Goal: Task Accomplishment & Management: Manage account settings

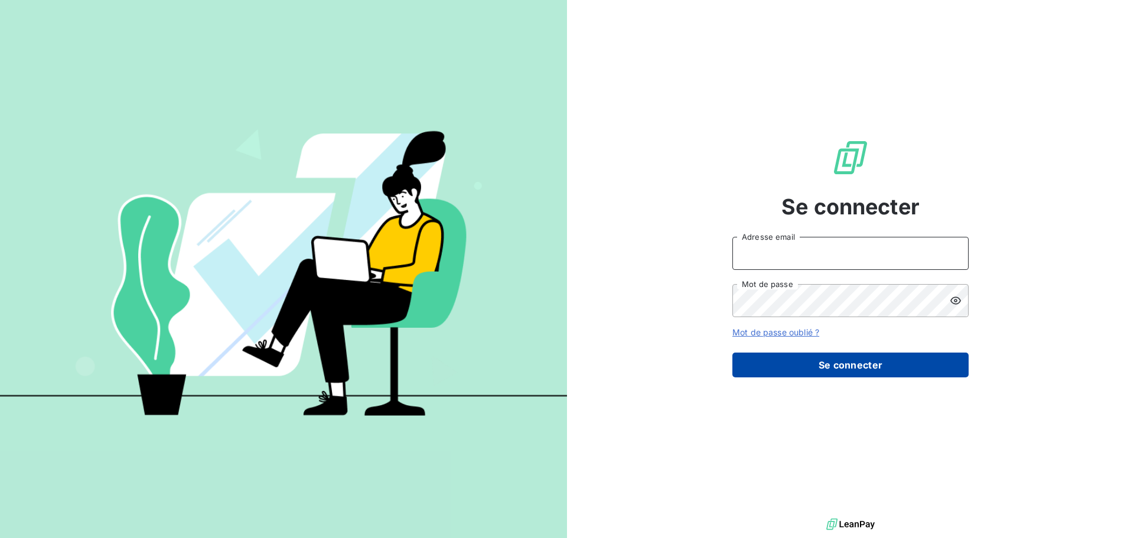
type input "edelcey@media-start.fr"
click at [835, 364] on button "Se connecter" at bounding box center [850, 365] width 236 height 25
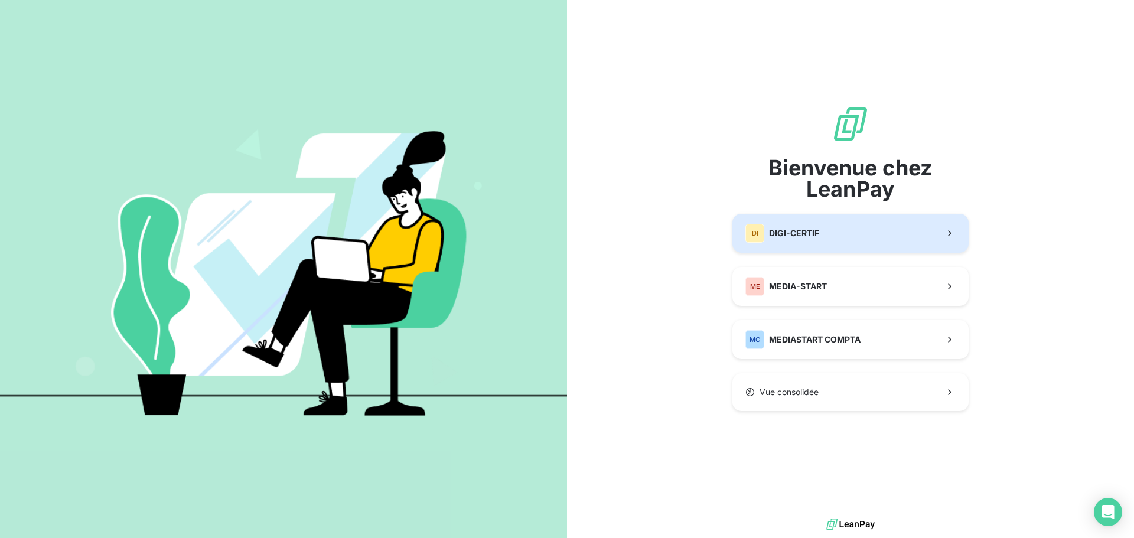
click at [814, 234] on span "DIGI-CERTIF" at bounding box center [794, 233] width 50 height 12
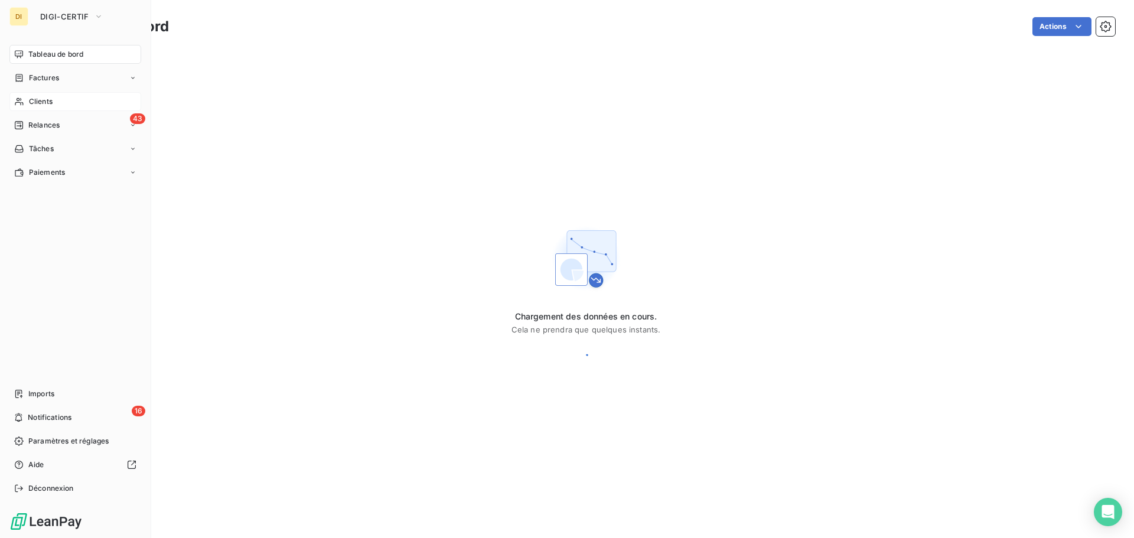
click at [43, 102] on span "Clients" at bounding box center [41, 101] width 24 height 11
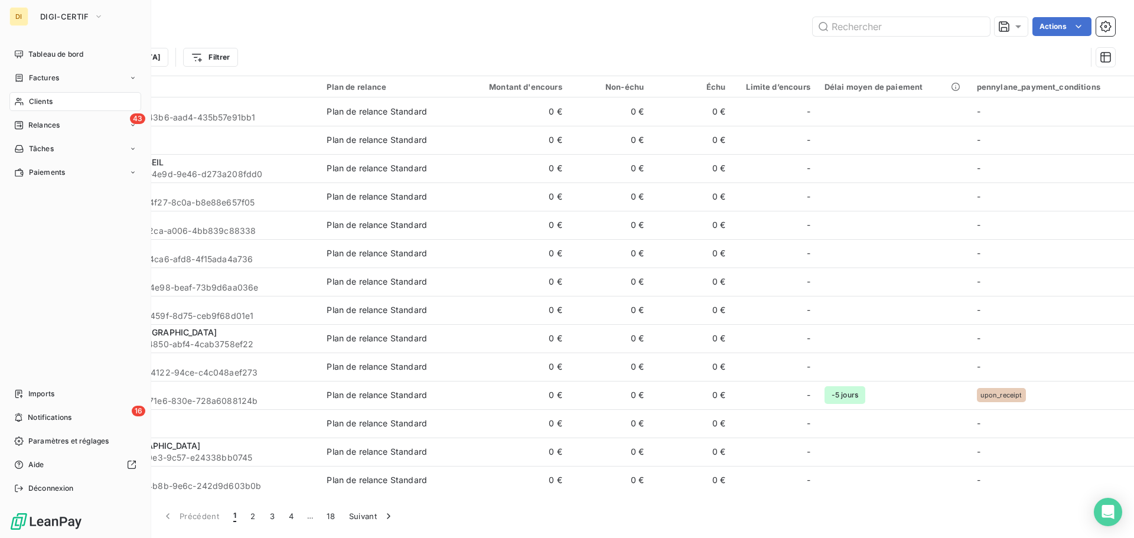
click at [24, 105] on div "Clients" at bounding box center [75, 101] width 132 height 19
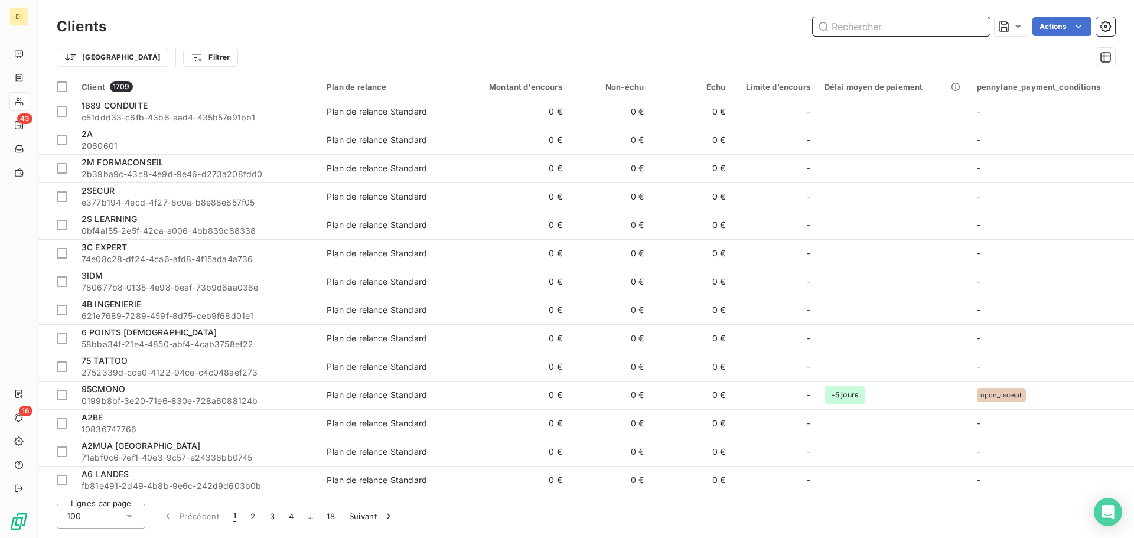
click at [836, 23] on input "text" at bounding box center [901, 26] width 177 height 19
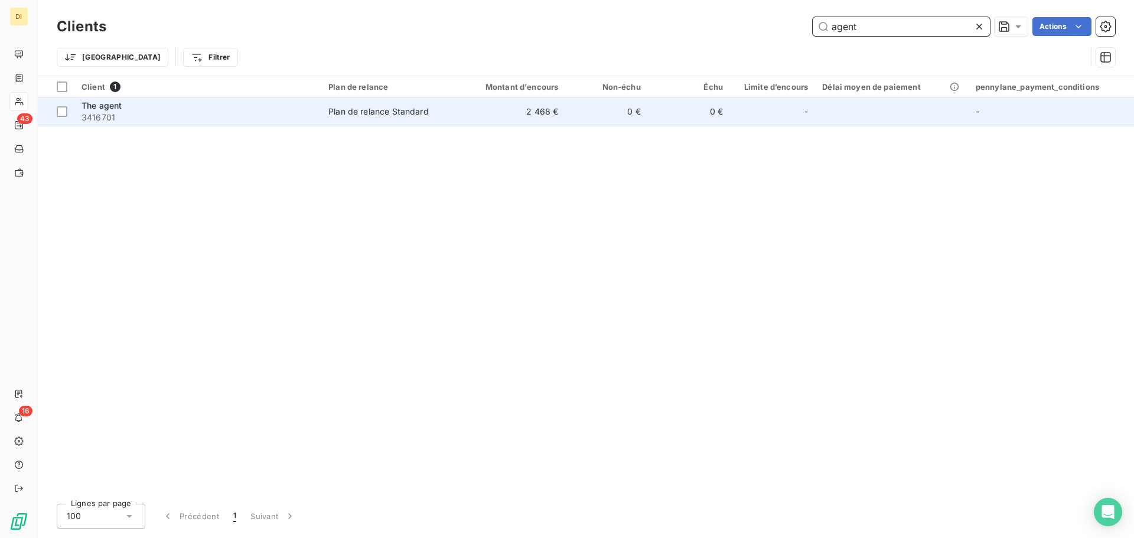
type input "agent"
click at [169, 105] on div "The agent" at bounding box center [198, 106] width 233 height 12
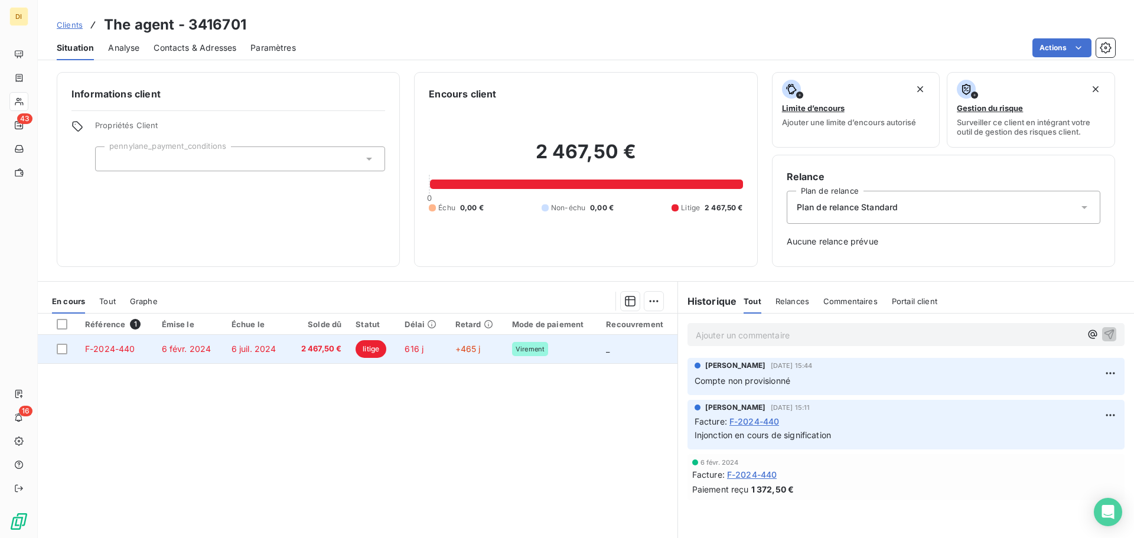
click at [234, 351] on span "6 juil. 2024" at bounding box center [254, 349] width 45 height 10
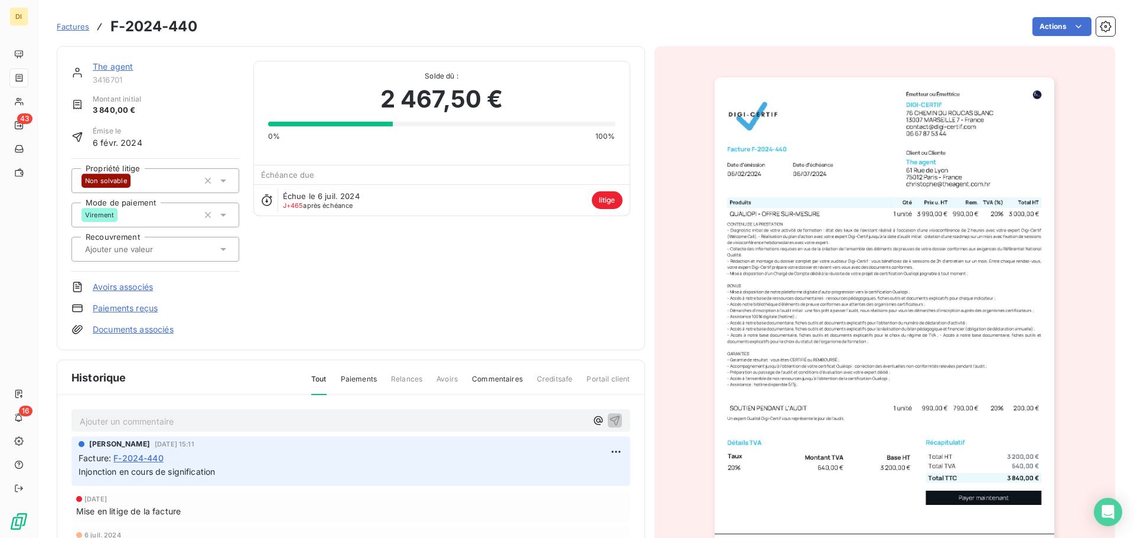
click at [108, 70] on link "The agent" at bounding box center [113, 66] width 40 height 10
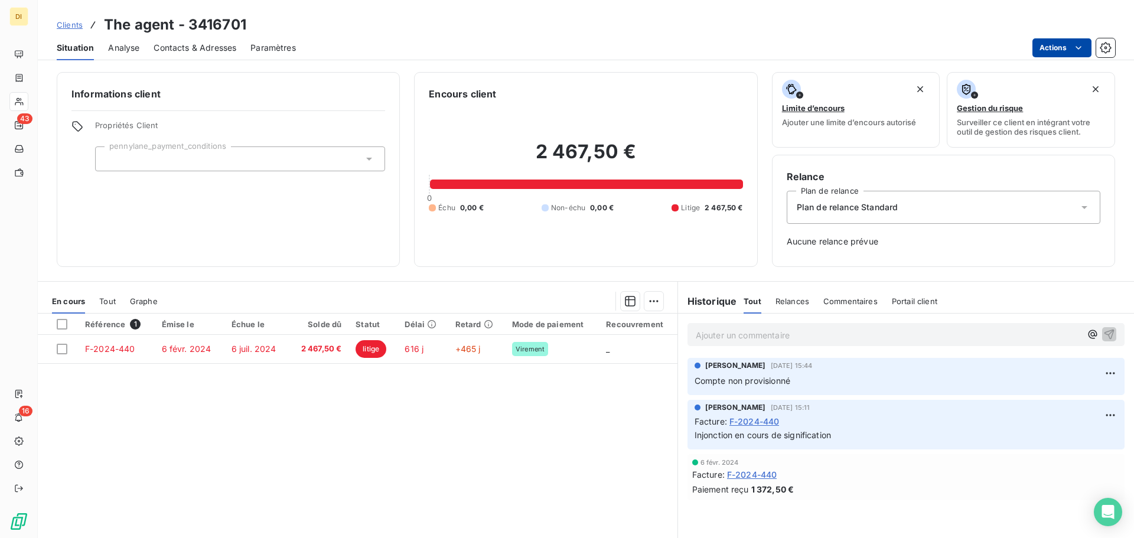
click at [1063, 44] on html "DI 43 16 Clients The agent - 3416701 Situation Analyse Contacts & Adresses Para…" at bounding box center [567, 269] width 1134 height 538
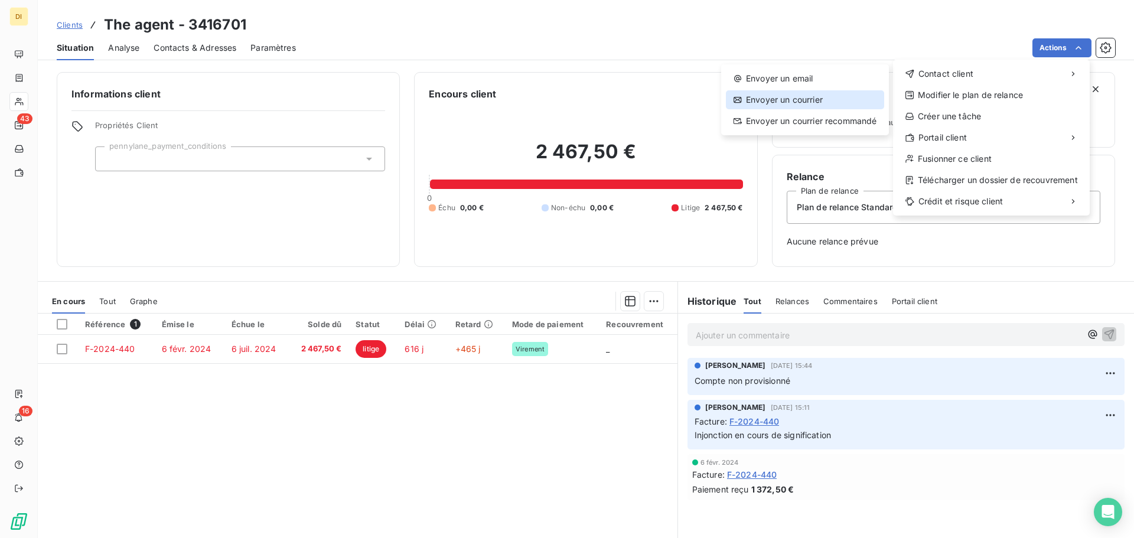
click at [826, 95] on div "Envoyer un courrier" at bounding box center [805, 99] width 158 height 19
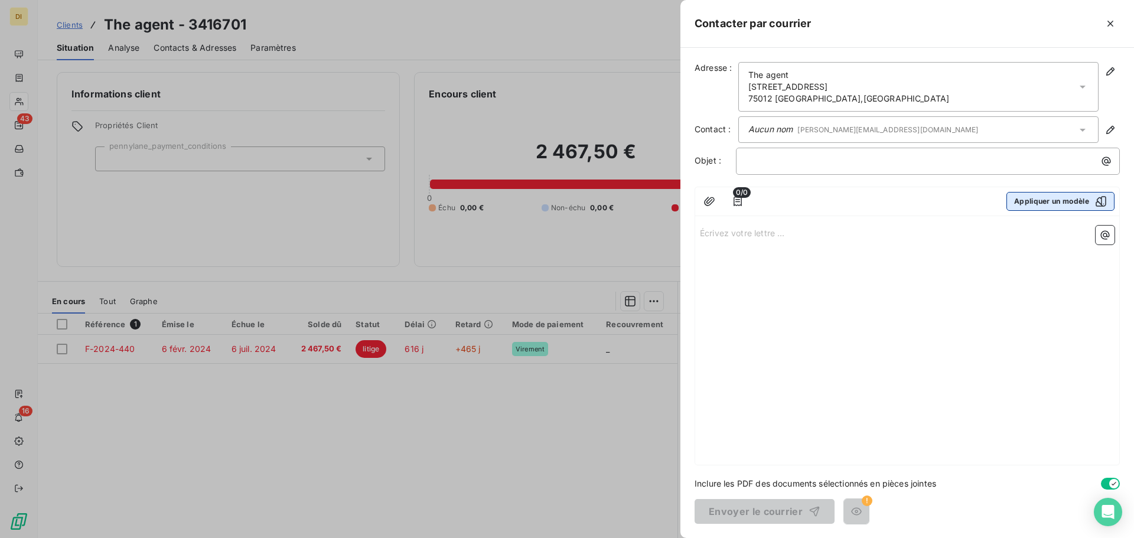
click at [1089, 199] on div "button" at bounding box center [1098, 202] width 18 height 12
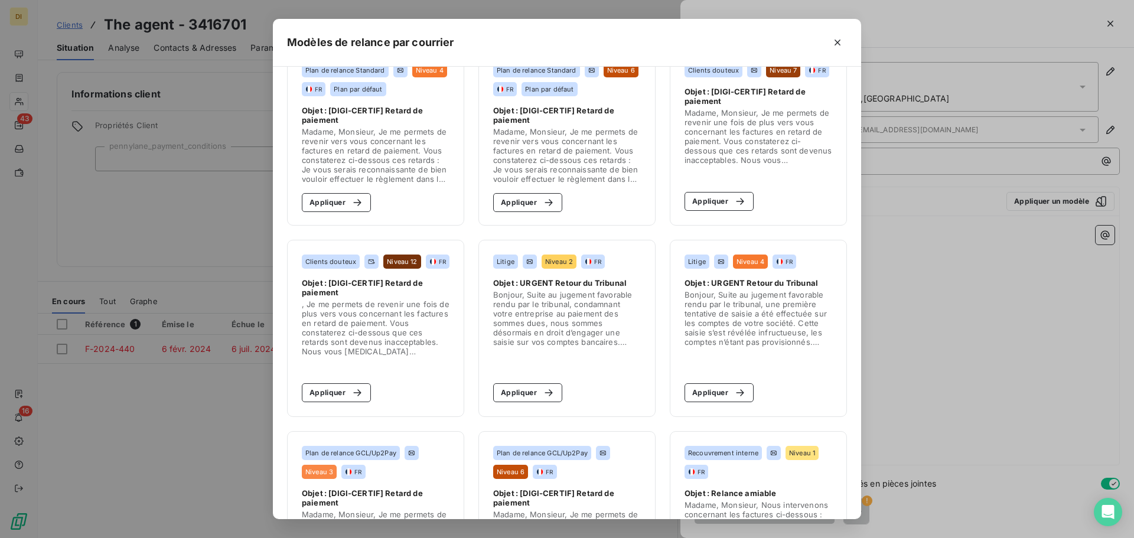
scroll to position [32, 0]
click at [728, 395] on div "button" at bounding box center [737, 393] width 18 height 12
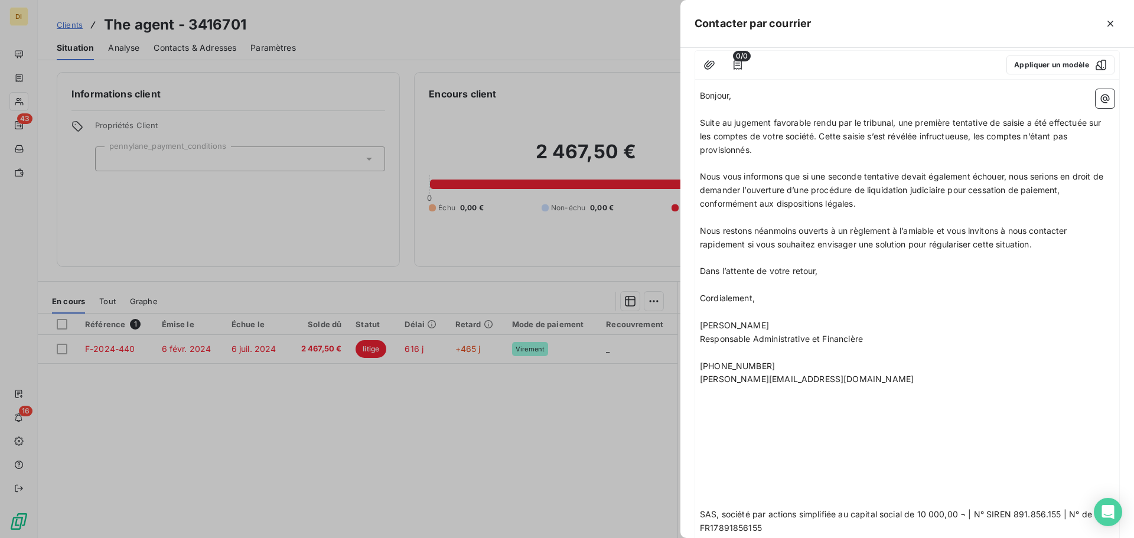
scroll to position [225, 0]
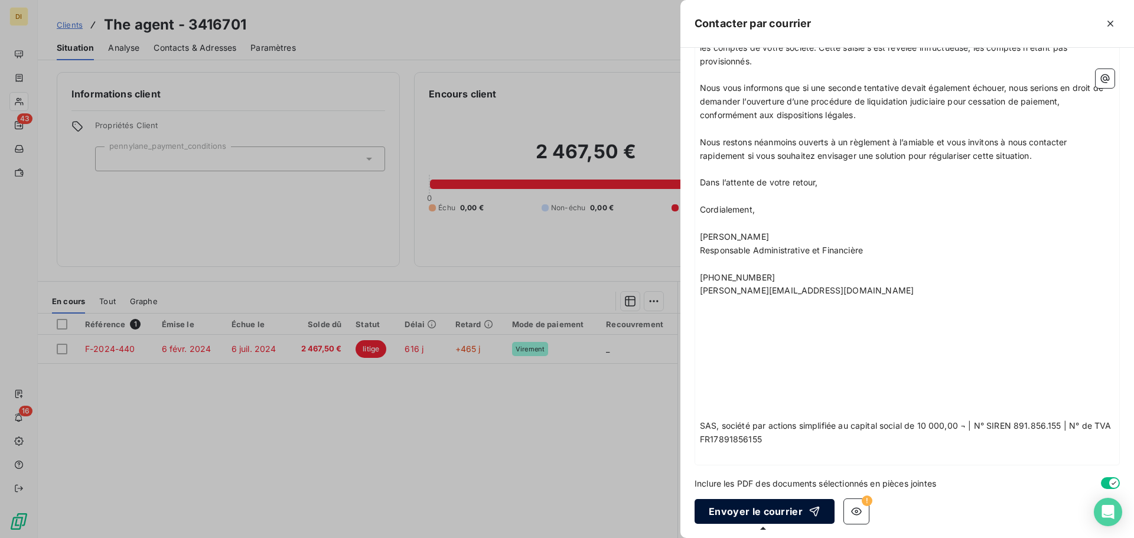
click at [763, 515] on button "Envoyer le courrier" at bounding box center [765, 511] width 140 height 25
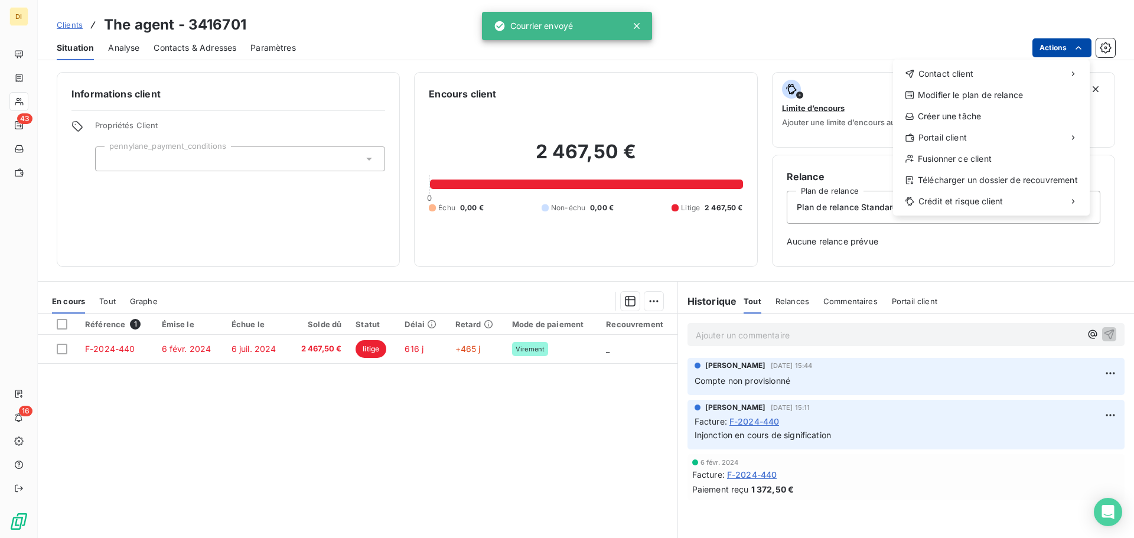
click at [1054, 50] on html "DI 43 16 Clients The agent - 3416701 Situation Analyse Contacts & Adresses Para…" at bounding box center [567, 269] width 1134 height 538
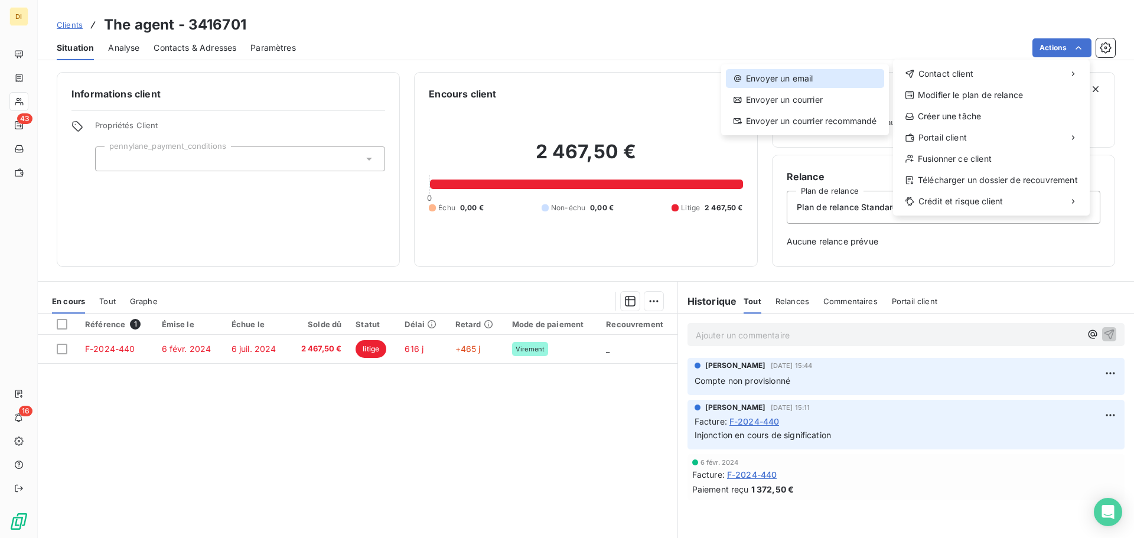
click at [832, 73] on div "Envoyer un email" at bounding box center [805, 78] width 158 height 19
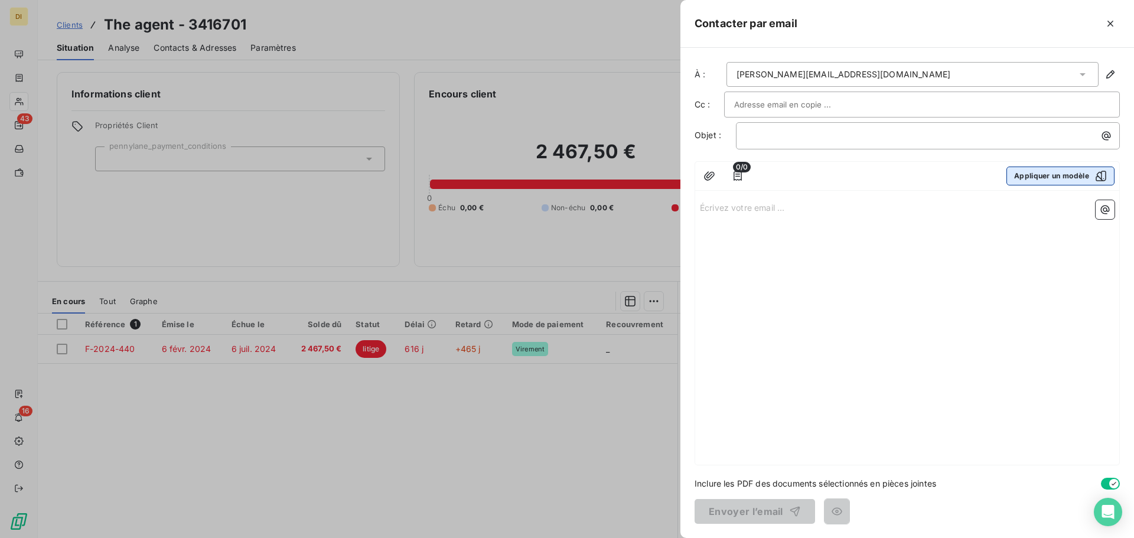
click at [1107, 180] on button "Appliquer un modèle" at bounding box center [1060, 176] width 108 height 19
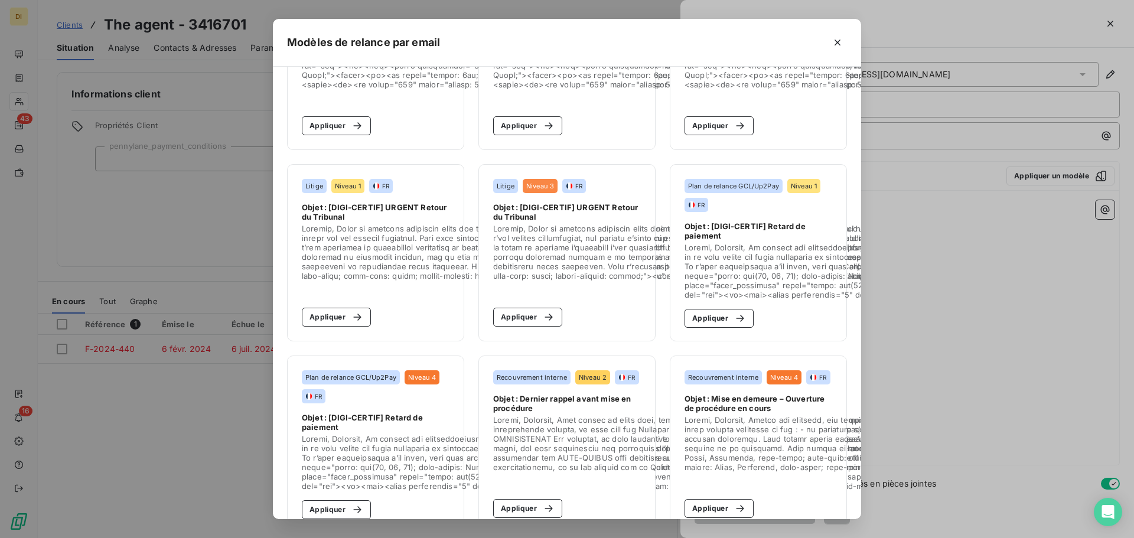
scroll to position [701, 0]
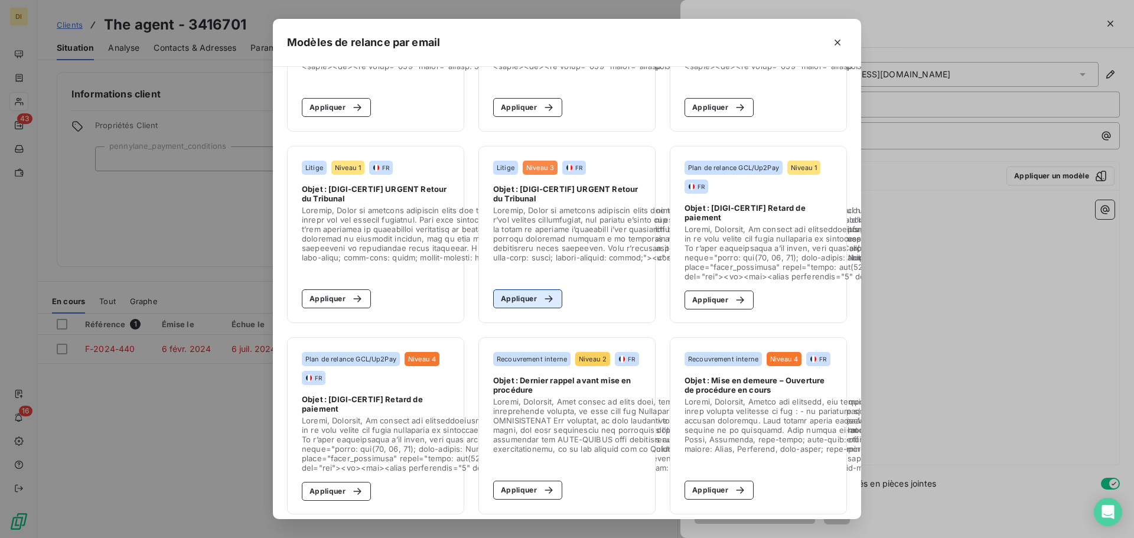
click at [538, 291] on button "Appliquer" at bounding box center [527, 298] width 69 height 19
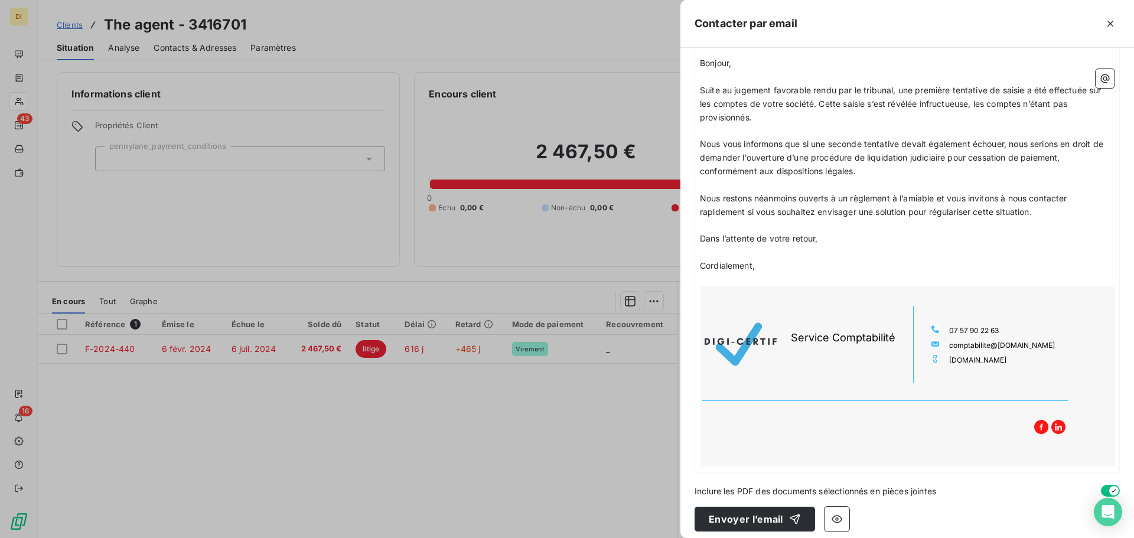
scroll to position [151, 0]
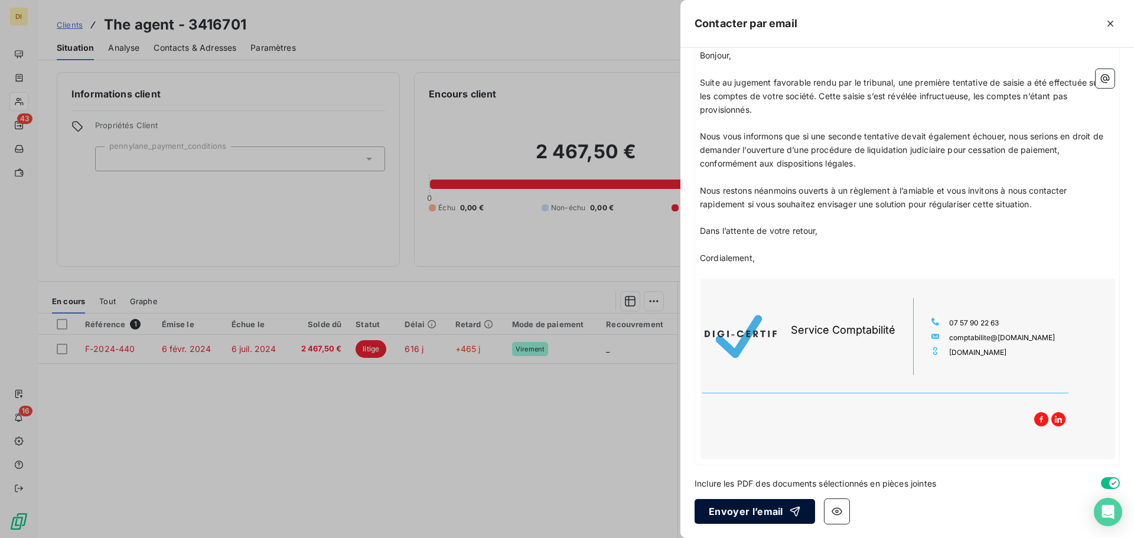
click at [750, 516] on button "Envoyer l’email" at bounding box center [755, 511] width 120 height 25
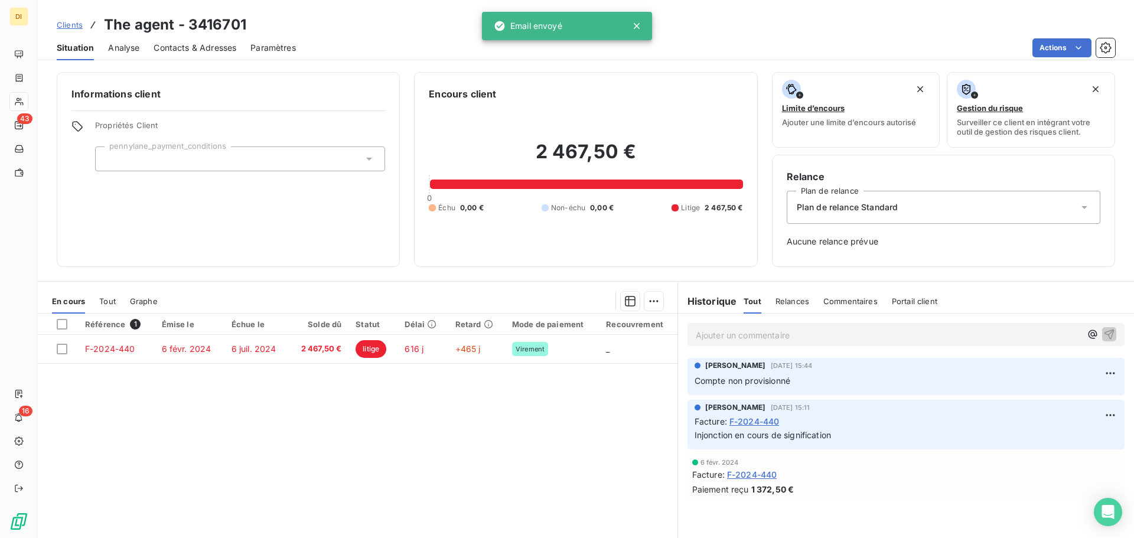
click at [813, 209] on span "Plan de relance Standard" at bounding box center [848, 207] width 102 height 12
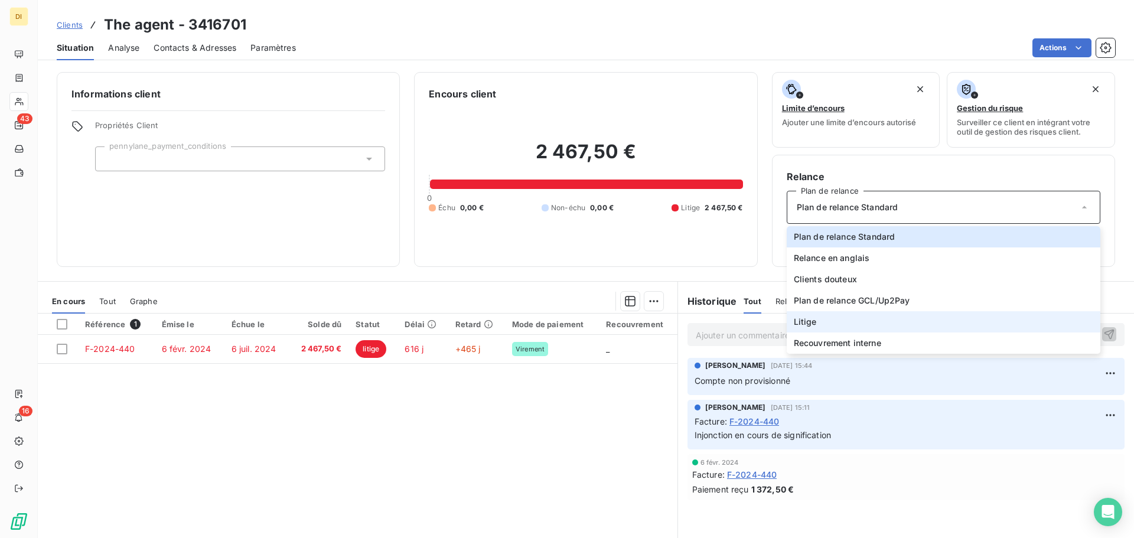
click at [796, 321] on span "Litige" at bounding box center [805, 322] width 23 height 12
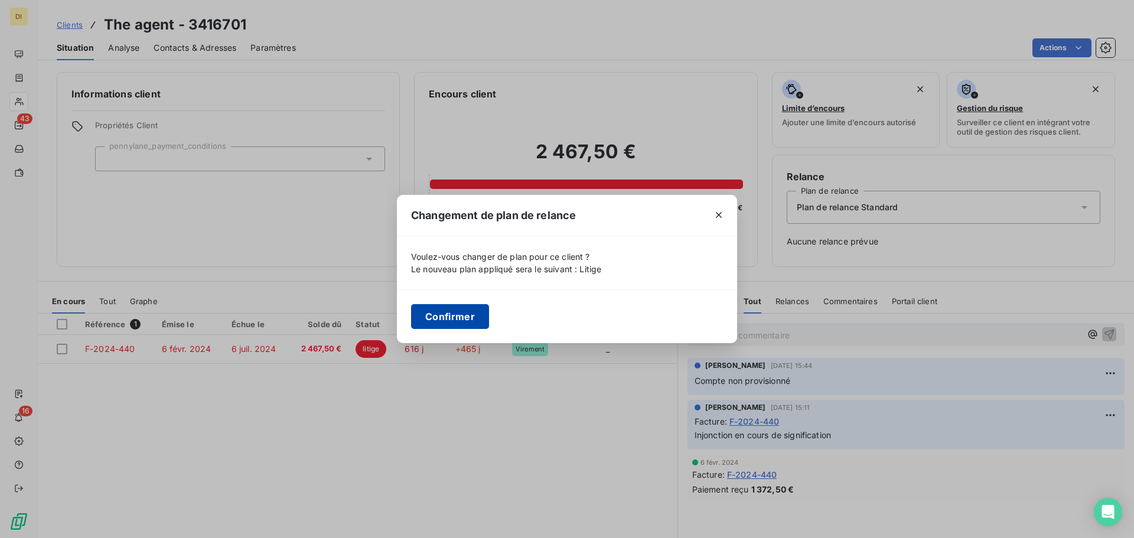
click at [453, 307] on button "Confirmer" at bounding box center [450, 316] width 78 height 25
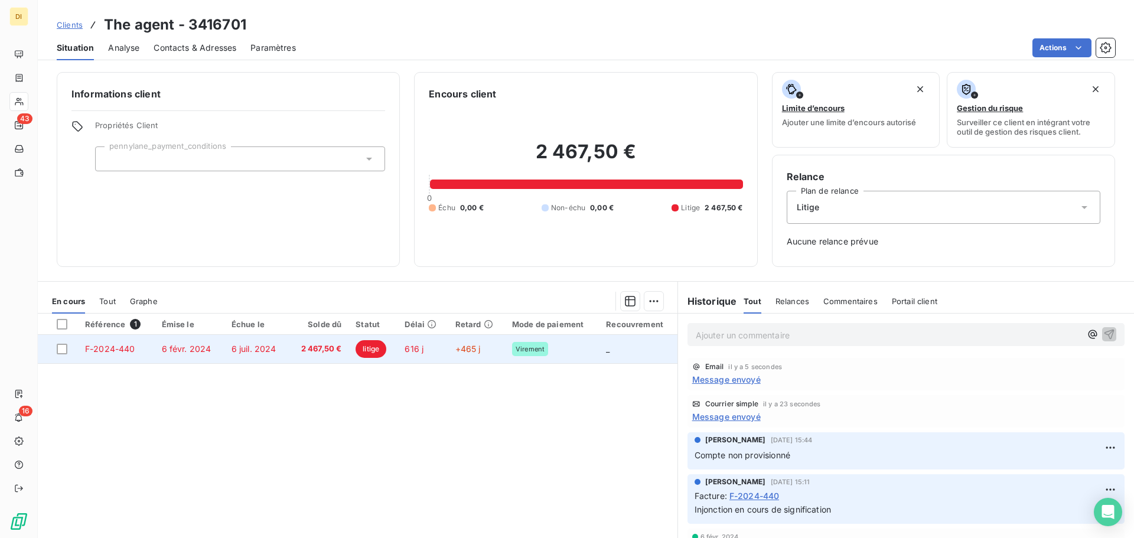
click at [448, 354] on td "+465 j" at bounding box center [476, 349] width 57 height 28
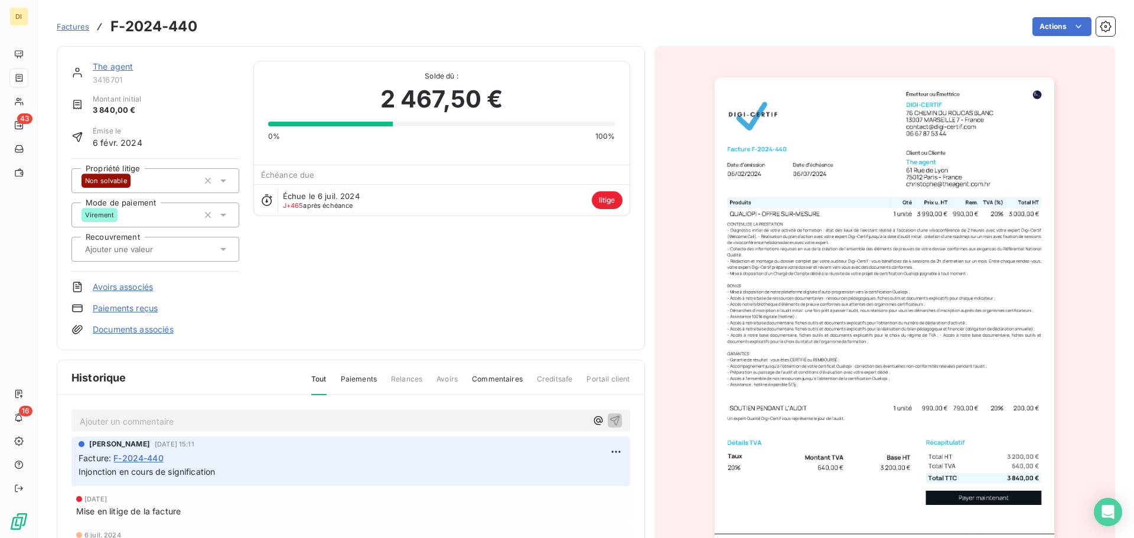
click at [136, 56] on div "The agent 3416701 Montant initial 3 840,00 € Émise le 6 févr. 2024 Propriété li…" at bounding box center [351, 198] width 588 height 304
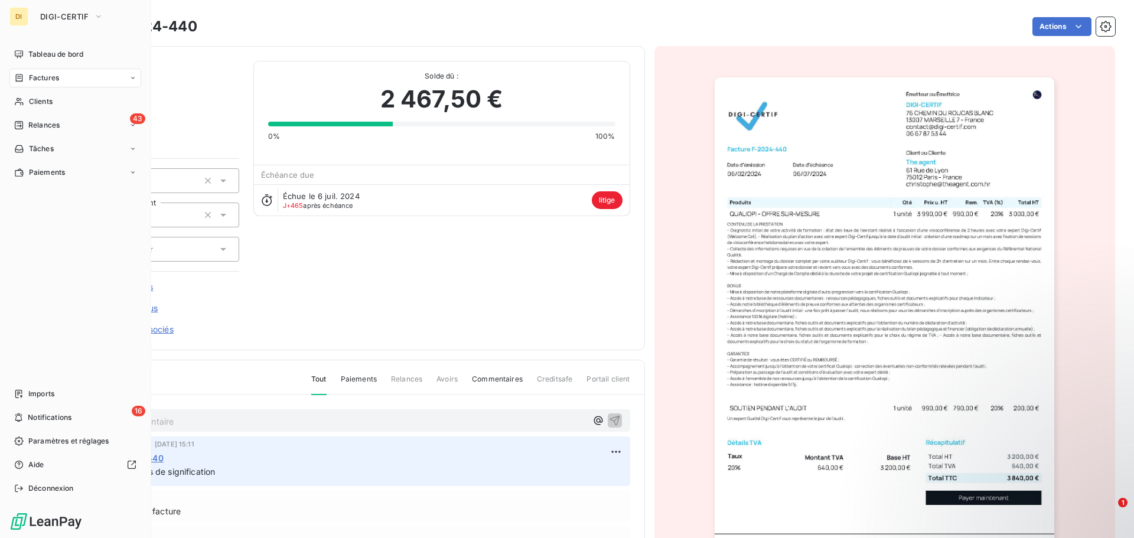
click at [47, 82] on span "Factures" at bounding box center [44, 78] width 30 height 11
click at [56, 104] on span "Factures" at bounding box center [43, 101] width 30 height 11
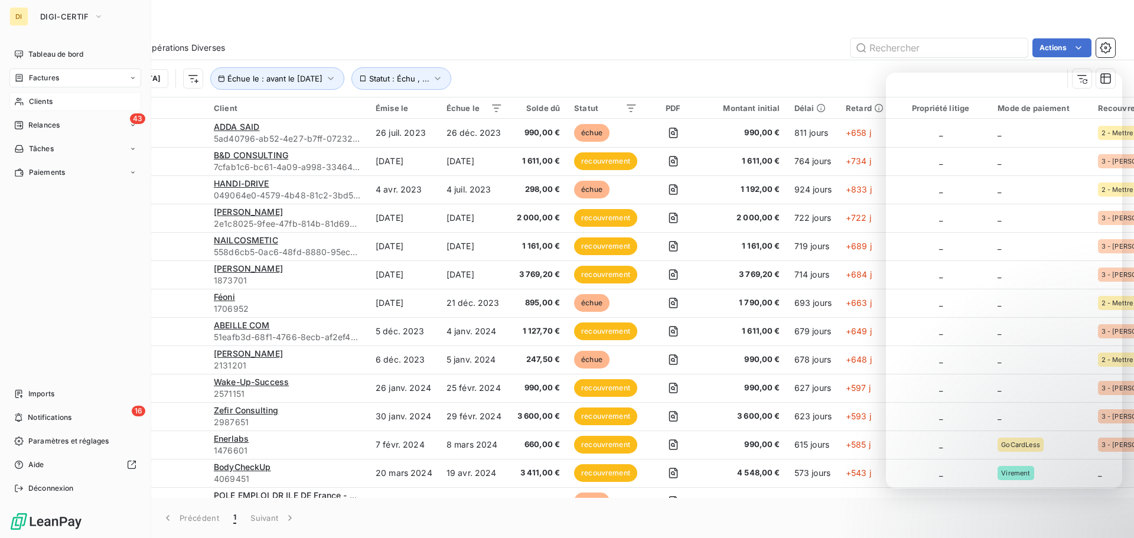
click at [24, 100] on icon at bounding box center [19, 101] width 10 height 9
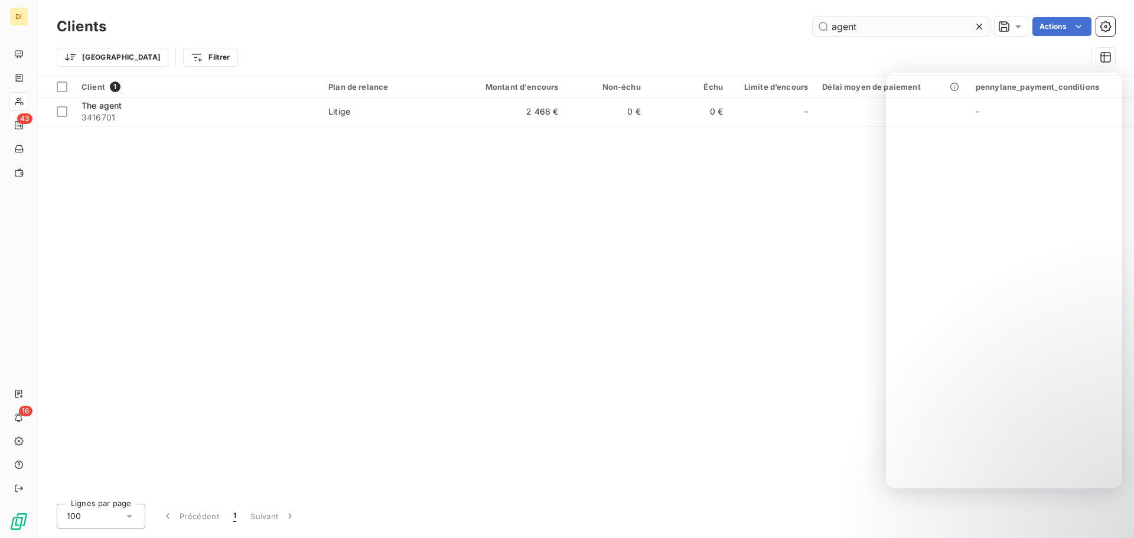
click at [881, 31] on input "agent" at bounding box center [901, 26] width 177 height 19
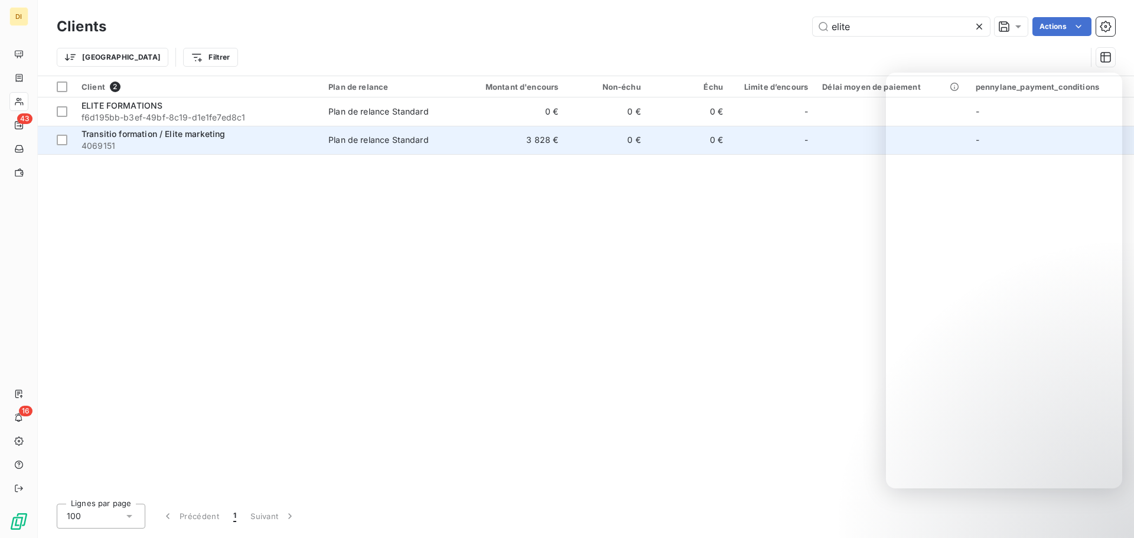
type input "elite"
click at [354, 132] on td "Plan de relance Standard" at bounding box center [387, 140] width 133 height 28
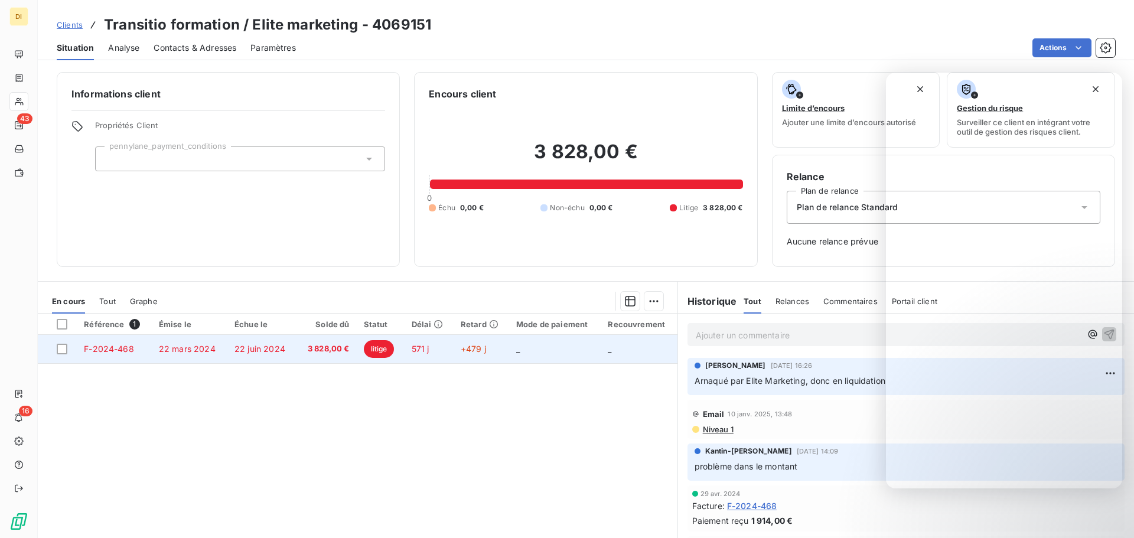
click at [394, 346] on td "litige" at bounding box center [381, 349] width 48 height 28
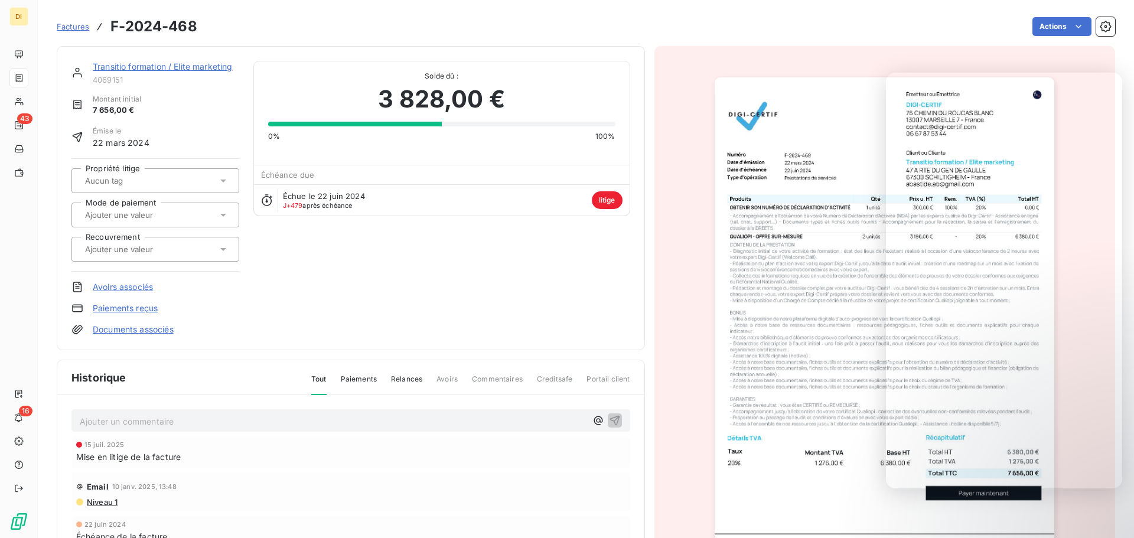
click at [188, 183] on div at bounding box center [150, 180] width 136 height 15
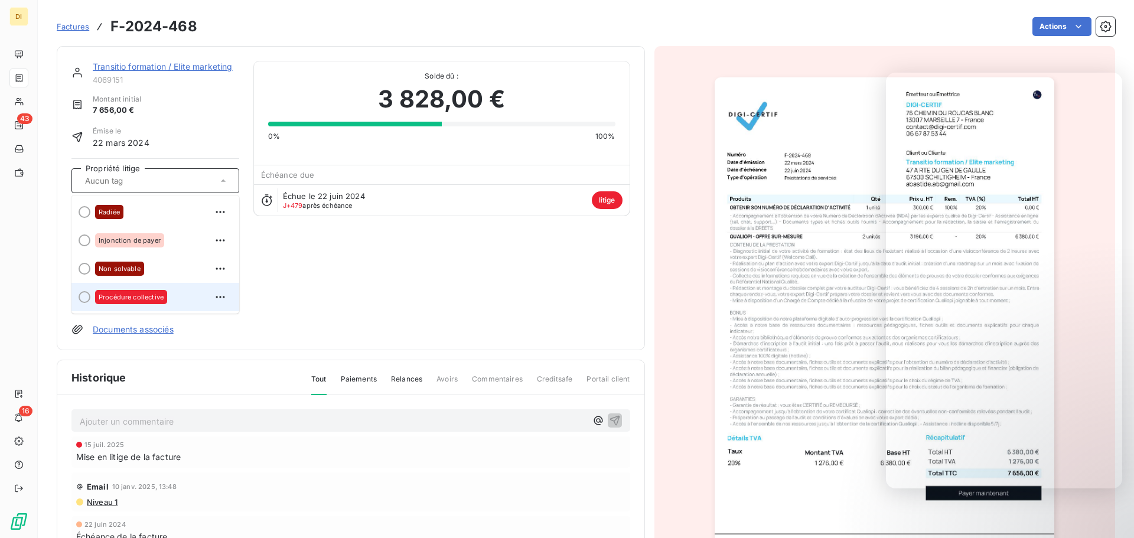
click at [177, 292] on div "Procédure collective" at bounding box center [162, 297] width 135 height 19
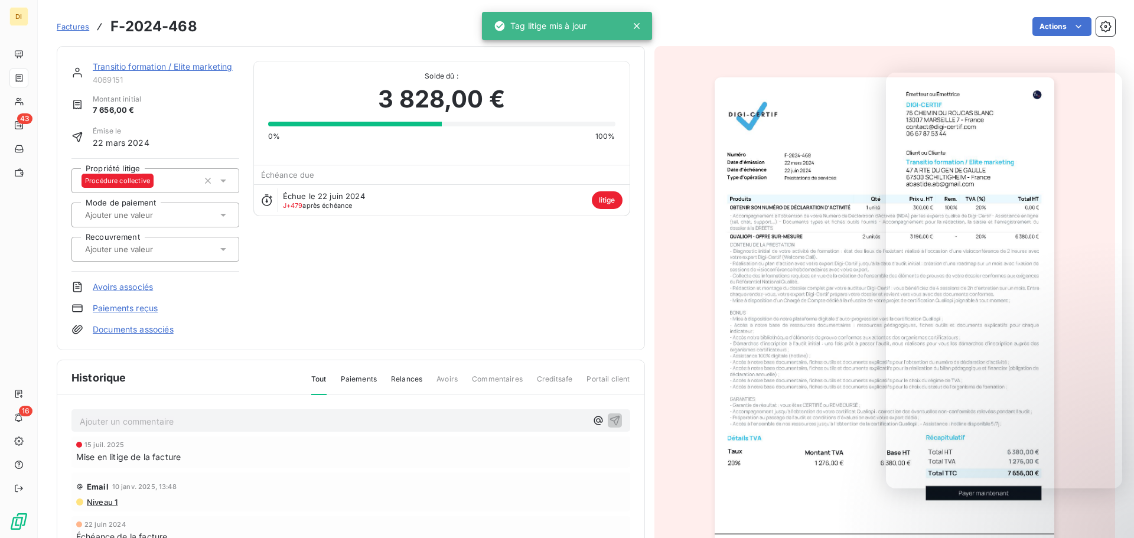
click at [207, 67] on link "Transitio formation / Elite marketing" at bounding box center [163, 66] width 140 height 10
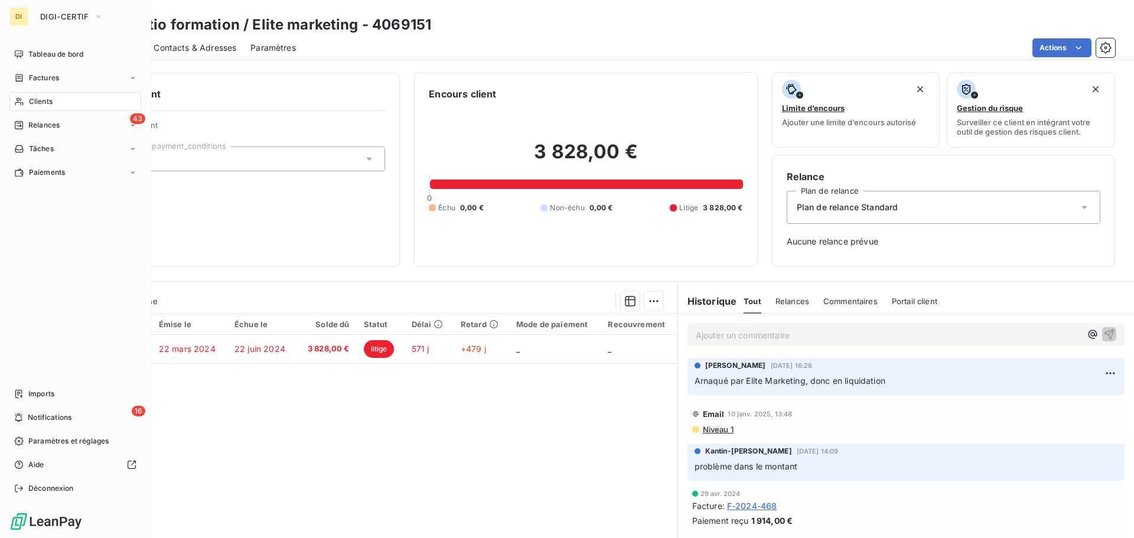
click at [21, 102] on icon at bounding box center [19, 101] width 10 height 9
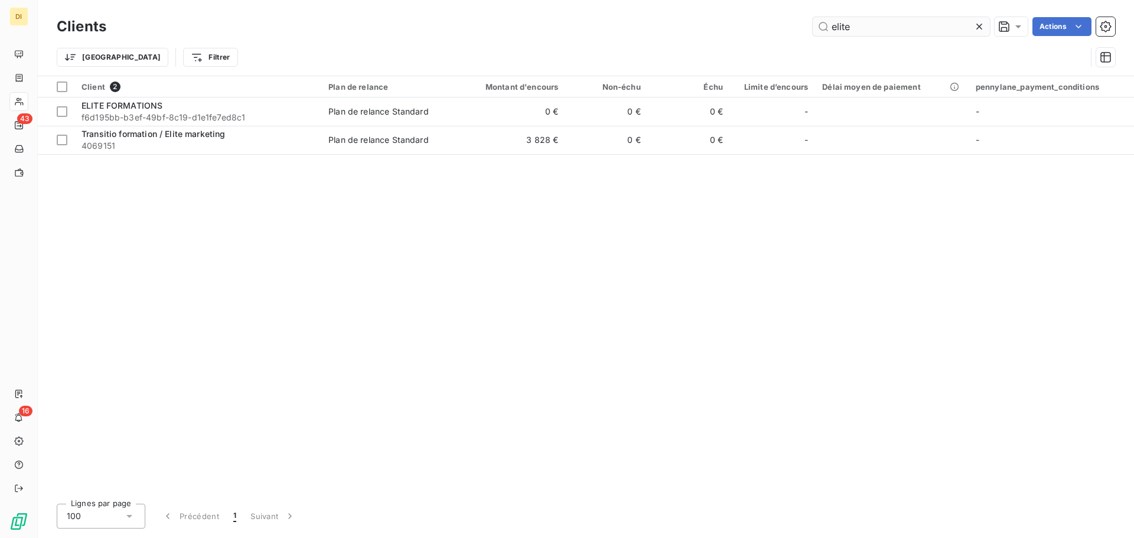
click at [874, 31] on input "elite" at bounding box center [901, 26] width 177 height 19
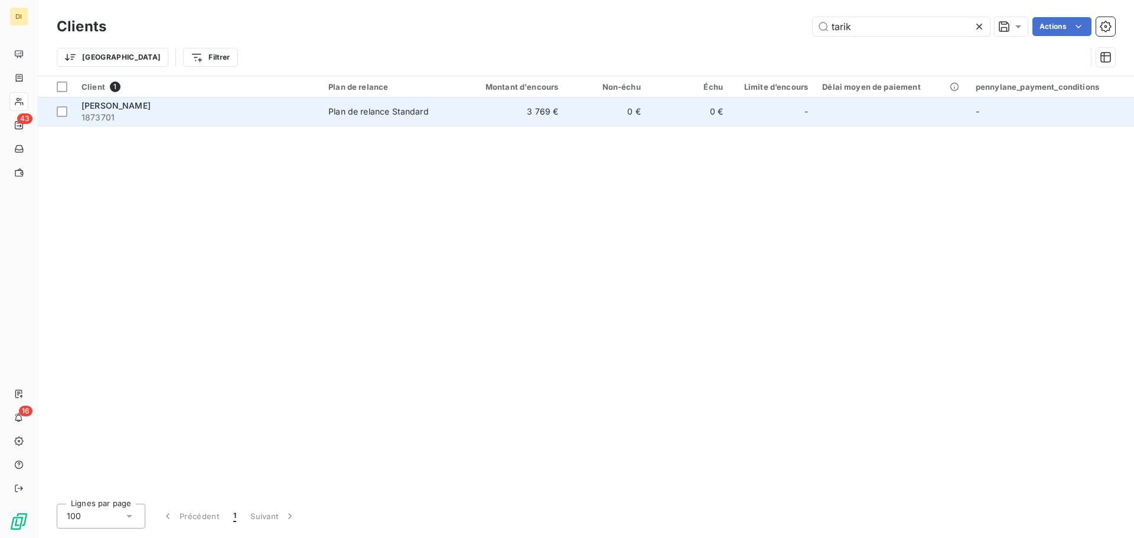
type input "tarik"
click at [275, 114] on span "1873701" at bounding box center [198, 118] width 233 height 12
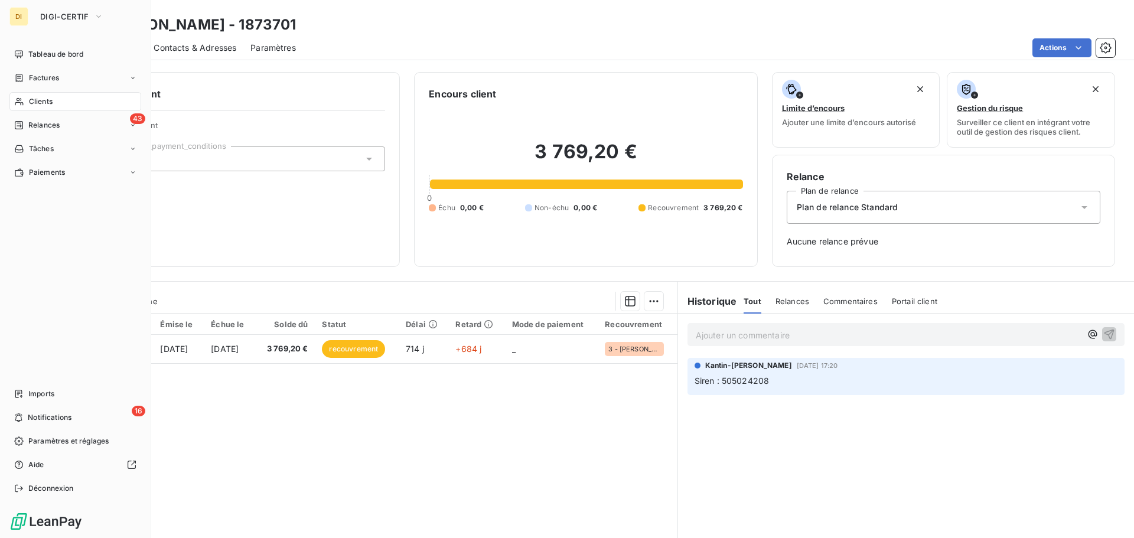
click at [23, 99] on icon at bounding box center [19, 101] width 10 height 9
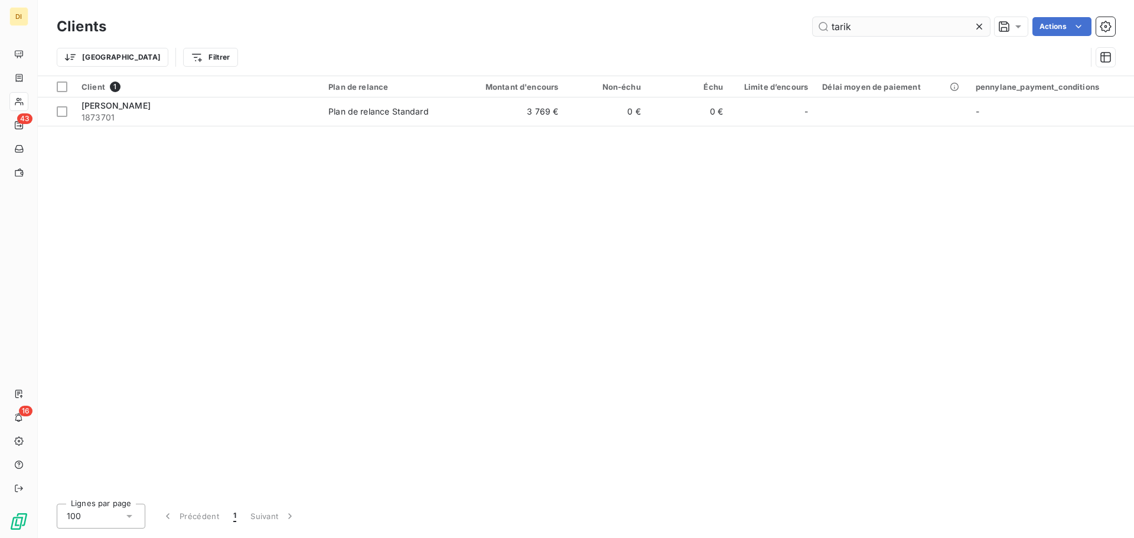
click at [846, 33] on input "tarik" at bounding box center [901, 26] width 177 height 19
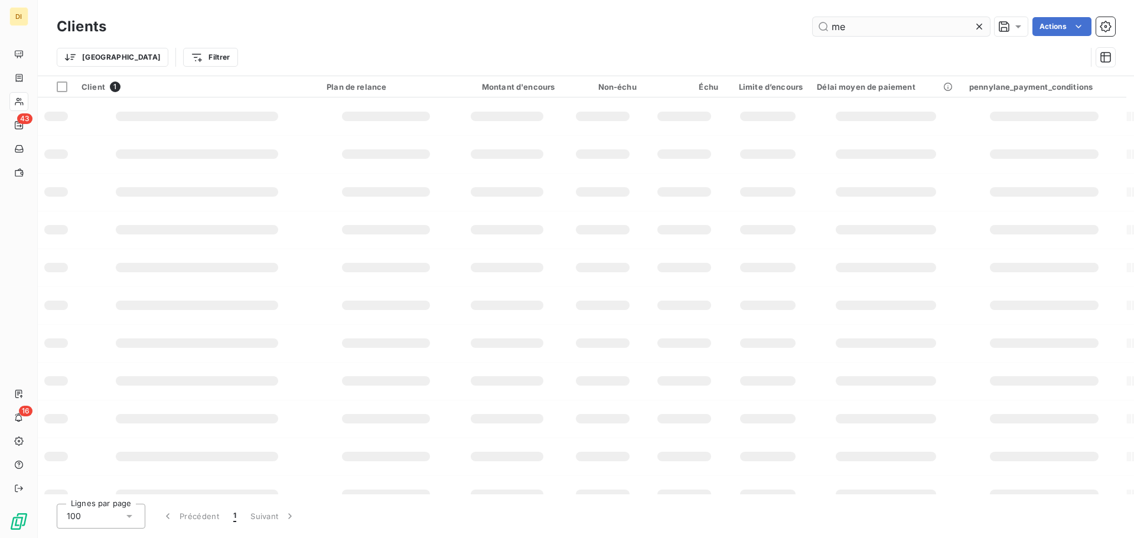
type input "m"
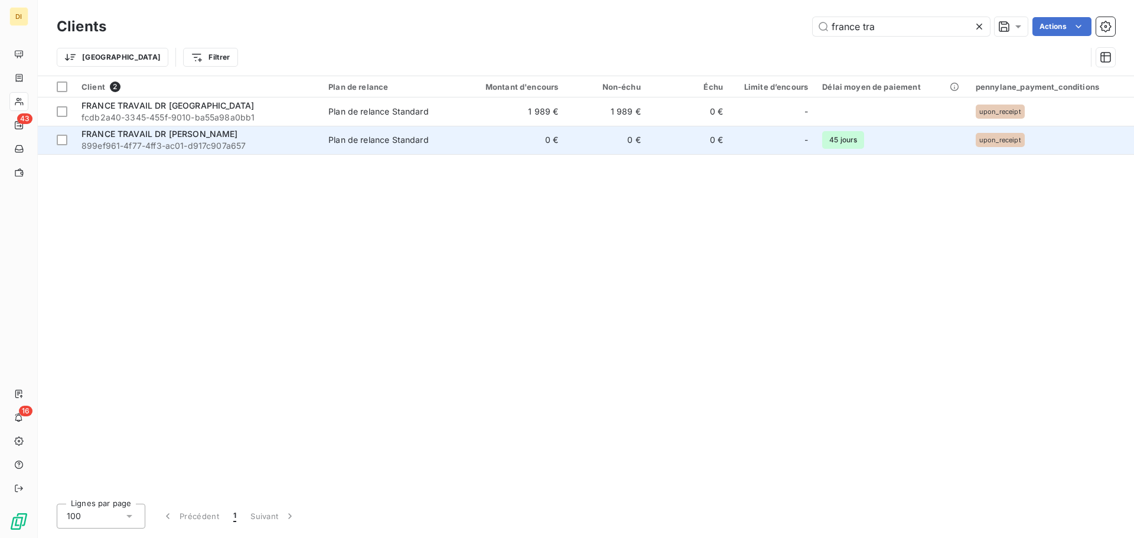
type input "france tra"
click at [204, 148] on span "899ef961-4f77-4ff3-ac01-d917c907a657" at bounding box center [198, 146] width 233 height 12
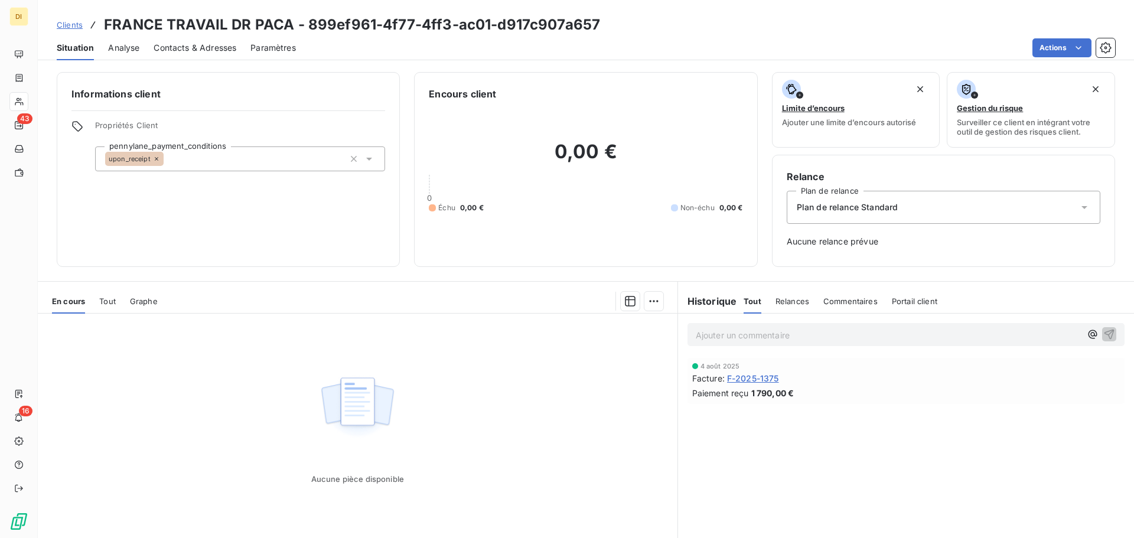
click at [743, 377] on span "F-2025-1375" at bounding box center [753, 378] width 52 height 12
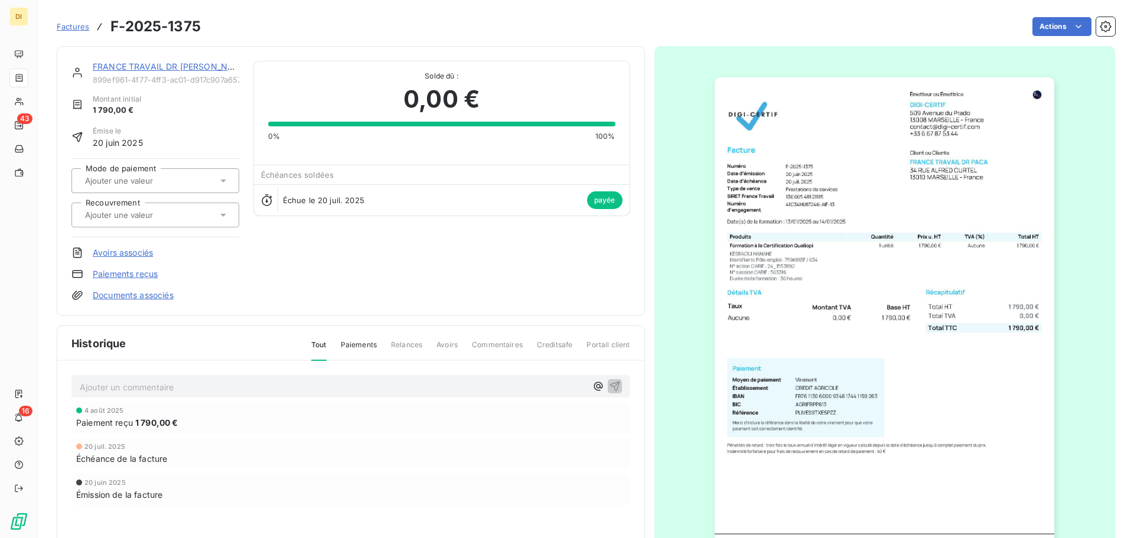
click at [151, 67] on link "FRANCE TRAVAIL DR PACA" at bounding box center [171, 66] width 157 height 10
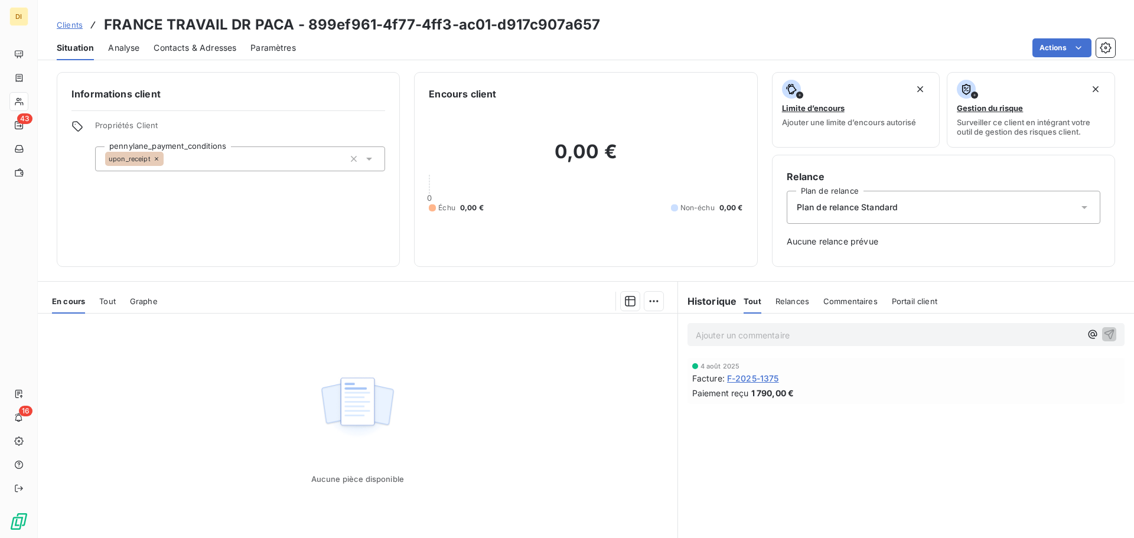
click at [70, 25] on span "Clients" at bounding box center [70, 24] width 26 height 9
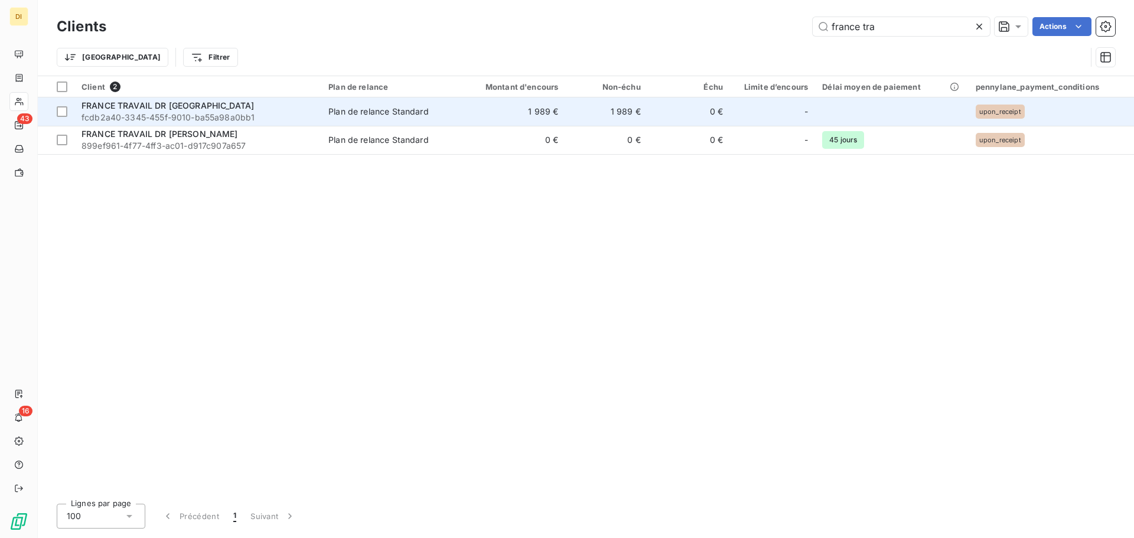
click at [220, 120] on span "fcdb2a40-3345-455f-9010-ba55a98a0bb1" at bounding box center [198, 118] width 233 height 12
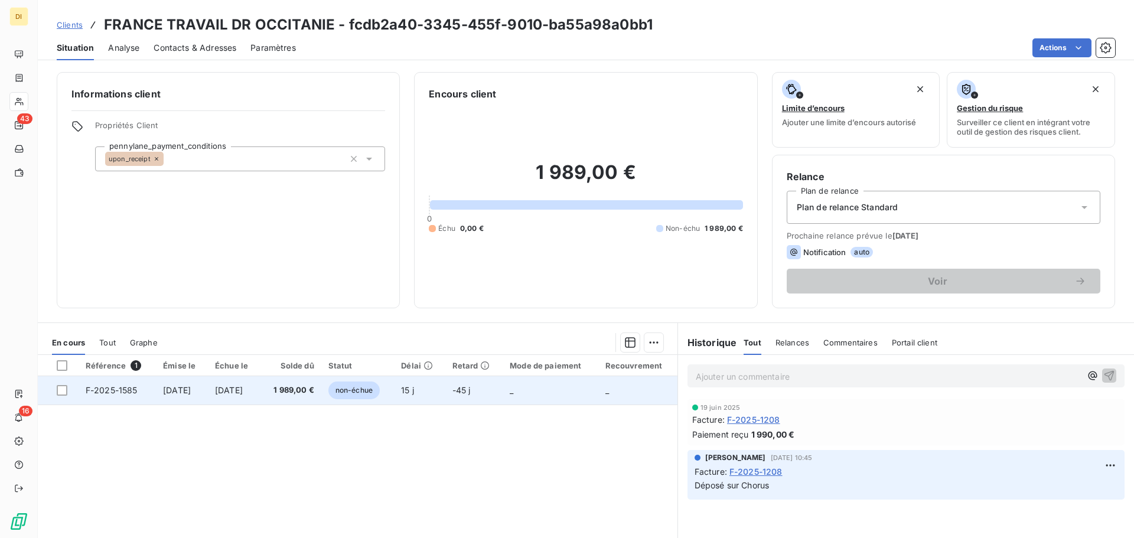
click at [260, 377] on td "[DATE]" at bounding box center [234, 390] width 53 height 28
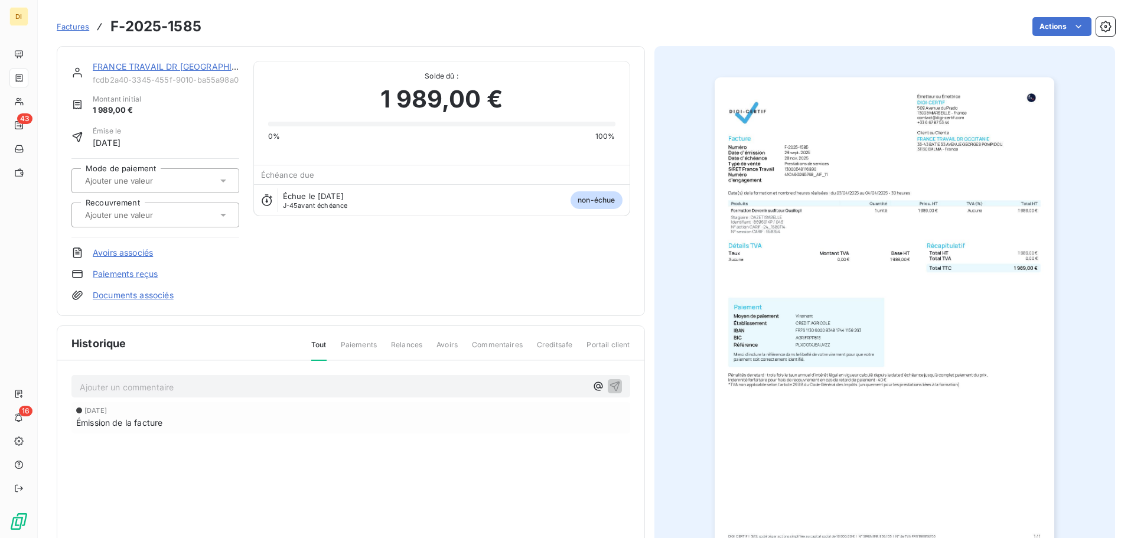
click at [161, 71] on link "FRANCE TRAVAIL DR [GEOGRAPHIC_DATA]" at bounding box center [179, 66] width 173 height 10
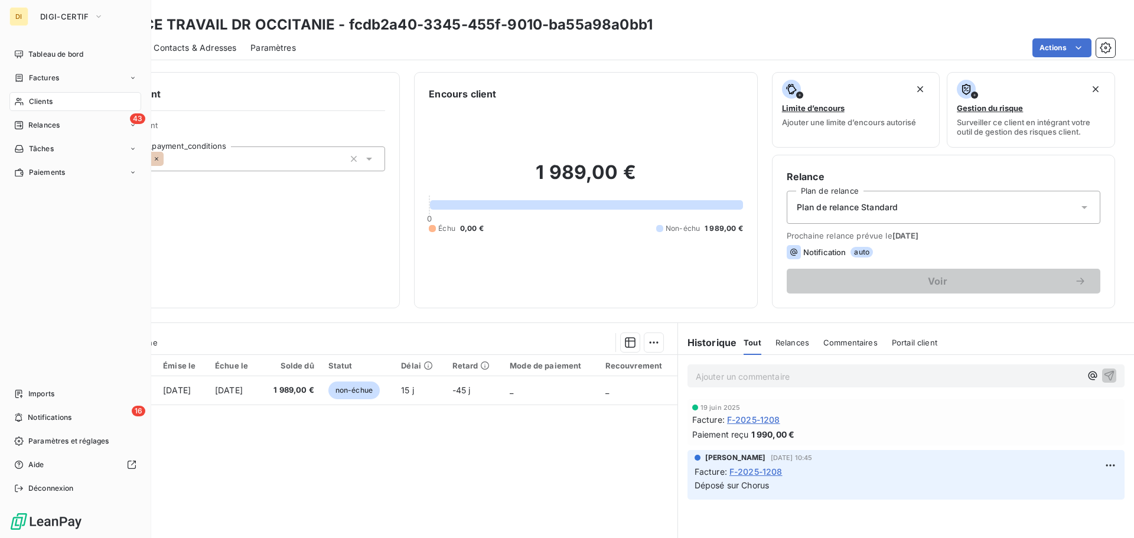
click at [20, 105] on icon at bounding box center [19, 101] width 10 height 9
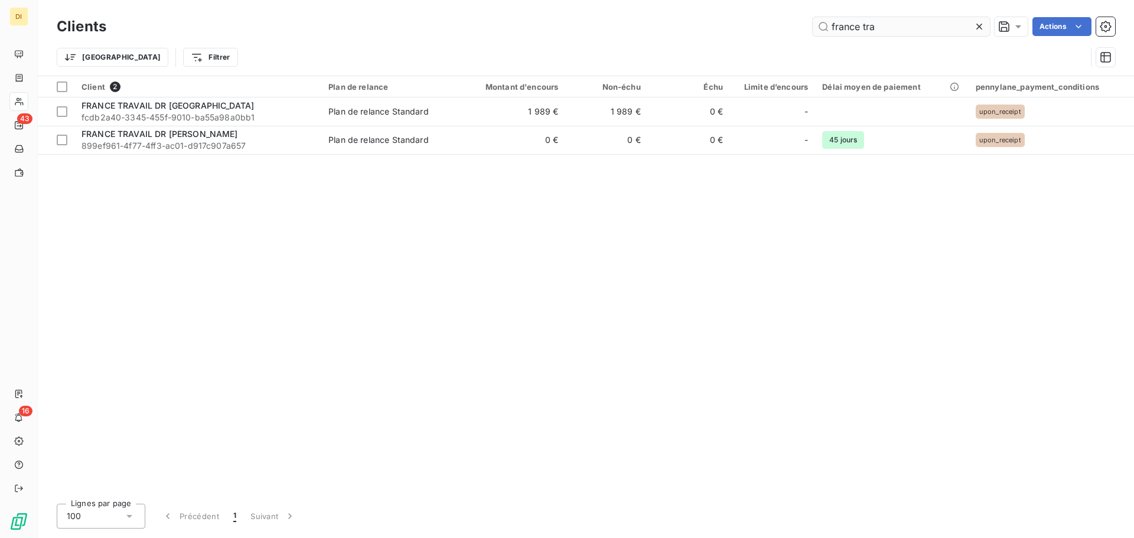
click at [835, 33] on input "france tra" at bounding box center [901, 26] width 177 height 19
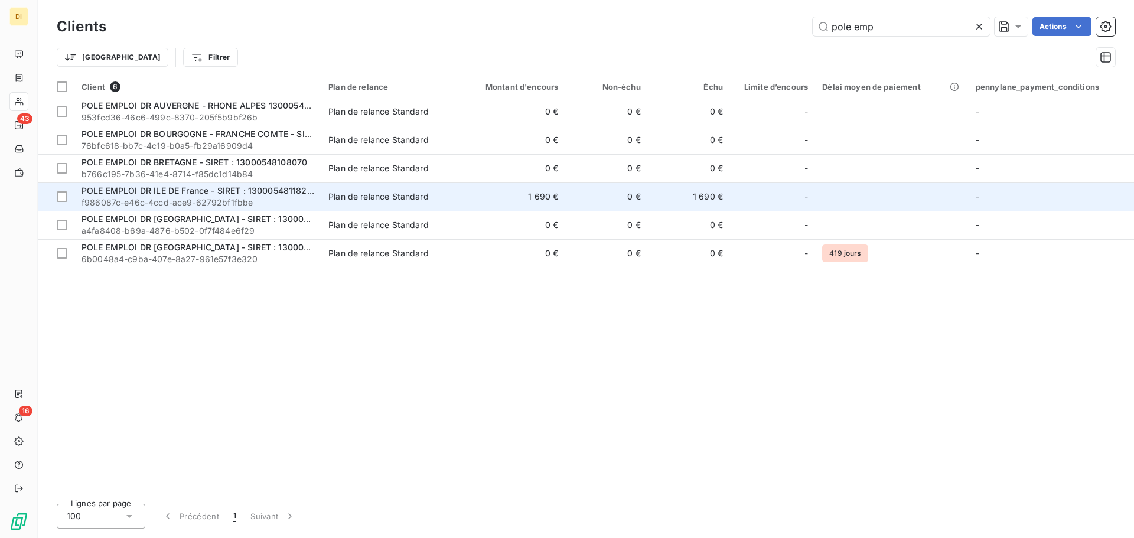
type input "pole emp"
click at [255, 187] on span "POLE EMPLOI DR ILE DE France - SIRET : 13000548118277" at bounding box center [199, 190] width 235 height 10
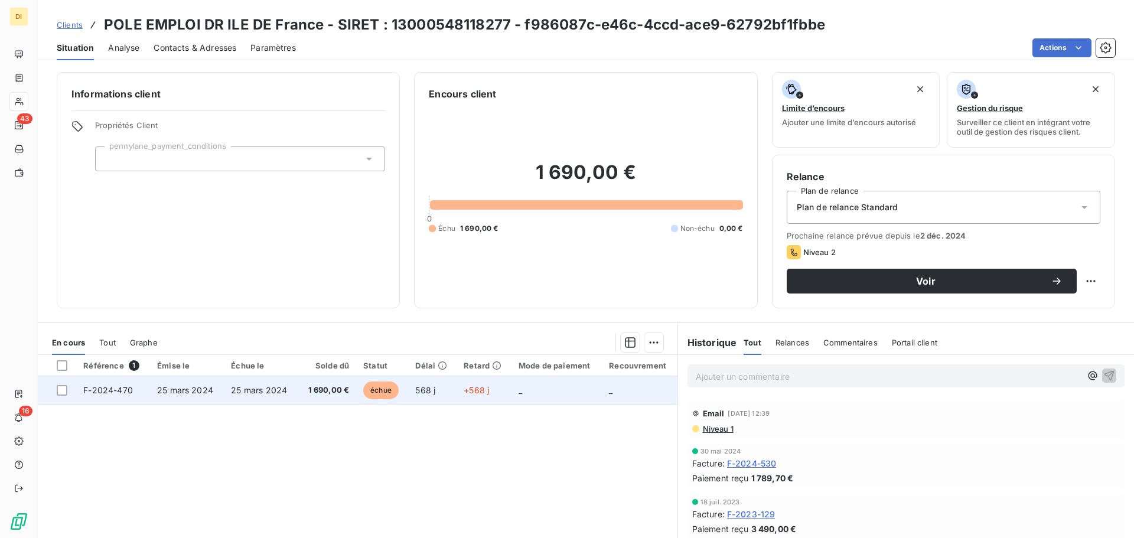
click at [349, 395] on td "1 690,00 €" at bounding box center [327, 390] width 58 height 28
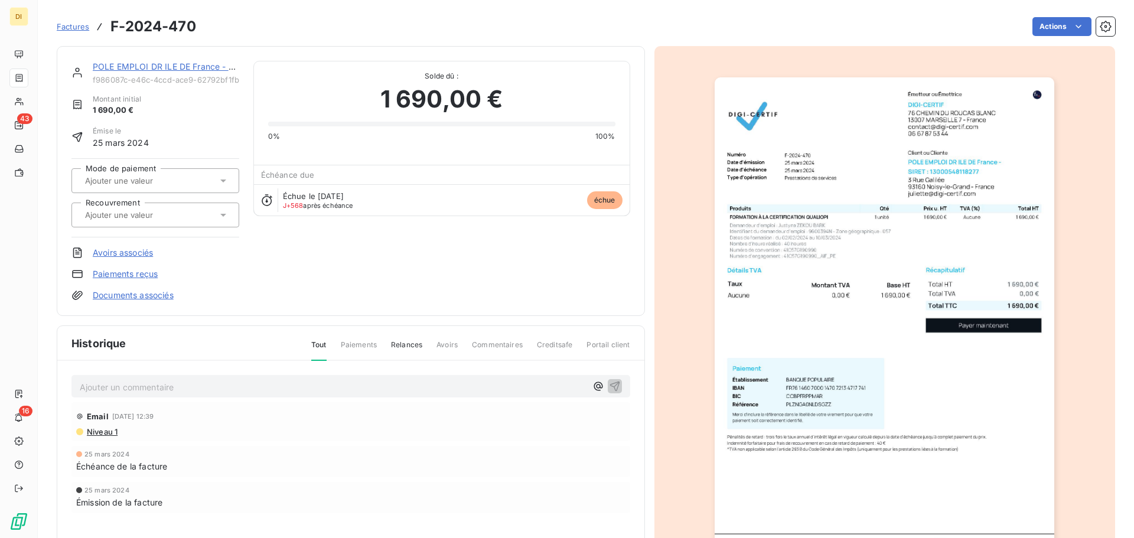
click at [778, 228] on img "button" at bounding box center [885, 317] width 340 height 481
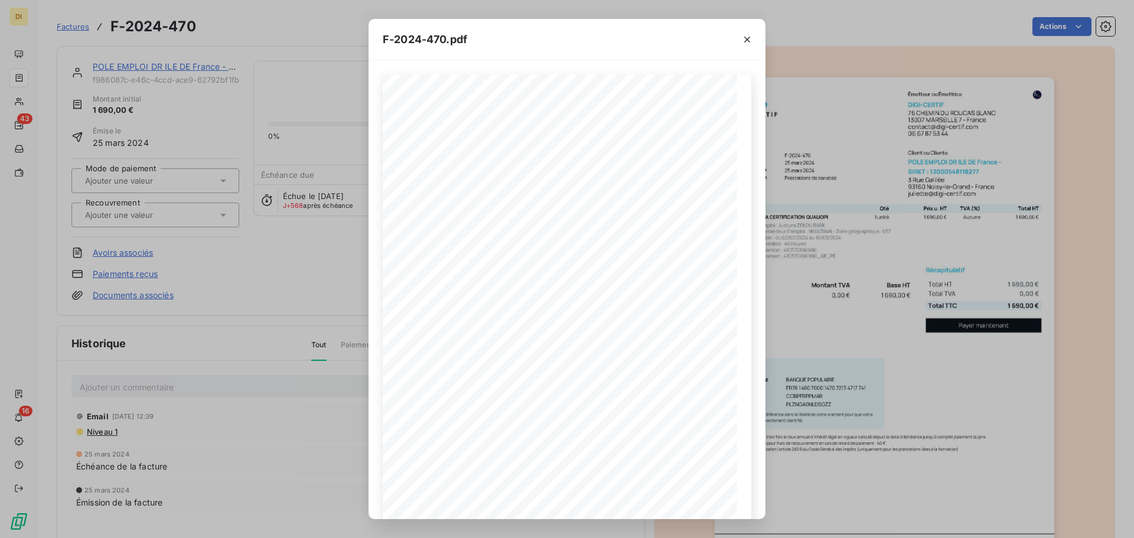
click at [47, 91] on div "F-2024-470.pdf 1 690,00 ¬ 0,00 ¬ 1 690,00 ¬ Émetteur ou Émettrice DIGI-CERTIF […" at bounding box center [567, 269] width 1134 height 538
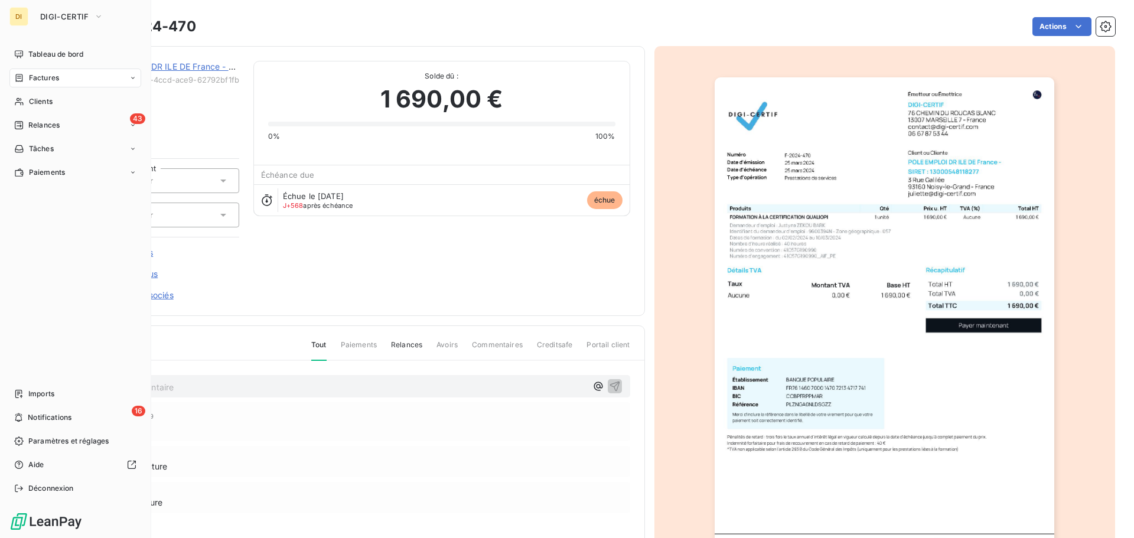
click at [40, 80] on span "Factures" at bounding box center [44, 78] width 30 height 11
click at [32, 67] on nav "Tableau de bord Factures Clients 43 Relances Tâches Paiements" at bounding box center [75, 113] width 132 height 137
click at [32, 73] on span "Factures" at bounding box center [44, 78] width 30 height 11
click at [45, 103] on span "Factures" at bounding box center [43, 101] width 30 height 11
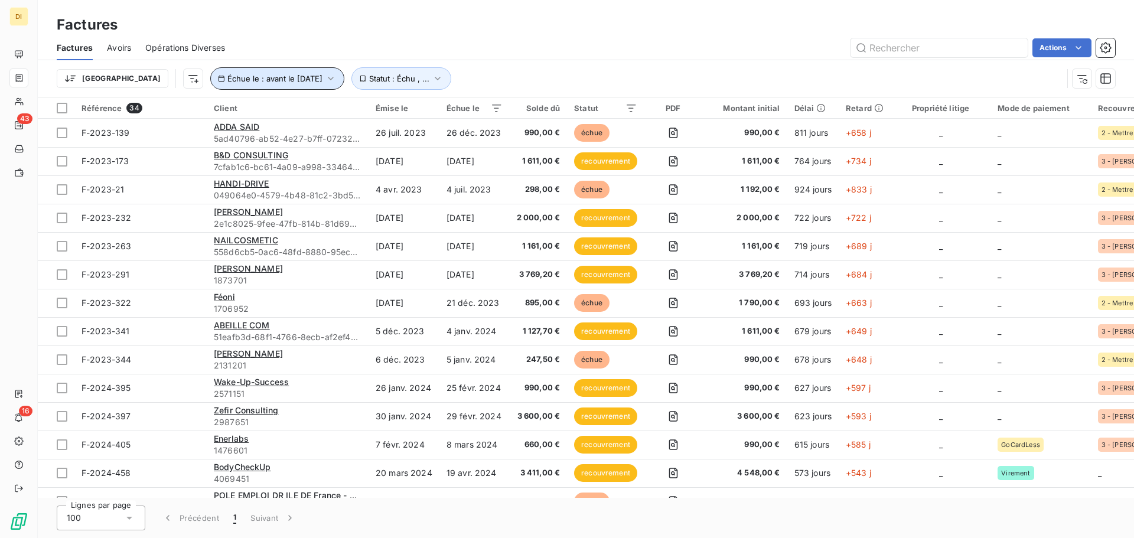
click at [240, 78] on span "Échue le : avant le 1 janv. 2025" at bounding box center [274, 78] width 95 height 9
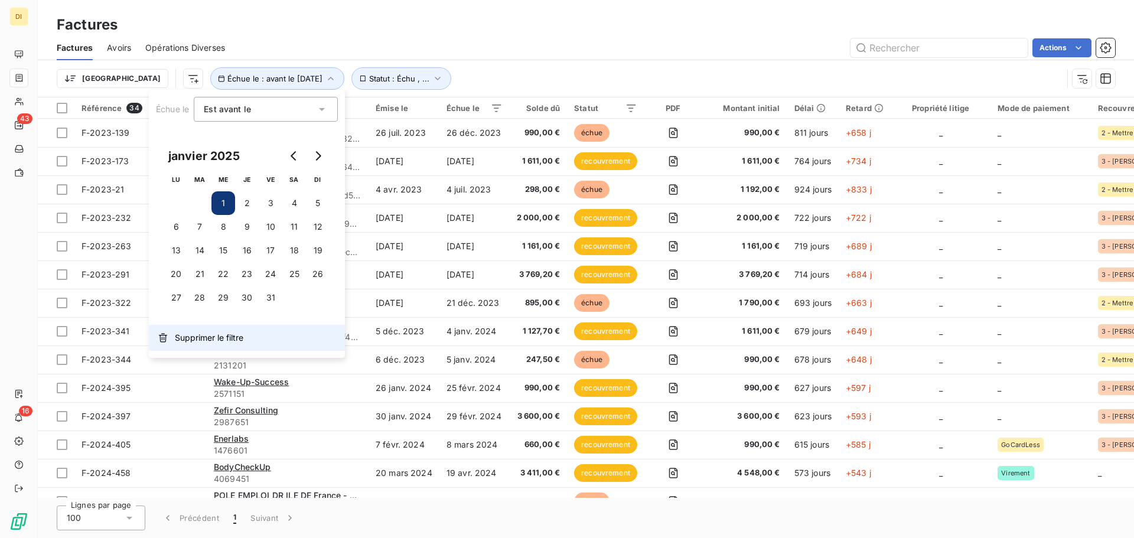
click at [198, 348] on button "Supprimer le filtre" at bounding box center [247, 338] width 196 height 26
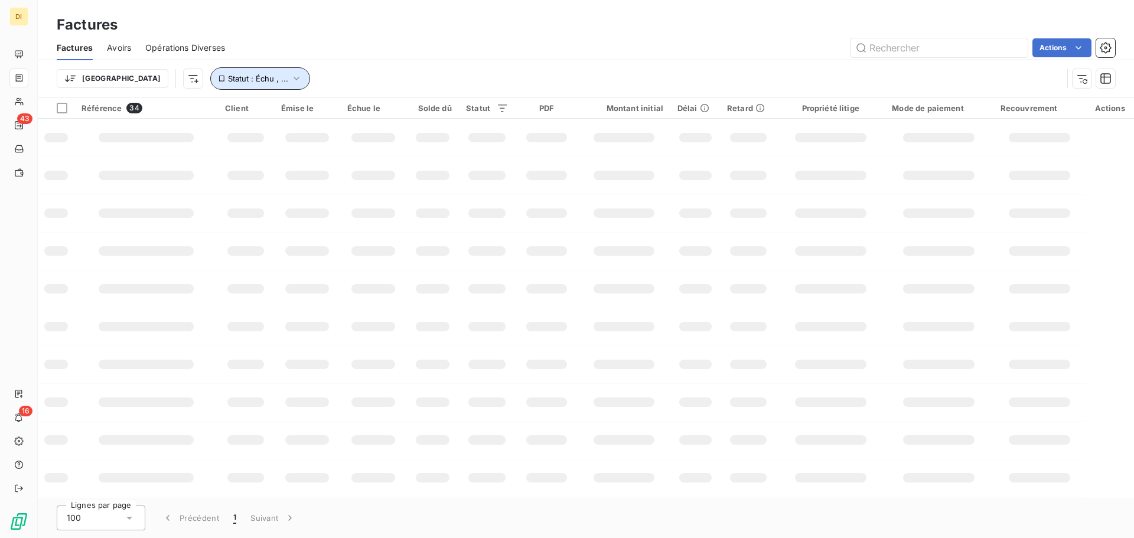
click at [220, 84] on button "Statut : Échu , ..." at bounding box center [260, 78] width 100 height 22
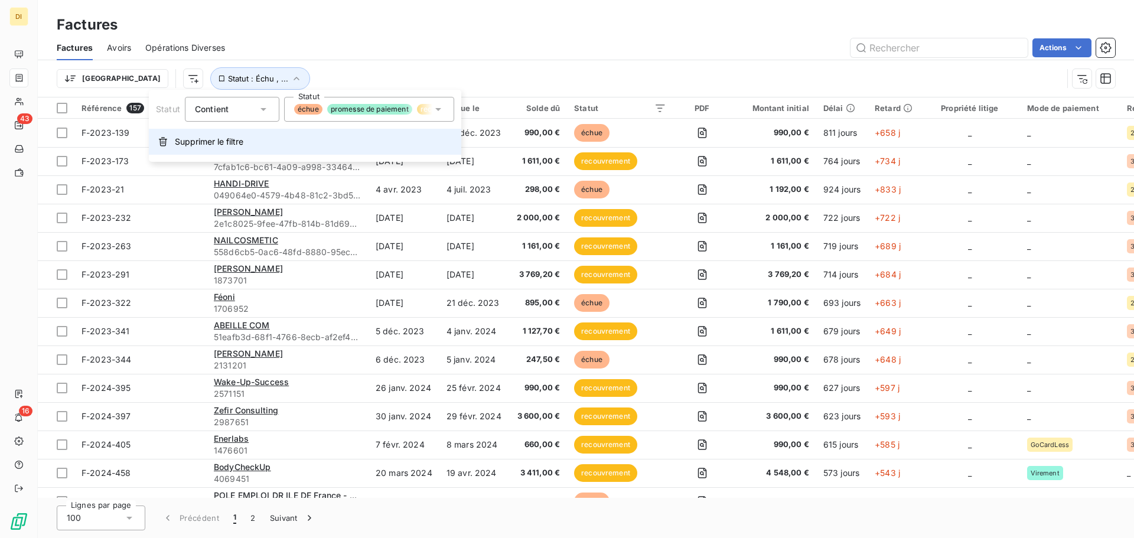
click at [233, 139] on span "Supprimer le filtre" at bounding box center [209, 142] width 69 height 12
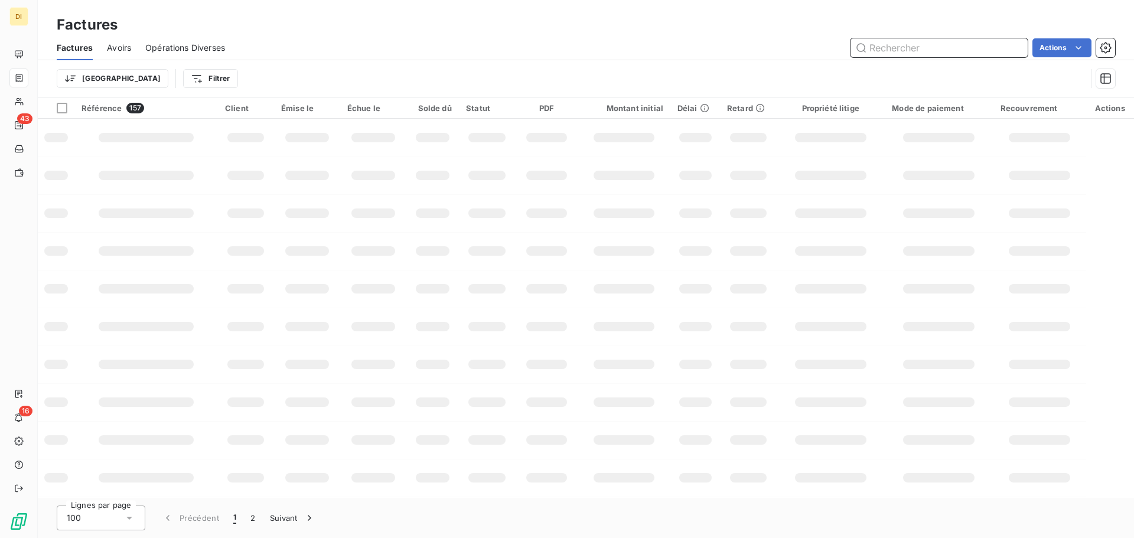
click at [929, 51] on input "text" at bounding box center [939, 47] width 177 height 19
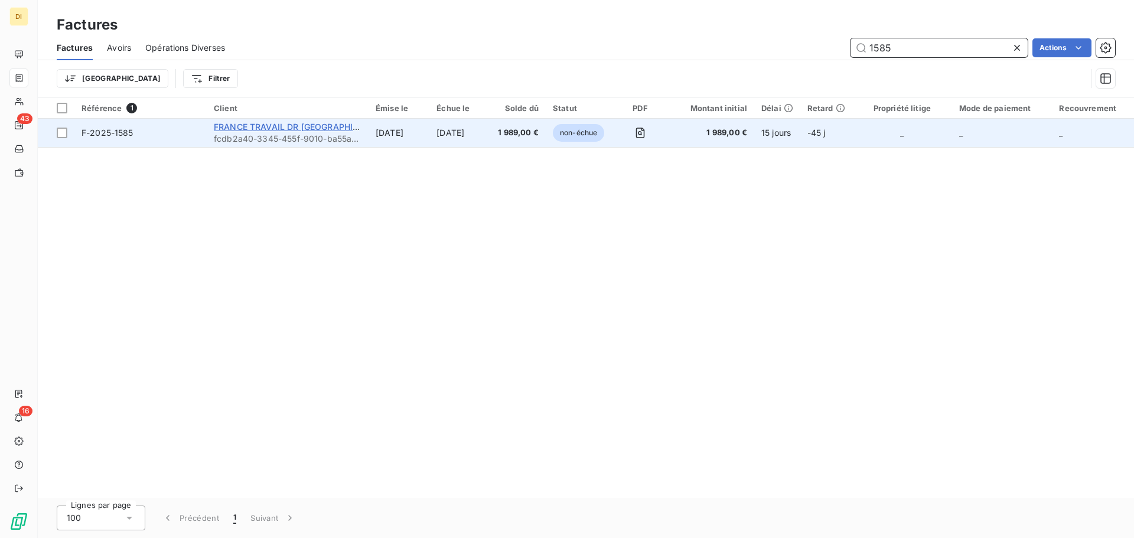
type input "1585"
click at [295, 126] on span "FRANCE TRAVAIL DR [GEOGRAPHIC_DATA]" at bounding box center [300, 127] width 172 height 10
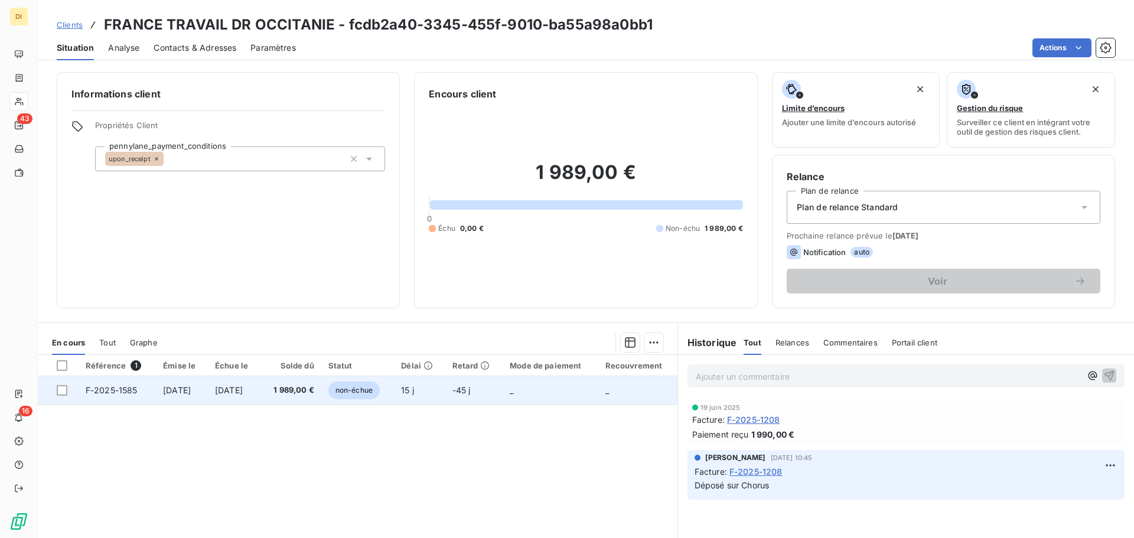
click at [380, 394] on span "non-échue" at bounding box center [353, 391] width 51 height 18
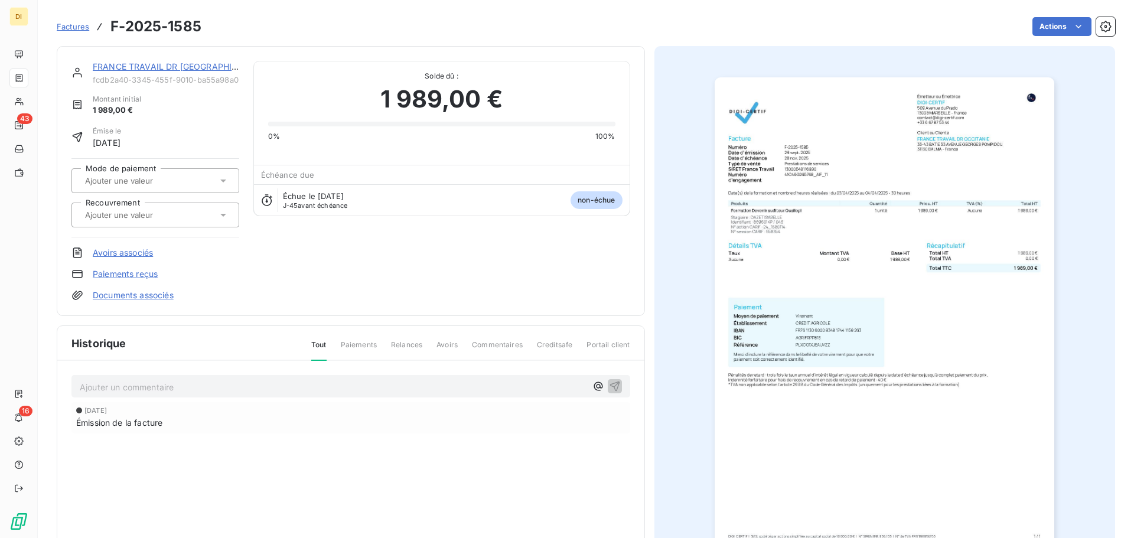
click at [343, 389] on p "Ajouter un commentaire ﻿" at bounding box center [333, 387] width 507 height 15
click at [146, 385] on span "Déposée sur CHorus" at bounding box center [149, 386] width 138 height 10
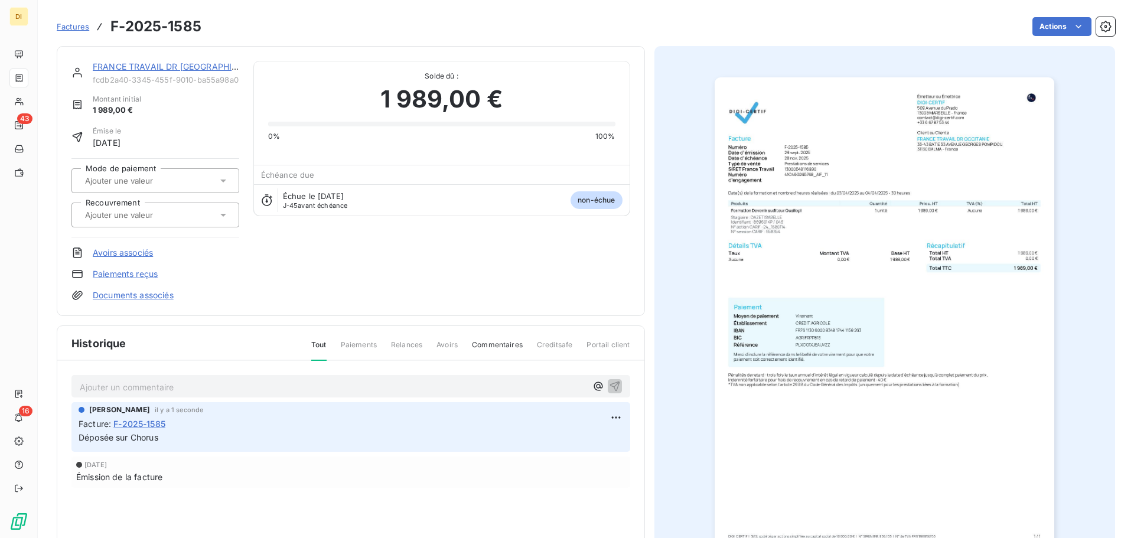
click at [109, 65] on link "FRANCE TRAVAIL DR [GEOGRAPHIC_DATA]" at bounding box center [179, 66] width 173 height 10
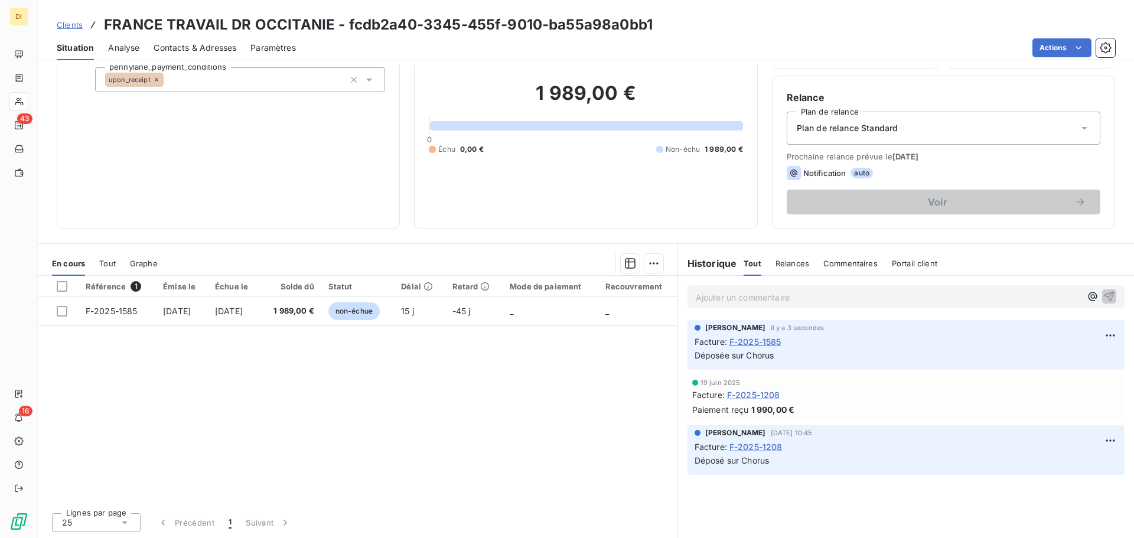
scroll to position [79, 0]
click at [1091, 438] on div "Emma Delcey 12 juin 2025, 10:45 Facture : F-2025-1208 Déposé sur Chorus" at bounding box center [906, 448] width 423 height 40
click at [1100, 438] on html "DI 43 16 Clients FRANCE TRAVAIL DR OCCITANIE - fcdb2a40-3345-455f-9010-ba55a98a…" at bounding box center [567, 269] width 1134 height 538
click at [1065, 465] on div "Editer" at bounding box center [1073, 466] width 66 height 19
click at [568, 497] on div "Référence 1 Émise le Échue le Solde dû Statut Délai Retard Mode de paiement Rec…" at bounding box center [358, 389] width 640 height 227
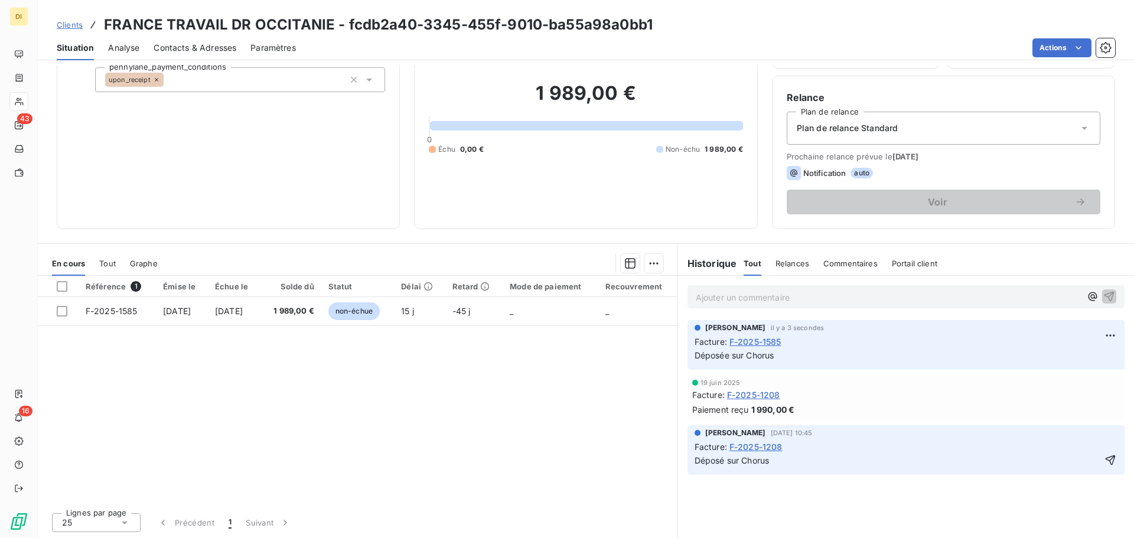
click at [111, 269] on div "Tout" at bounding box center [107, 263] width 17 height 25
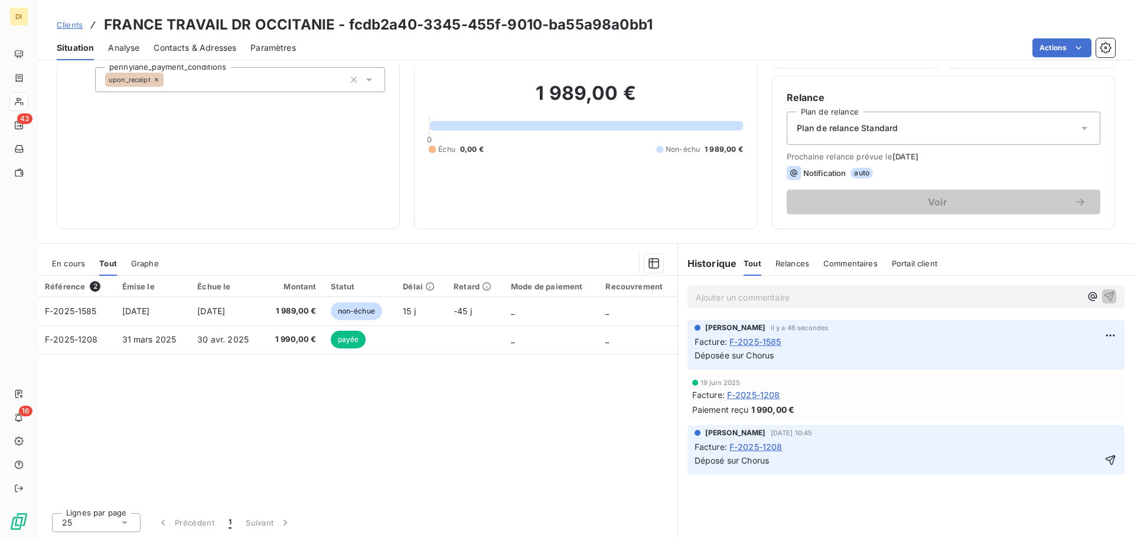
click at [69, 256] on div "En cours" at bounding box center [68, 263] width 33 height 25
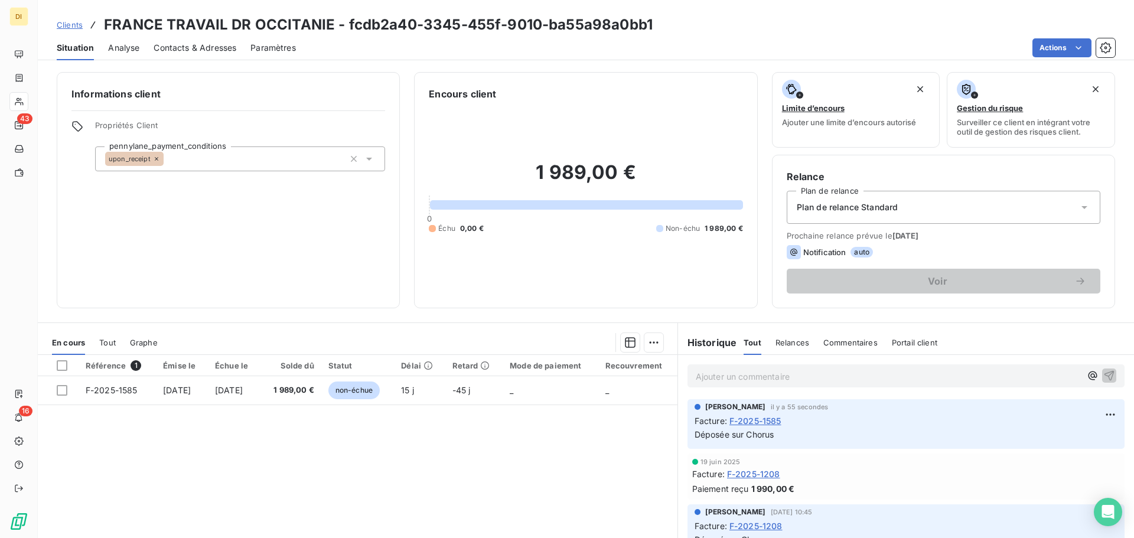
scroll to position [80, 0]
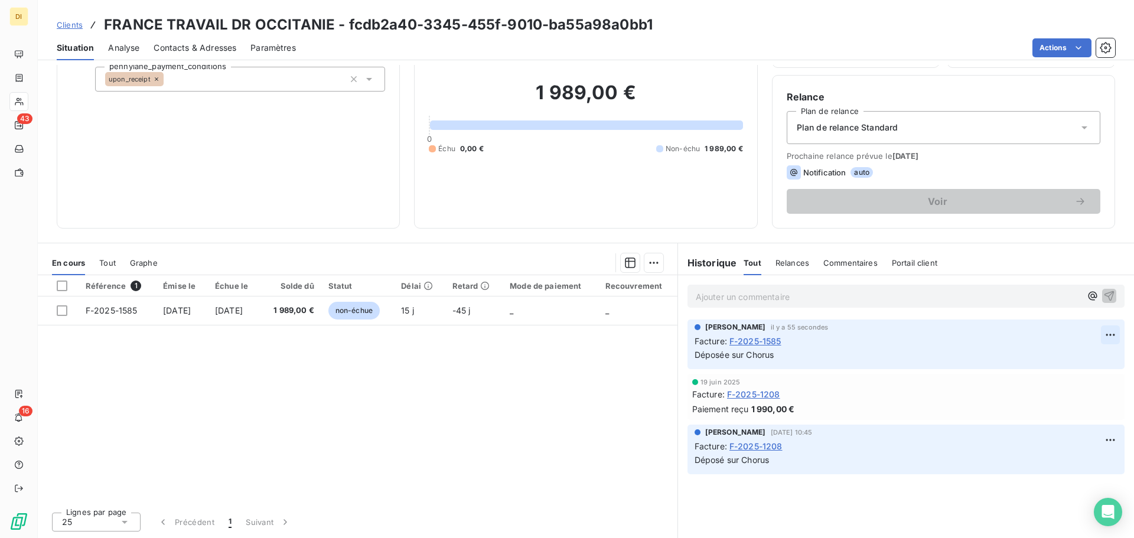
click at [1100, 337] on html "DI 43 16 Clients FRANCE TRAVAIL DR OCCITANIE - fcdb2a40-3345-455f-9010-ba55a98a…" at bounding box center [567, 269] width 1134 height 538
click at [1057, 389] on div "Supprimer" at bounding box center [1073, 382] width 66 height 19
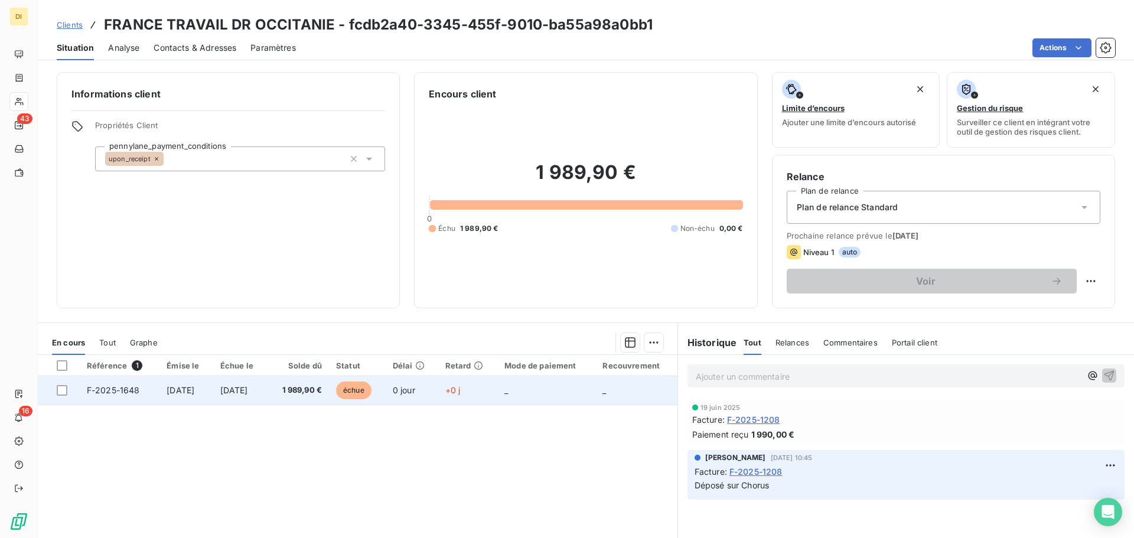
click at [292, 396] on td "1 989,90 €" at bounding box center [298, 390] width 62 height 28
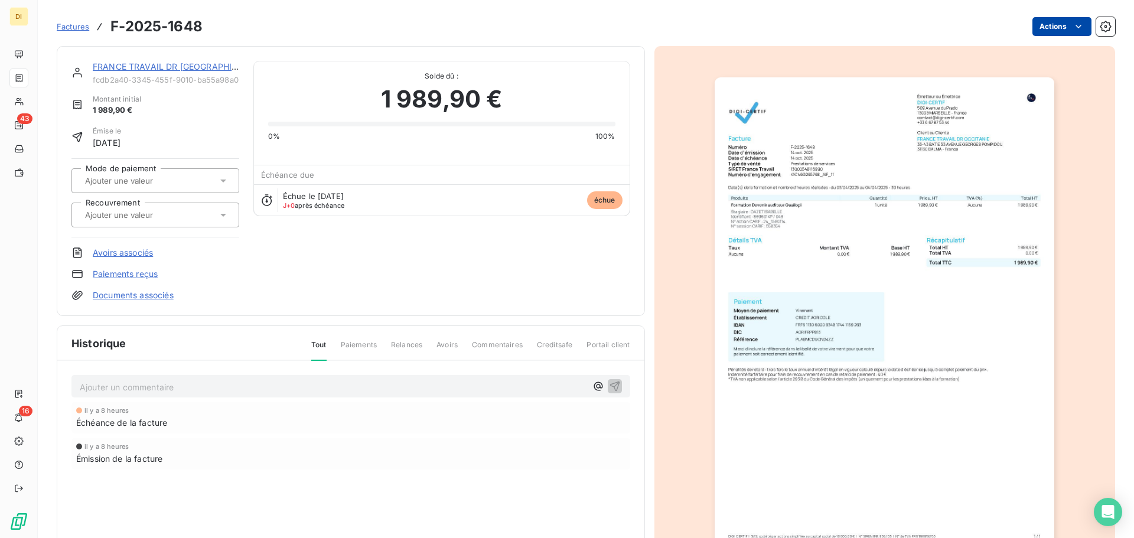
click at [1035, 29] on html "DI 43 16 Factures F-2025-1648 Actions FRANCE TRAVAIL DR OCCITANIE fcdb2a40-3345…" at bounding box center [567, 269] width 1134 height 538
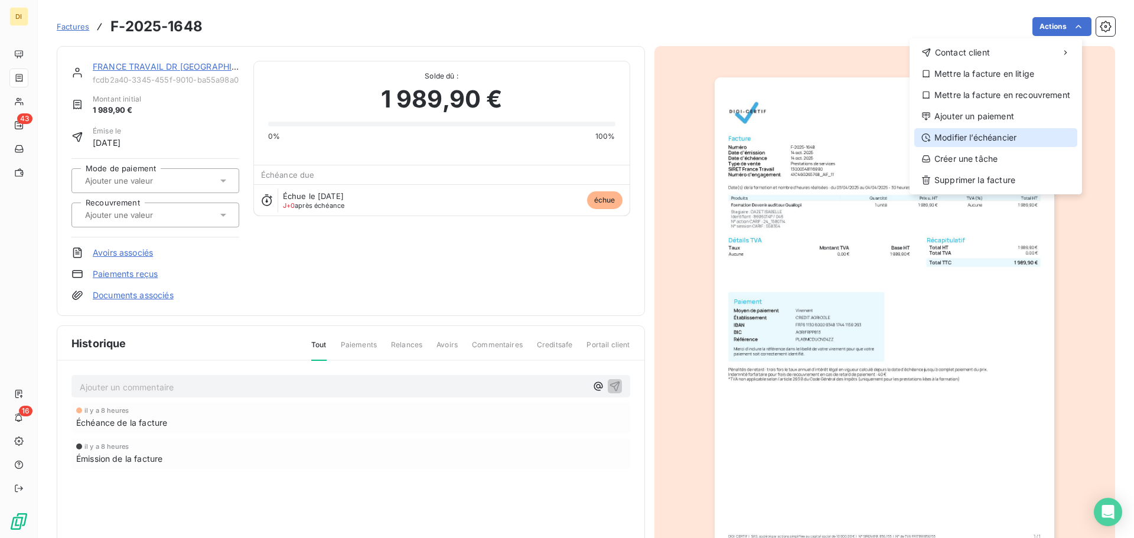
click at [996, 132] on div "Modifier l’échéancier" at bounding box center [995, 137] width 163 height 19
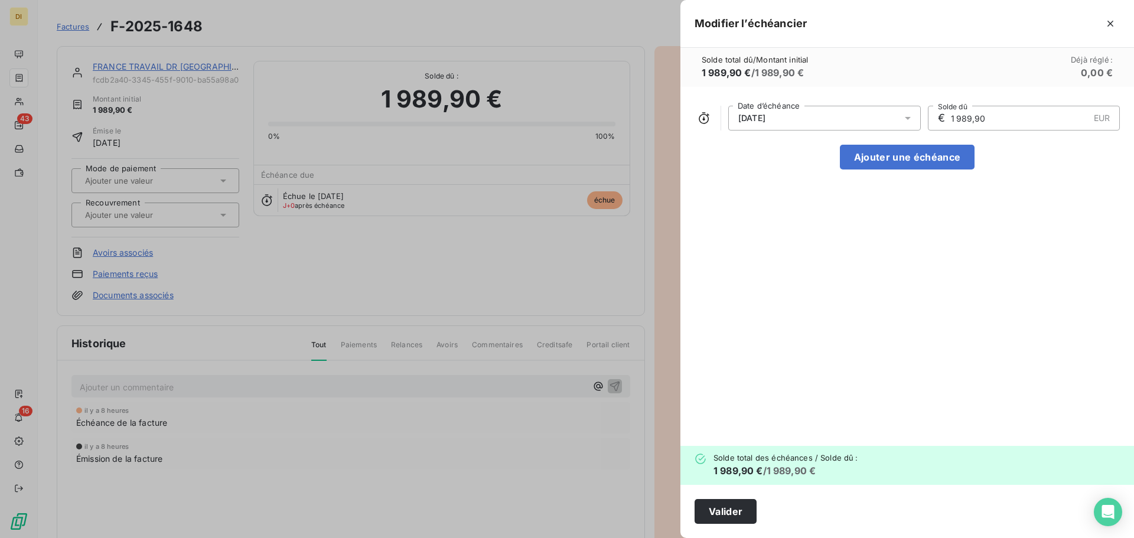
click at [891, 116] on div "[DATE]" at bounding box center [824, 118] width 193 height 25
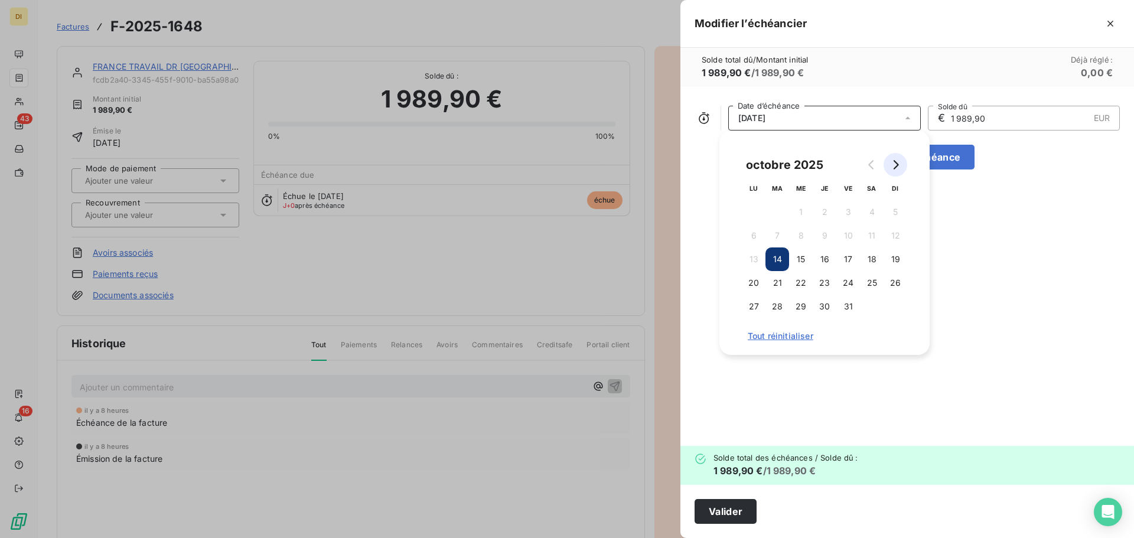
click at [898, 173] on button "Go to next month" at bounding box center [896, 165] width 24 height 24
click at [891, 297] on button "30" at bounding box center [896, 307] width 24 height 24
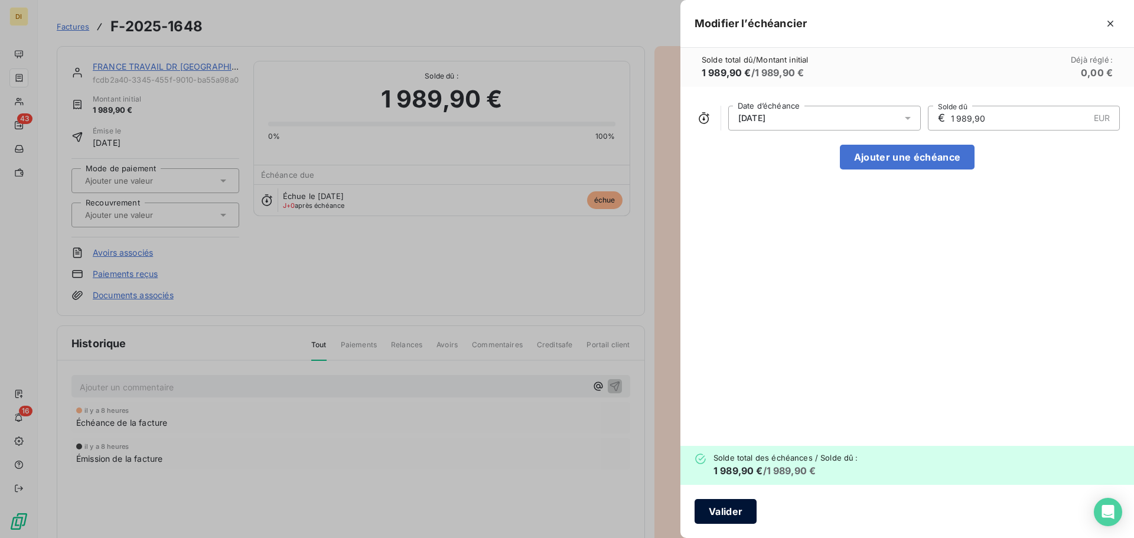
click at [728, 507] on button "Valider" at bounding box center [726, 511] width 62 height 25
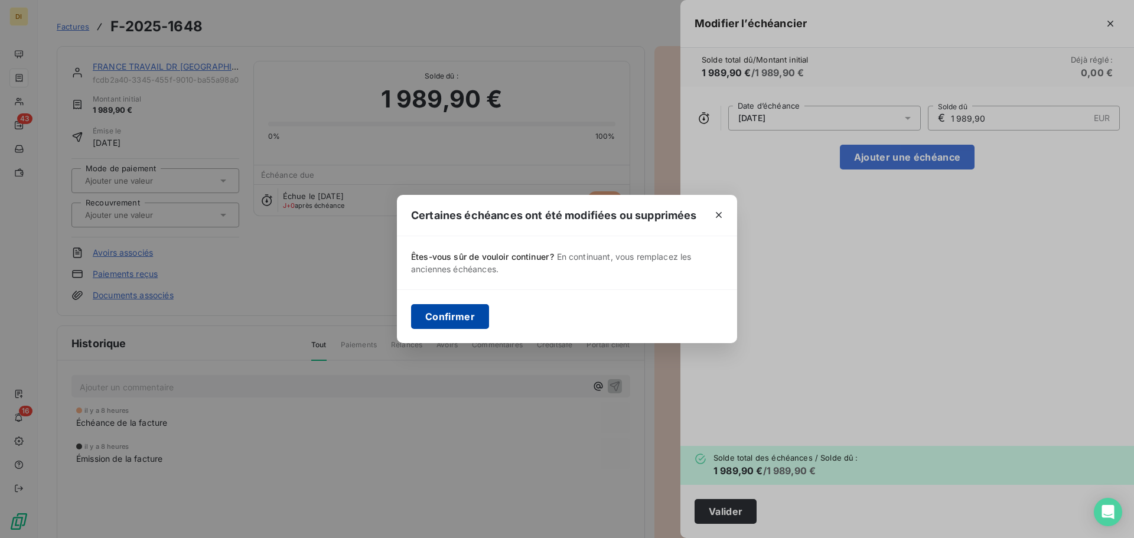
click at [468, 318] on button "Confirmer" at bounding box center [450, 316] width 78 height 25
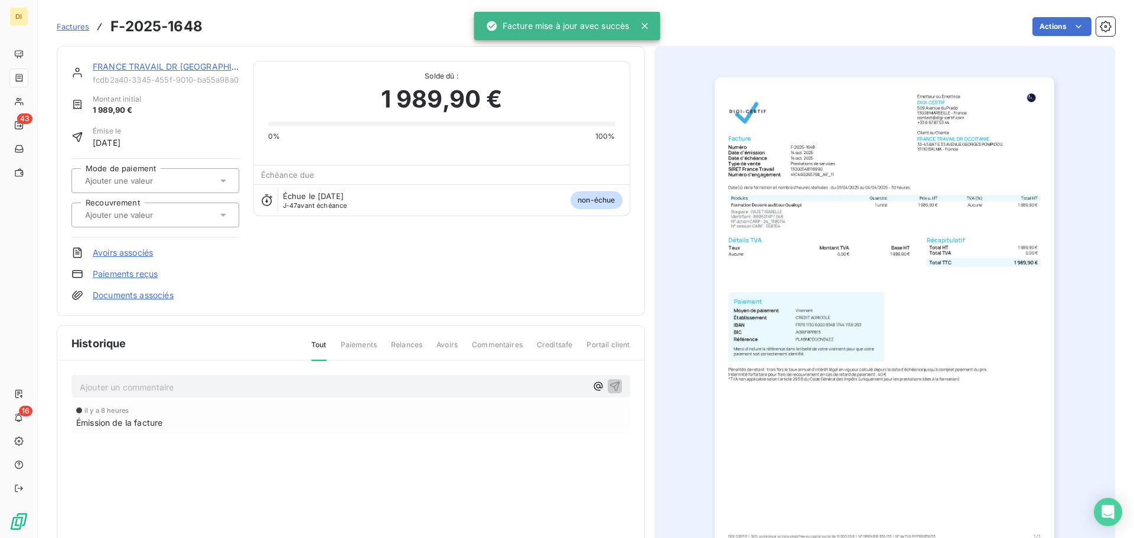
click at [425, 380] on p "Ajouter un commentaire ﻿" at bounding box center [333, 387] width 507 height 15
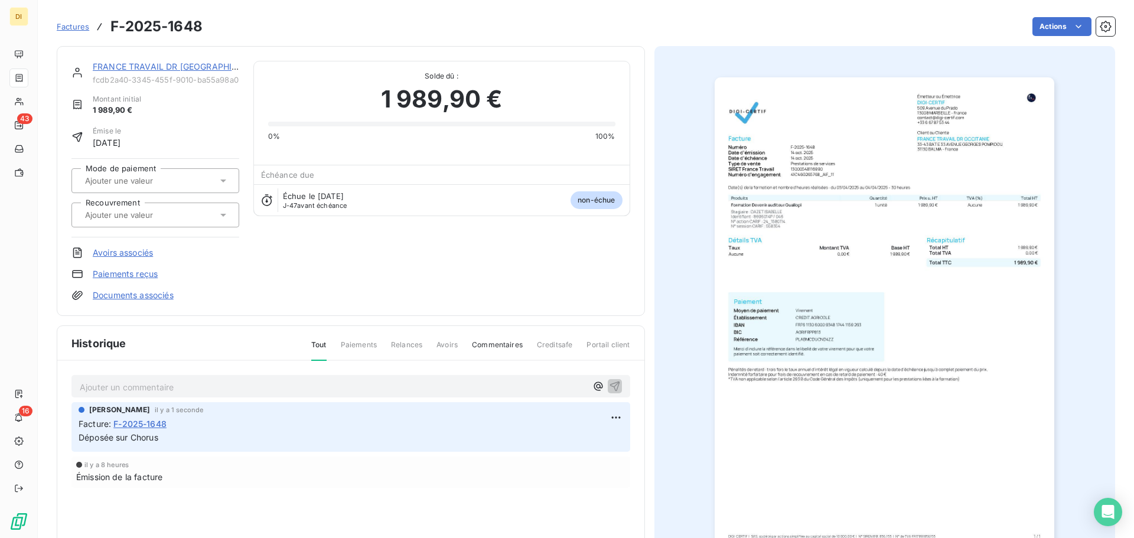
click at [155, 74] on div "FRANCE TRAVAIL DR OCCITANIE fcdb2a40-3345-455f-9010-ba55a98a0bb1" at bounding box center [166, 73] width 146 height 24
click at [158, 69] on link "FRANCE TRAVAIL DR [GEOGRAPHIC_DATA]" at bounding box center [179, 66] width 173 height 10
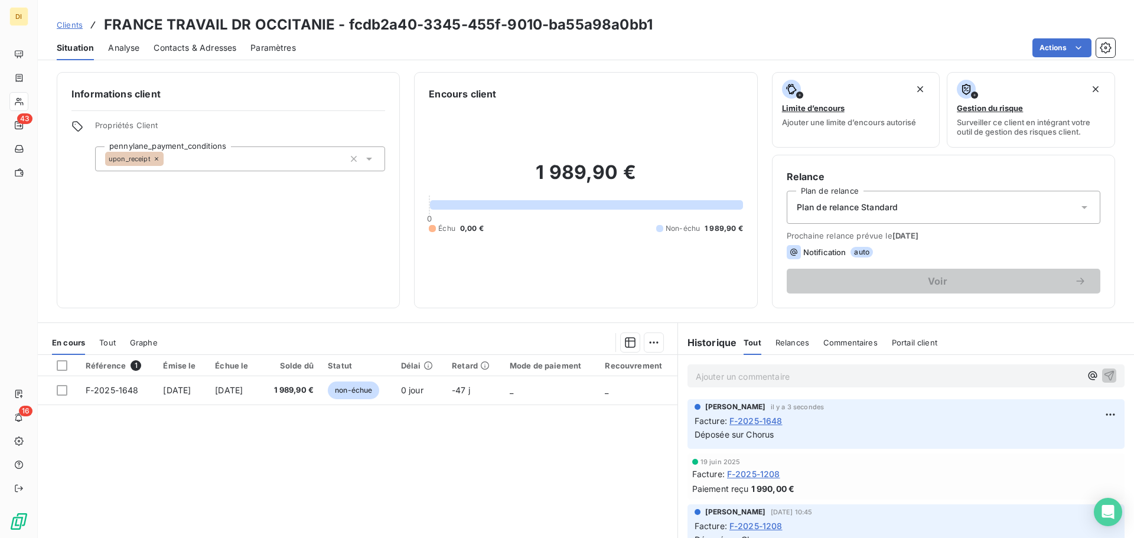
click at [187, 50] on span "Contacts & Adresses" at bounding box center [195, 48] width 83 height 12
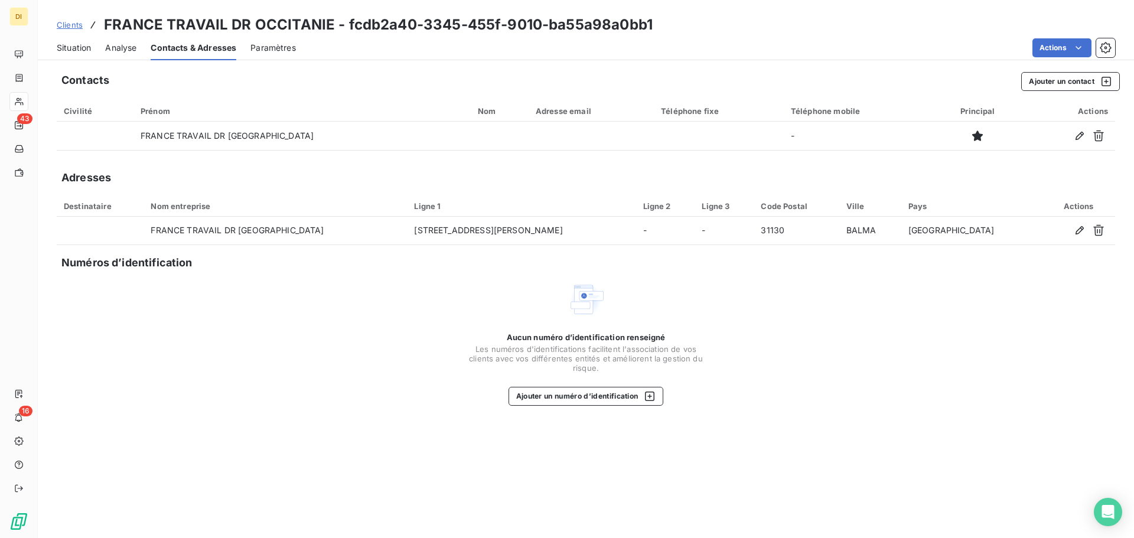
click at [61, 46] on span "Situation" at bounding box center [74, 48] width 34 height 12
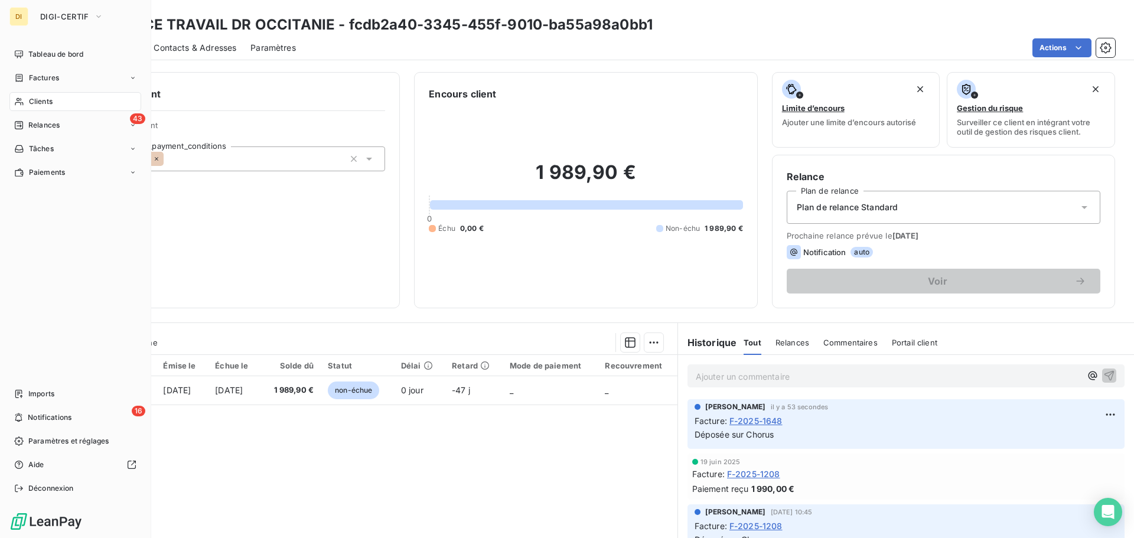
click at [25, 99] on div "Clients" at bounding box center [75, 101] width 132 height 19
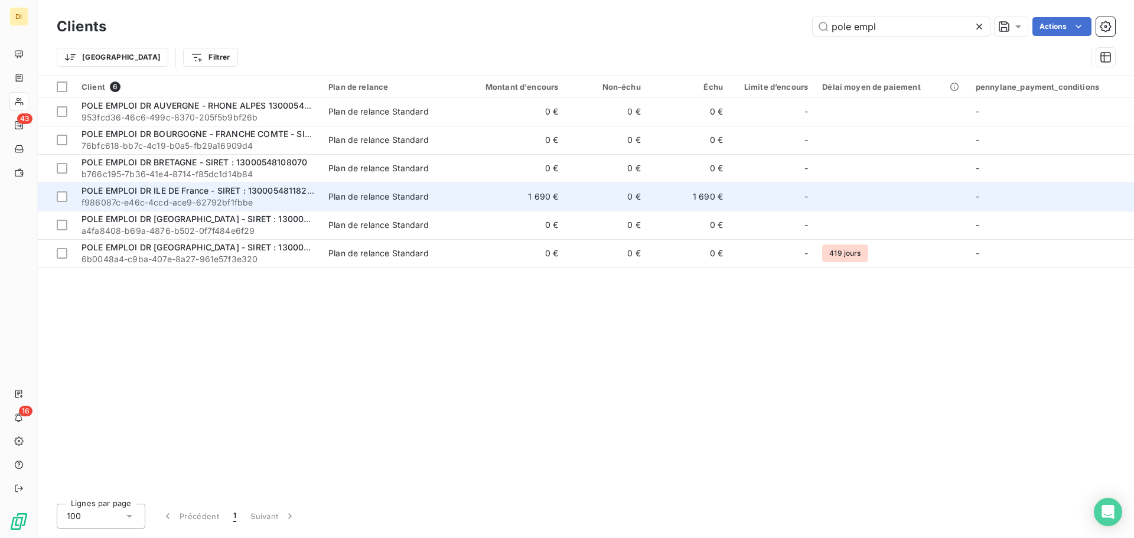
type input "pole empl"
click at [266, 189] on span "POLE EMPLOI DR ILE DE France - SIRET : 13000548118277" at bounding box center [199, 190] width 235 height 10
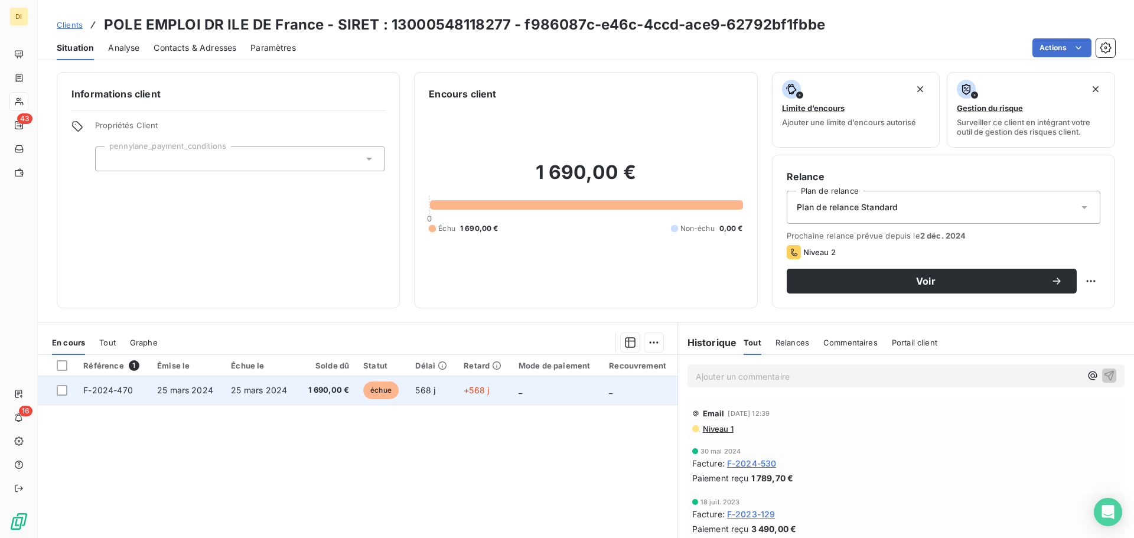
click at [395, 389] on span "échue" at bounding box center [380, 391] width 35 height 18
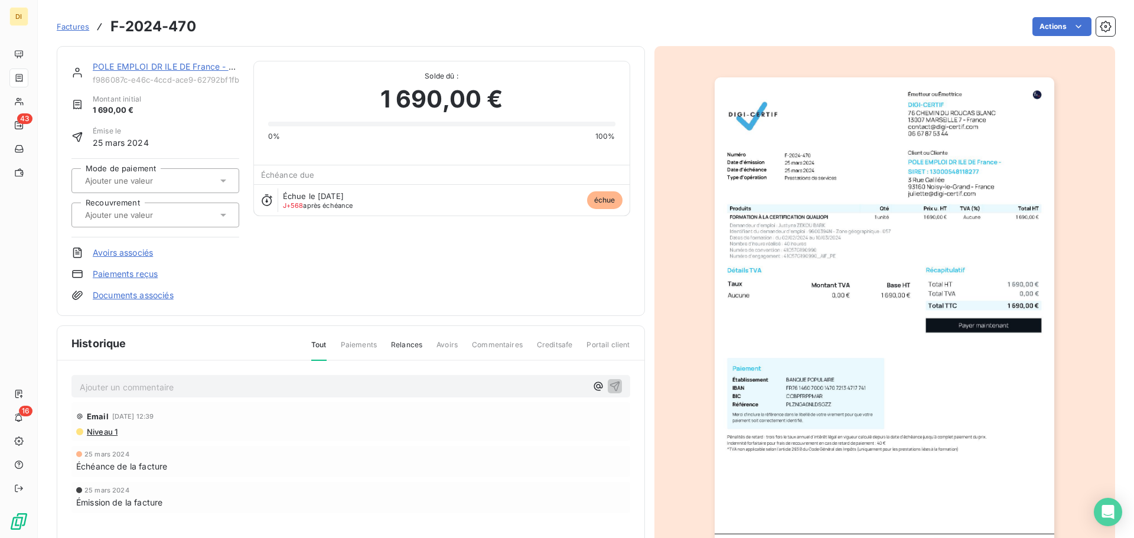
click at [776, 301] on img "button" at bounding box center [885, 317] width 340 height 481
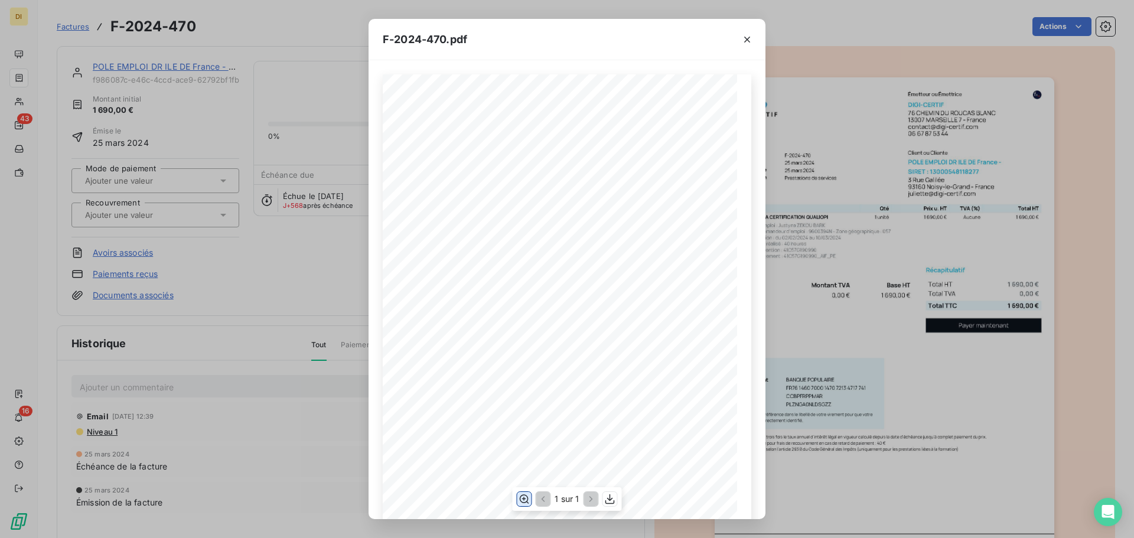
click at [523, 500] on icon "button" at bounding box center [524, 499] width 12 height 12
click at [314, 221] on div "F-2024-470.pdf 1 690,00 ¬ 0,00 ¬ 1 690,00 ¬ Émetteur ou Émettrice DIGI-CERTIF […" at bounding box center [567, 269] width 1134 height 538
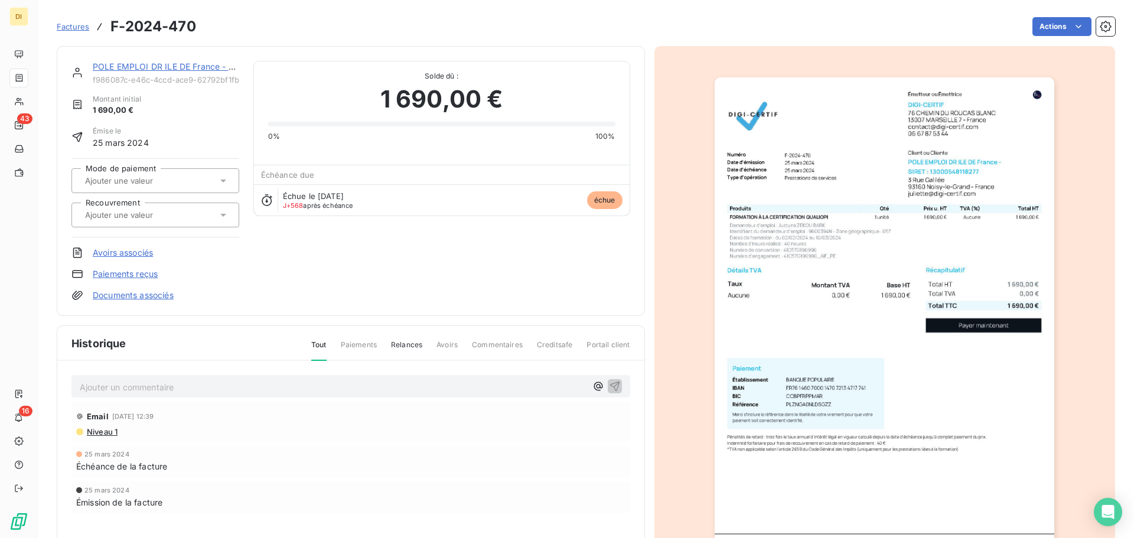
click at [167, 295] on link "Documents associés" at bounding box center [133, 295] width 81 height 12
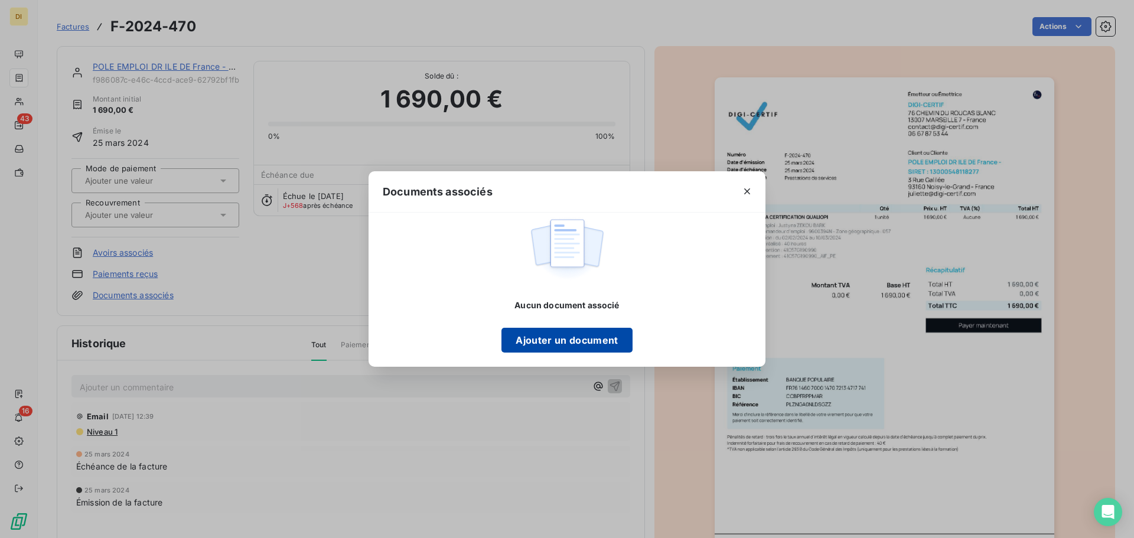
click at [556, 344] on button "Ajouter un document" at bounding box center [566, 340] width 131 height 25
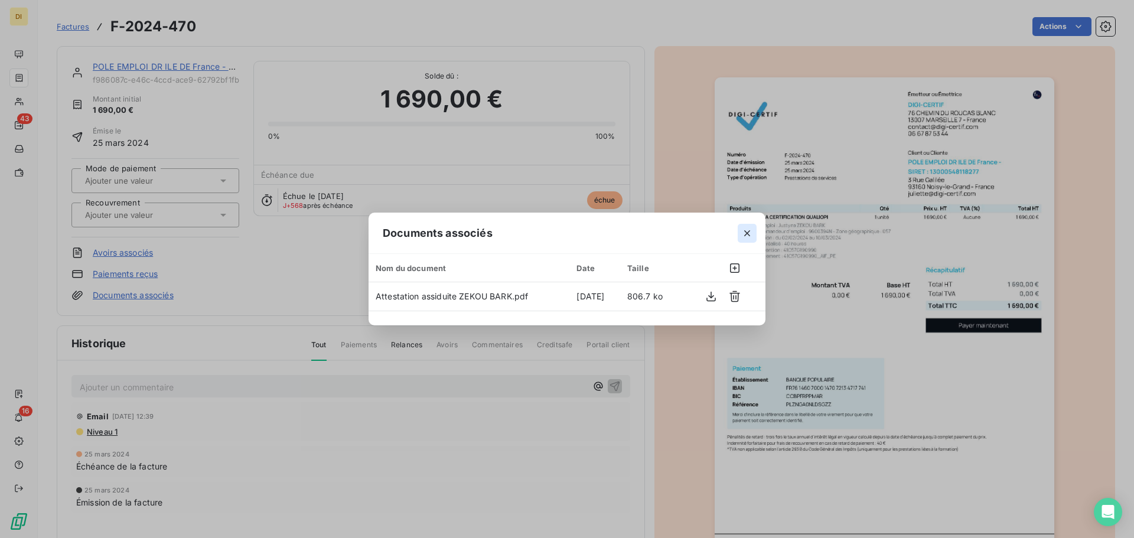
click at [745, 232] on icon "button" at bounding box center [747, 233] width 12 height 12
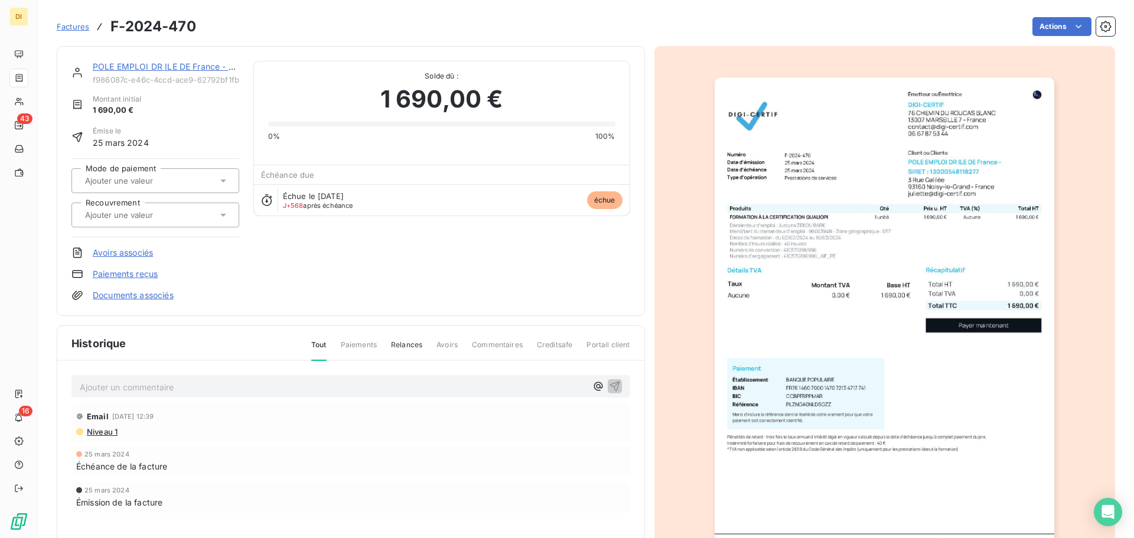
click at [806, 350] on img "button" at bounding box center [885, 317] width 340 height 481
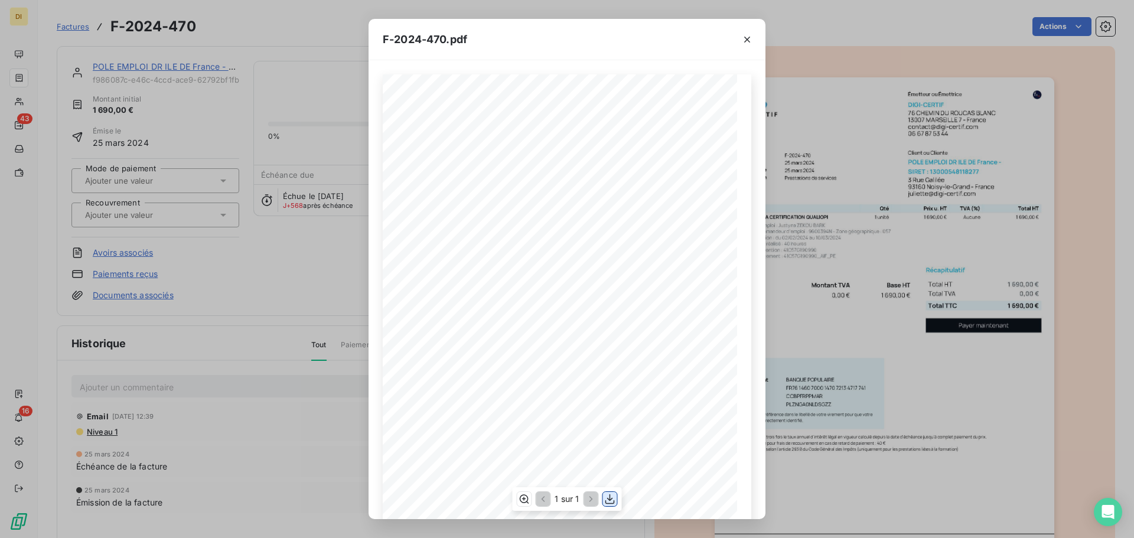
click at [610, 496] on icon "button" at bounding box center [609, 499] width 9 height 10
click at [743, 43] on icon "button" at bounding box center [747, 40] width 12 height 12
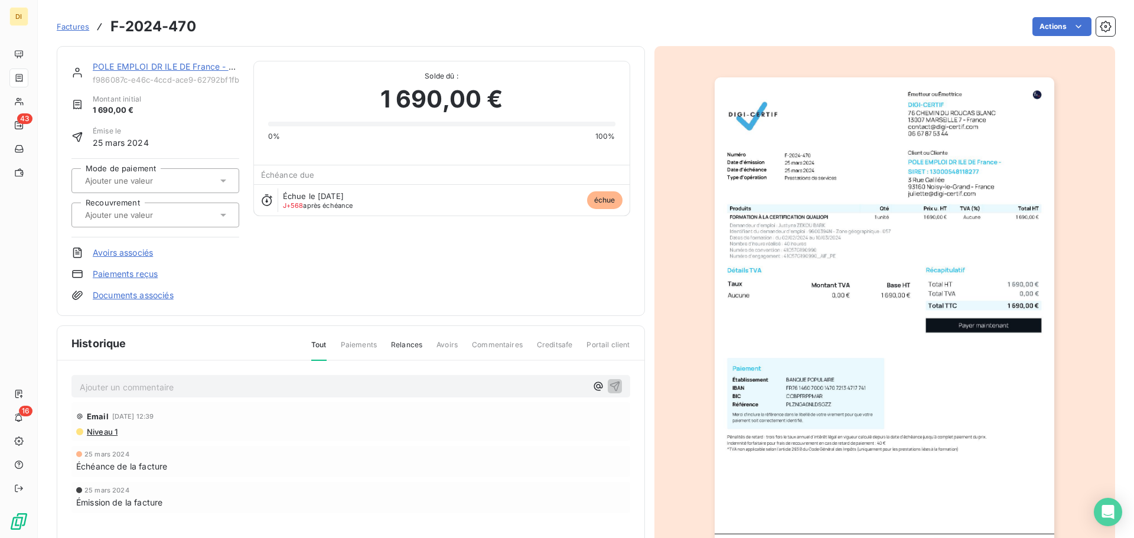
click at [209, 391] on p "Ajouter un commentaire ﻿" at bounding box center [333, 387] width 507 height 15
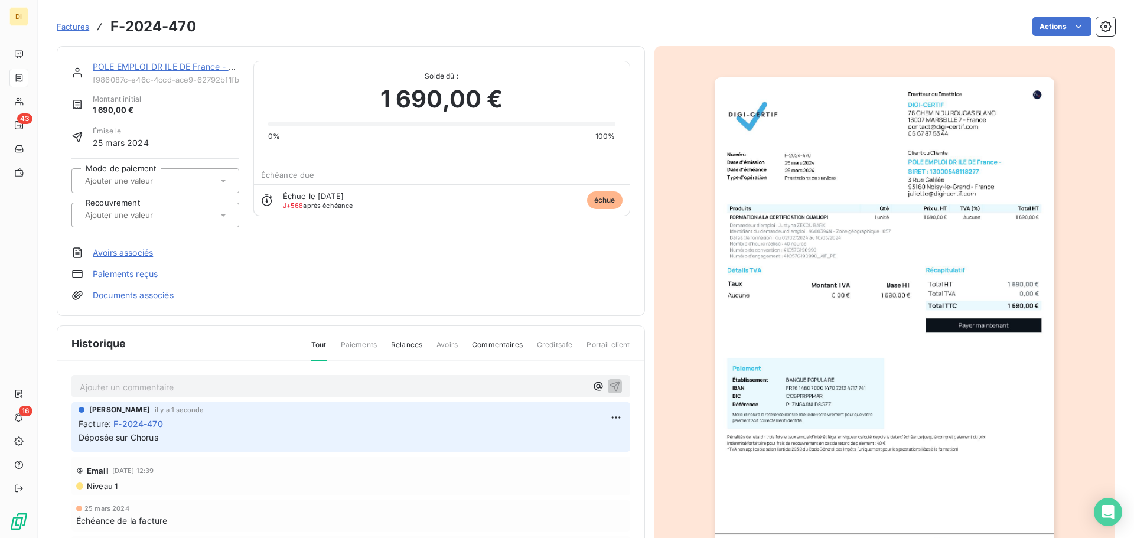
click at [157, 66] on link "POLE EMPLOI DR ILE DE France - SIRET : 13000548118277" at bounding box center [210, 66] width 235 height 10
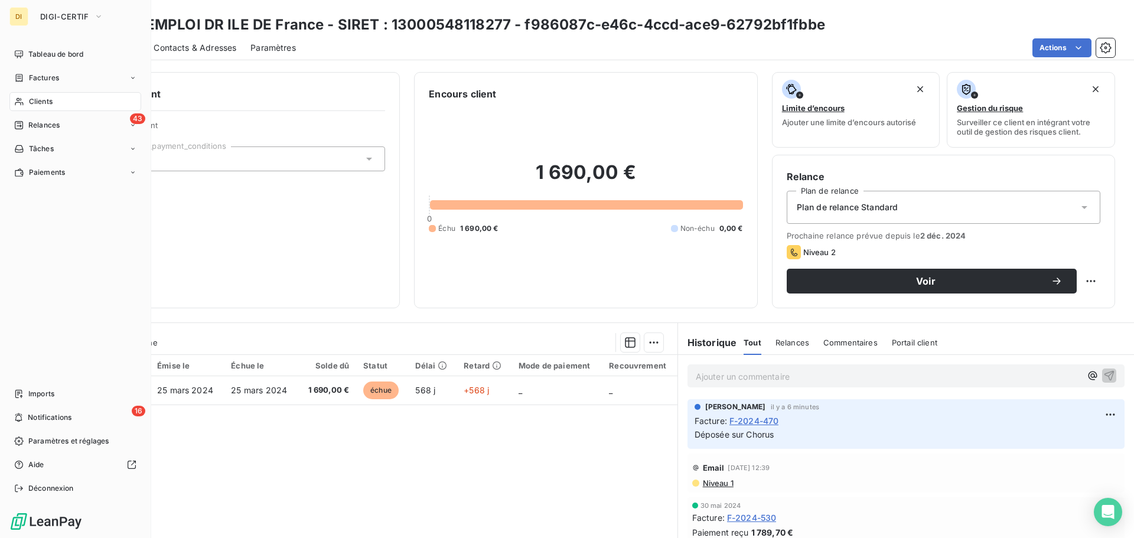
click at [25, 102] on div "Clients" at bounding box center [75, 101] width 132 height 19
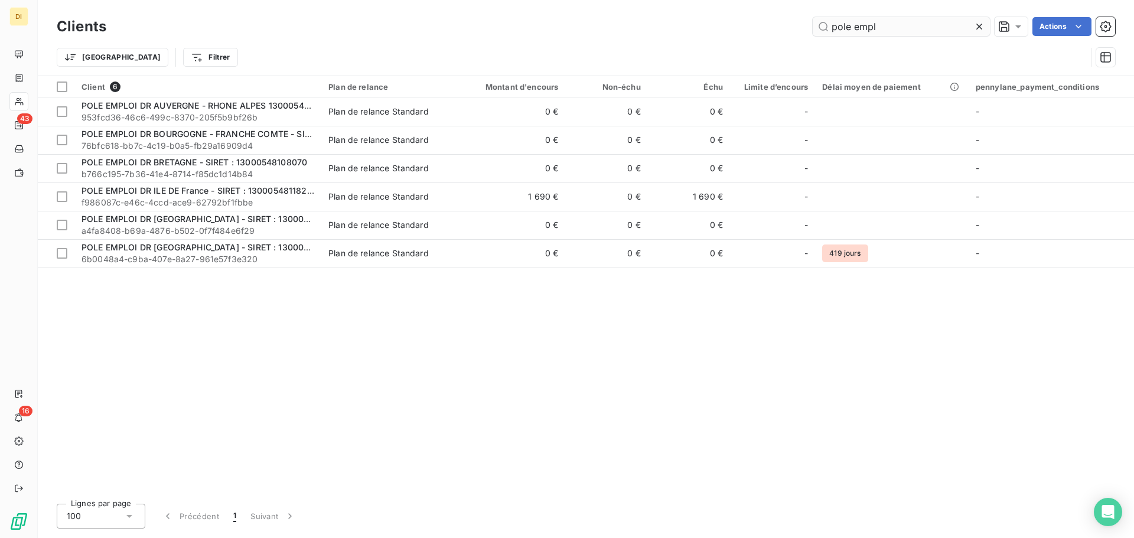
click at [835, 32] on input "pole empl" at bounding box center [901, 26] width 177 height 19
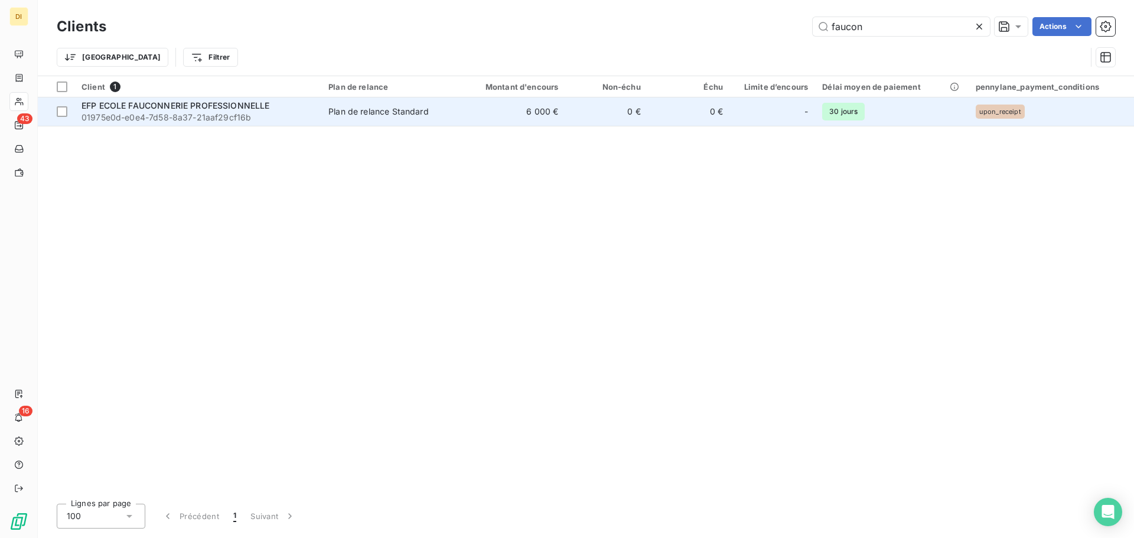
type input "faucon"
click at [342, 115] on div "Plan de relance Standard" at bounding box center [378, 112] width 100 height 12
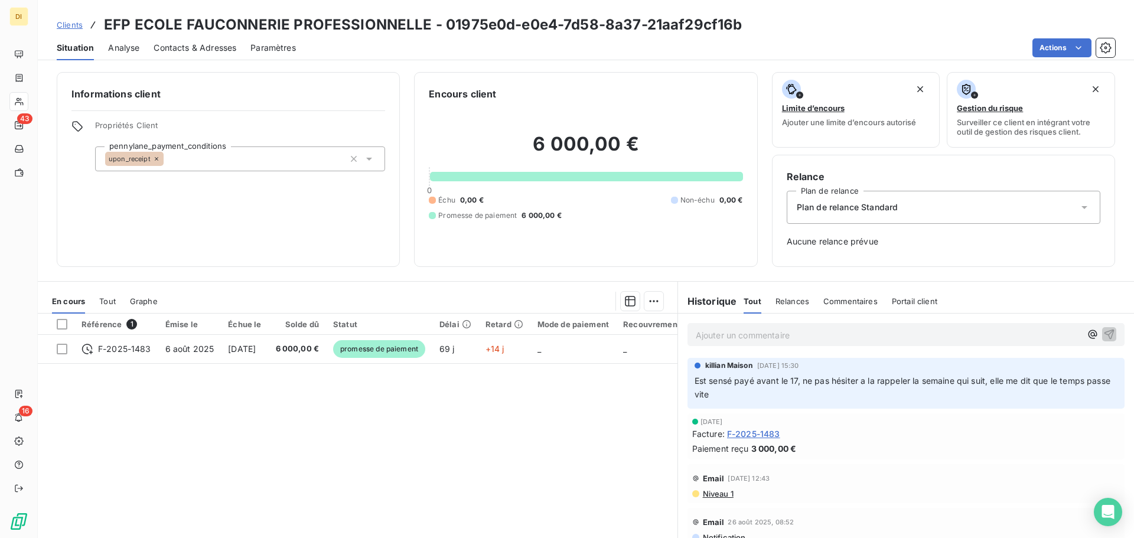
scroll to position [38, 0]
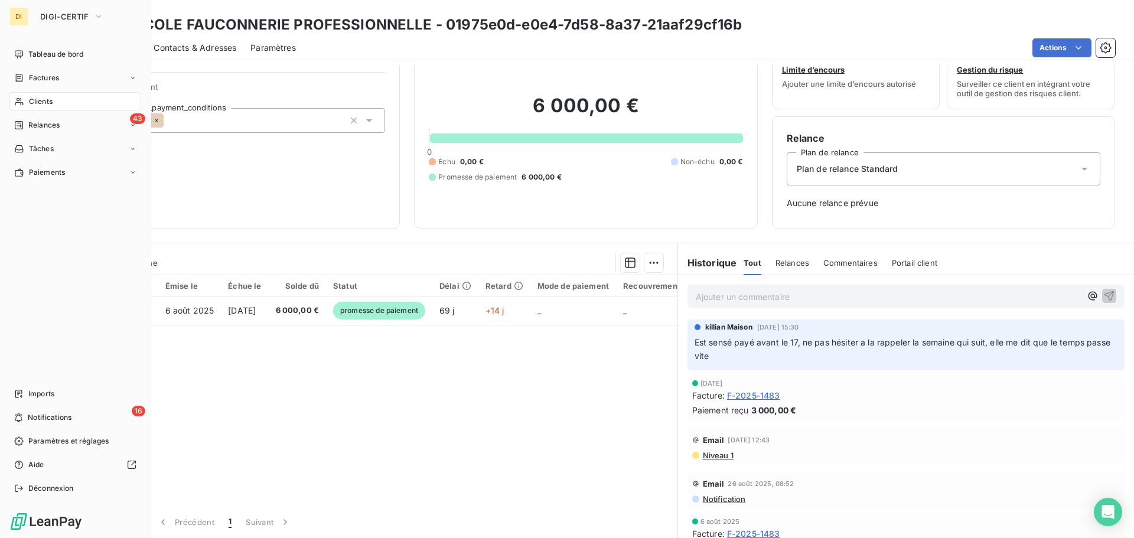
click at [40, 106] on span "Clients" at bounding box center [41, 101] width 24 height 11
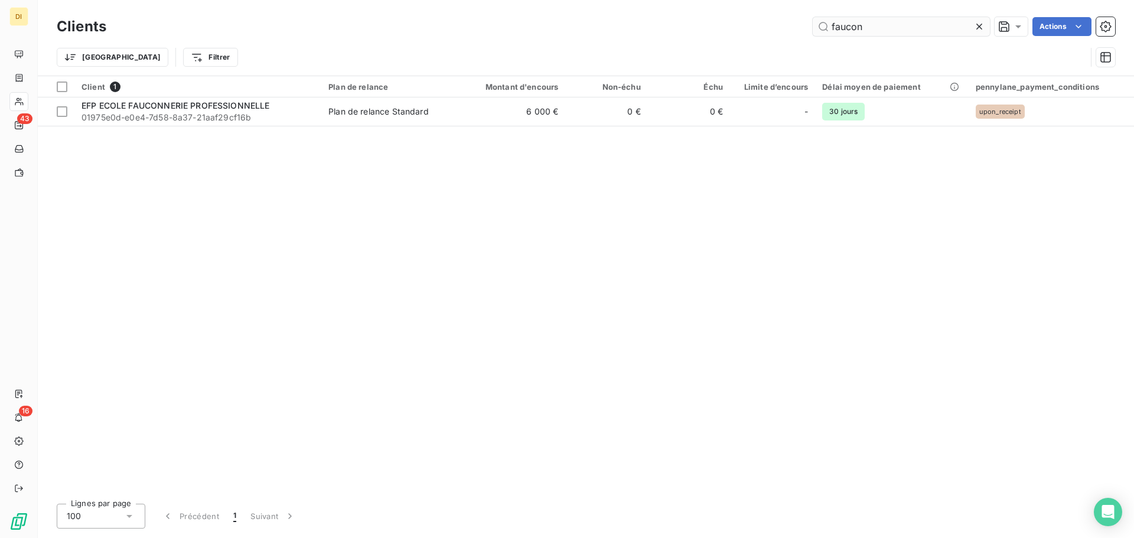
click at [850, 21] on input "faucon" at bounding box center [901, 26] width 177 height 19
click at [871, 28] on input "twenty" at bounding box center [901, 26] width 177 height 19
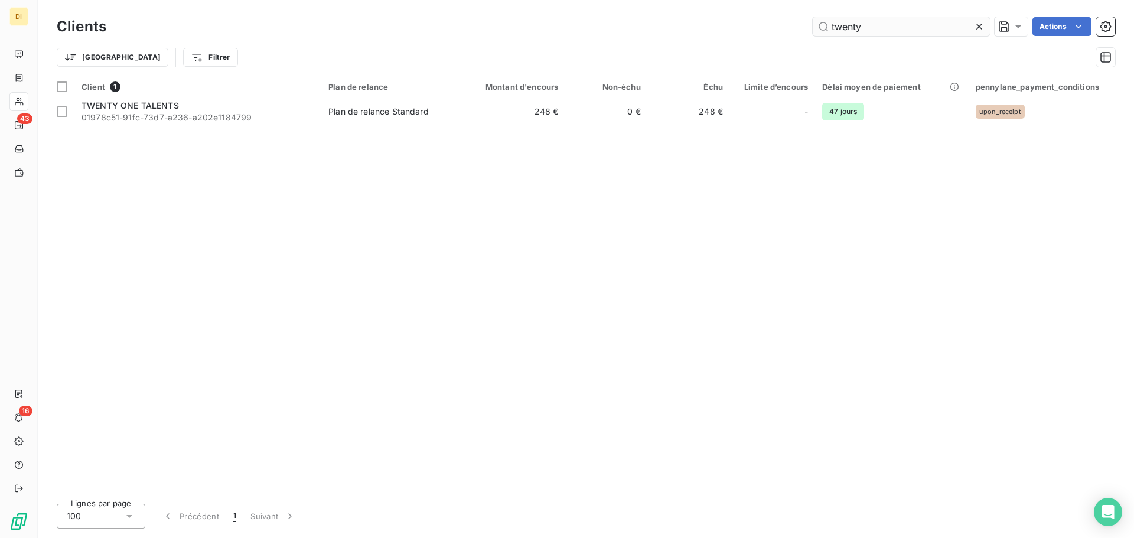
click at [871, 28] on input "twenty" at bounding box center [901, 26] width 177 height 19
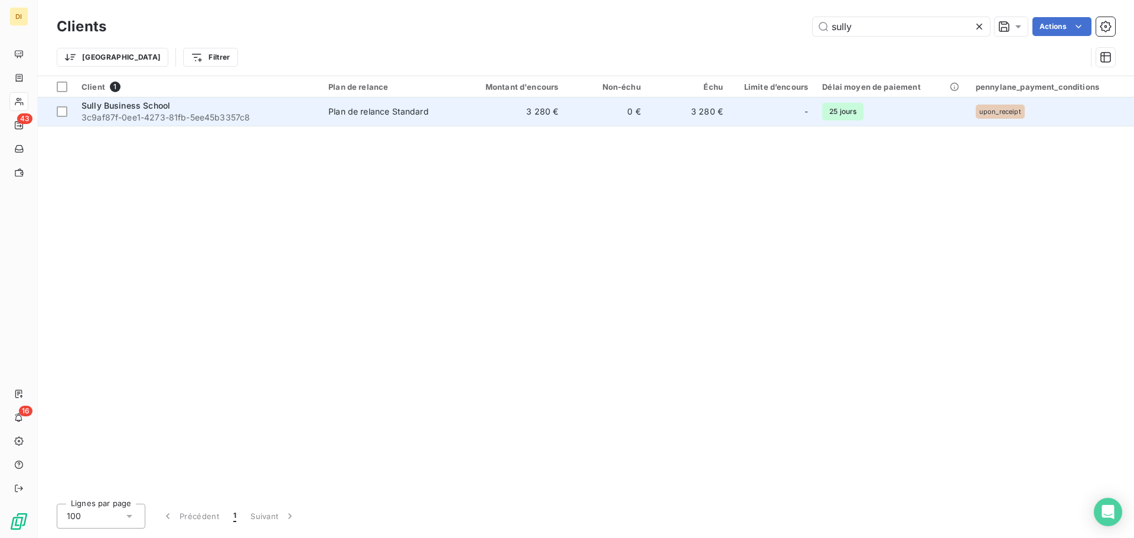
type input "sully"
click at [460, 123] on td "3 280 €" at bounding box center [510, 111] width 110 height 28
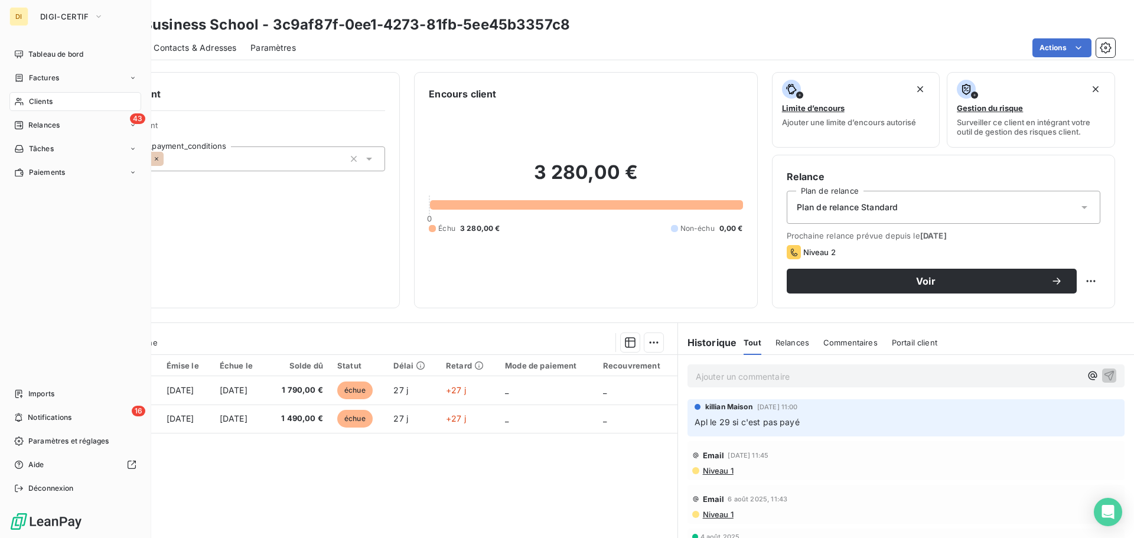
click at [25, 100] on div "Clients" at bounding box center [75, 101] width 132 height 19
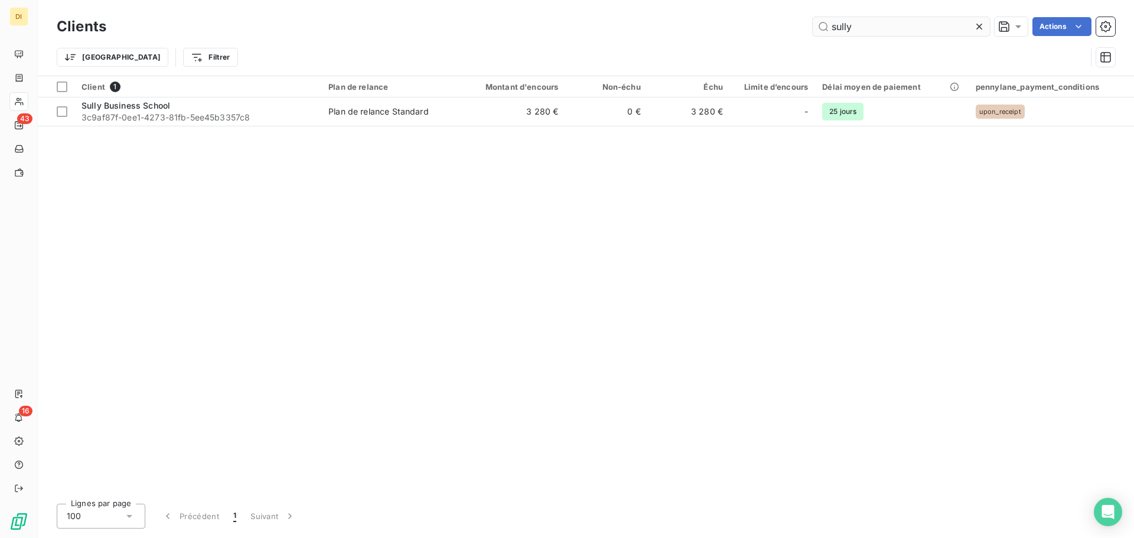
click at [833, 21] on input "sully" at bounding box center [901, 26] width 177 height 19
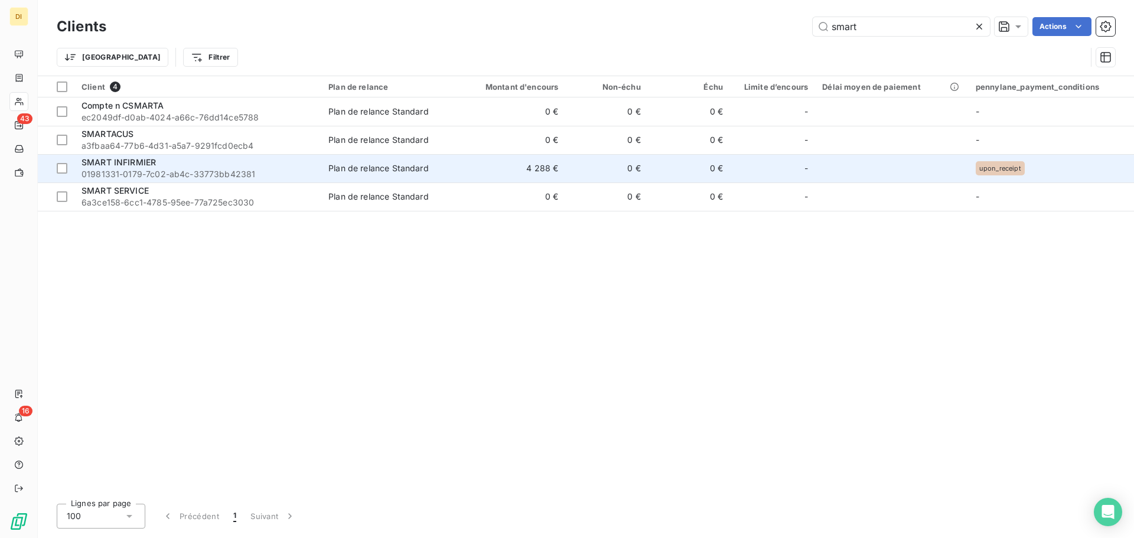
type input "smart"
click at [357, 172] on div "Plan de relance Standard" at bounding box center [378, 168] width 100 height 12
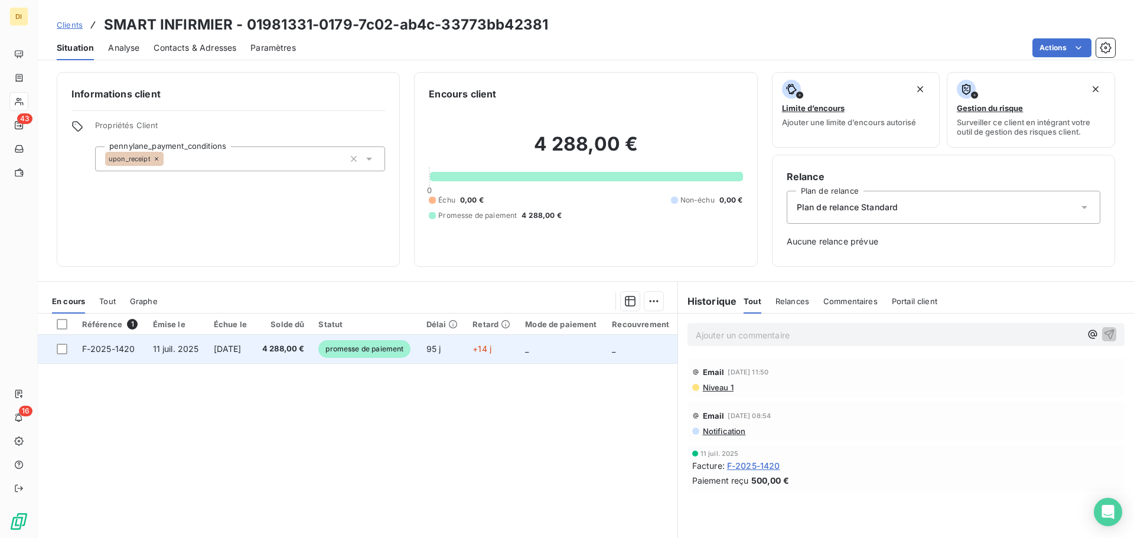
click at [291, 338] on td "4 288,00 €" at bounding box center [283, 349] width 57 height 28
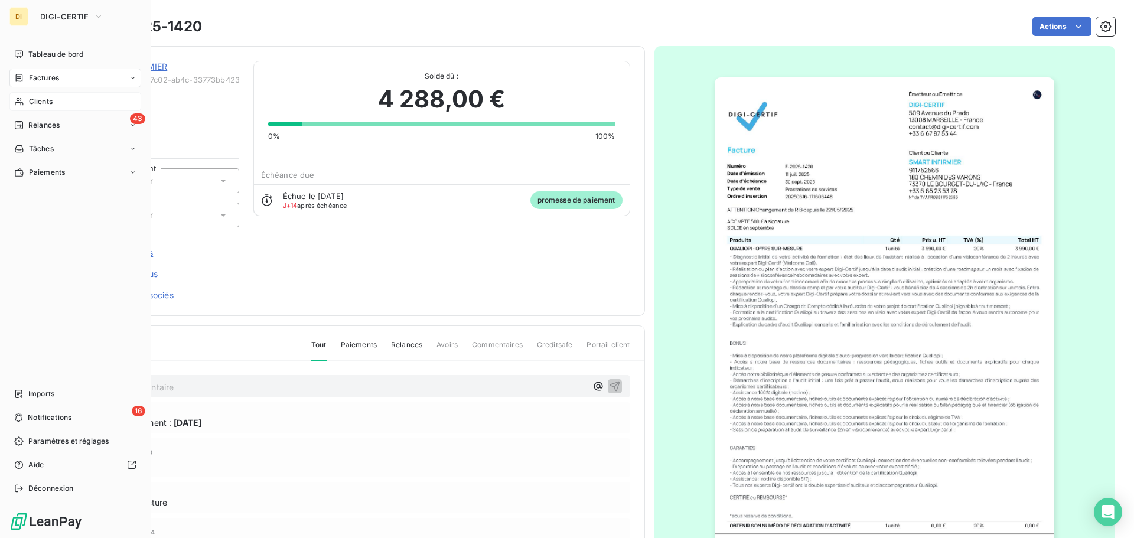
click at [26, 102] on div "Clients" at bounding box center [75, 101] width 132 height 19
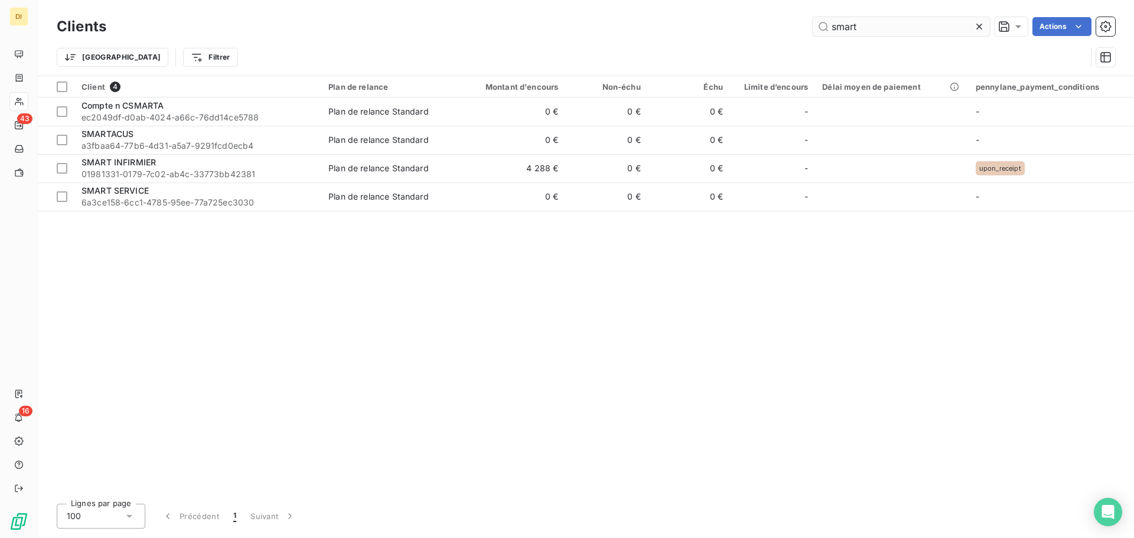
click at [836, 28] on input "smart" at bounding box center [901, 26] width 177 height 19
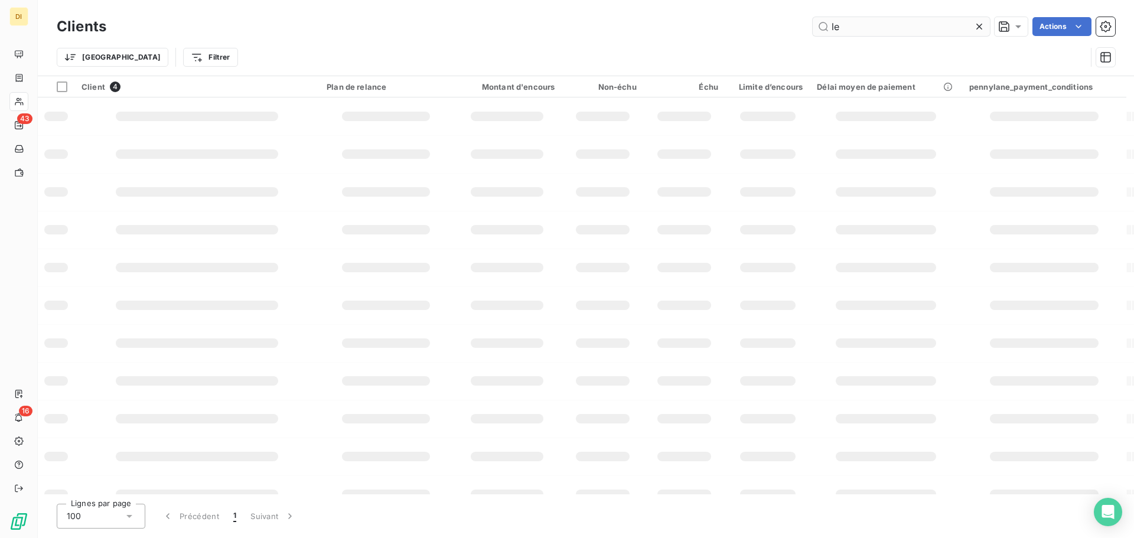
type input "l"
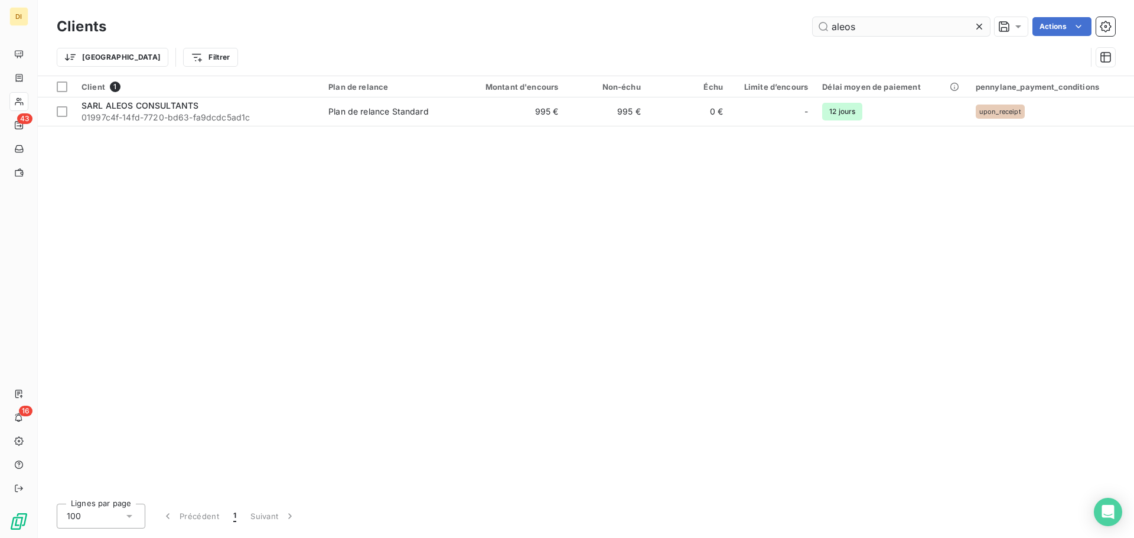
click at [861, 25] on input "aleos" at bounding box center [901, 26] width 177 height 19
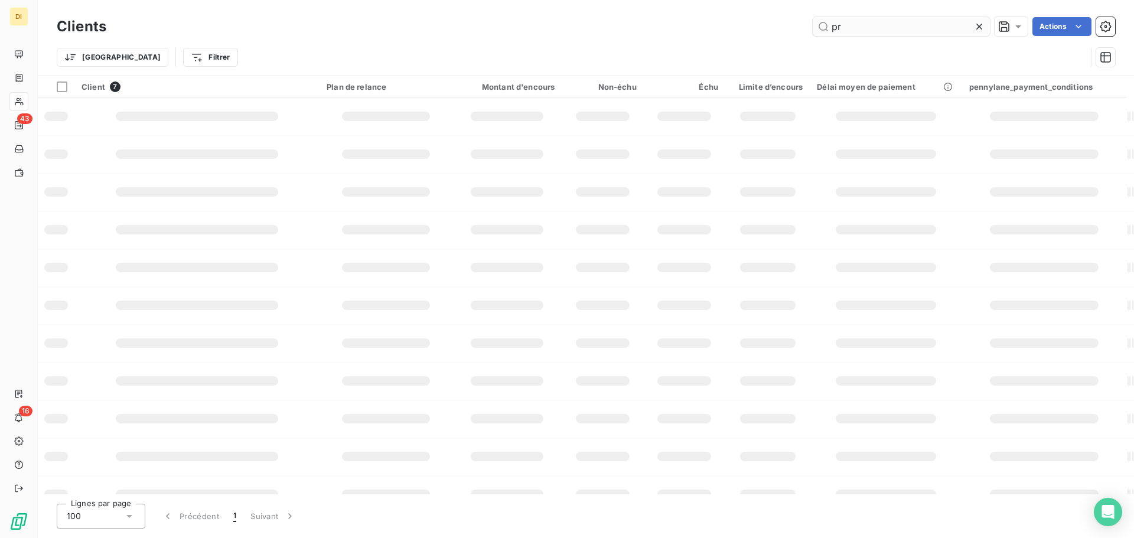
type input "p"
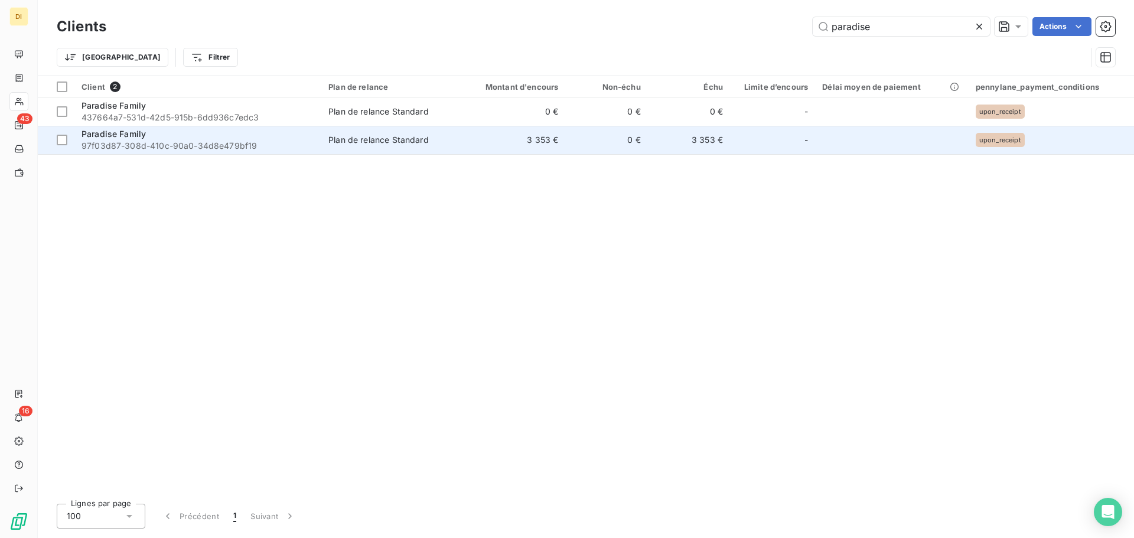
type input "paradise"
click at [464, 137] on td "3 353 €" at bounding box center [510, 140] width 110 height 28
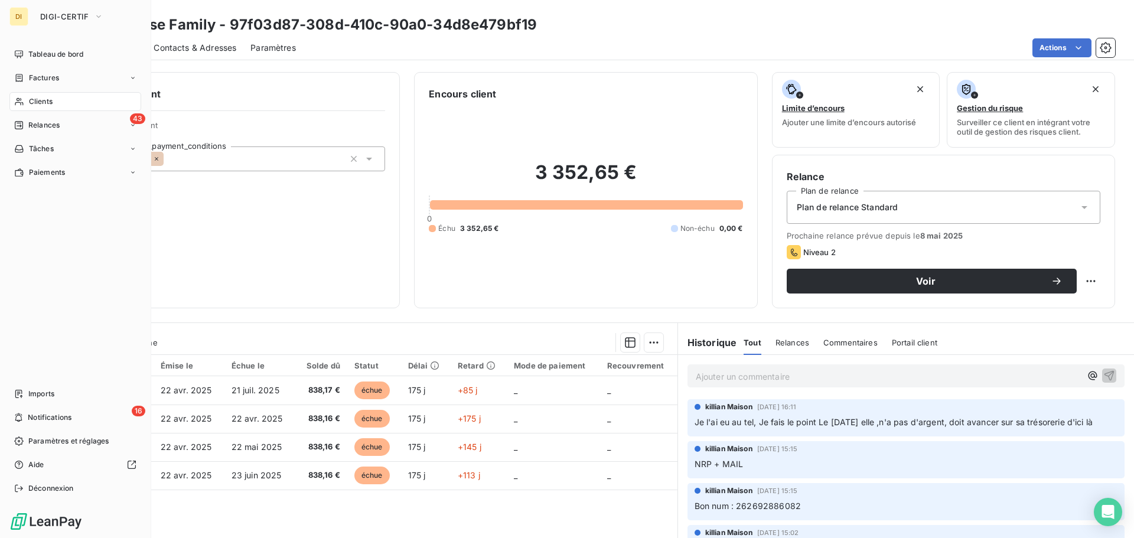
click at [28, 108] on div "Clients" at bounding box center [75, 101] width 132 height 19
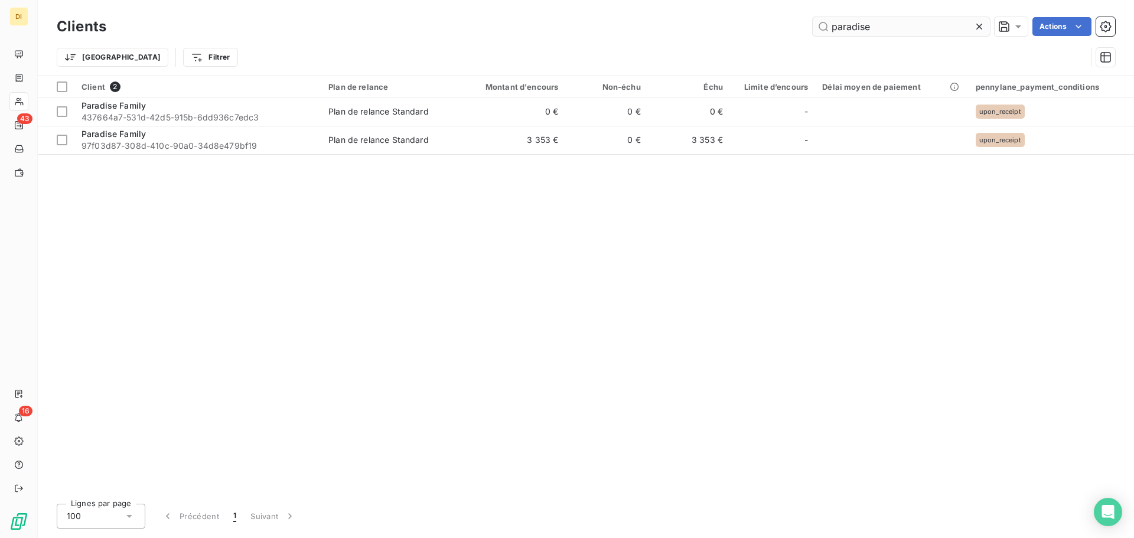
click at [862, 32] on input "paradise" at bounding box center [901, 26] width 177 height 19
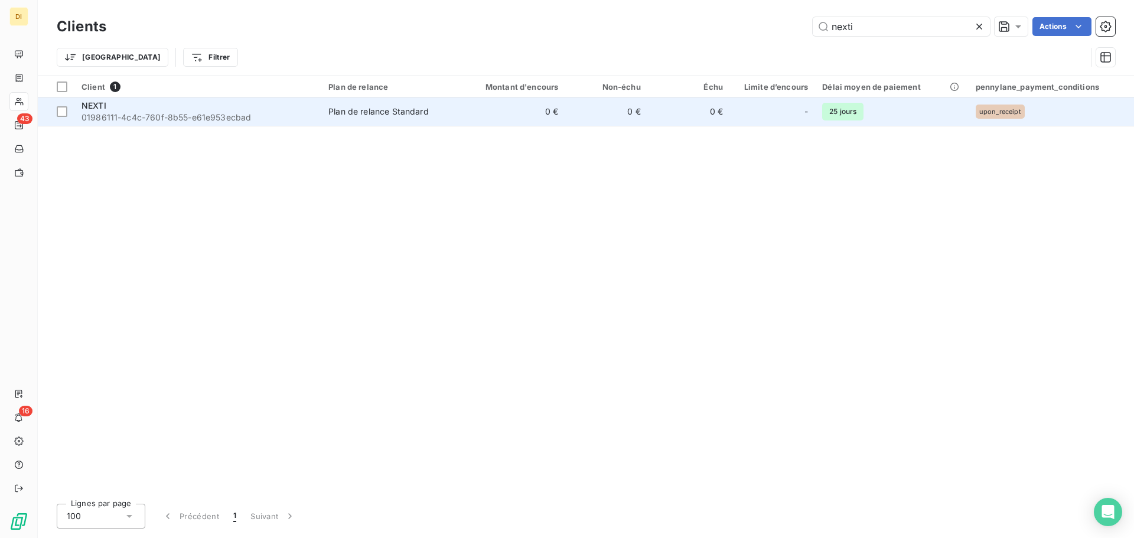
type input "nexti"
click at [444, 118] on td "Plan de relance Standard" at bounding box center [387, 111] width 133 height 28
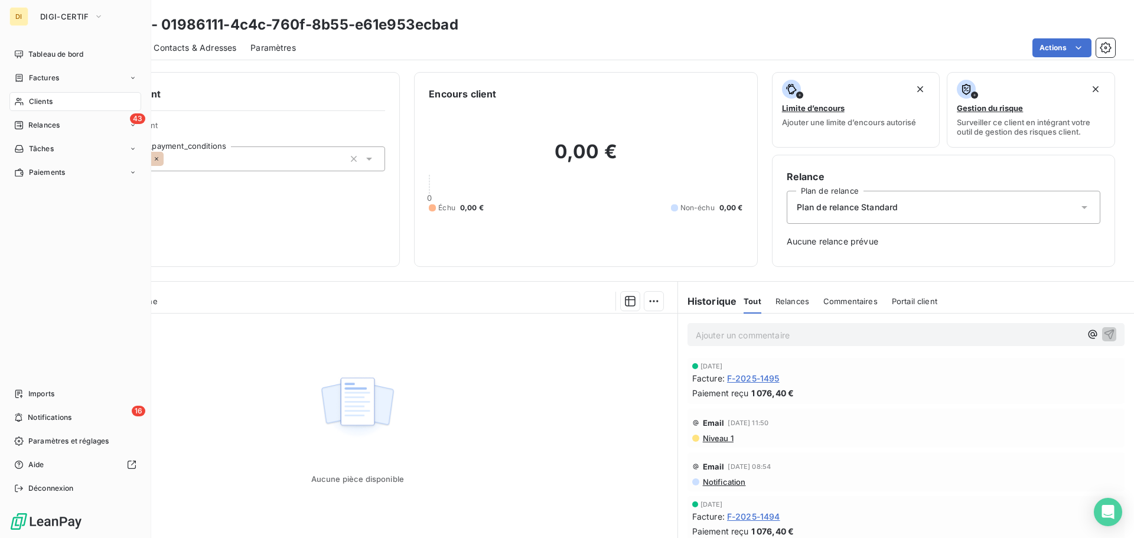
click at [40, 97] on span "Clients" at bounding box center [41, 101] width 24 height 11
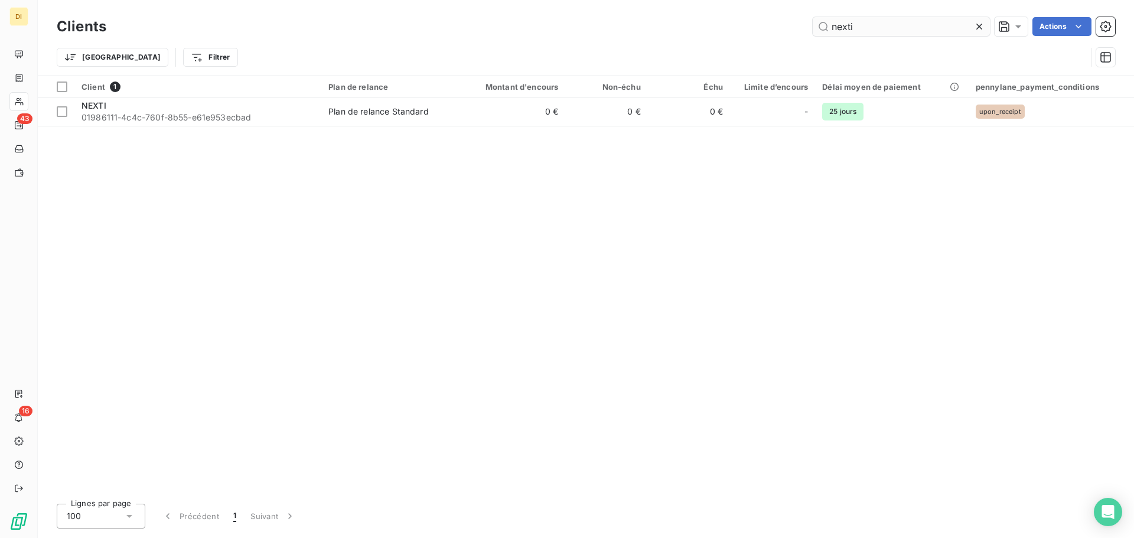
click at [843, 31] on input "nexti" at bounding box center [901, 26] width 177 height 19
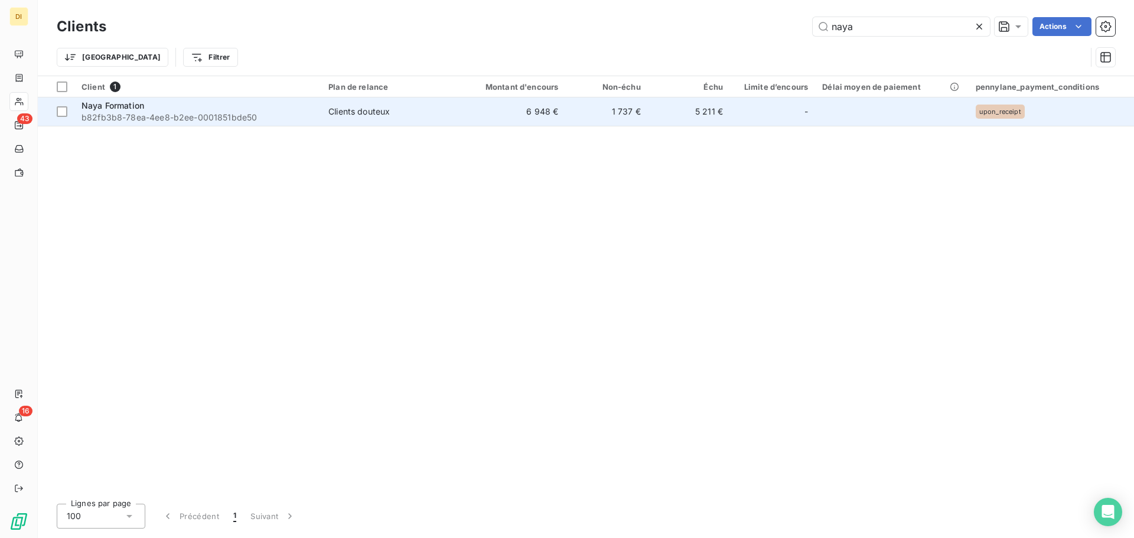
type input "naya"
click at [260, 110] on div "Naya Formation" at bounding box center [198, 106] width 233 height 12
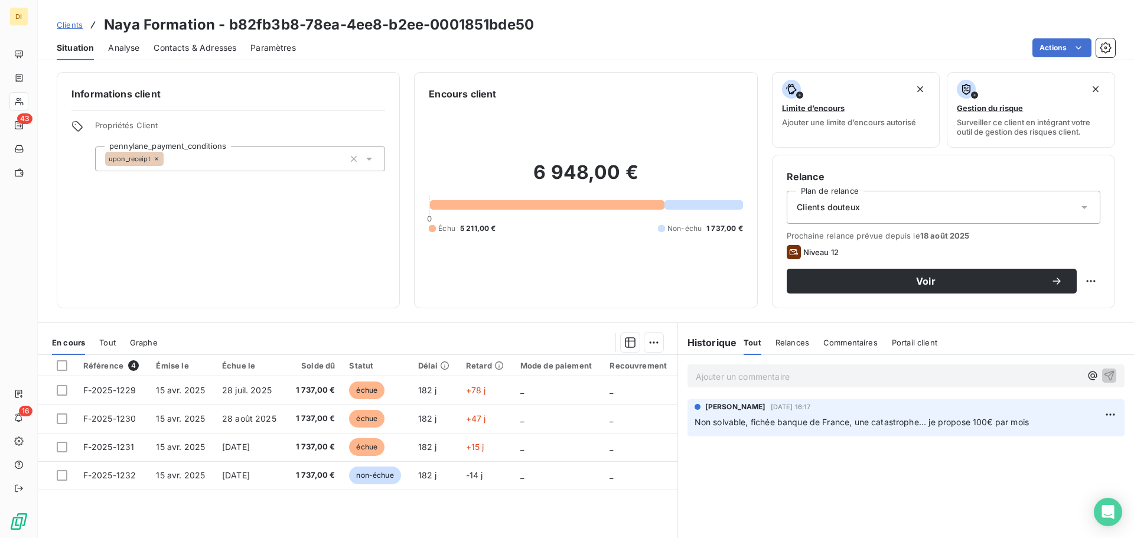
click at [1037, 219] on div "Clients douteux" at bounding box center [944, 207] width 314 height 33
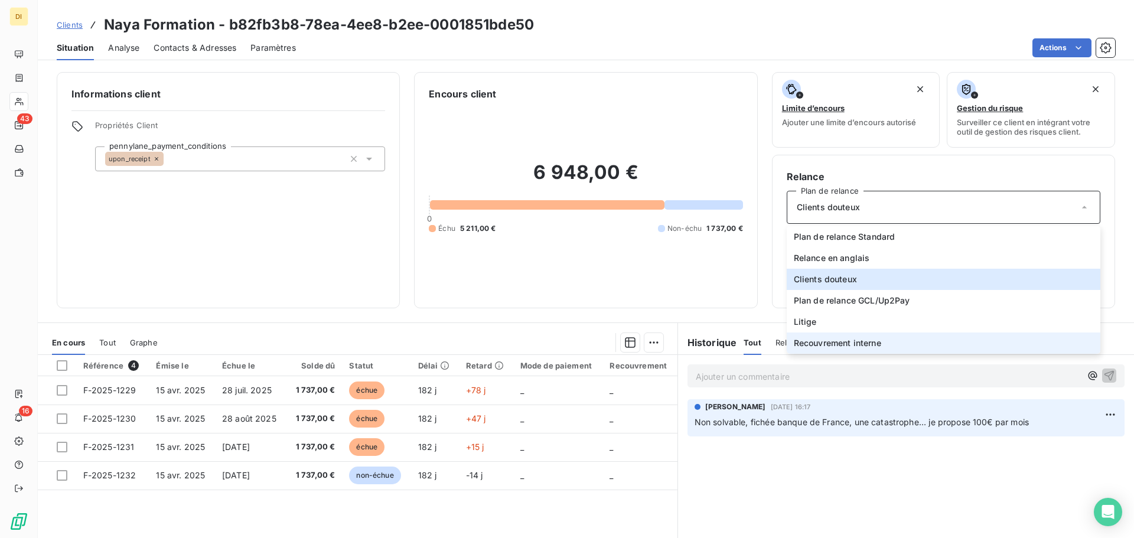
click at [943, 340] on li "Recouvrement interne" at bounding box center [944, 343] width 314 height 21
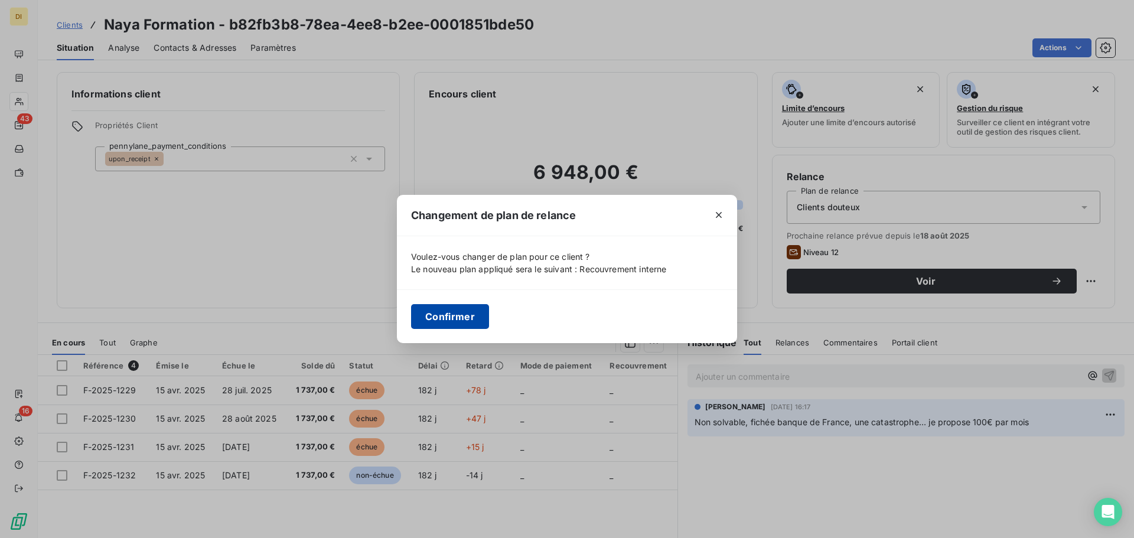
click at [449, 313] on button "Confirmer" at bounding box center [450, 316] width 78 height 25
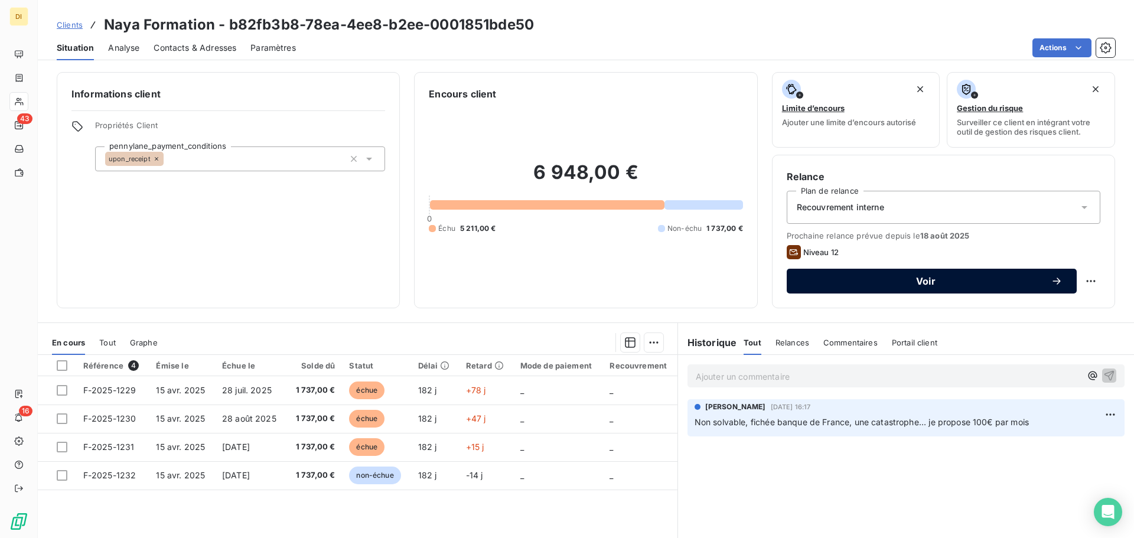
click at [1032, 285] on span "Voir" at bounding box center [926, 280] width 250 height 9
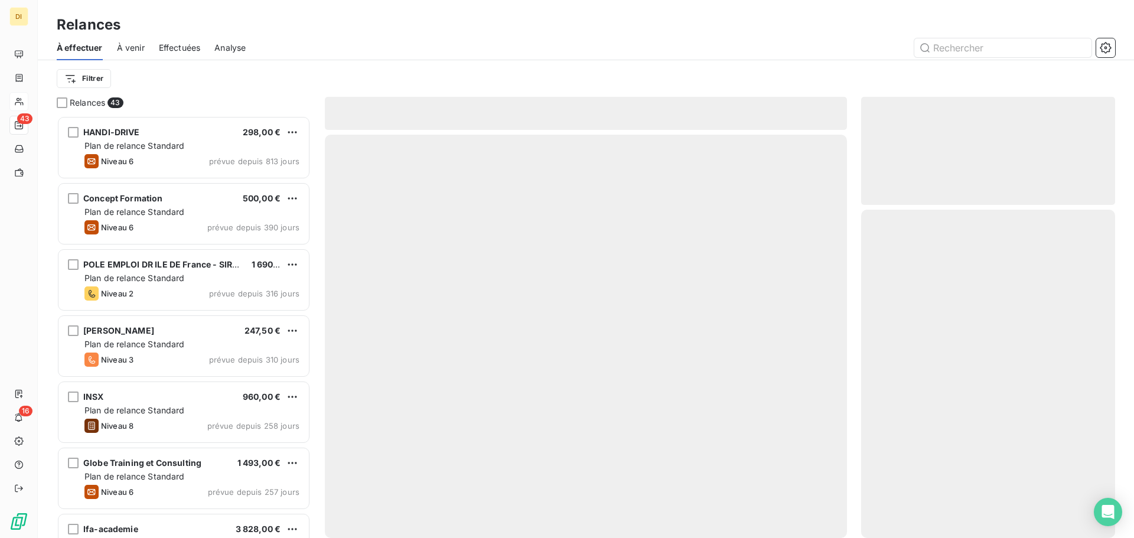
scroll to position [413, 245]
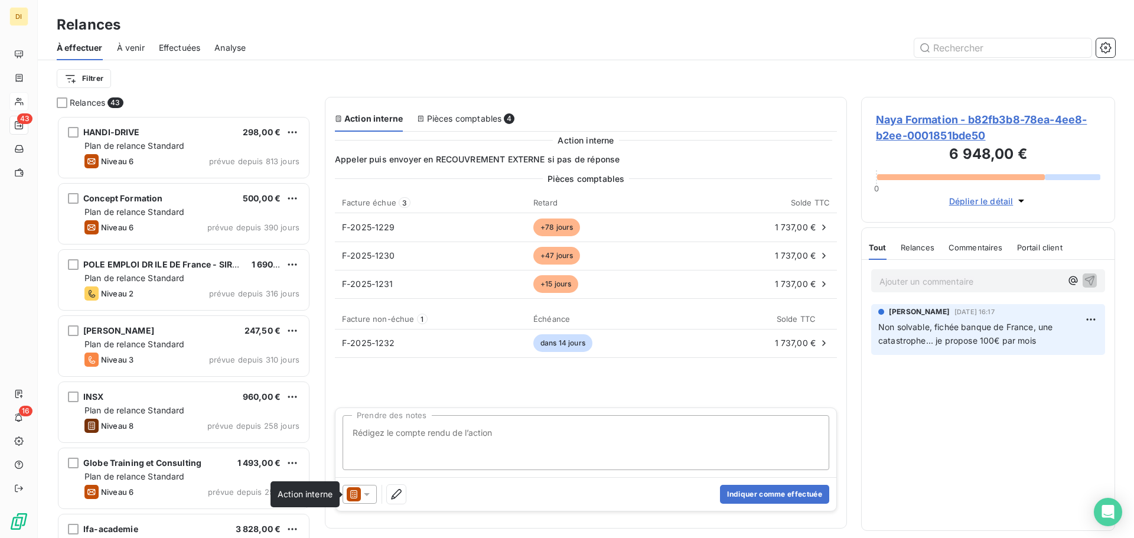
click at [359, 496] on icon at bounding box center [354, 494] width 14 height 14
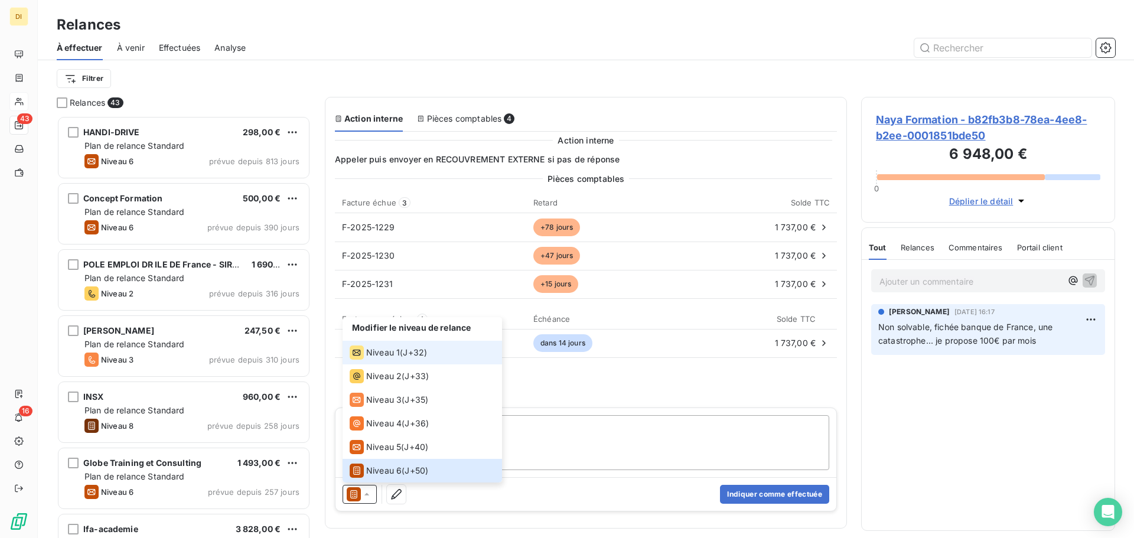
click at [390, 352] on span "Niveau 1" at bounding box center [383, 353] width 34 height 12
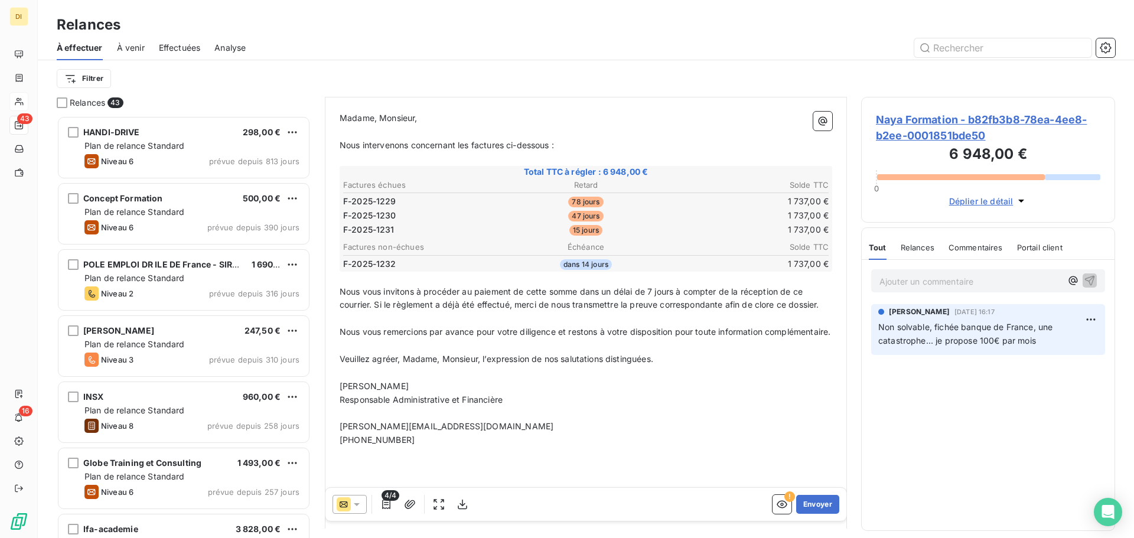
scroll to position [129, 0]
drag, startPoint x: 428, startPoint y: 116, endPoint x: 380, endPoint y: 114, distance: 47.9
click at [380, 114] on p "Madame, Monsieur," at bounding box center [586, 117] width 493 height 14
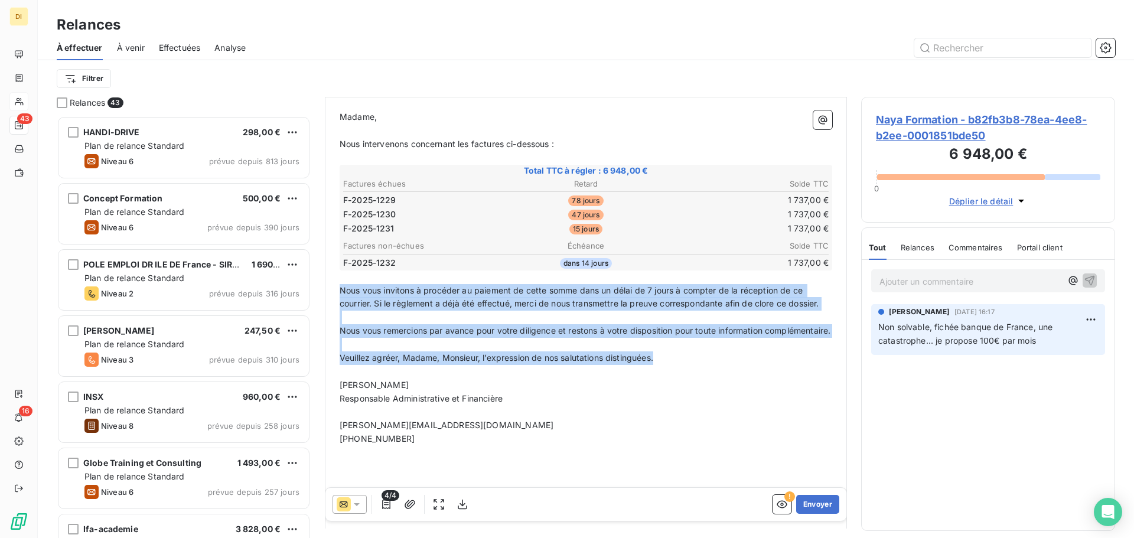
drag, startPoint x: 659, startPoint y: 384, endPoint x: 338, endPoint y: 289, distance: 333.8
click at [338, 289] on div "Madame, ﻿ Nous intervenons concernant les factures ci-dessous : ﻿ Total TTC à r…" at bounding box center [586, 352] width 507 height 499
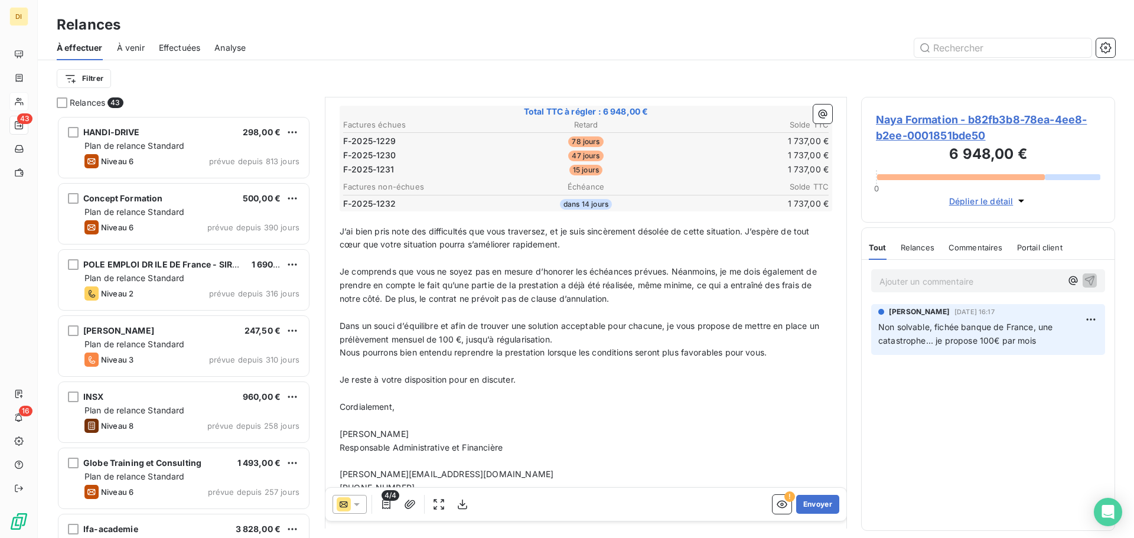
scroll to position [190, 0]
click at [573, 338] on p "Dans un souci d’équilibre et afin de trouver une solution acceptable pour chacu…" at bounding box center [586, 331] width 493 height 27
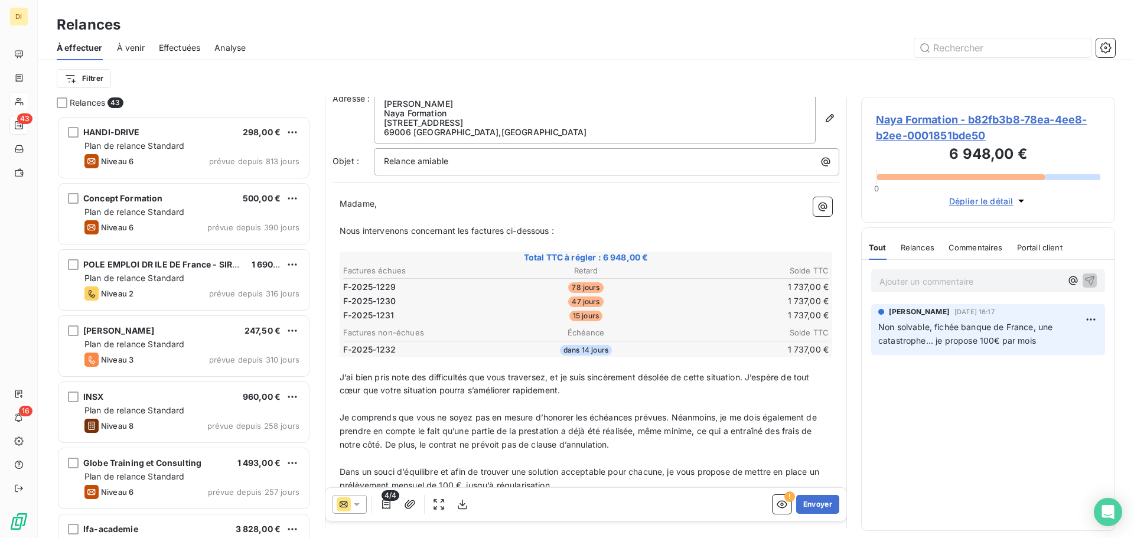
scroll to position [0, 0]
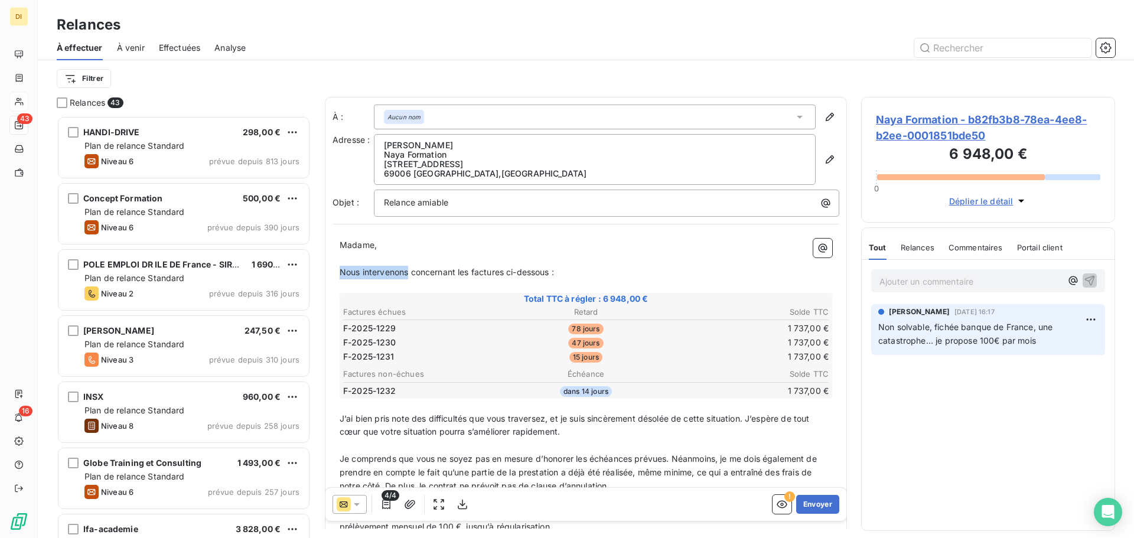
drag, startPoint x: 410, startPoint y: 272, endPoint x: 331, endPoint y: 274, distance: 78.6
click at [331, 274] on div "À : Aucun nom Adresse : [PERSON_NAME] Naya Formation [STREET_ADDRESS] Objet : R…" at bounding box center [586, 478] width 522 height 763
click at [408, 431] on span "J’ai bien pris note des difficultés que vous traversez, et je suis sincèrement …" at bounding box center [576, 425] width 473 height 24
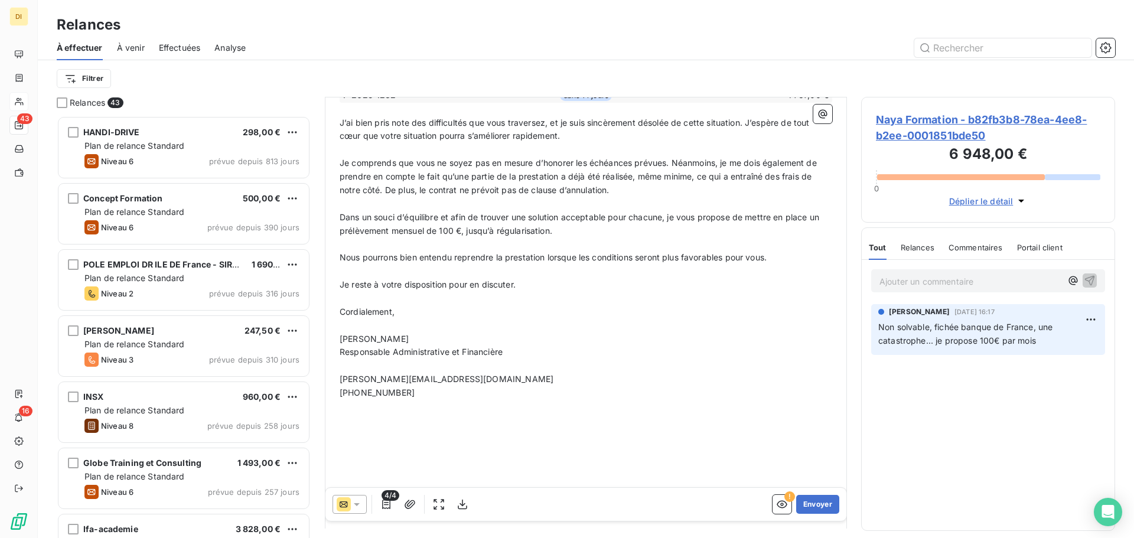
scroll to position [297, 0]
click at [808, 504] on button "Envoyer" at bounding box center [817, 504] width 43 height 19
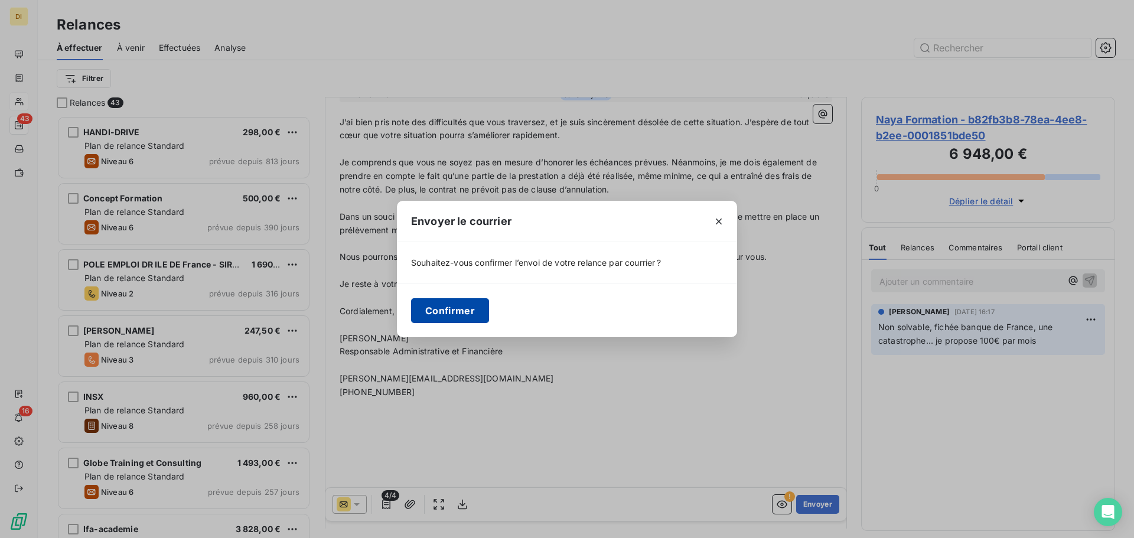
click at [454, 316] on button "Confirmer" at bounding box center [450, 310] width 78 height 25
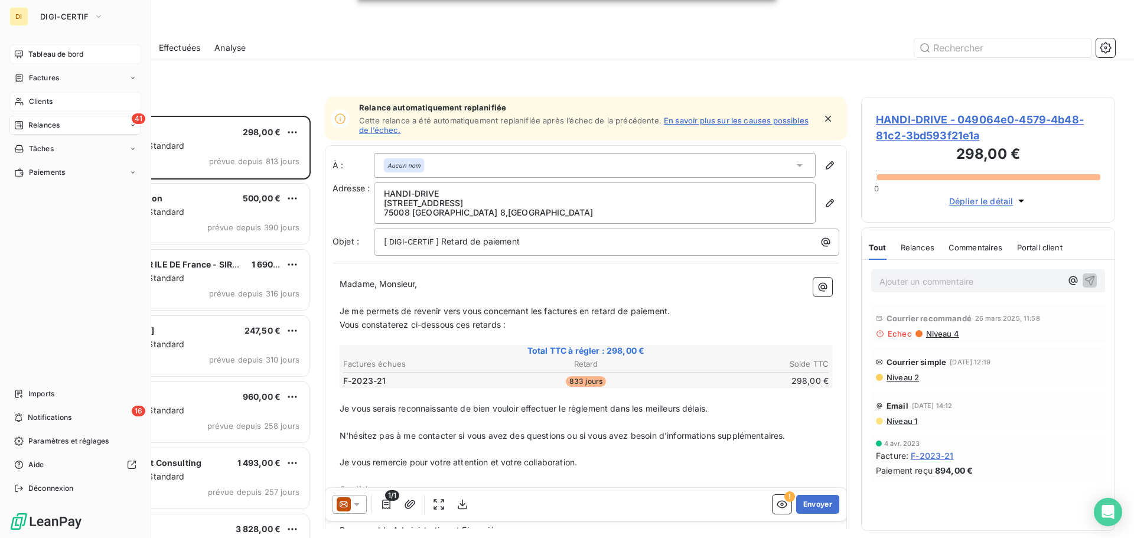
click at [30, 60] on div "Tableau de bord" at bounding box center [75, 54] width 132 height 19
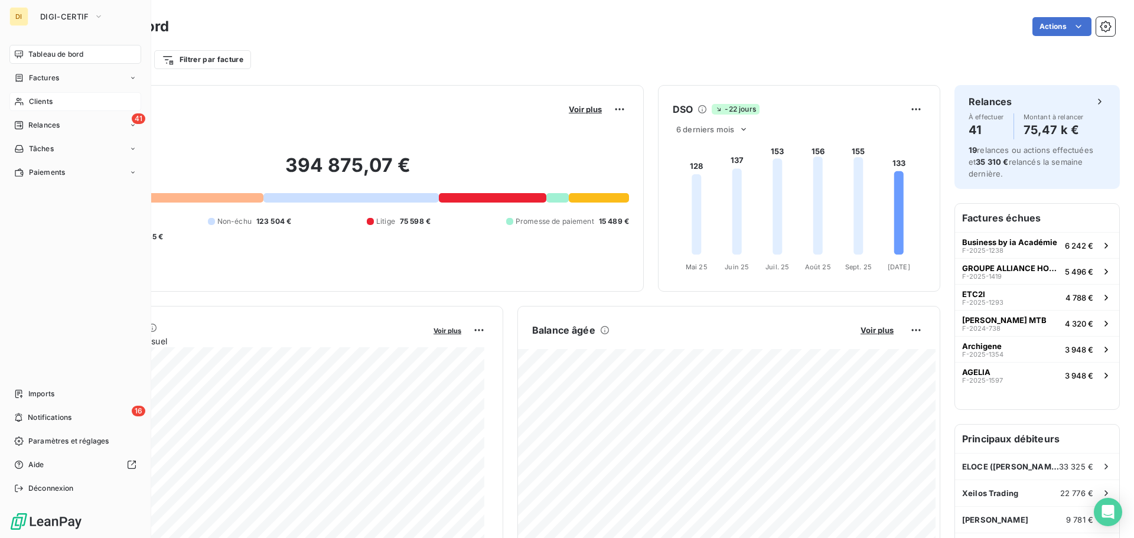
click at [23, 102] on icon at bounding box center [19, 101] width 10 height 9
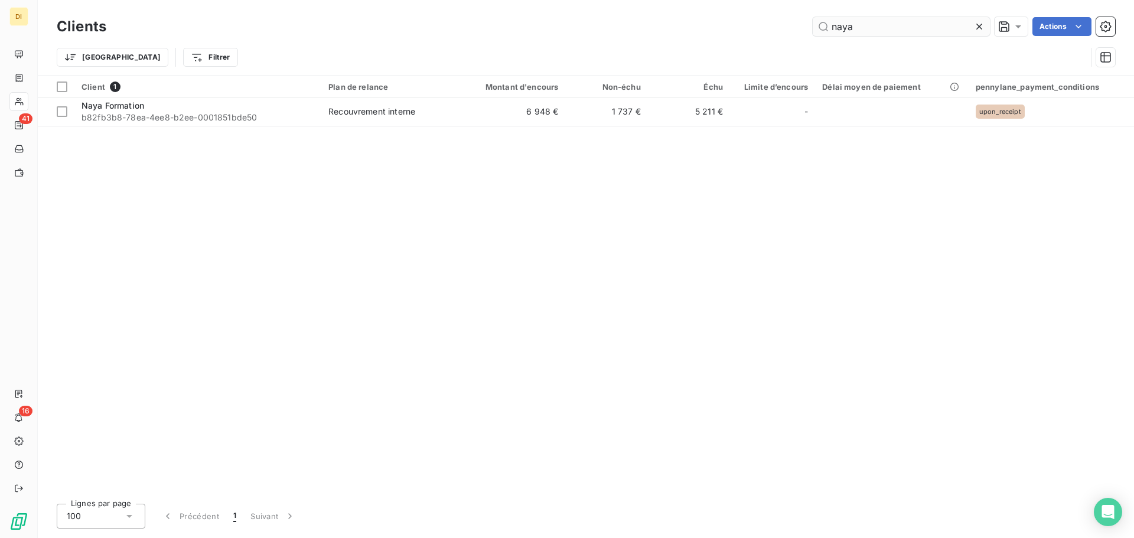
click at [858, 24] on input "naya" at bounding box center [901, 26] width 177 height 19
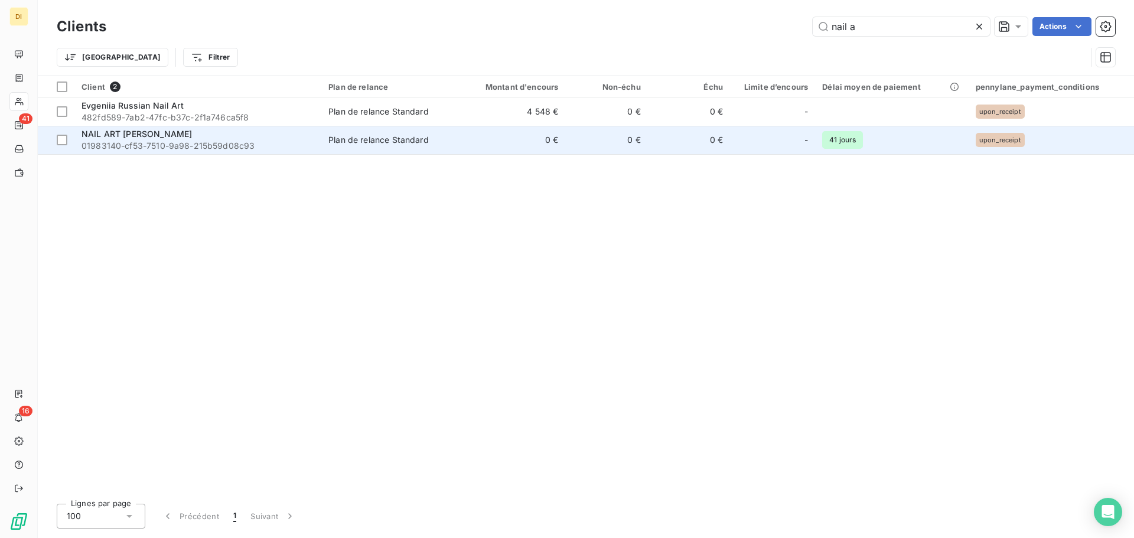
type input "nail a"
click at [198, 136] on div "NAIL ART [PERSON_NAME]" at bounding box center [198, 134] width 233 height 12
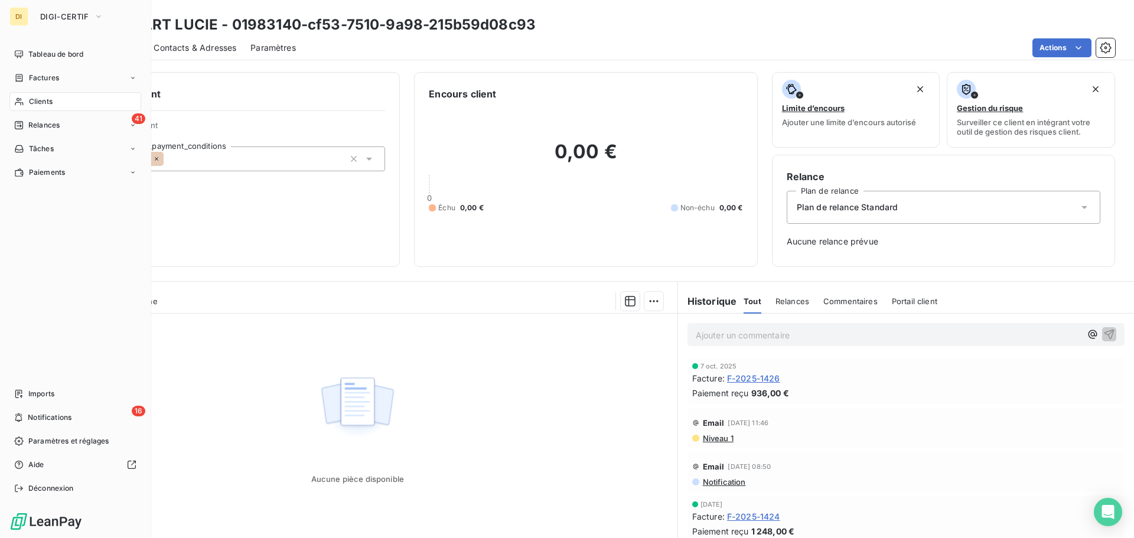
click at [19, 101] on icon at bounding box center [19, 101] width 10 height 9
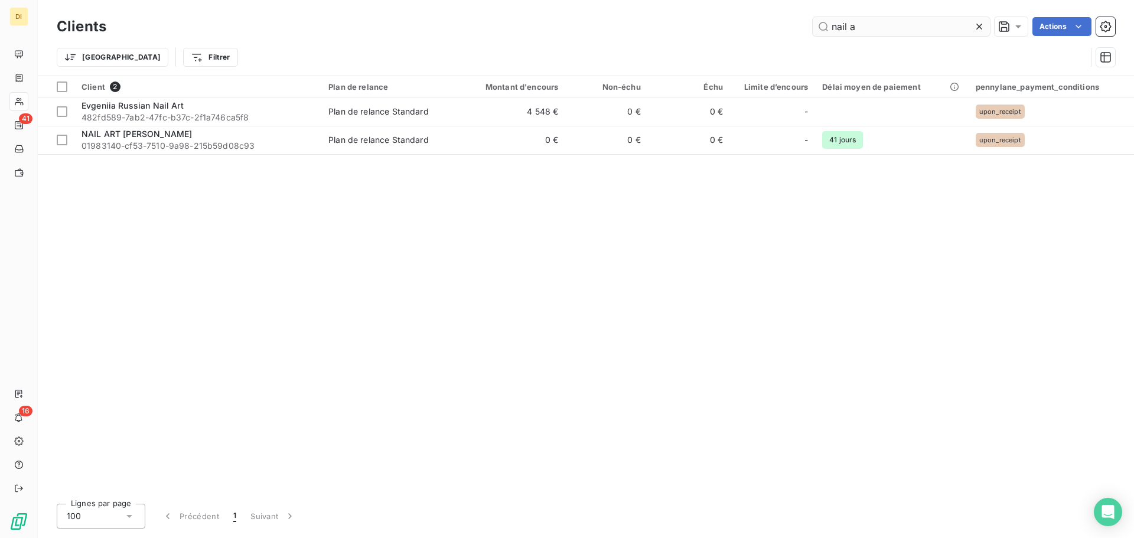
click at [856, 35] on input "nail a" at bounding box center [901, 26] width 177 height 19
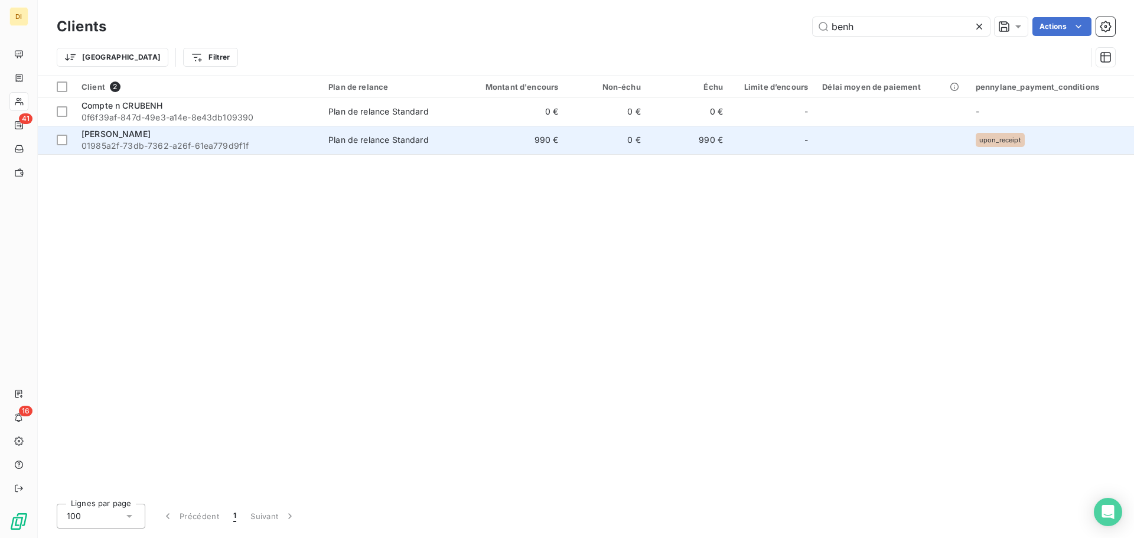
type input "benh"
click at [259, 144] on span "01985a2f-73db-7362-a26f-61ea779d9f1f" at bounding box center [198, 146] width 233 height 12
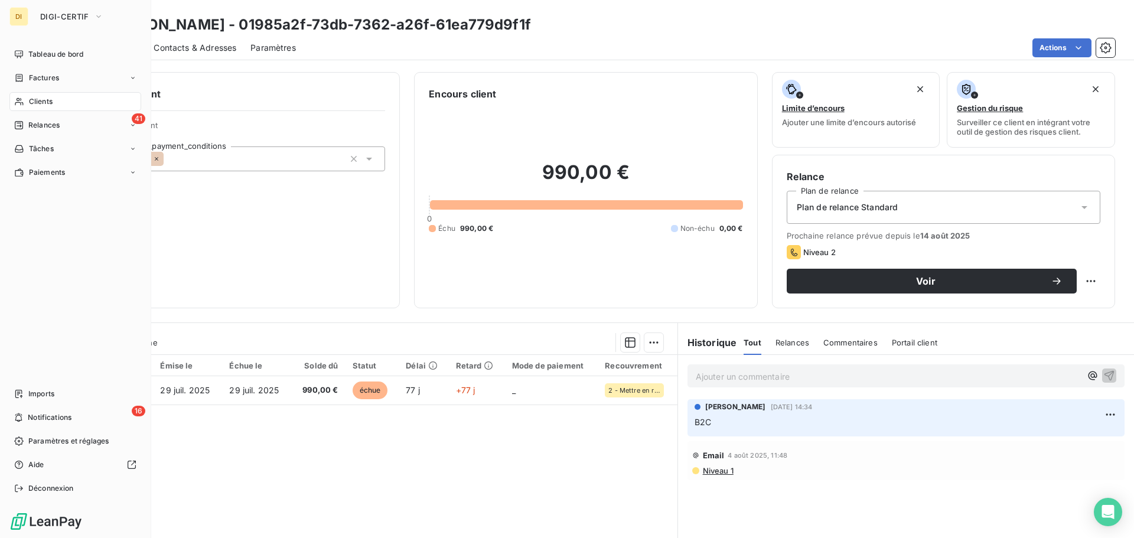
click at [22, 97] on icon at bounding box center [19, 101] width 10 height 9
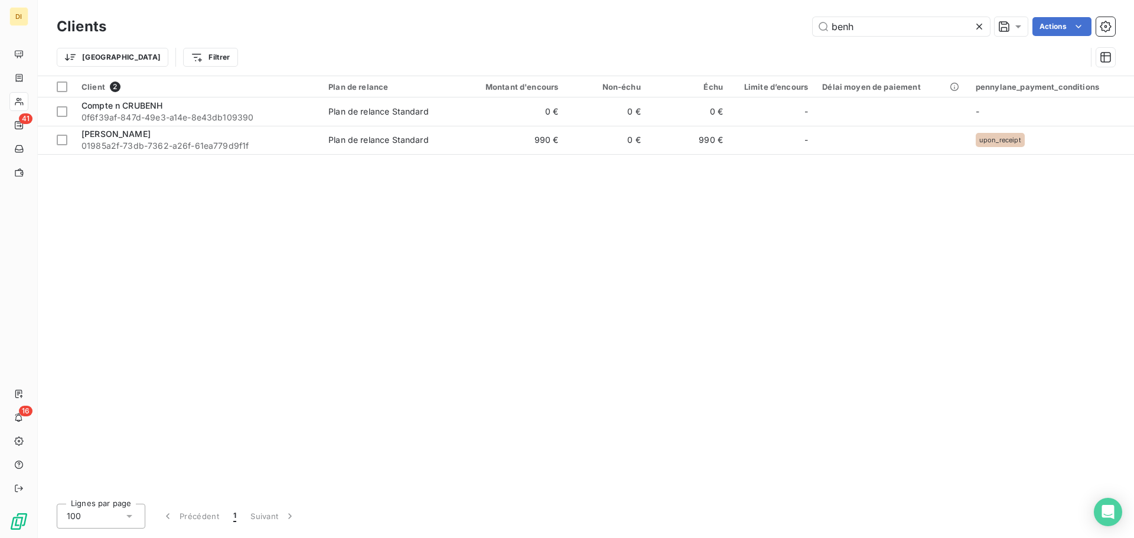
click at [851, 37] on div "Clients benh Actions" at bounding box center [586, 26] width 1058 height 25
click at [859, 30] on input "benh" at bounding box center [901, 26] width 177 height 19
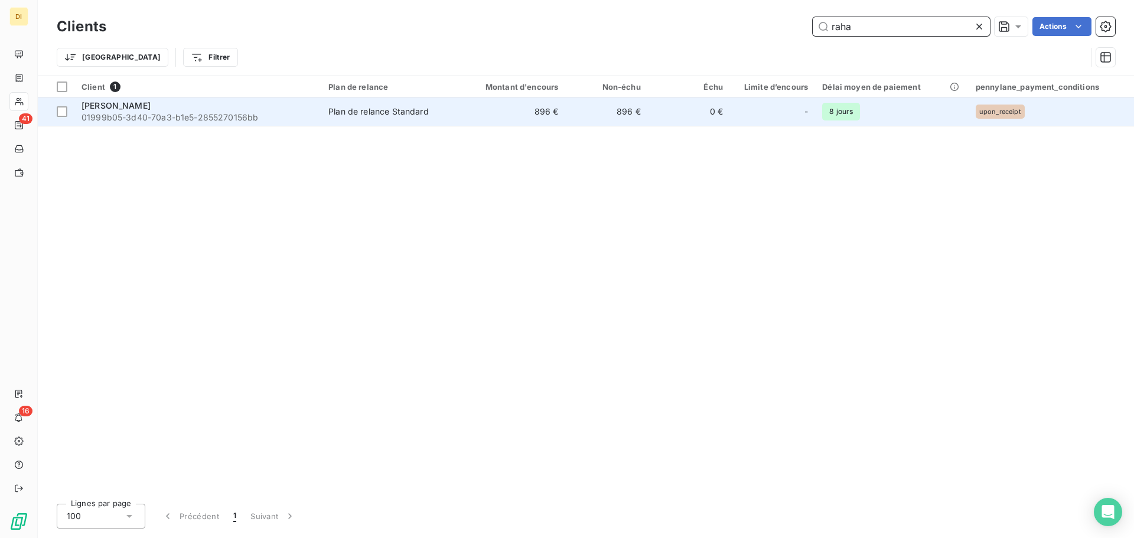
type input "raha"
click at [396, 118] on td "Plan de relance Standard" at bounding box center [387, 111] width 133 height 28
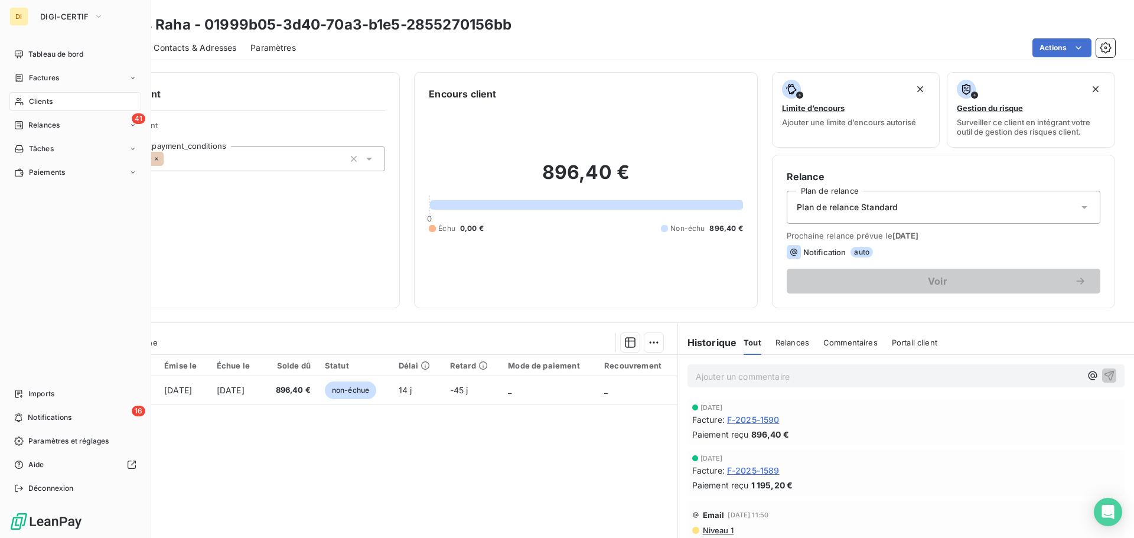
click at [30, 102] on span "Clients" at bounding box center [41, 101] width 24 height 11
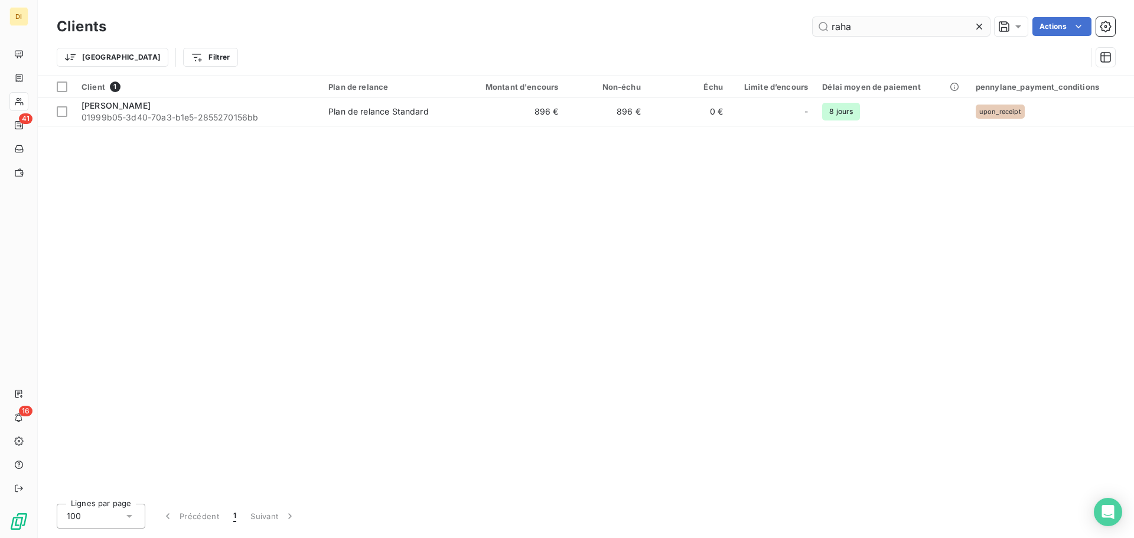
click at [864, 31] on input "raha" at bounding box center [901, 26] width 177 height 19
click at [860, 21] on input "lyvo" at bounding box center [901, 26] width 177 height 19
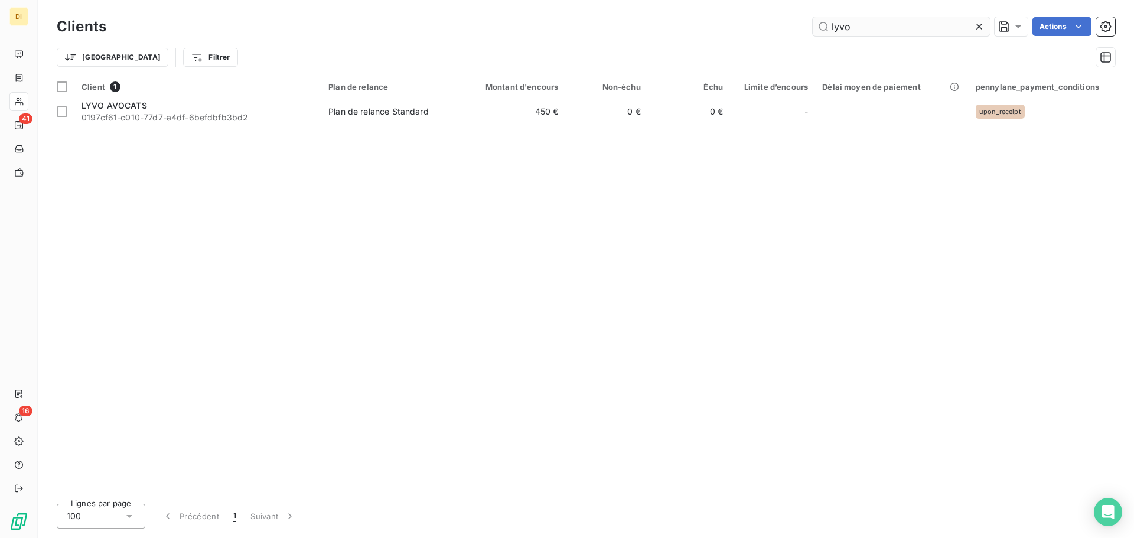
click at [860, 21] on input "lyvo" at bounding box center [901, 26] width 177 height 19
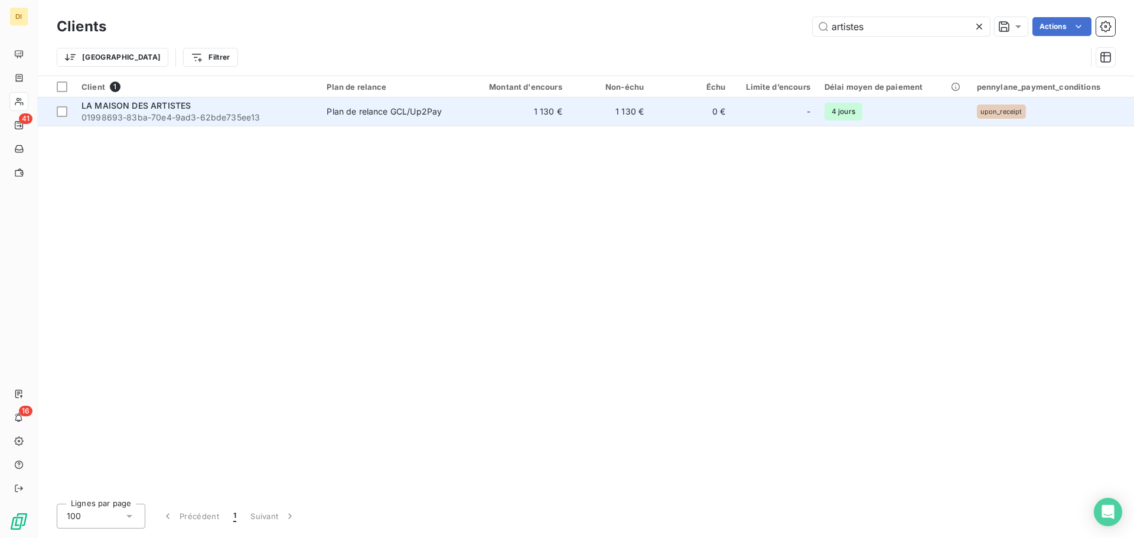
type input "artistes"
click at [533, 118] on td "1 130 €" at bounding box center [515, 111] width 110 height 28
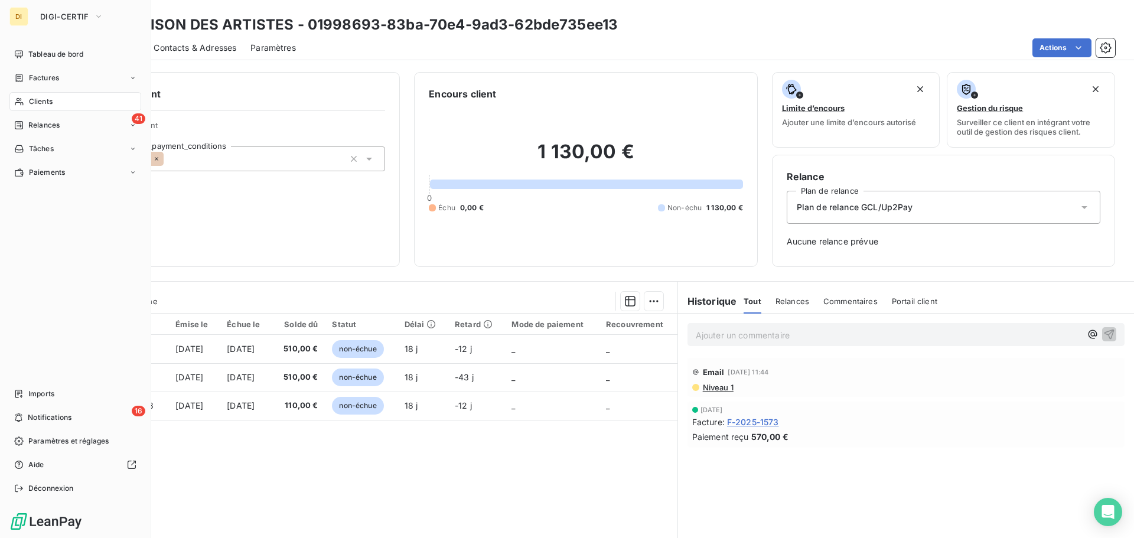
click at [56, 101] on div "Clients" at bounding box center [75, 101] width 132 height 19
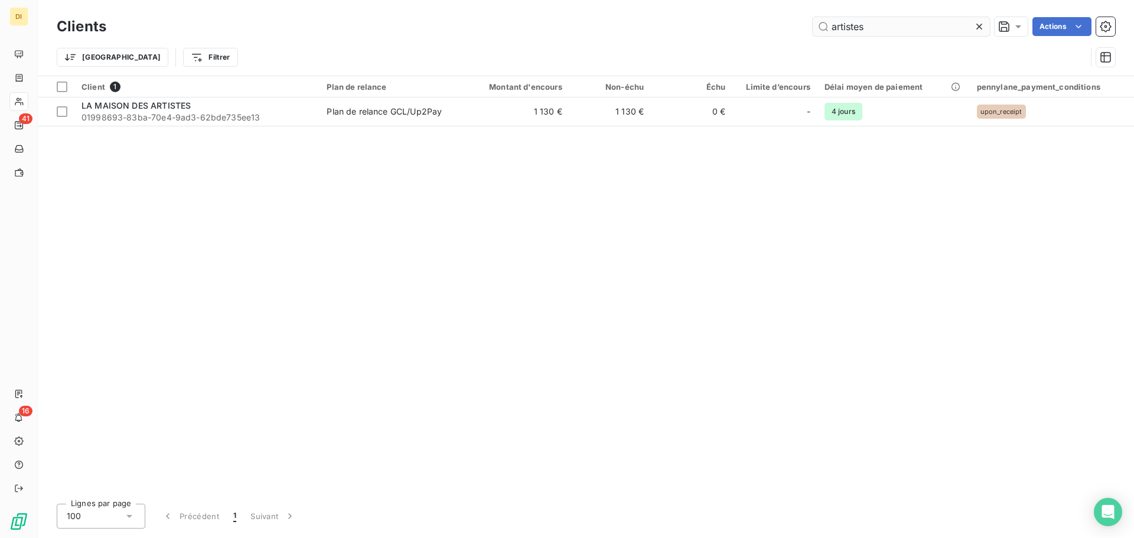
click at [860, 34] on input "artistes" at bounding box center [901, 26] width 177 height 19
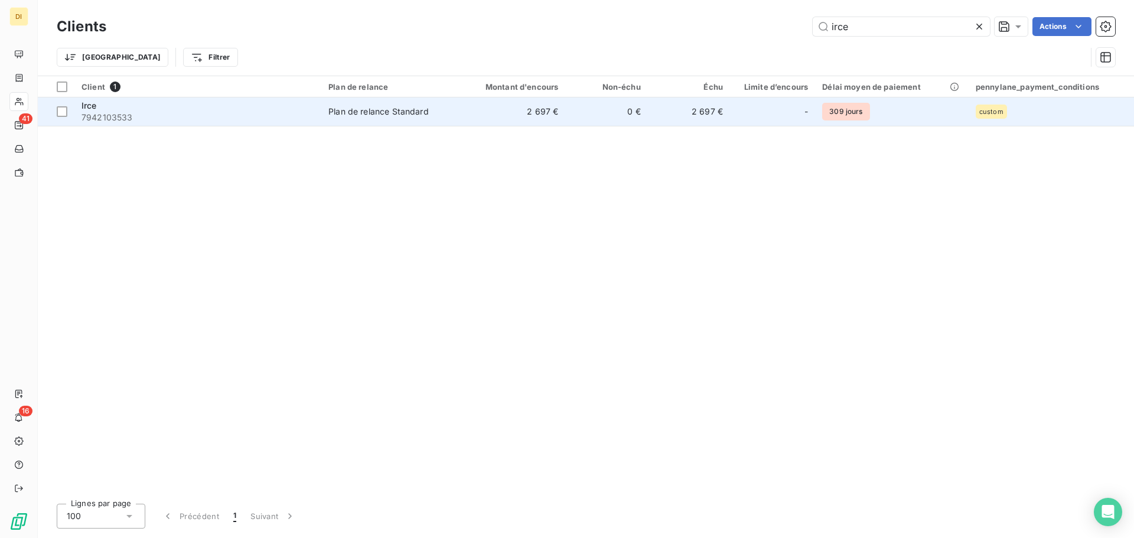
type input "irce"
click at [520, 125] on td "2 697 €" at bounding box center [510, 111] width 110 height 28
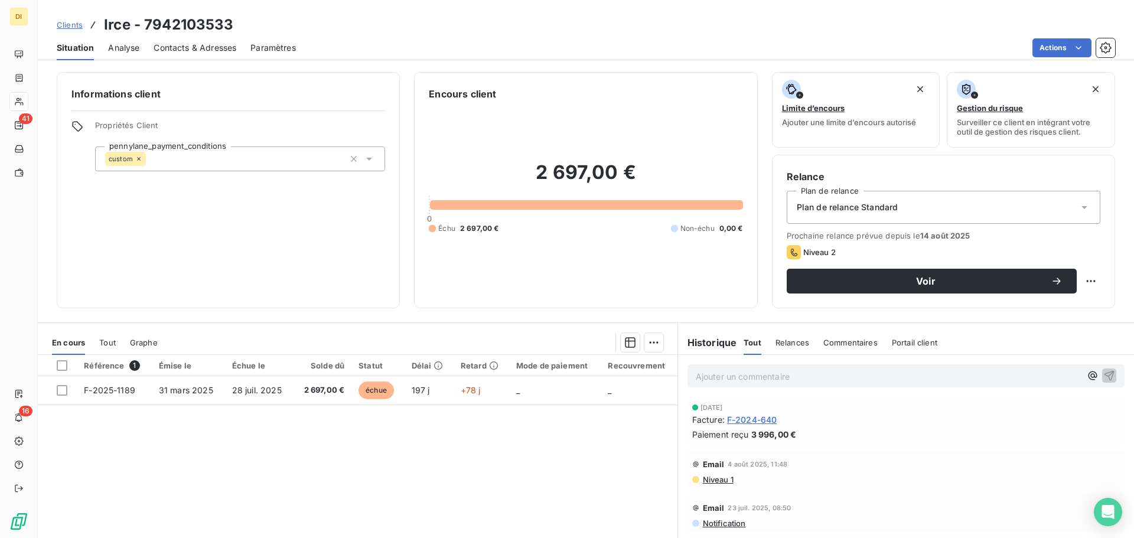
click at [747, 422] on span "F-2024-640" at bounding box center [752, 419] width 50 height 12
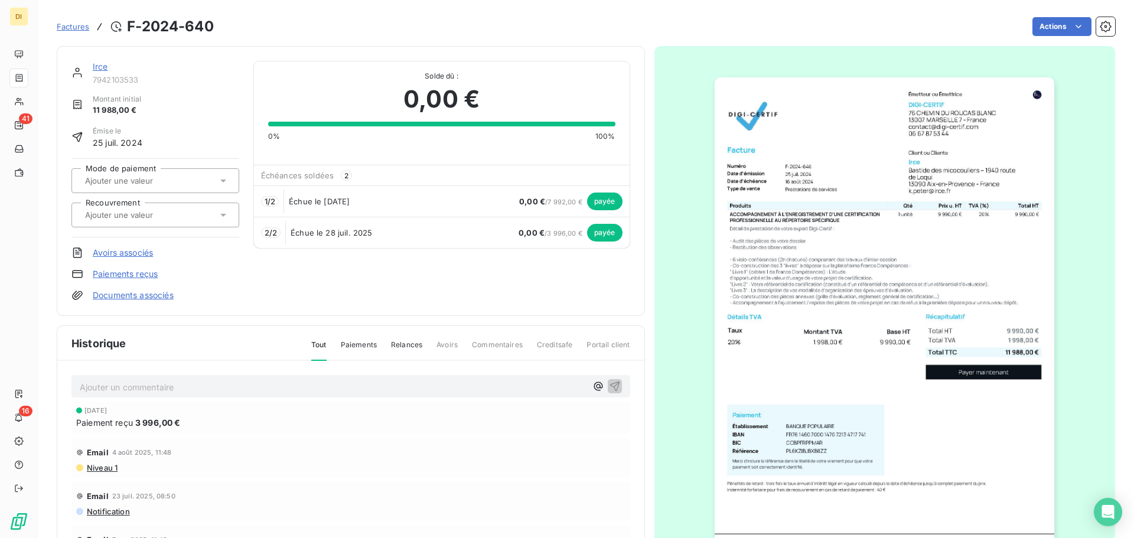
click at [103, 69] on link "Irce" at bounding box center [100, 66] width 15 height 10
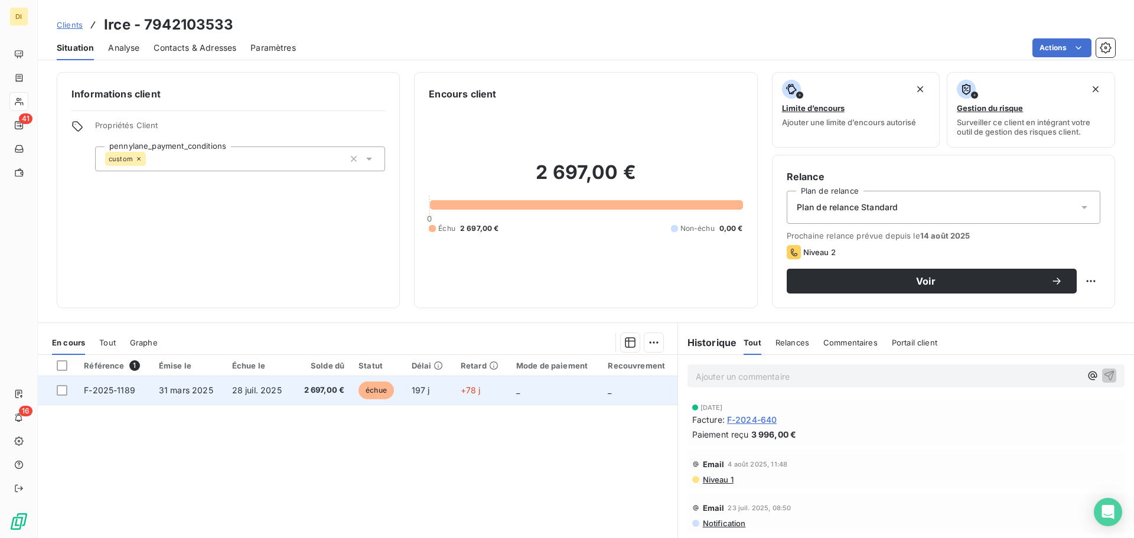
click at [315, 393] on span "2 697,00 €" at bounding box center [322, 391] width 44 height 12
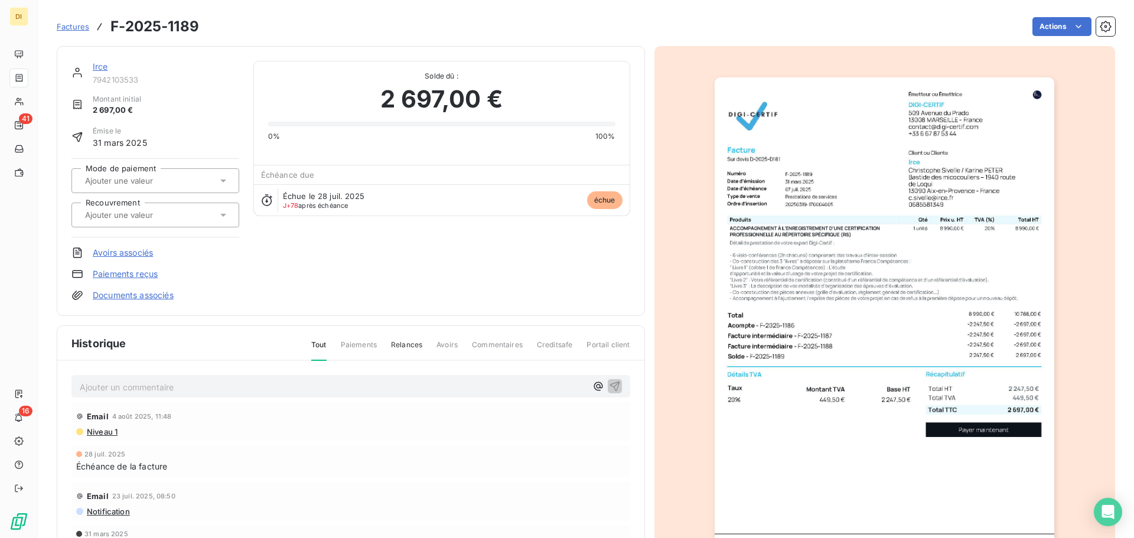
click at [103, 67] on link "Irce" at bounding box center [100, 66] width 15 height 10
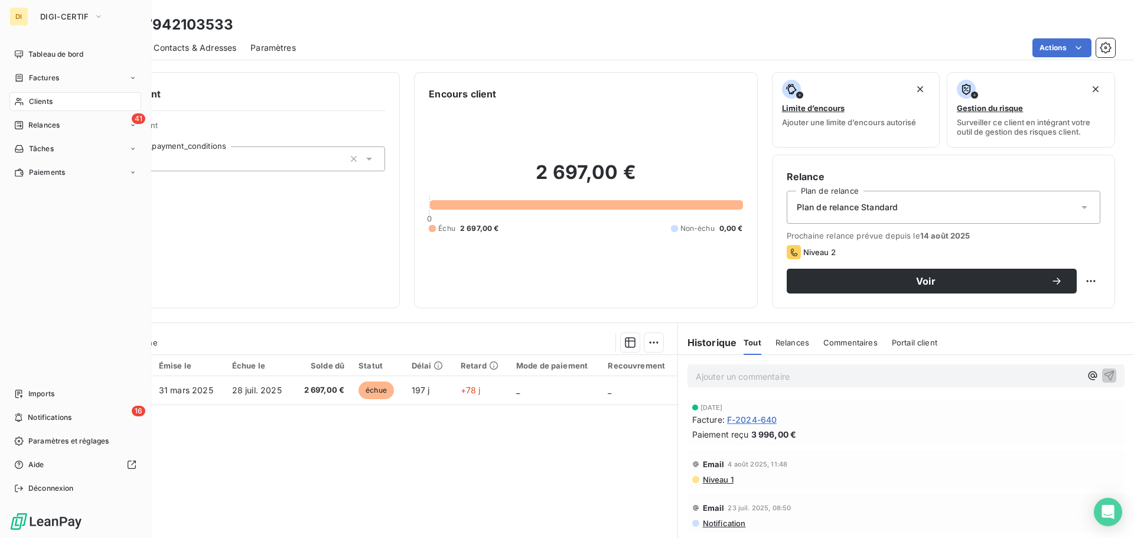
click at [30, 99] on span "Clients" at bounding box center [41, 101] width 24 height 11
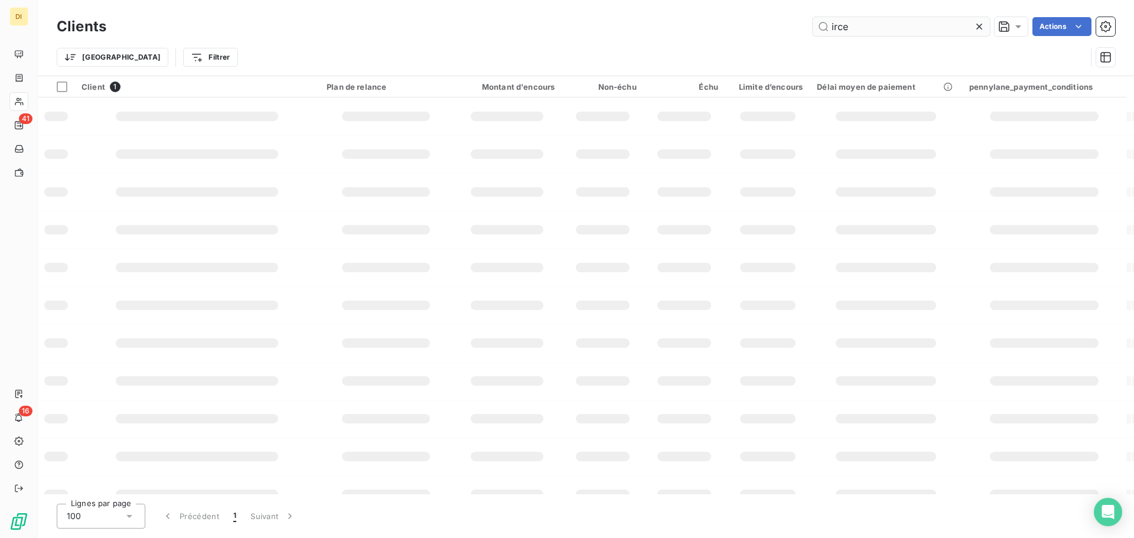
click at [841, 18] on input "irce" at bounding box center [901, 26] width 177 height 19
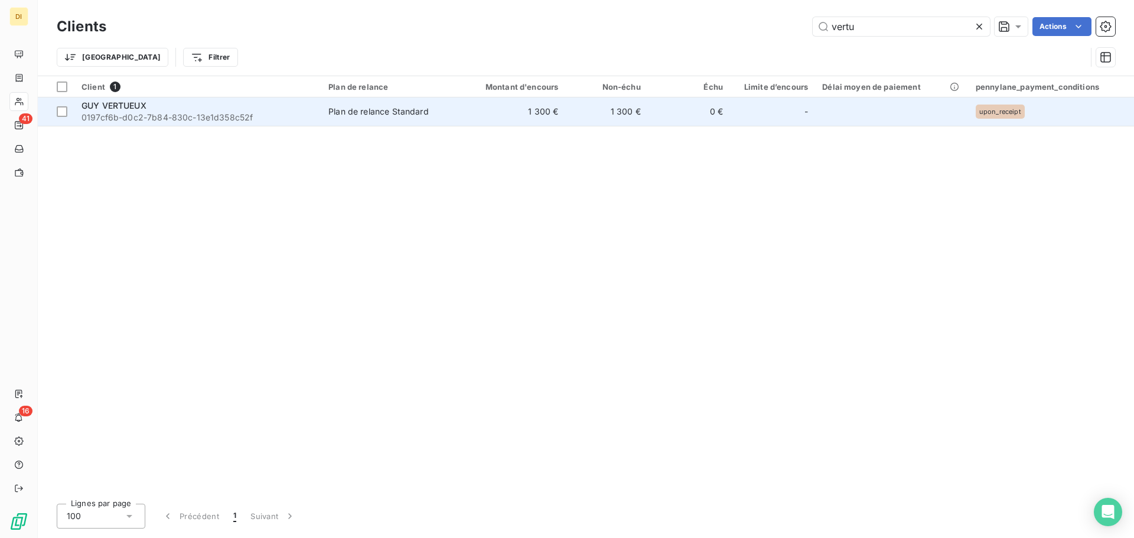
type input "vertu"
click at [482, 114] on td "1 300 €" at bounding box center [510, 111] width 110 height 28
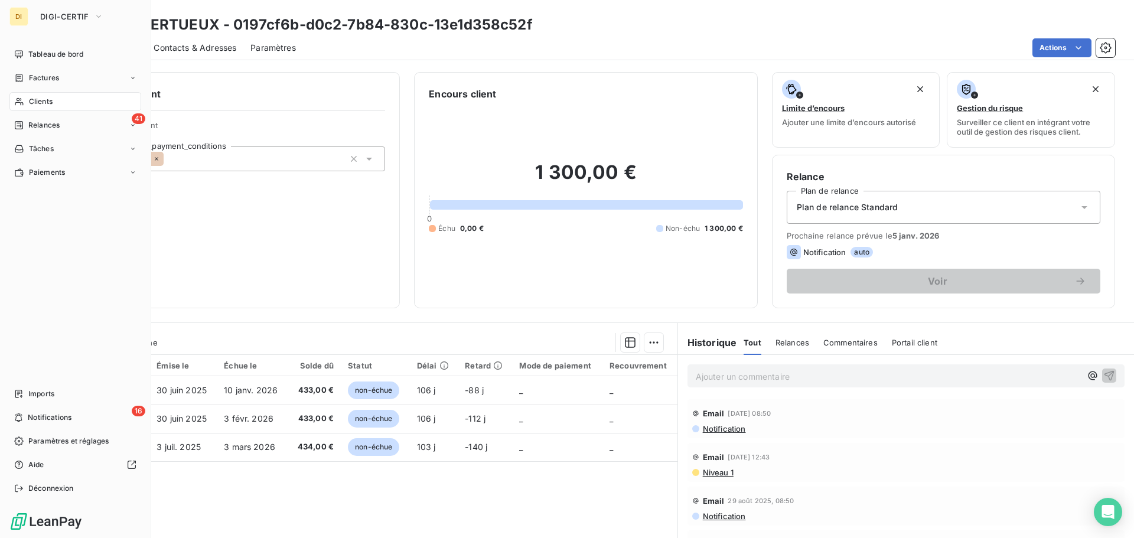
click at [17, 97] on icon at bounding box center [19, 101] width 10 height 9
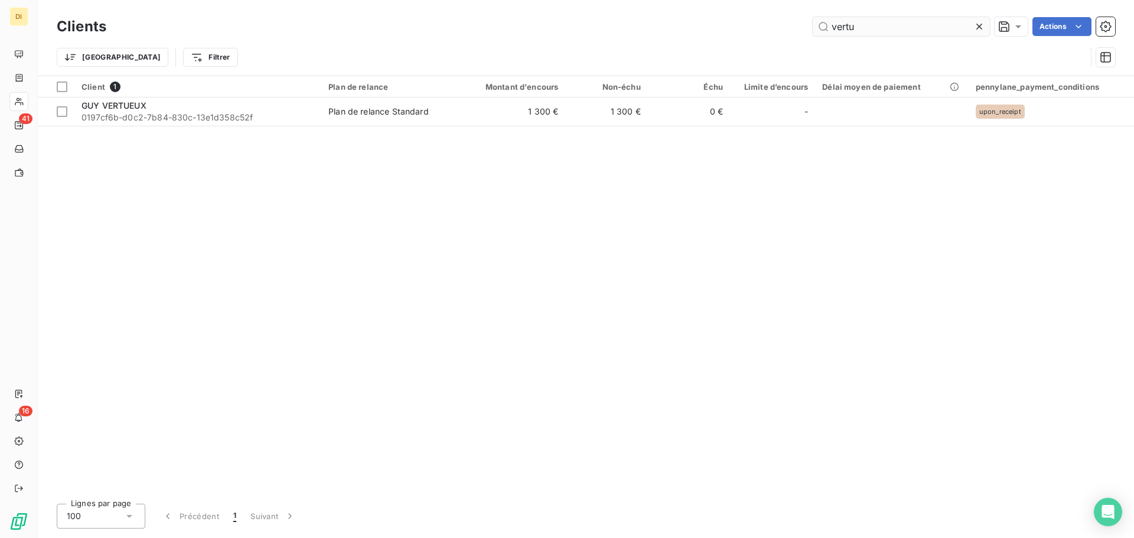
click at [901, 31] on input "vertu" at bounding box center [901, 26] width 177 height 19
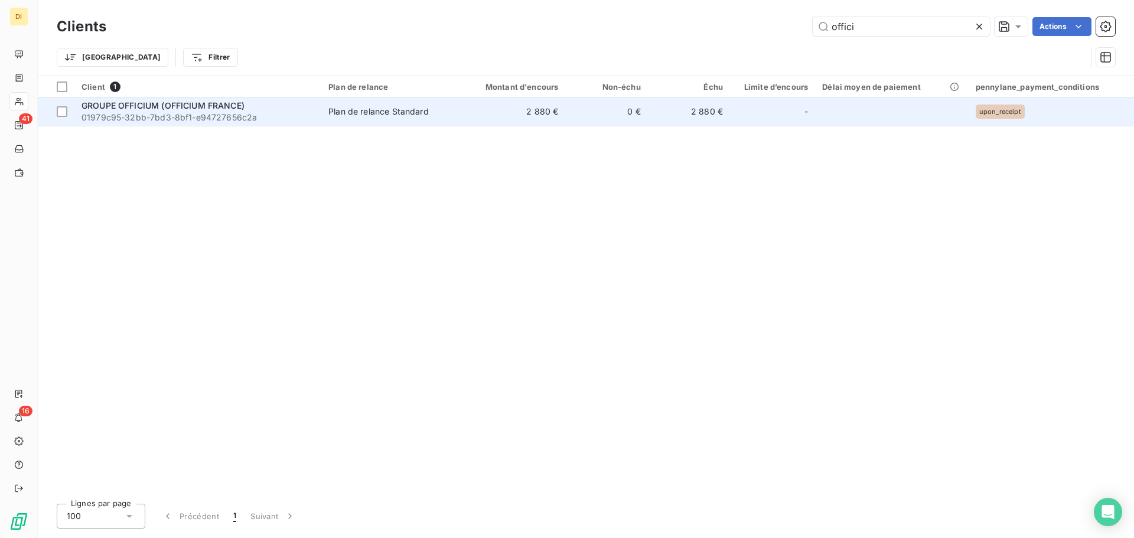
type input "offici"
click at [455, 115] on td "Plan de relance Standard" at bounding box center [387, 111] width 133 height 28
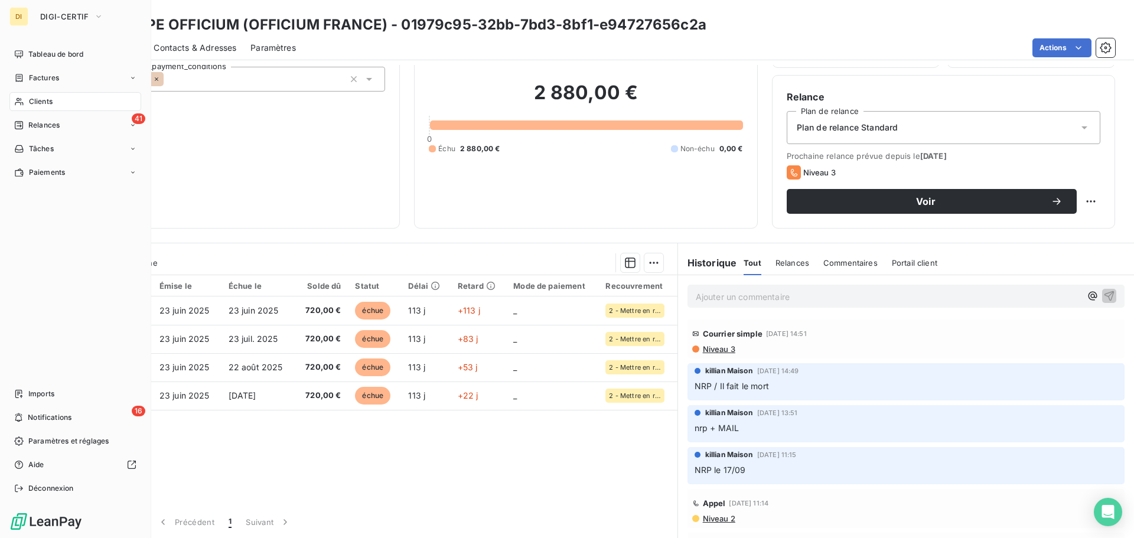
click at [22, 100] on icon at bounding box center [19, 101] width 10 height 9
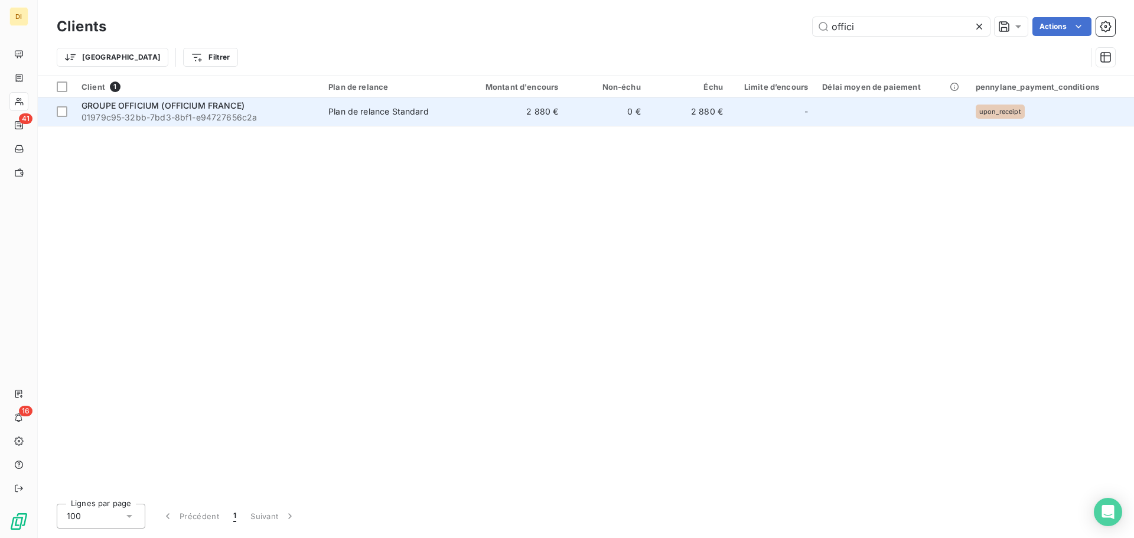
click at [421, 106] on div "Plan de relance Standard" at bounding box center [378, 112] width 100 height 12
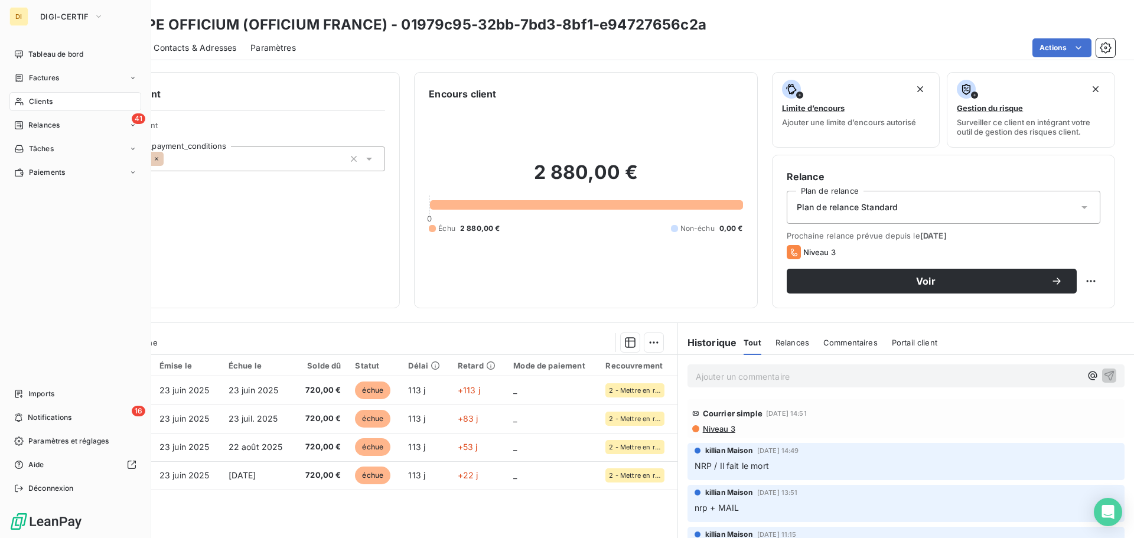
click at [37, 97] on span "Clients" at bounding box center [41, 101] width 24 height 11
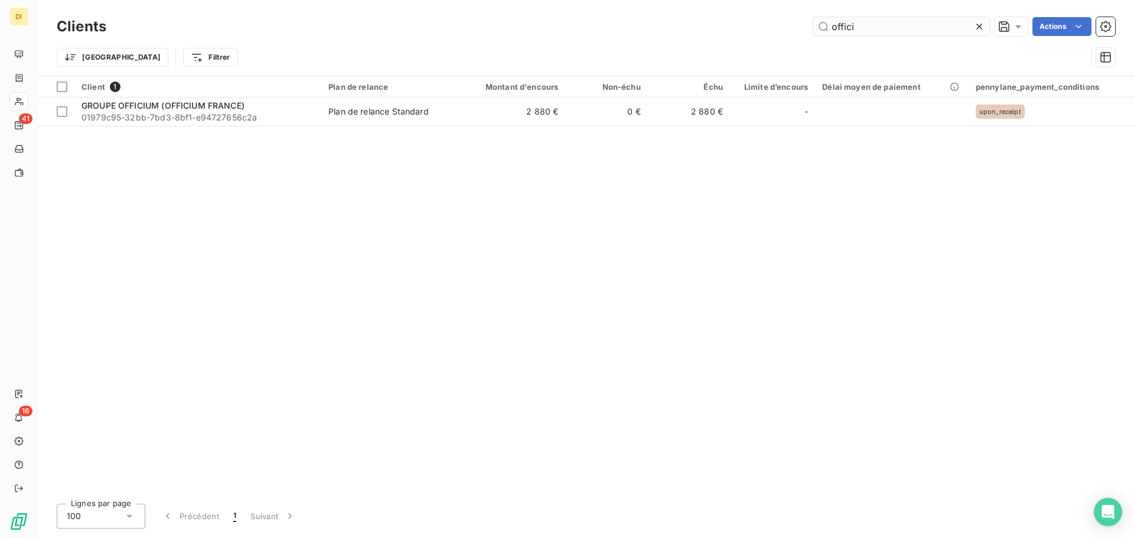
click at [841, 25] on input "offici" at bounding box center [901, 26] width 177 height 19
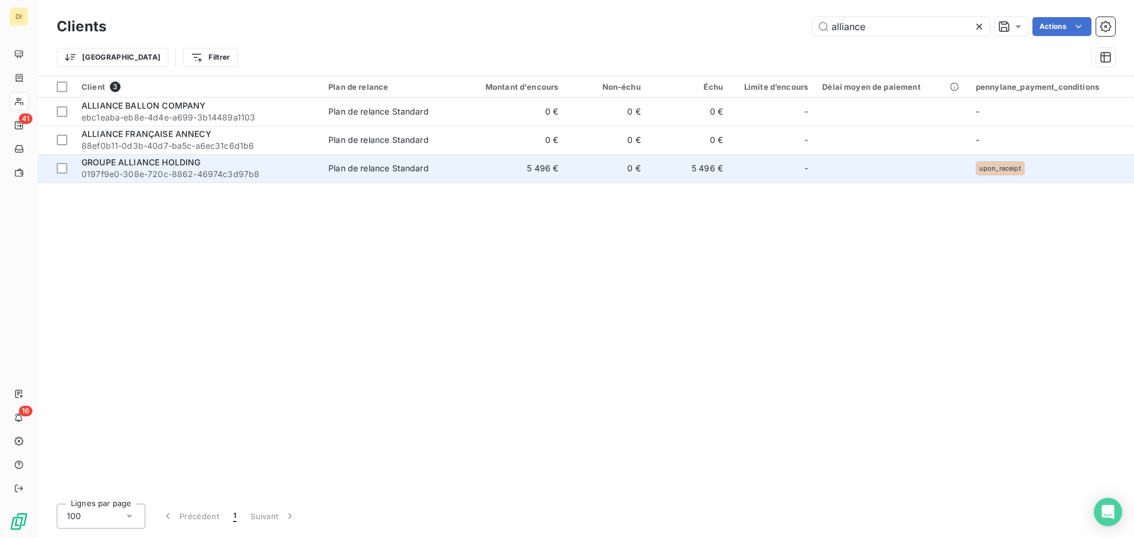
type input "alliance"
click at [287, 176] on span "0197f9e0-308e-720c-8862-46974c3d97b8" at bounding box center [198, 174] width 233 height 12
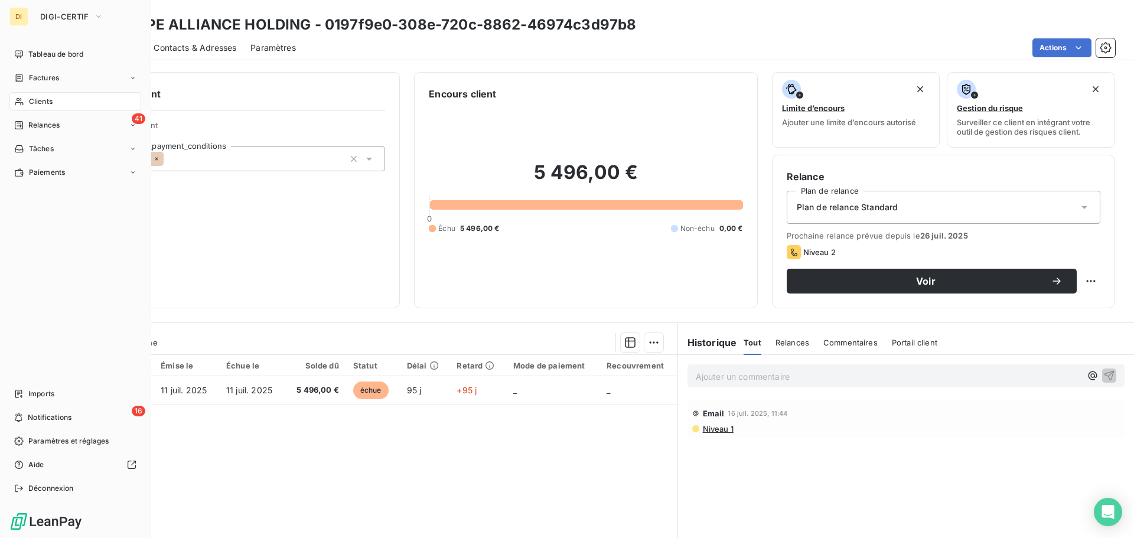
click at [19, 102] on icon at bounding box center [19, 102] width 8 height 8
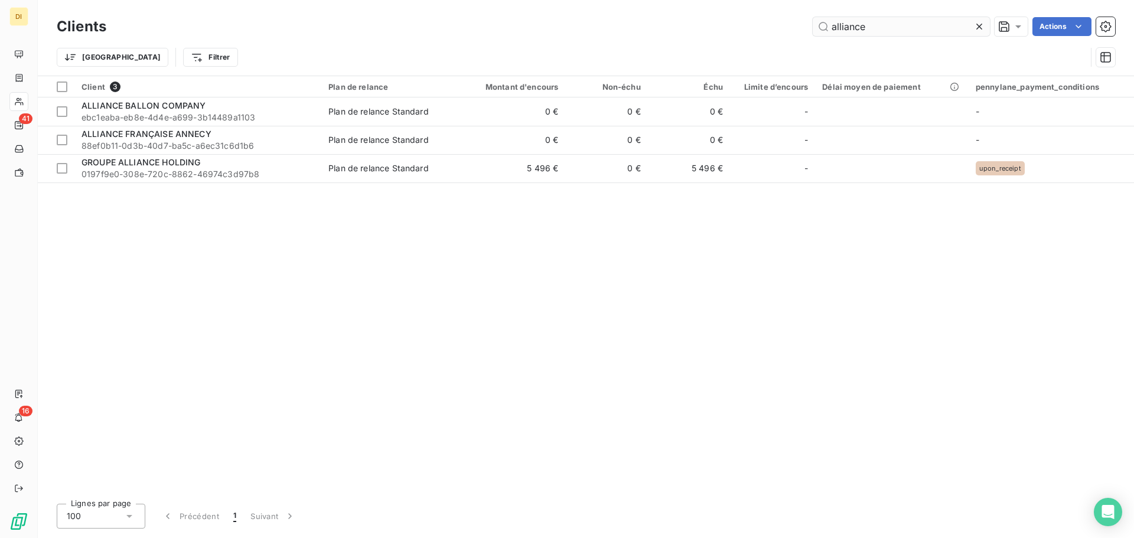
click at [851, 21] on input "alliance" at bounding box center [901, 26] width 177 height 19
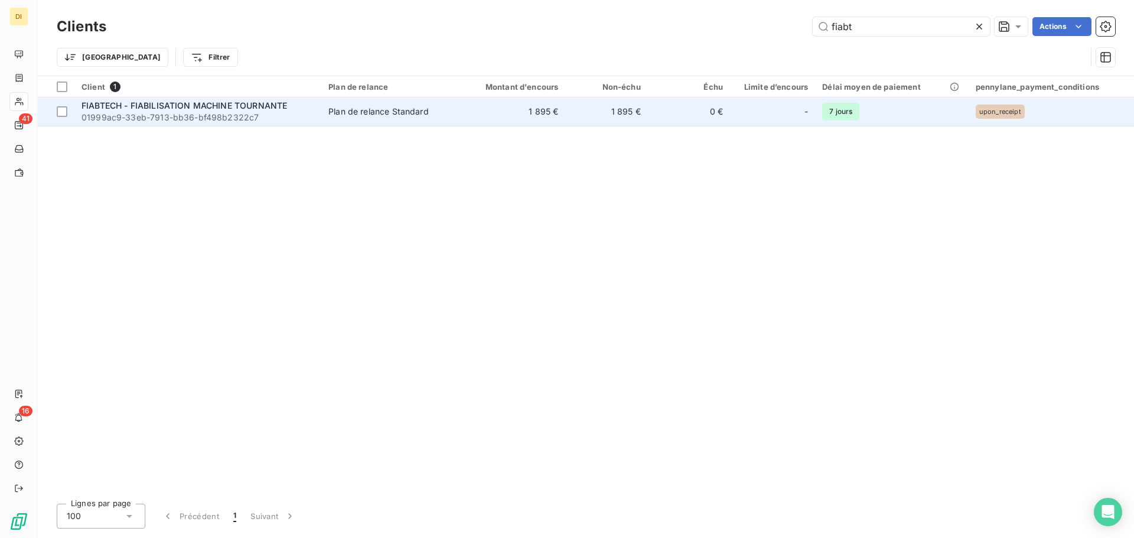
type input "fiabt"
click at [321, 110] on td "FIABTECH - FIABILISATION MACHINE TOURNANTE 01999ac9-33eb-7913-bb36-bf498b2322c7" at bounding box center [197, 111] width 247 height 28
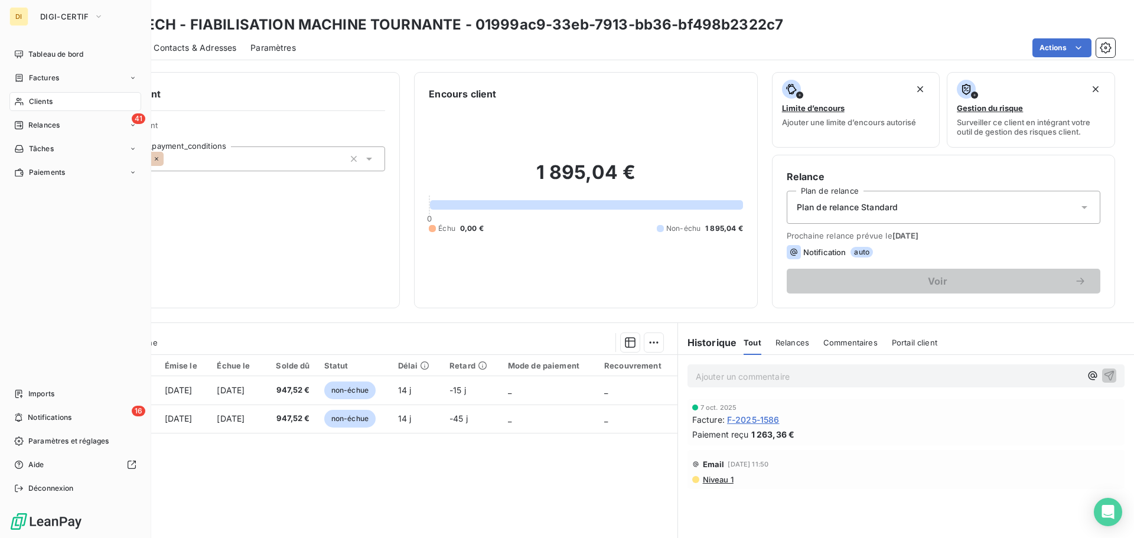
click at [51, 105] on span "Clients" at bounding box center [41, 101] width 24 height 11
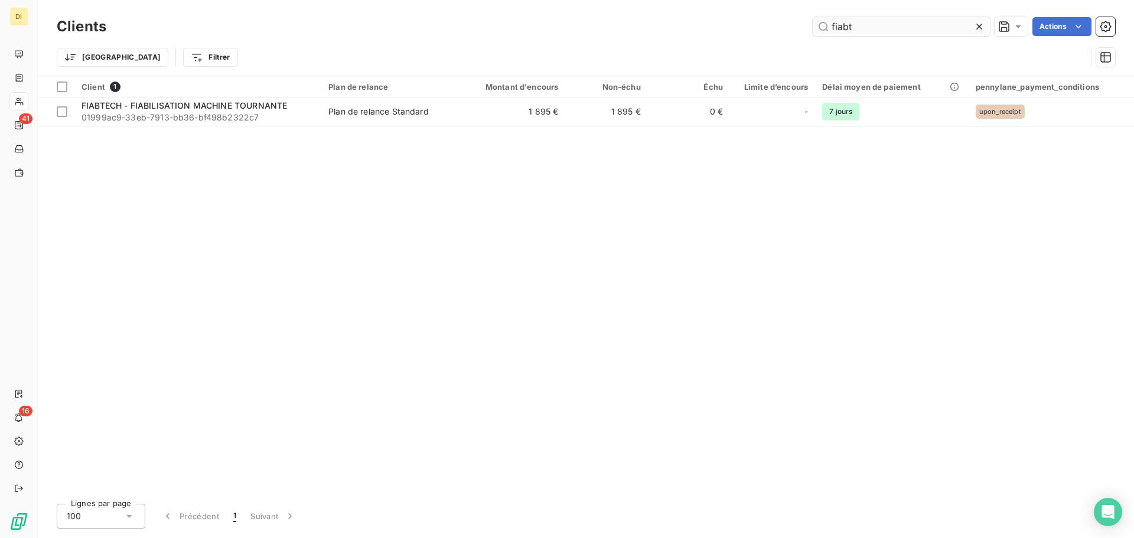
click at [864, 34] on input "fiabt" at bounding box center [901, 26] width 177 height 19
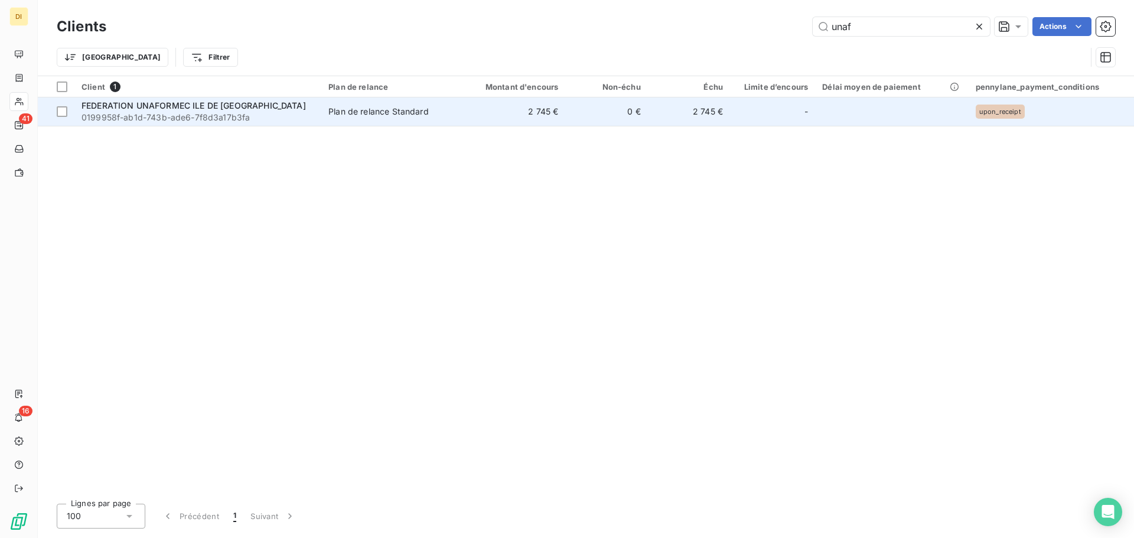
type input "unaf"
click at [390, 113] on div "Plan de relance Standard" at bounding box center [378, 112] width 100 height 12
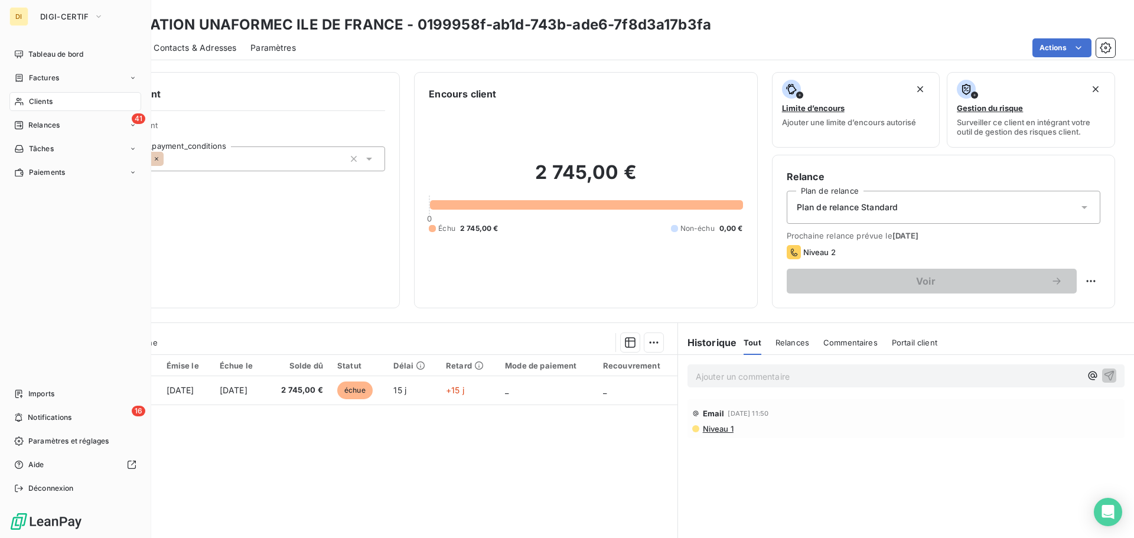
click at [27, 98] on div "Clients" at bounding box center [75, 101] width 132 height 19
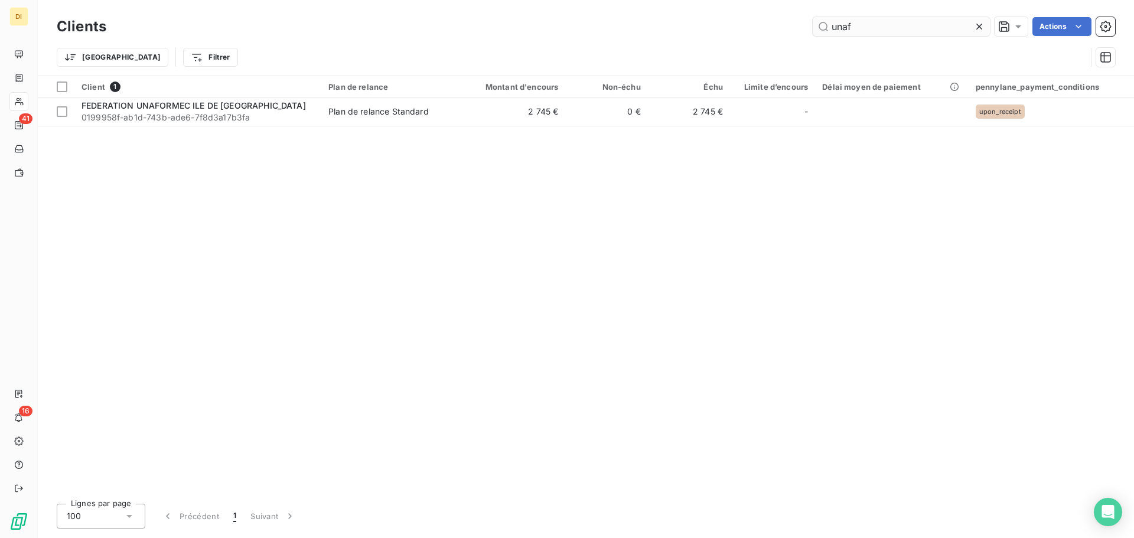
click at [861, 33] on input "unaf" at bounding box center [901, 26] width 177 height 19
click at [875, 29] on input "explore" at bounding box center [901, 26] width 177 height 19
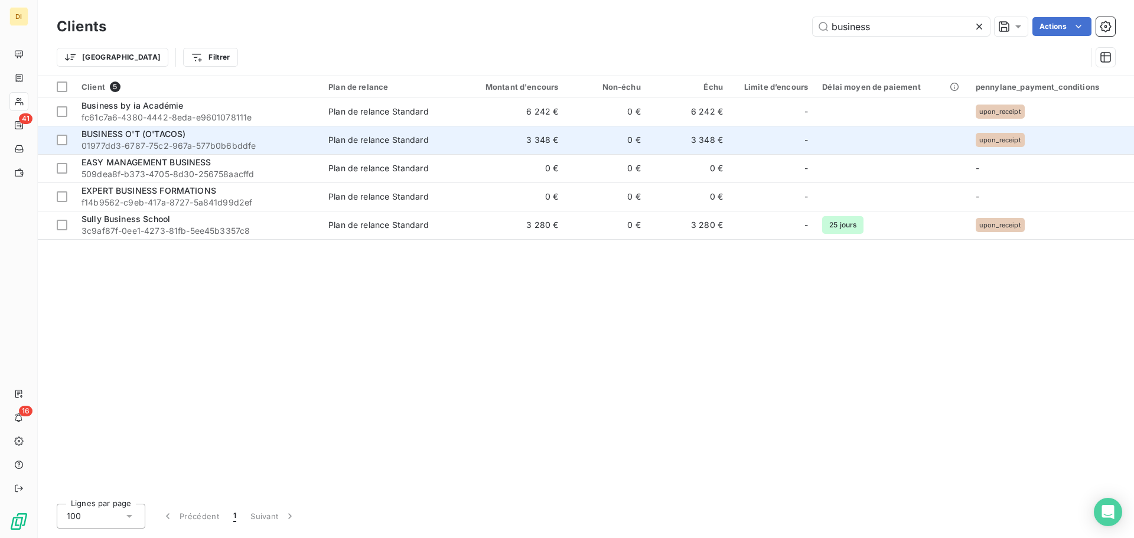
type input "business"
click at [272, 143] on span "01977dd3-6787-75c2-967a-577b0b6bddfe" at bounding box center [198, 146] width 233 height 12
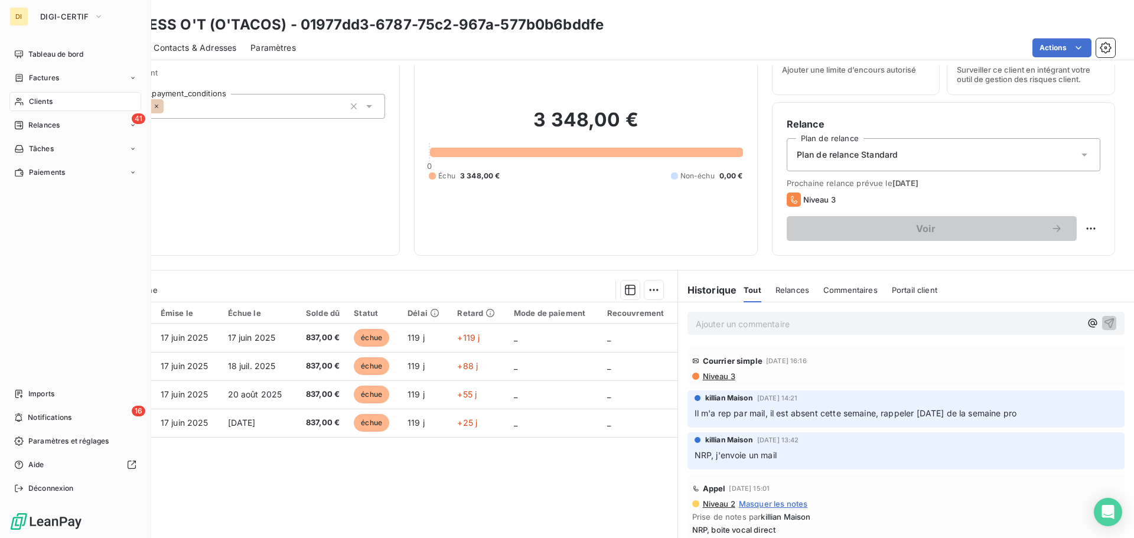
click at [57, 100] on div "Clients" at bounding box center [75, 101] width 132 height 19
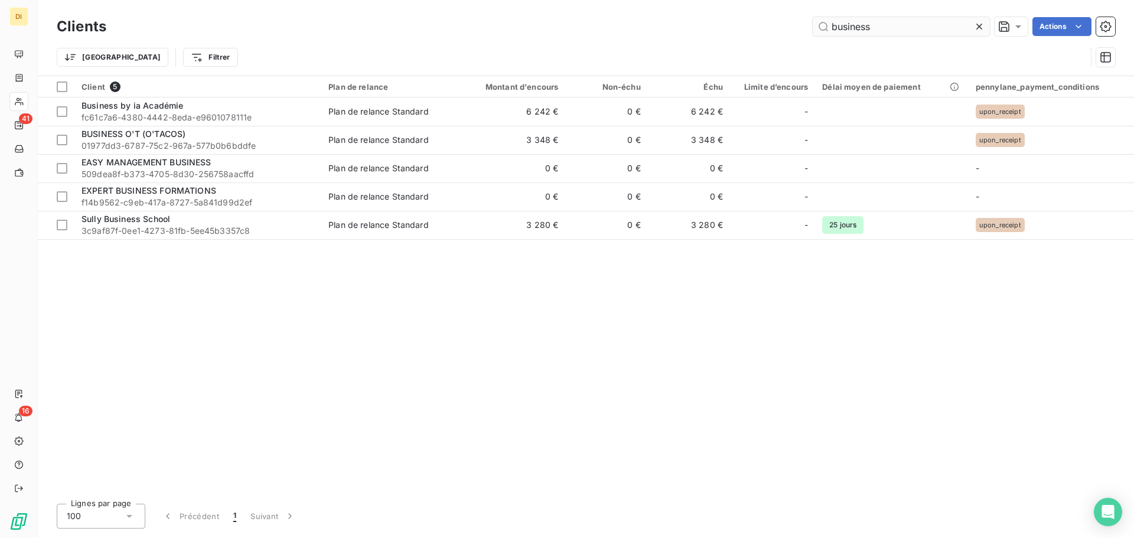
click at [881, 34] on input "business" at bounding box center [901, 26] width 177 height 19
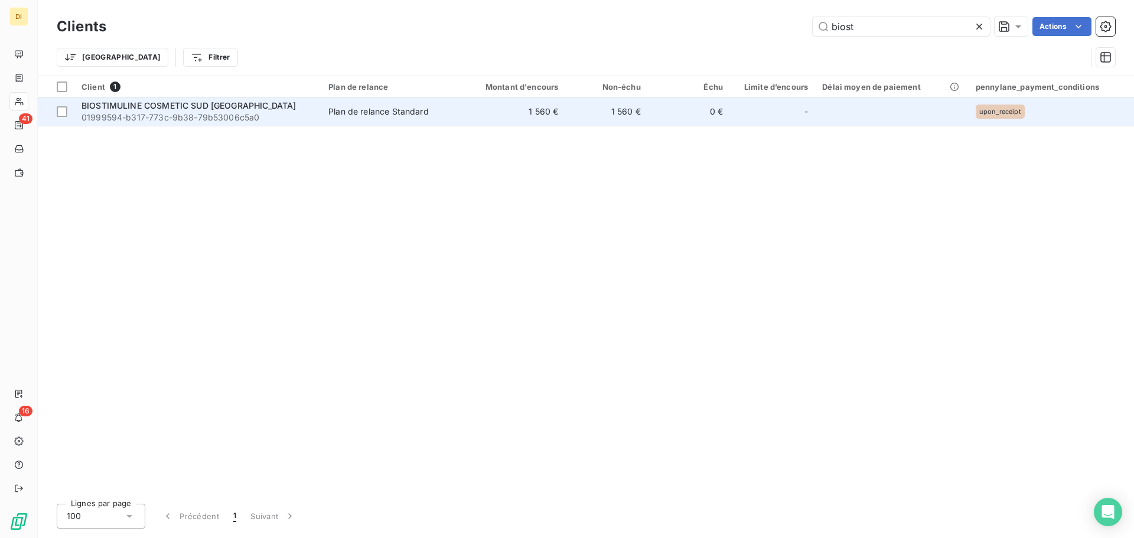
type input "biost"
click at [317, 115] on td "BIOSTIMULINE COSMETIC SUD FRANCE 01999594-b317-773c-9b38-79b53006c5a0" at bounding box center [197, 111] width 247 height 28
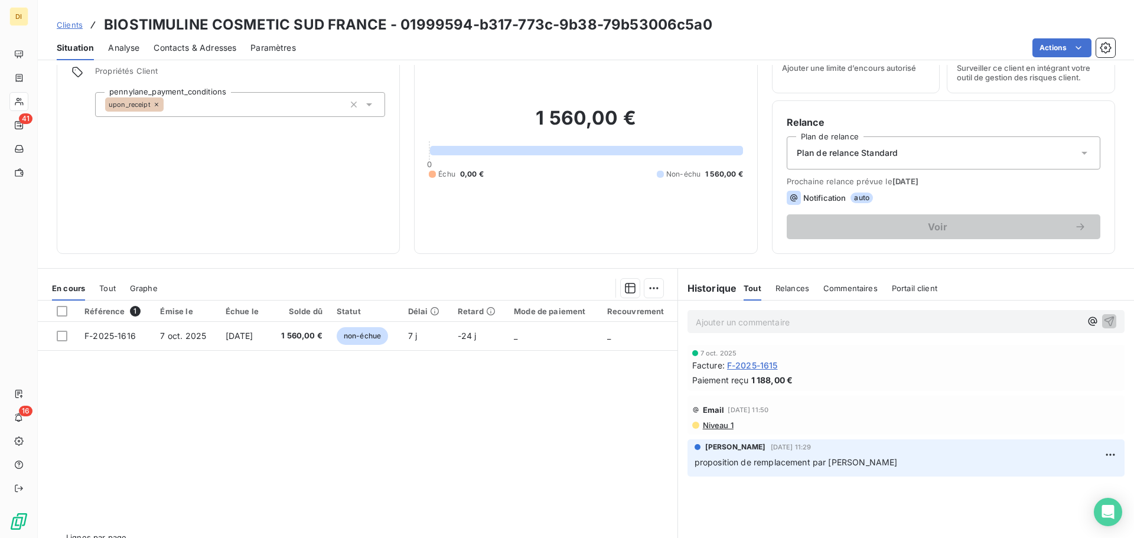
scroll to position [54, 0]
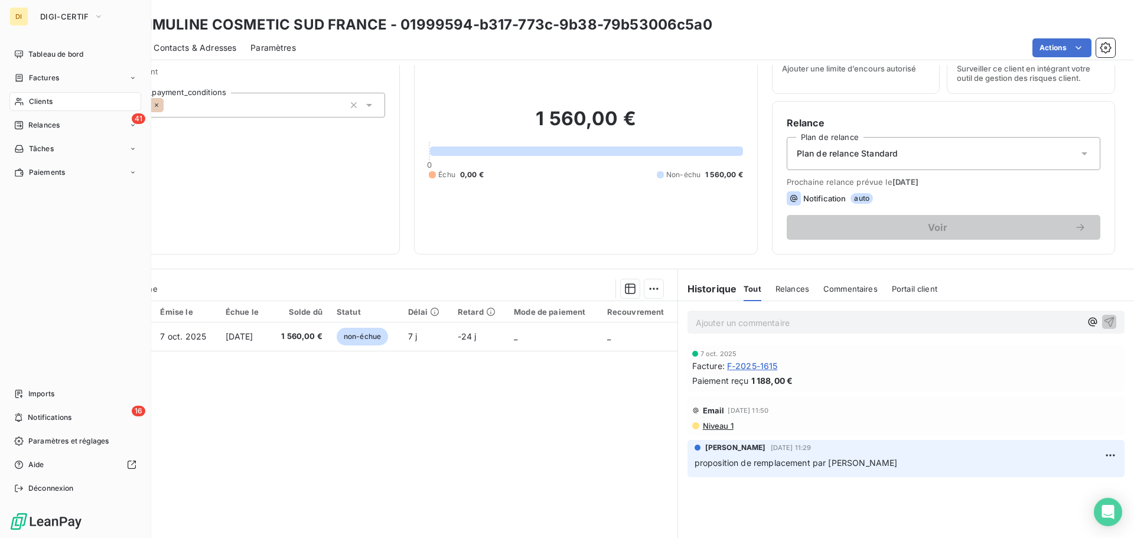
click at [48, 106] on span "Clients" at bounding box center [41, 101] width 24 height 11
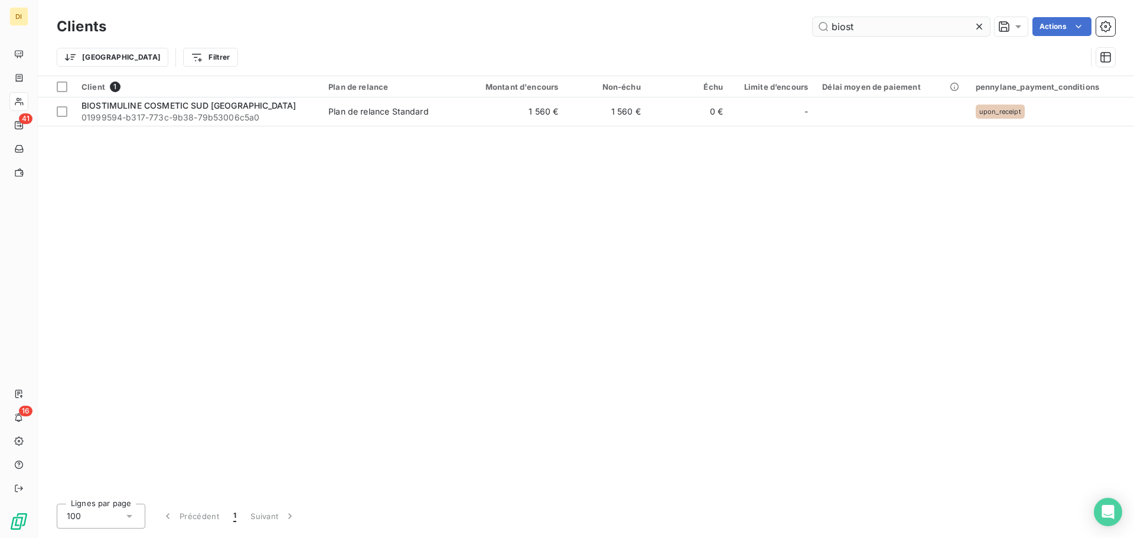
click at [868, 35] on input "biost" at bounding box center [901, 26] width 177 height 19
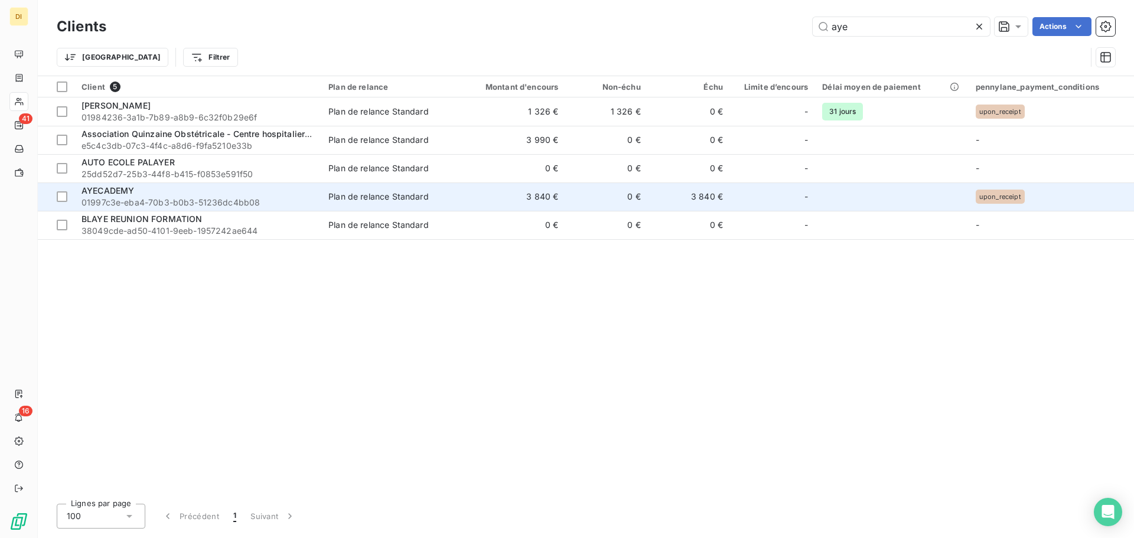
type input "aye"
click at [249, 201] on span "01997c3e-eba4-70b3-b0b3-51236dc4bb08" at bounding box center [198, 203] width 233 height 12
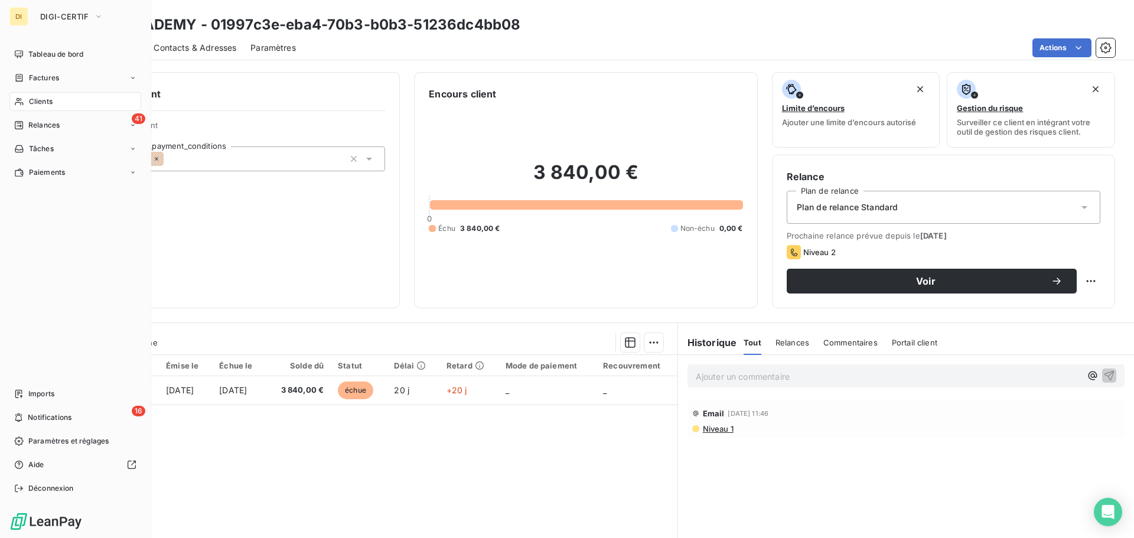
click at [22, 101] on icon at bounding box center [19, 101] width 10 height 9
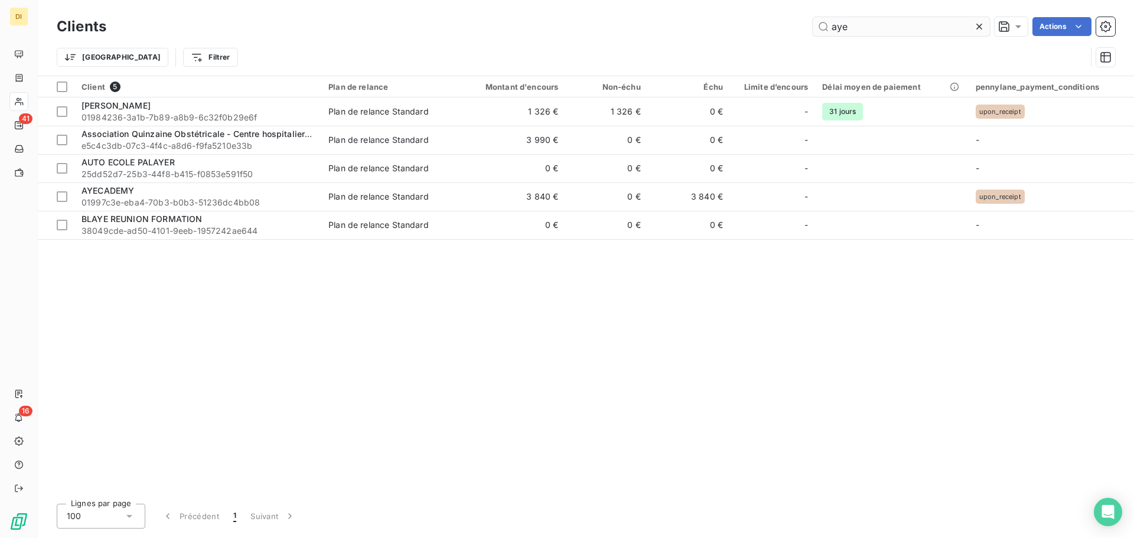
click at [856, 33] on input "aye" at bounding box center [901, 26] width 177 height 19
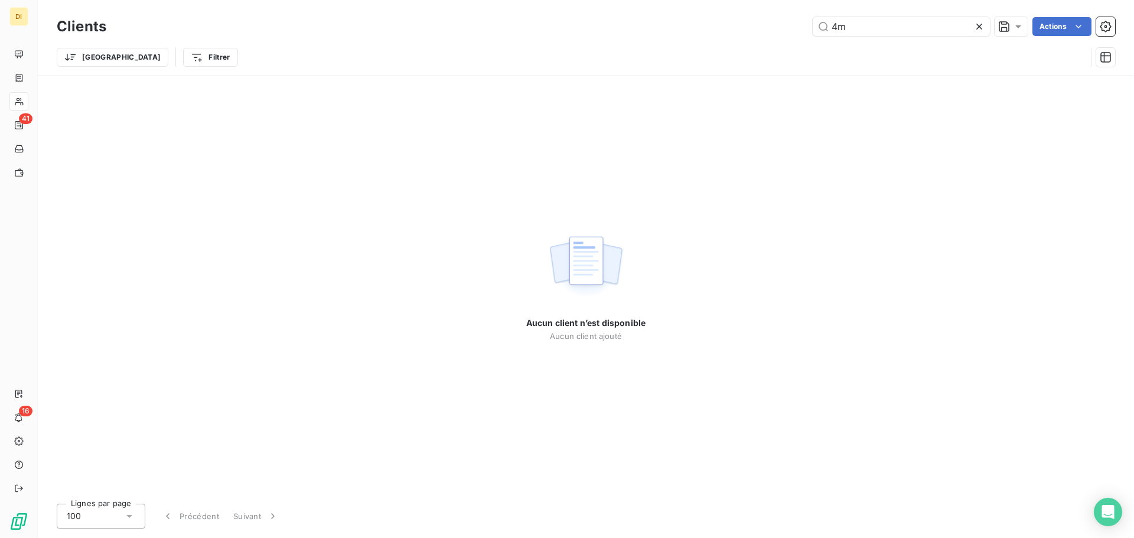
type input "4m"
click at [980, 24] on icon at bounding box center [979, 27] width 6 height 6
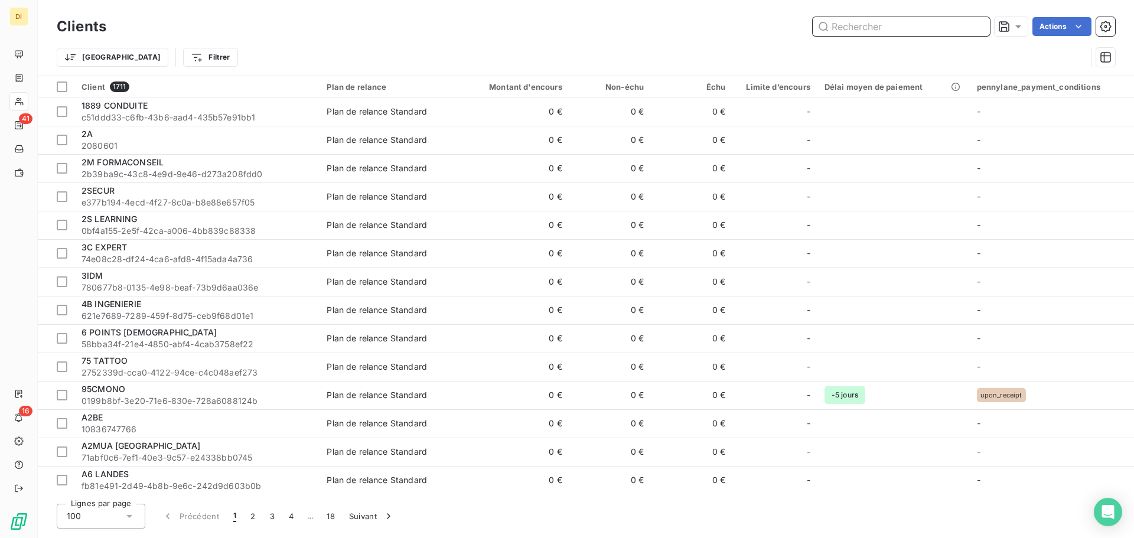
click at [836, 25] on input "text" at bounding box center [901, 26] width 177 height 19
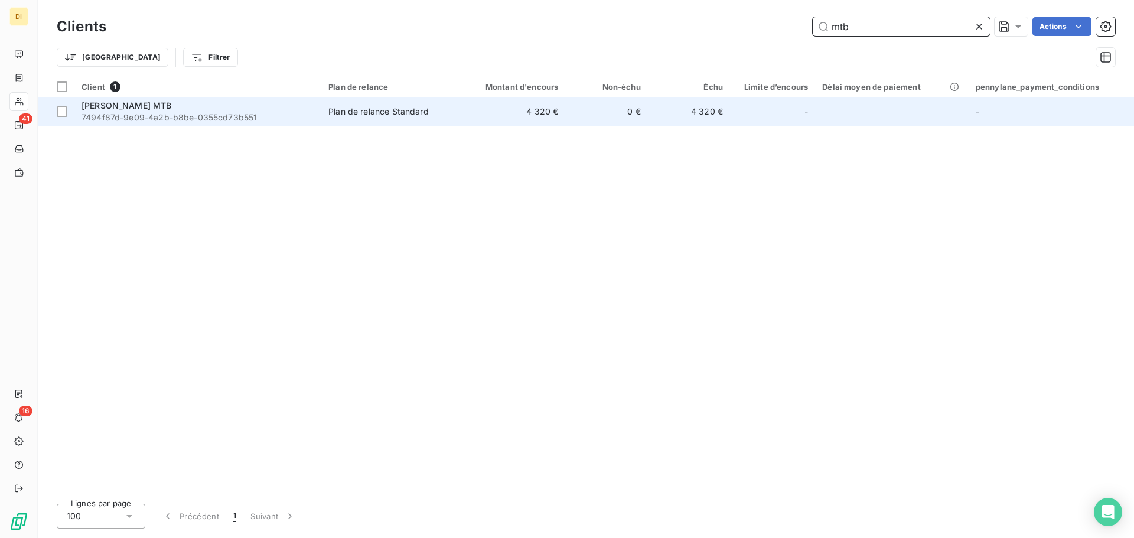
type input "mtb"
click at [534, 120] on td "4 320 €" at bounding box center [510, 111] width 110 height 28
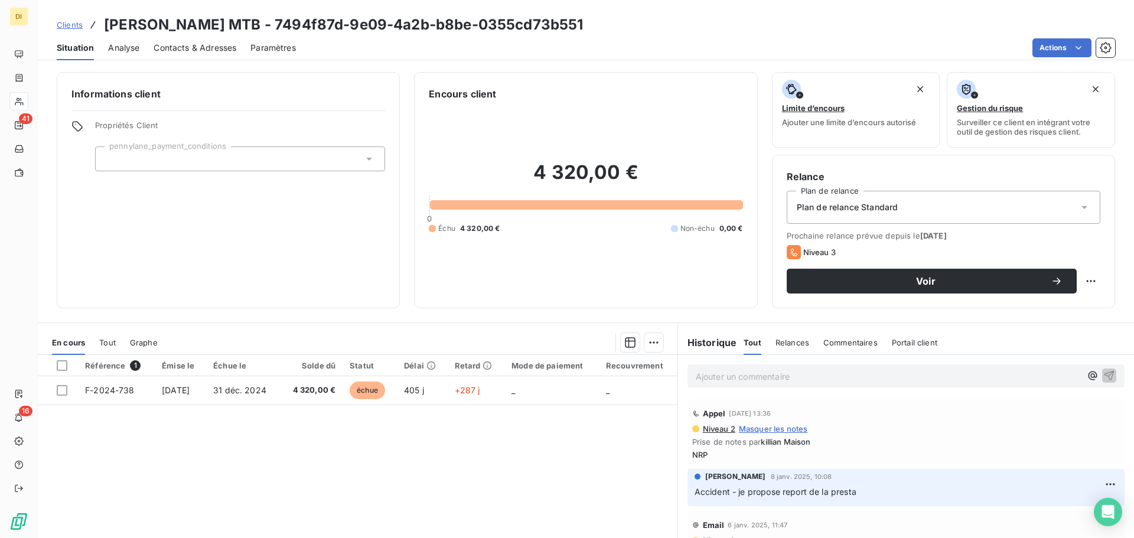
click at [839, 208] on span "Plan de relance Standard" at bounding box center [848, 207] width 102 height 12
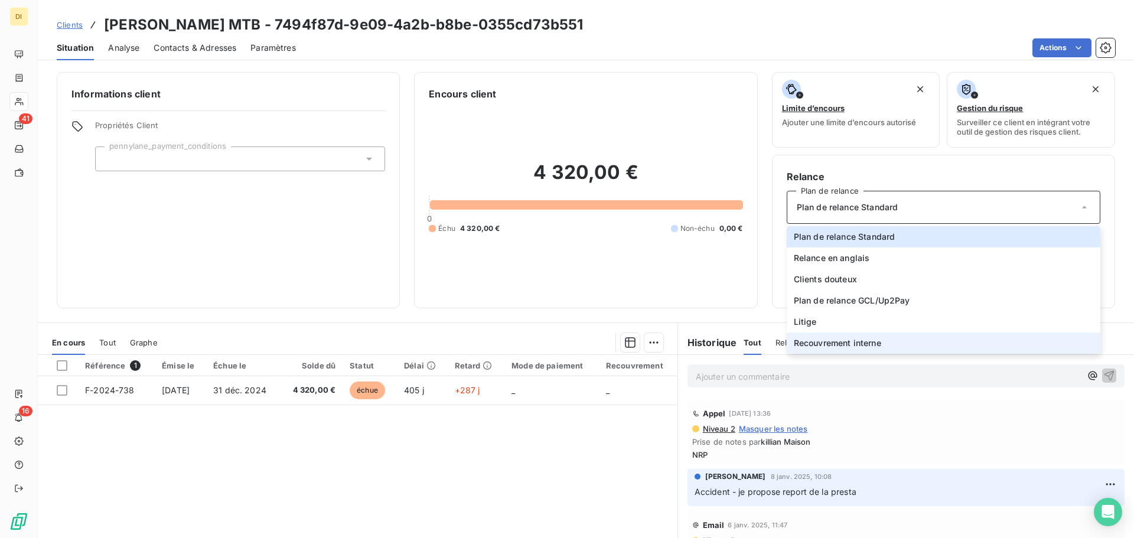
click at [833, 343] on span "Recouvrement interne" at bounding box center [837, 343] width 87 height 12
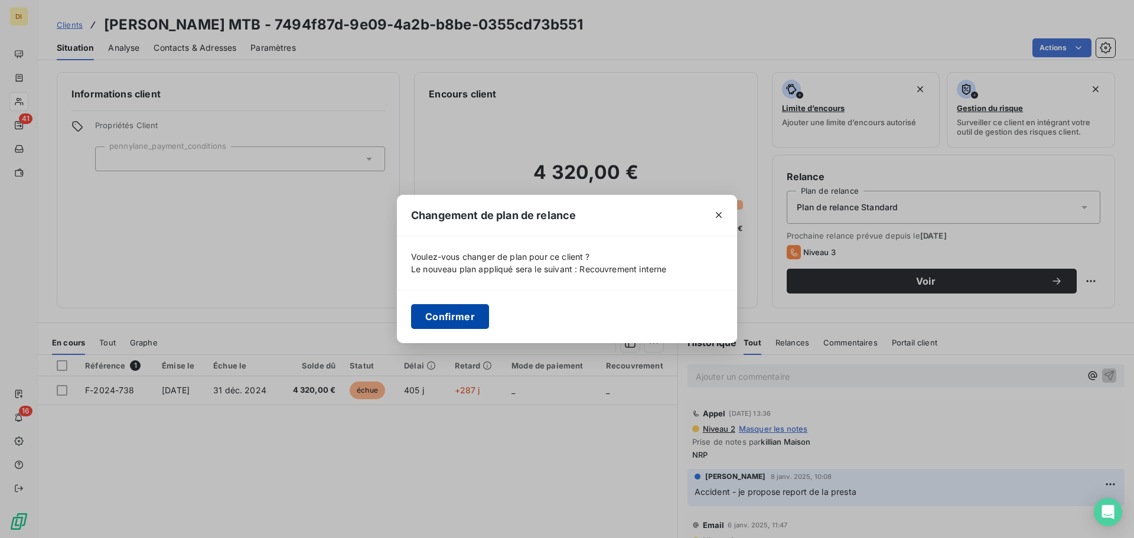
click at [448, 315] on button "Confirmer" at bounding box center [450, 316] width 78 height 25
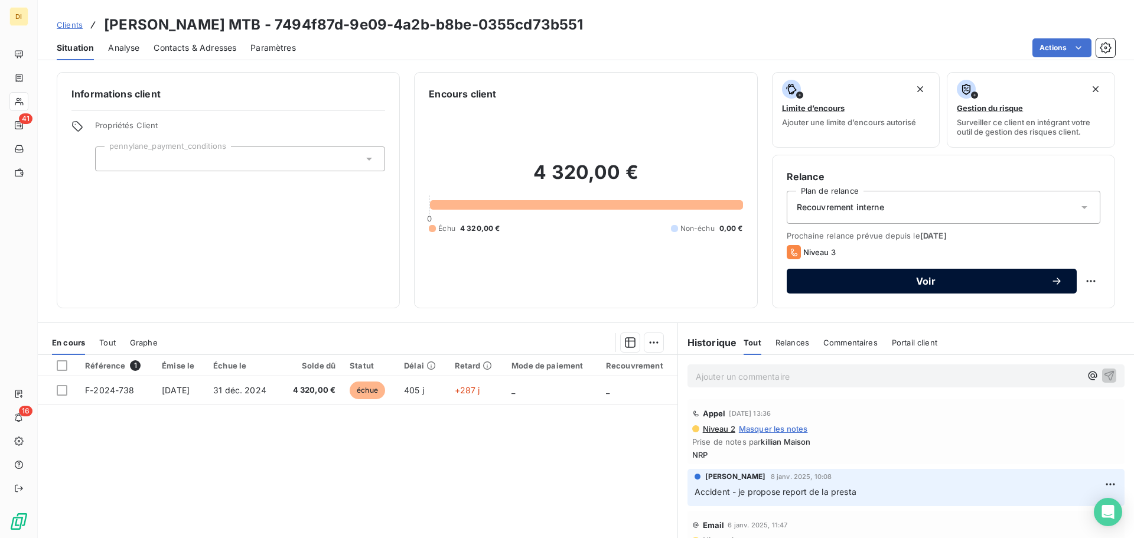
click at [1006, 283] on span "Voir" at bounding box center [926, 280] width 250 height 9
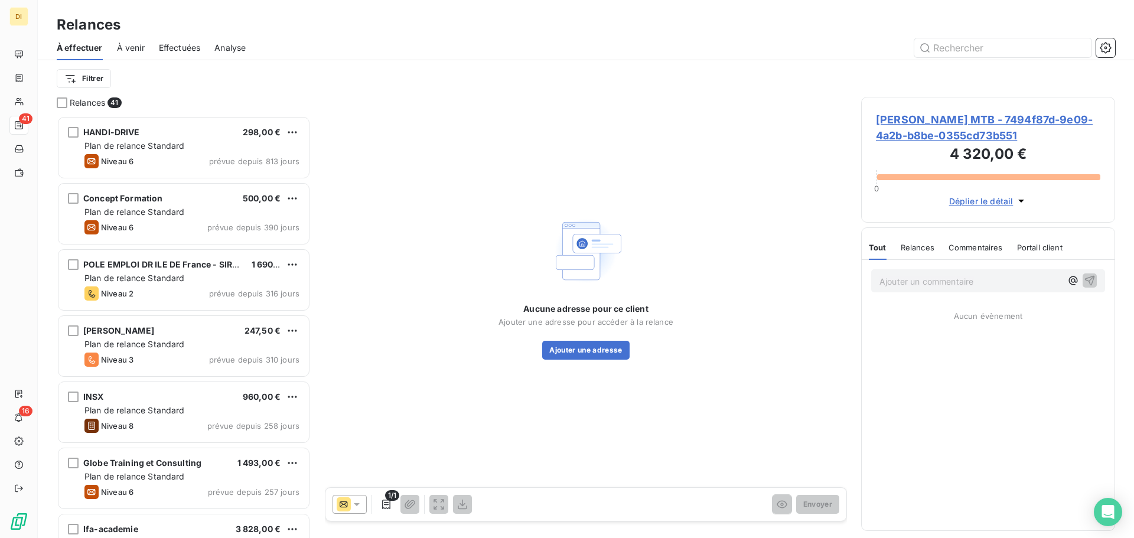
scroll to position [413, 245]
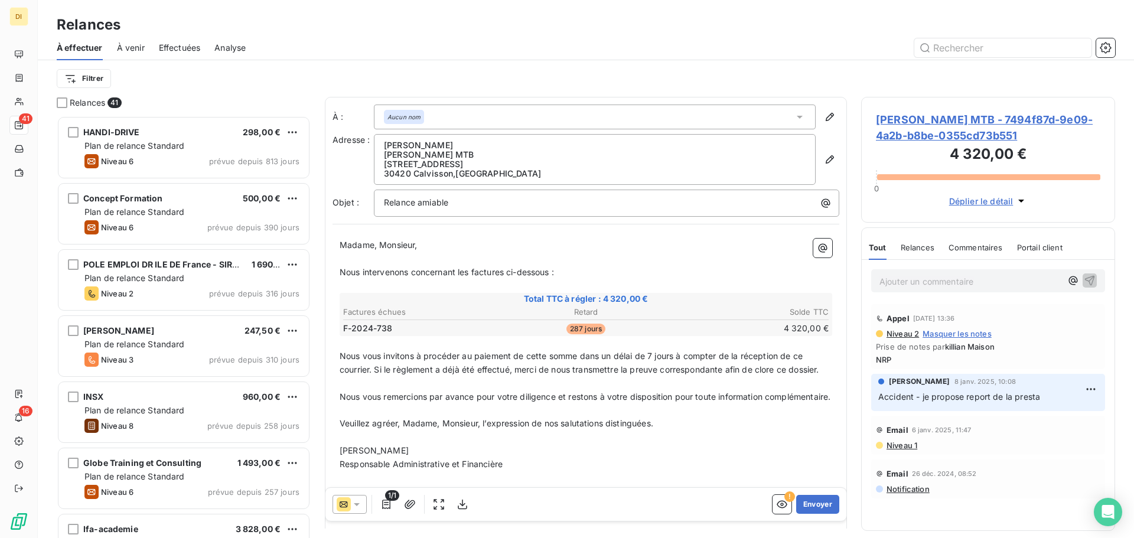
click at [357, 503] on icon at bounding box center [357, 505] width 12 height 12
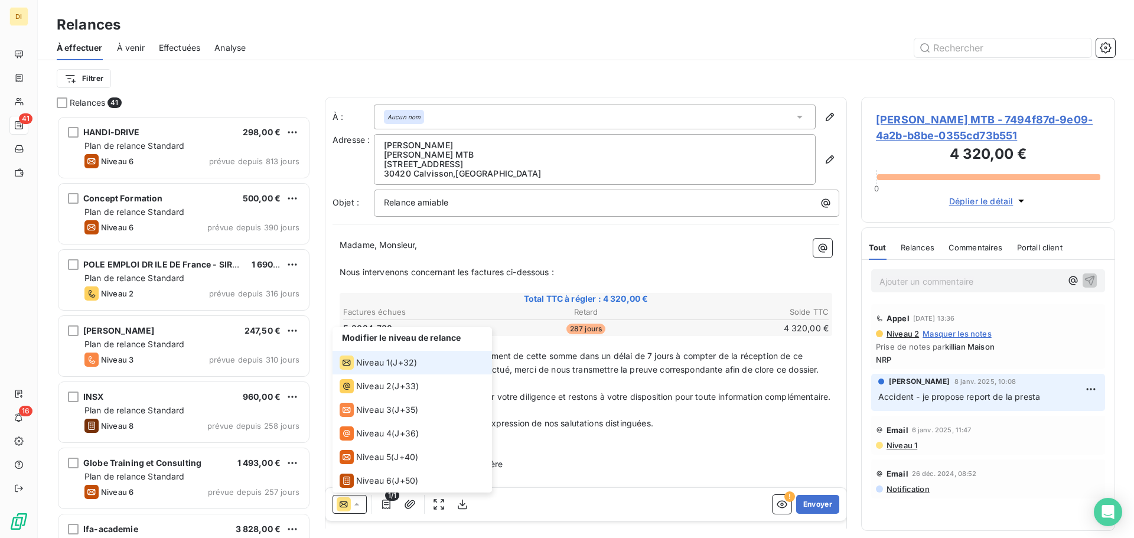
click at [377, 366] on span "Niveau 1" at bounding box center [373, 363] width 34 height 12
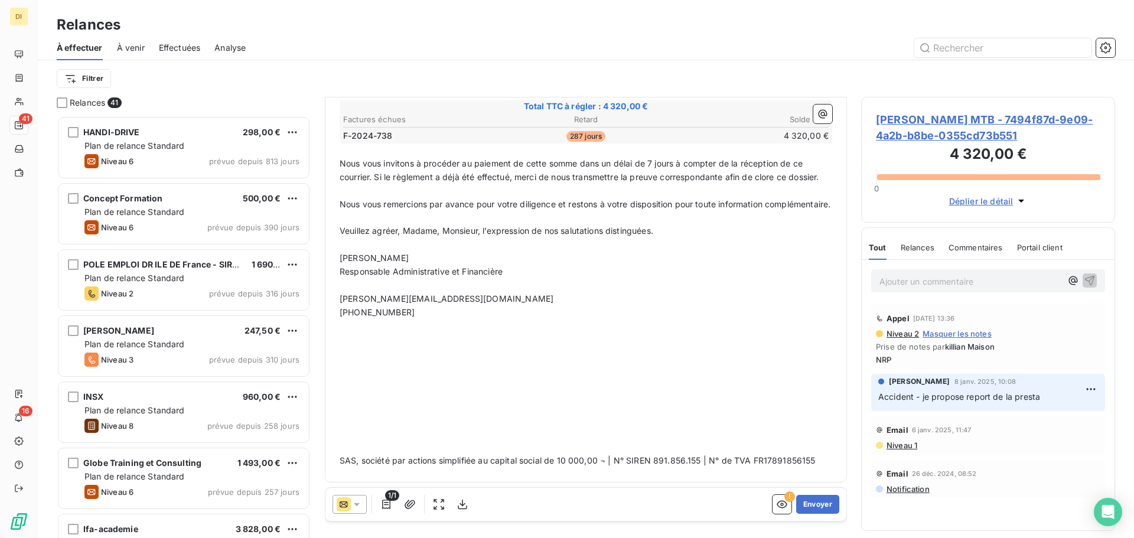
scroll to position [217, 0]
click at [816, 497] on button "Envoyer" at bounding box center [817, 504] width 43 height 19
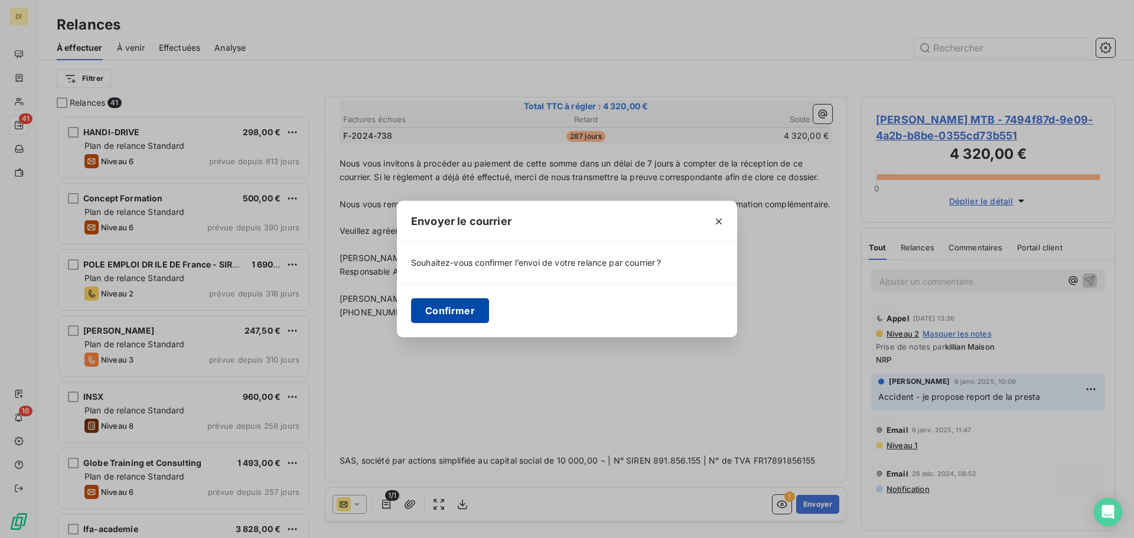
click at [451, 317] on button "Confirmer" at bounding box center [450, 310] width 78 height 25
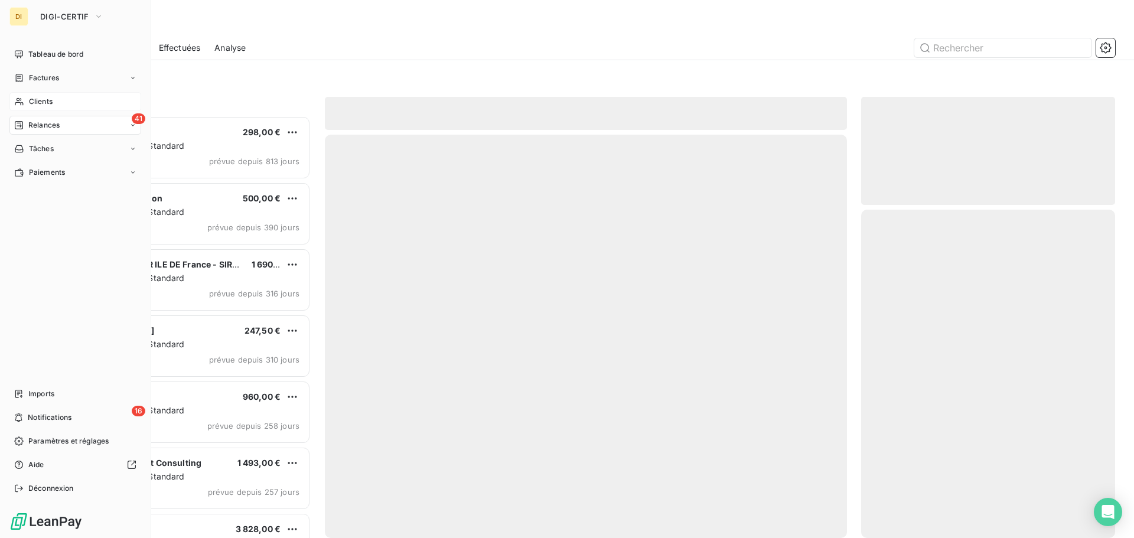
click at [18, 105] on icon at bounding box center [19, 101] width 10 height 9
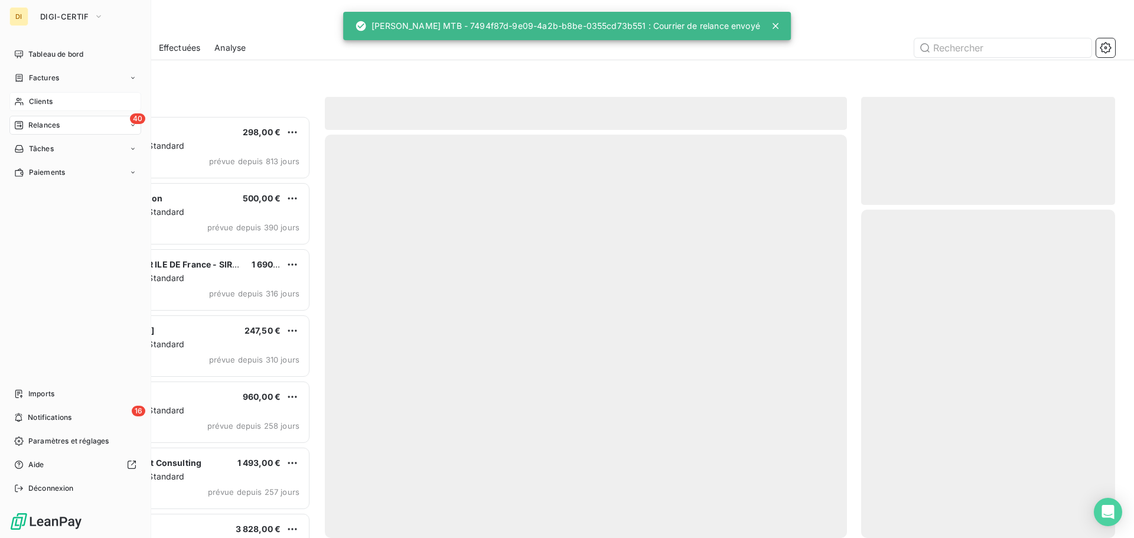
scroll to position [413, 245]
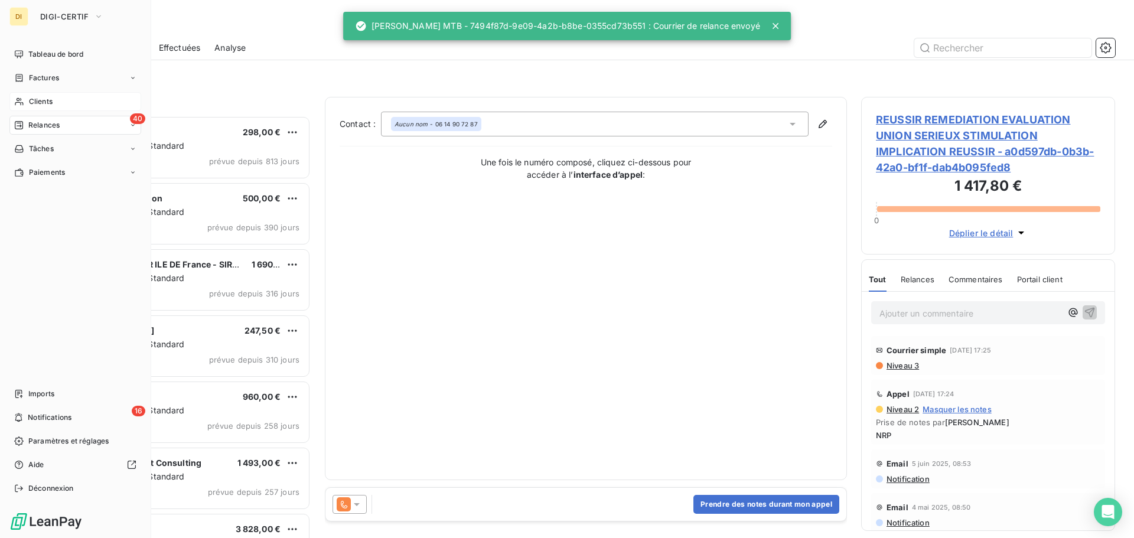
click at [48, 95] on div "Clients" at bounding box center [75, 101] width 132 height 19
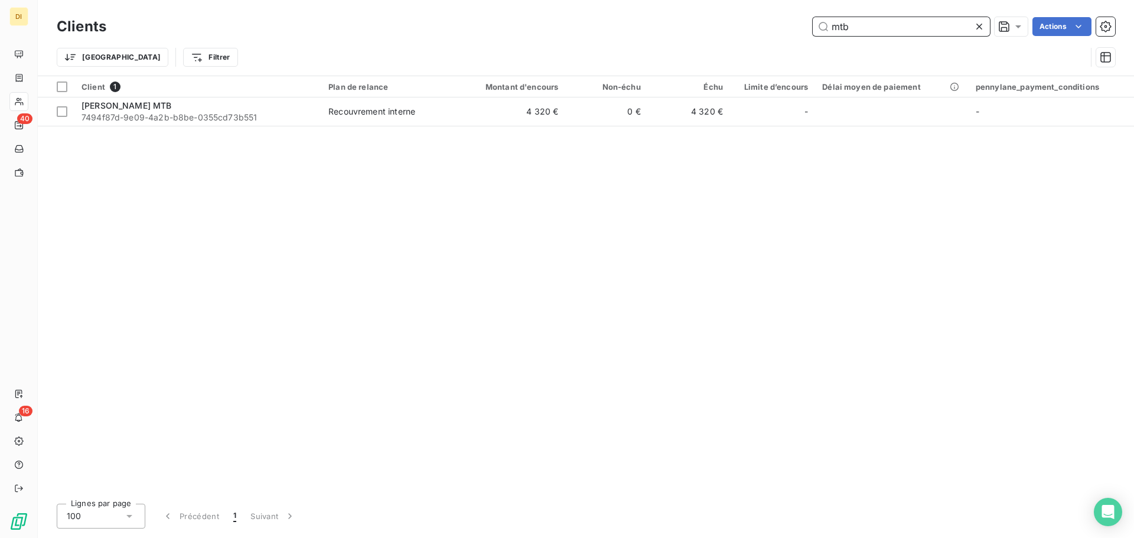
click at [841, 25] on input "mtb" at bounding box center [901, 26] width 177 height 19
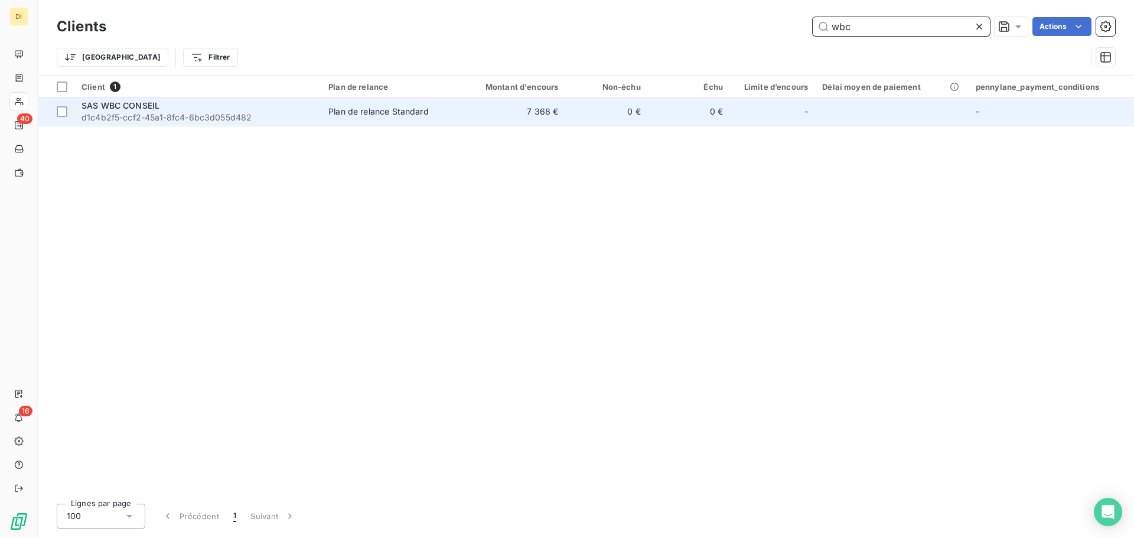
type input "wbc"
click at [332, 115] on div "Plan de relance Standard" at bounding box center [378, 112] width 100 height 12
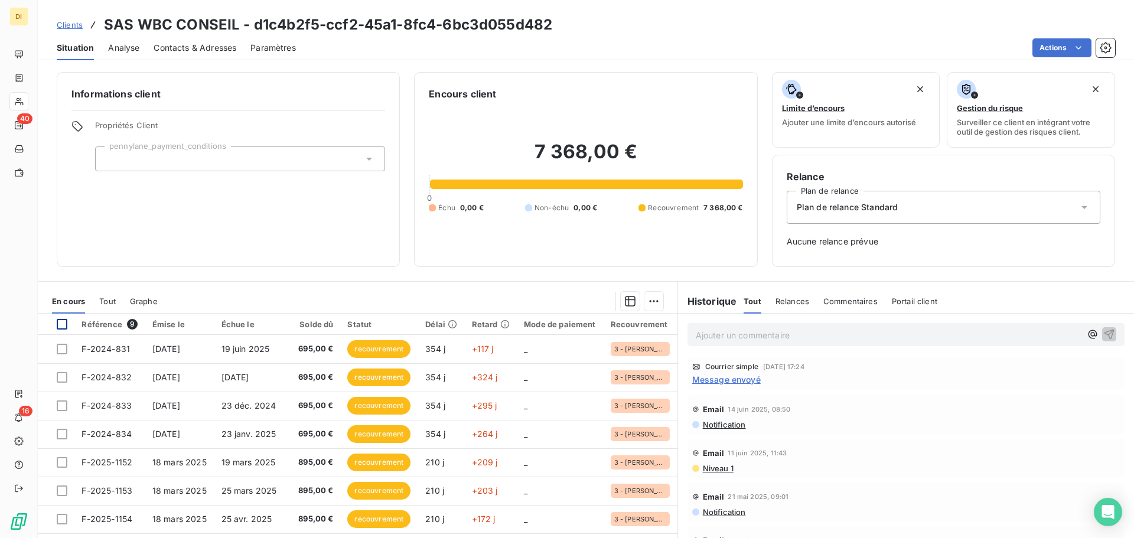
click at [57, 327] on div at bounding box center [62, 324] width 11 height 11
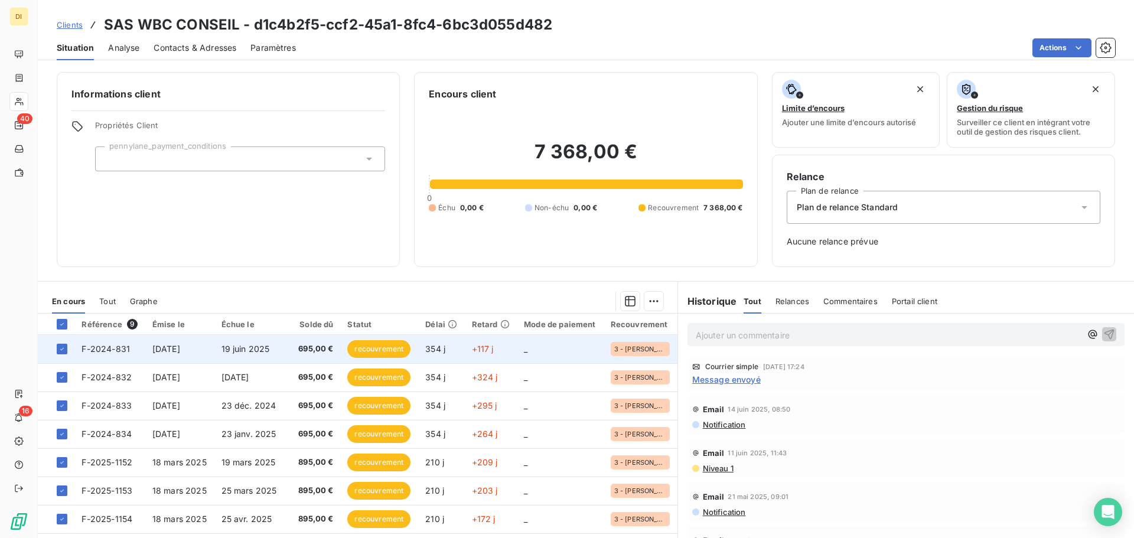
scroll to position [50, 0]
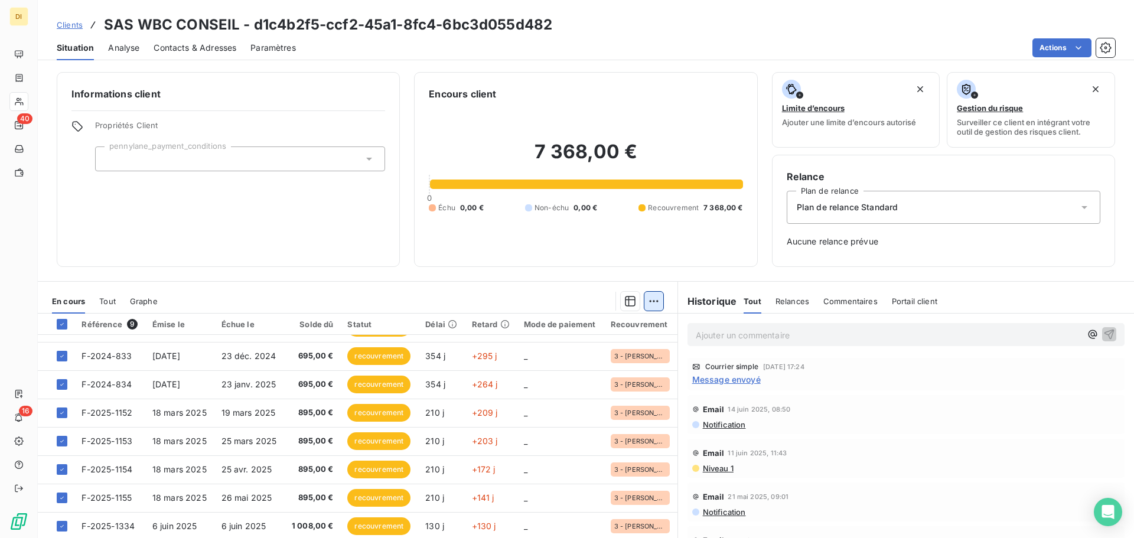
click at [646, 301] on html "DI 40 16 Clients SAS WBC CONSEIL - d1c4b2f5-ccf2-45a1-8fc4-6bc3d055d482 Situati…" at bounding box center [567, 269] width 1134 height 538
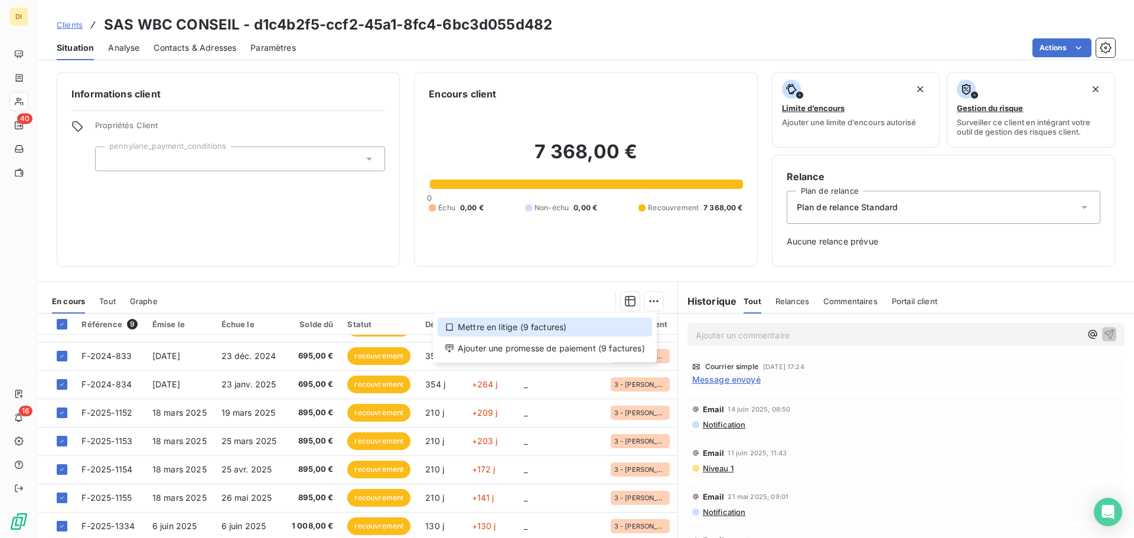
click at [591, 332] on div "Mettre en litige (9 factures)" at bounding box center [545, 327] width 214 height 19
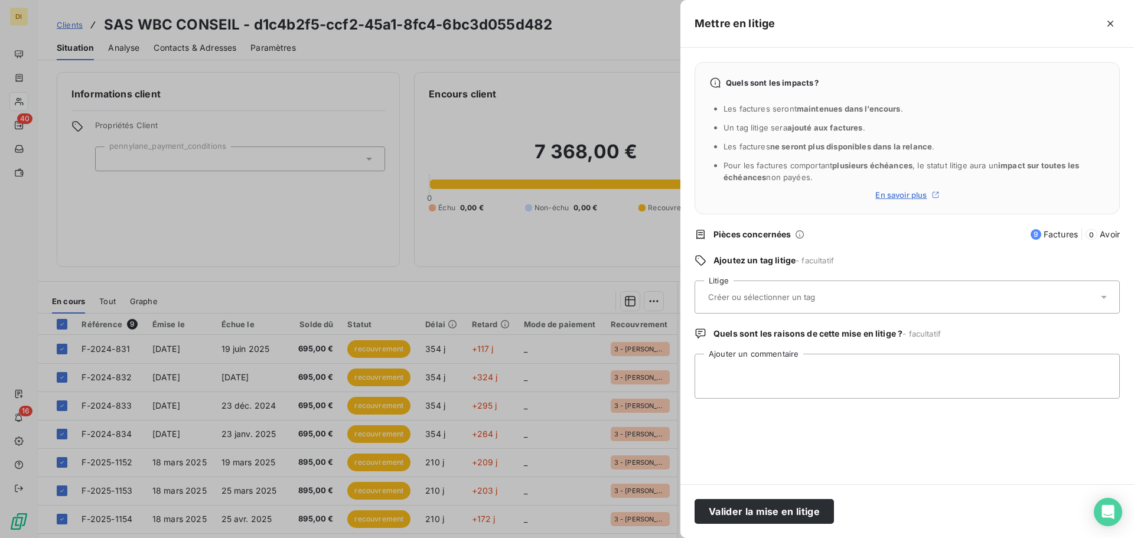
click at [740, 298] on input "text" at bounding box center [793, 297] width 172 height 11
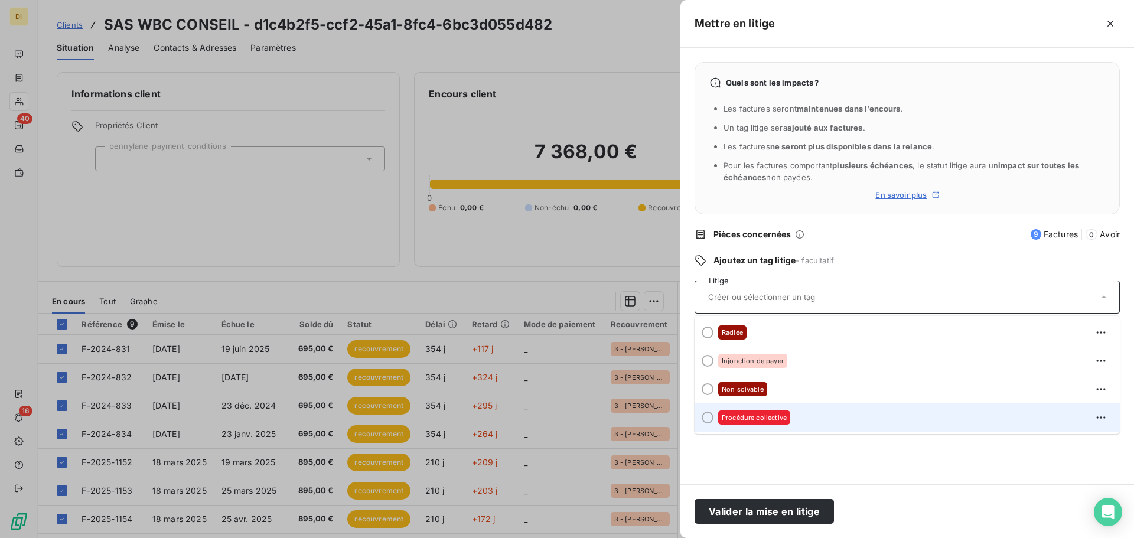
click at [765, 422] on div "Procédure collective" at bounding box center [754, 418] width 72 height 14
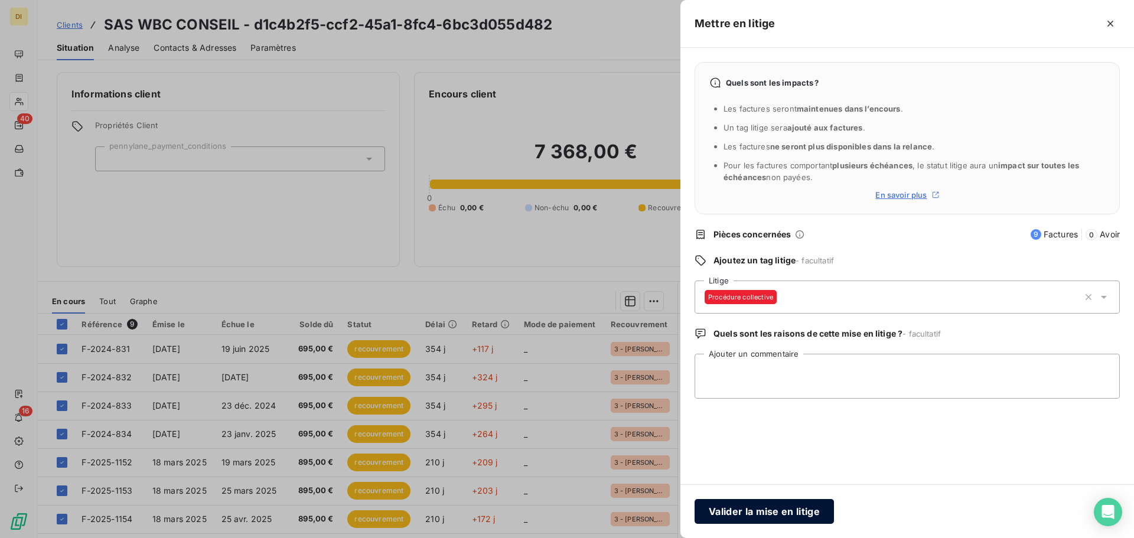
click at [758, 517] on button "Valider la mise en litige" at bounding box center [764, 511] width 139 height 25
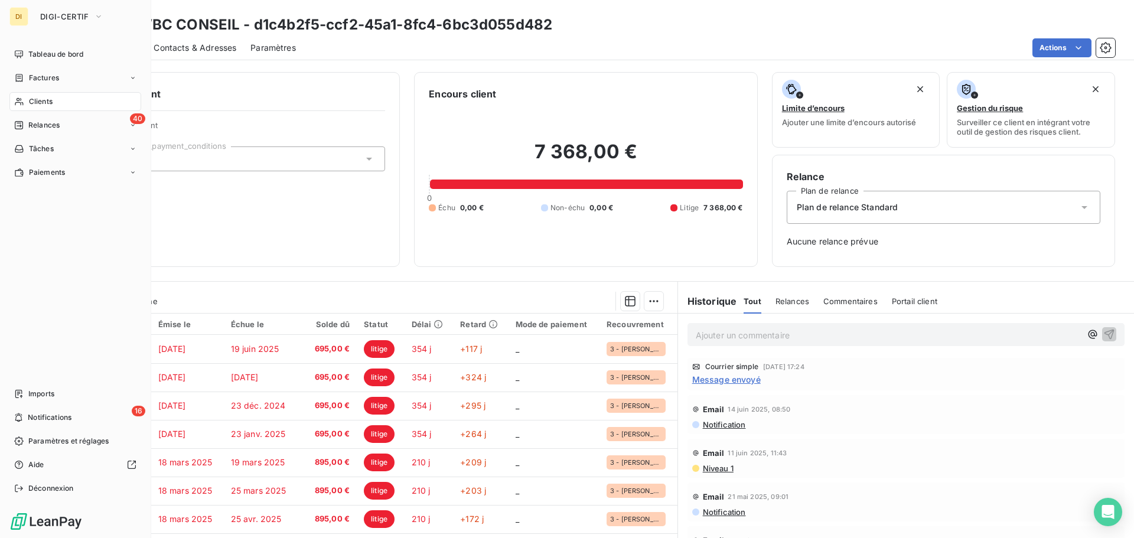
click at [26, 98] on div "Clients" at bounding box center [75, 101] width 132 height 19
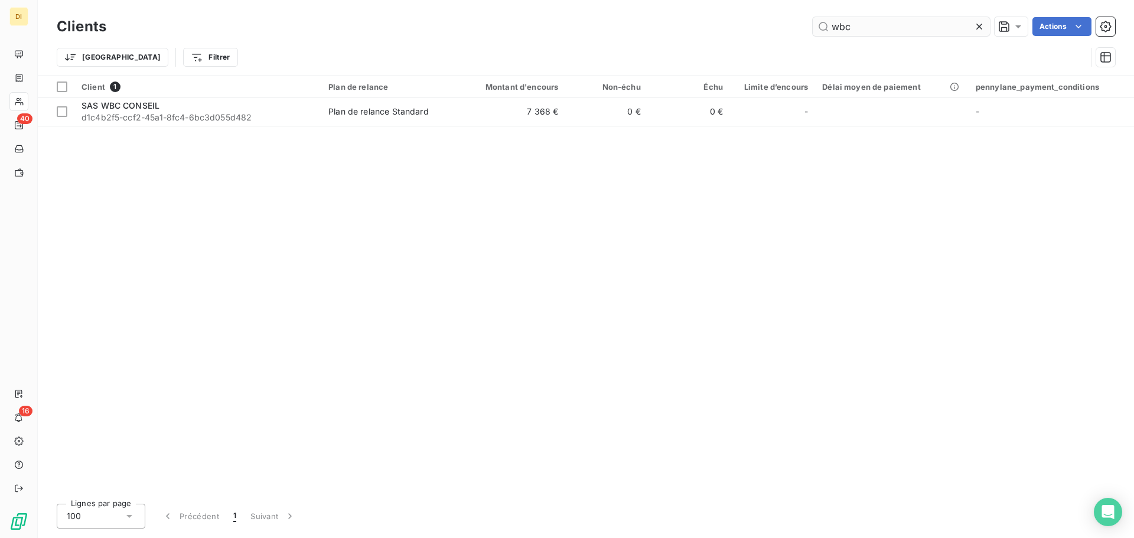
click at [864, 20] on input "wbc" at bounding box center [901, 26] width 177 height 19
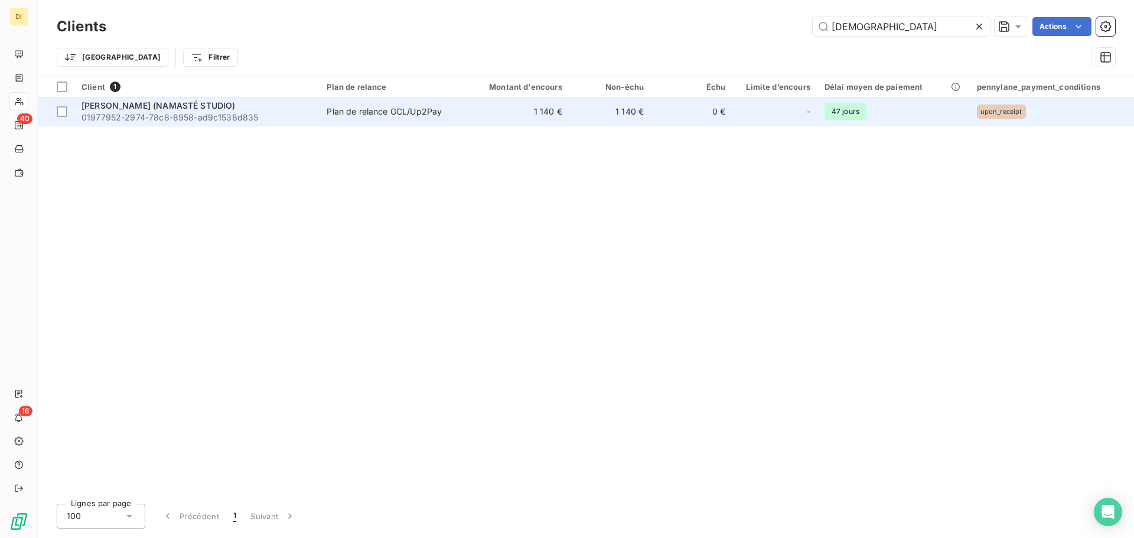
type input "[DEMOGRAPHIC_DATA]"
click at [275, 123] on td "[PERSON_NAME] (NAMASTÉ STUDIO) 01977952-2974-78c8-8958-ad9c1538d835" at bounding box center [196, 111] width 245 height 28
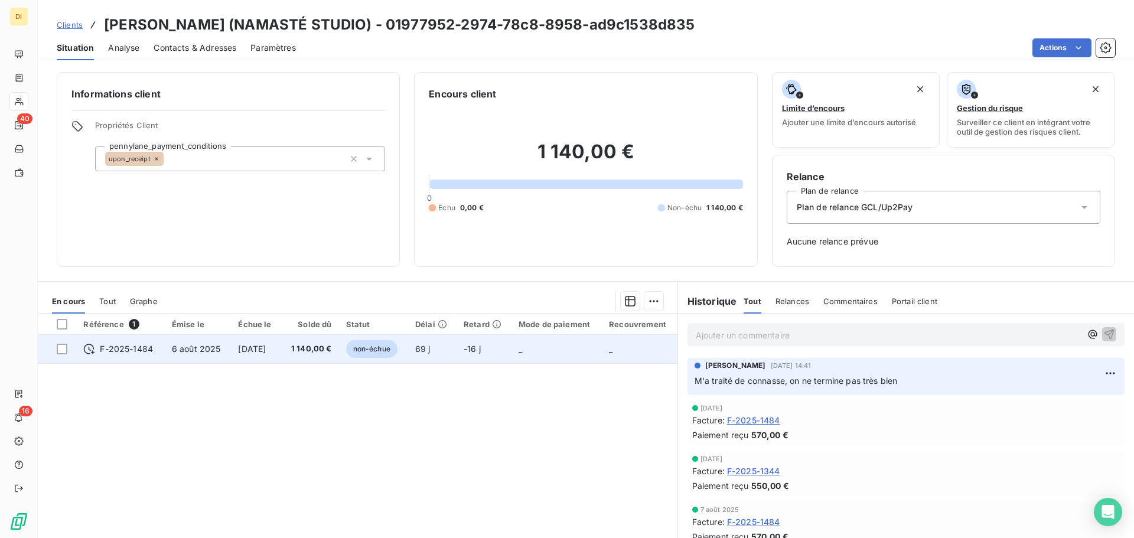
click at [281, 350] on td "[DATE]" at bounding box center [256, 349] width 50 height 28
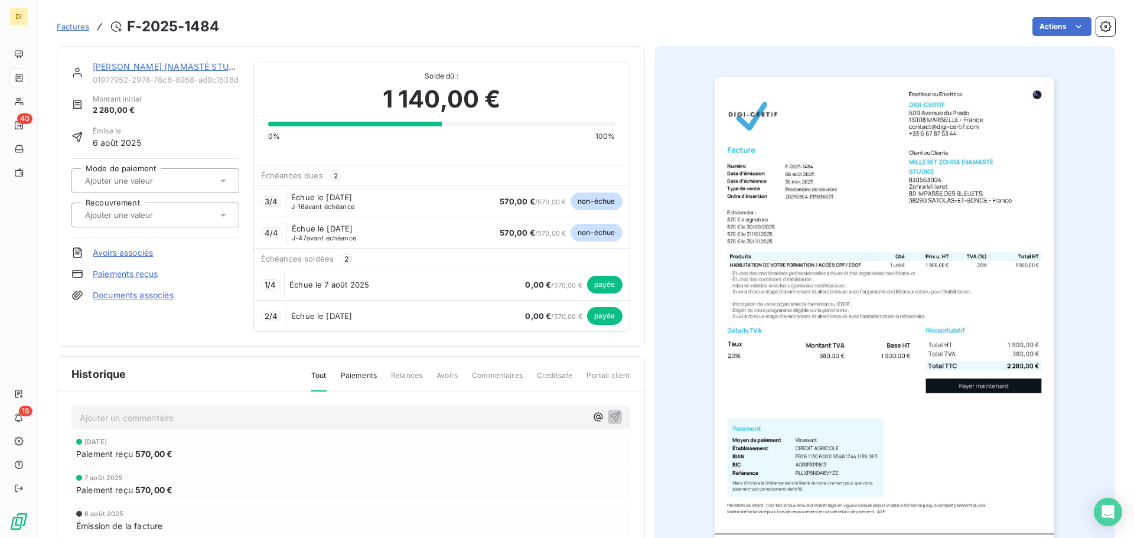
click at [112, 68] on link "[PERSON_NAME] (NAMASTÉ STUDIO)" at bounding box center [170, 66] width 154 height 10
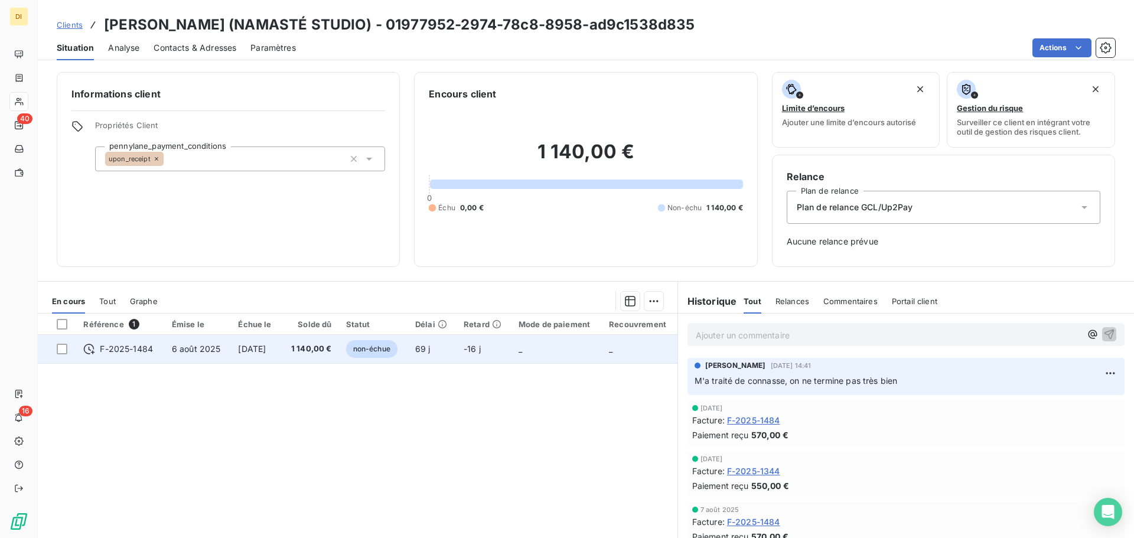
click at [243, 352] on span "[DATE]" at bounding box center [252, 349] width 28 height 10
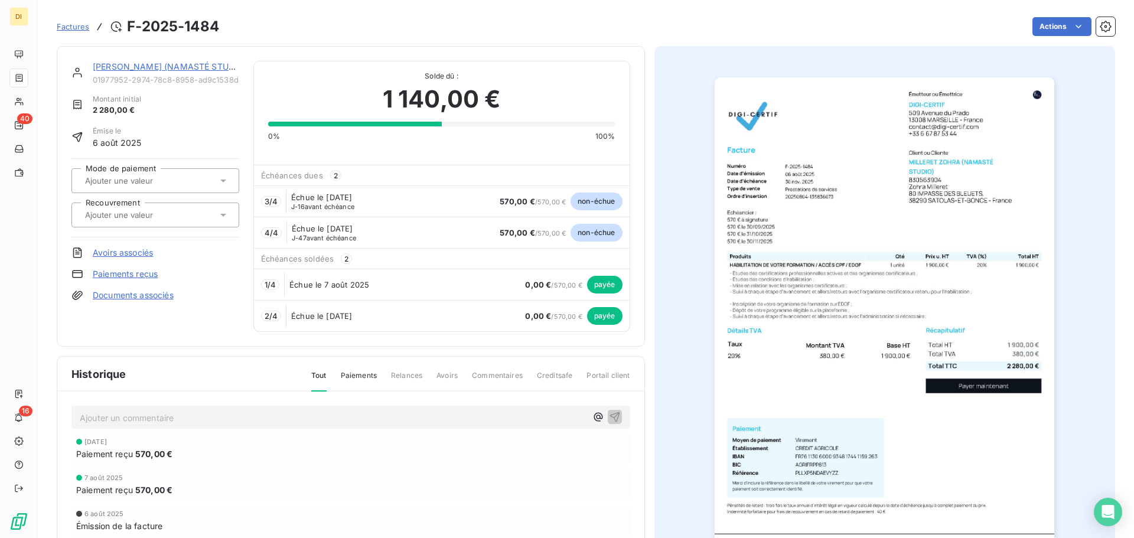
click at [136, 67] on link "[PERSON_NAME] (NAMASTÉ STUDIO)" at bounding box center [170, 66] width 154 height 10
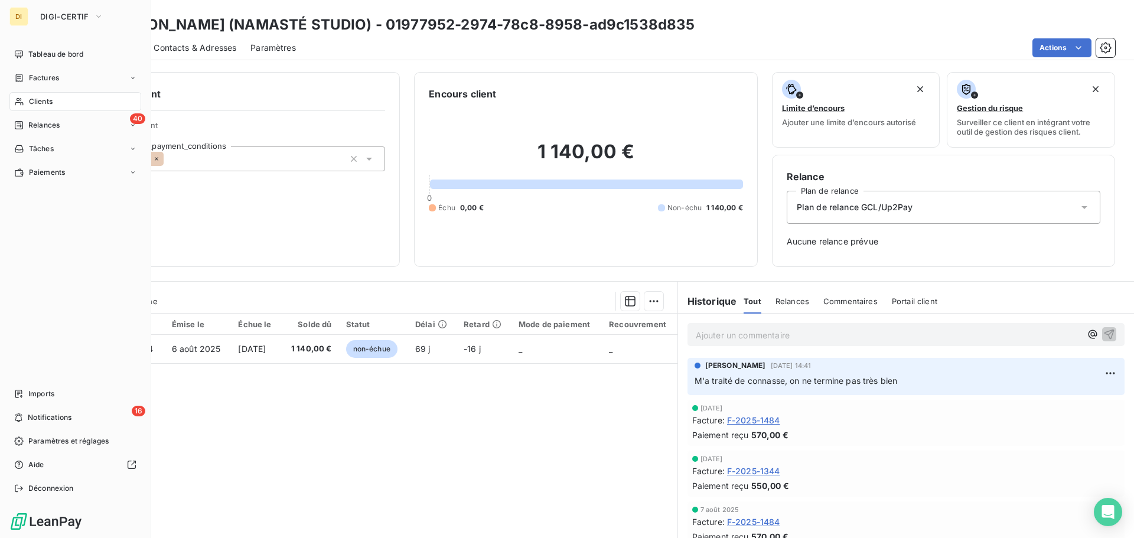
click at [29, 100] on span "Clients" at bounding box center [41, 101] width 24 height 11
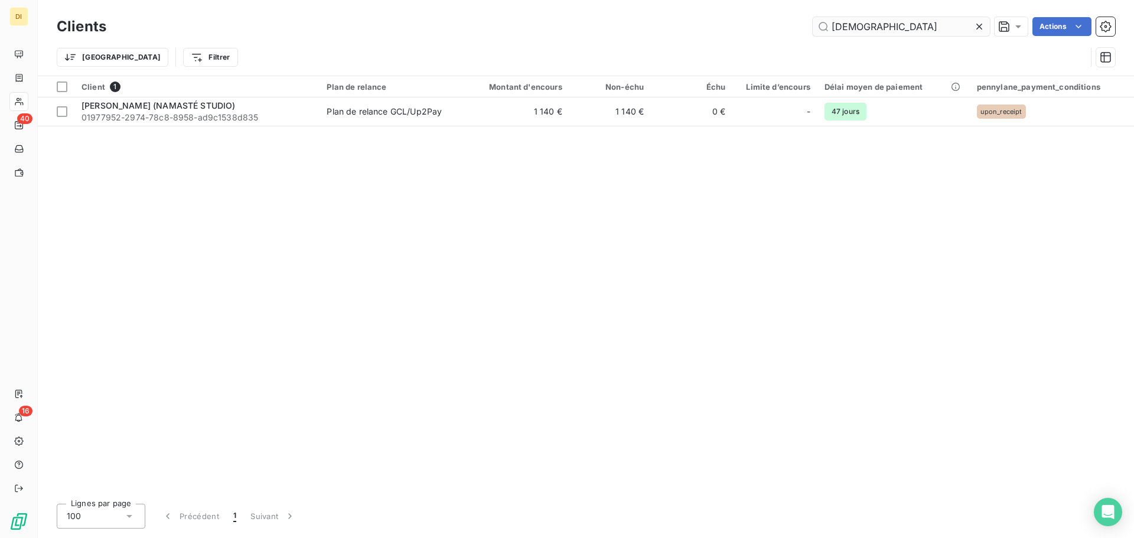
click at [900, 20] on input "[DEMOGRAPHIC_DATA]" at bounding box center [901, 26] width 177 height 19
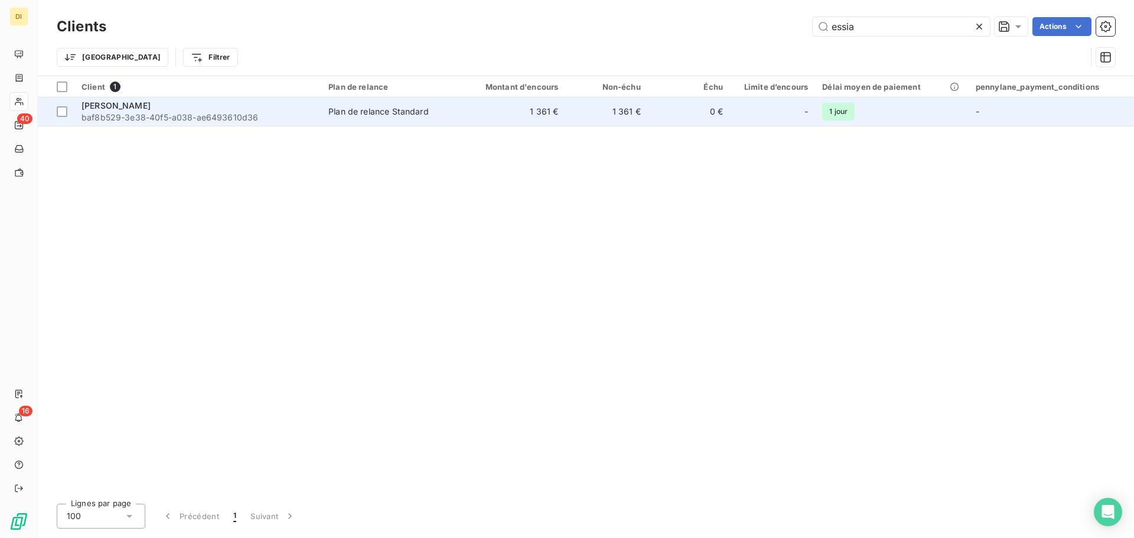
type input "essia"
click at [500, 108] on td "1 361 €" at bounding box center [510, 111] width 110 height 28
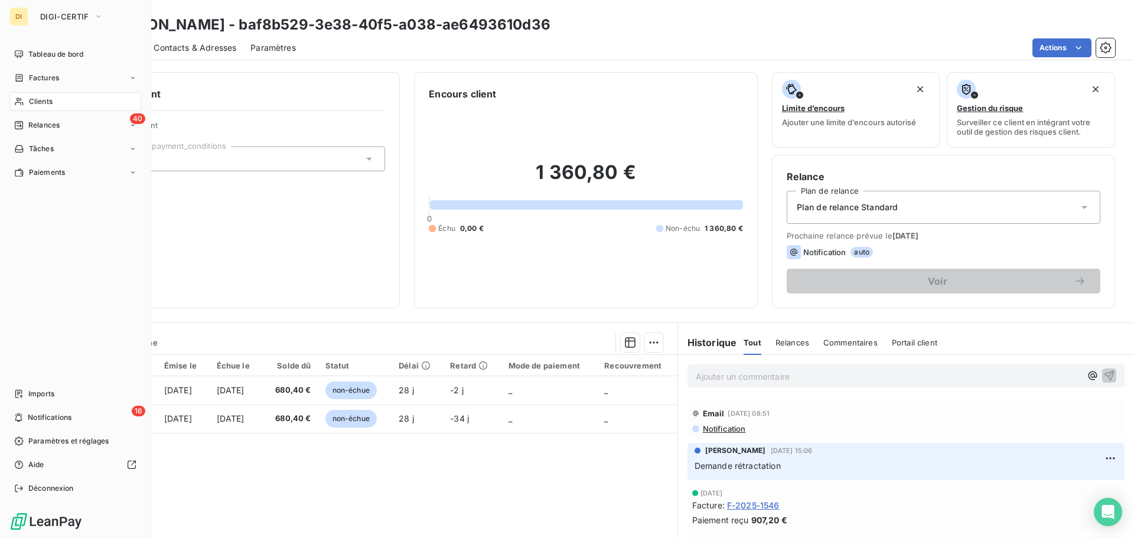
click at [25, 99] on div "Clients" at bounding box center [75, 101] width 132 height 19
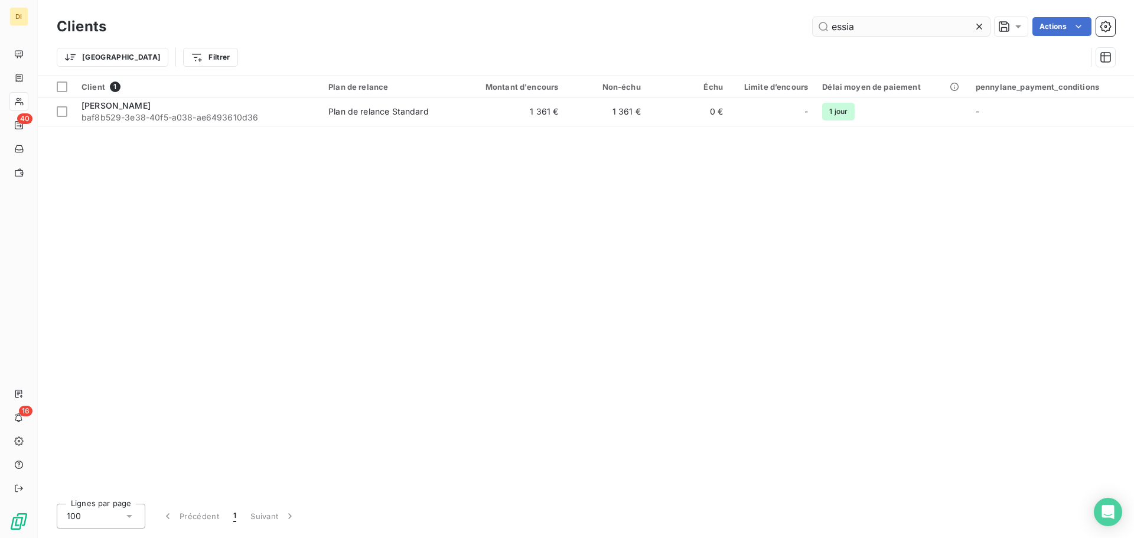
click at [881, 26] on input "essia" at bounding box center [901, 26] width 177 height 19
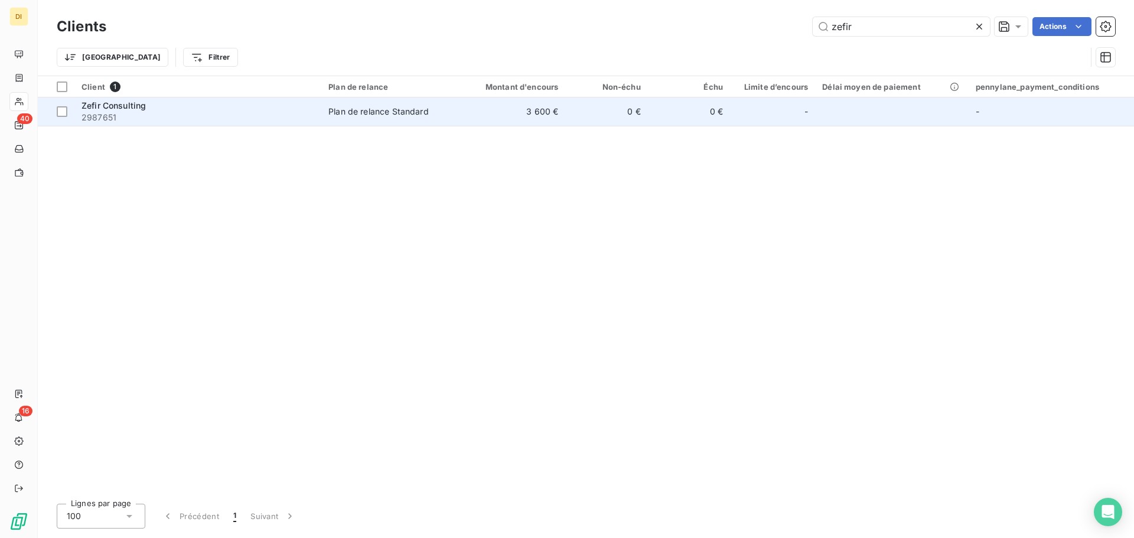
type input "zefir"
click at [503, 112] on td "3 600 €" at bounding box center [510, 111] width 110 height 28
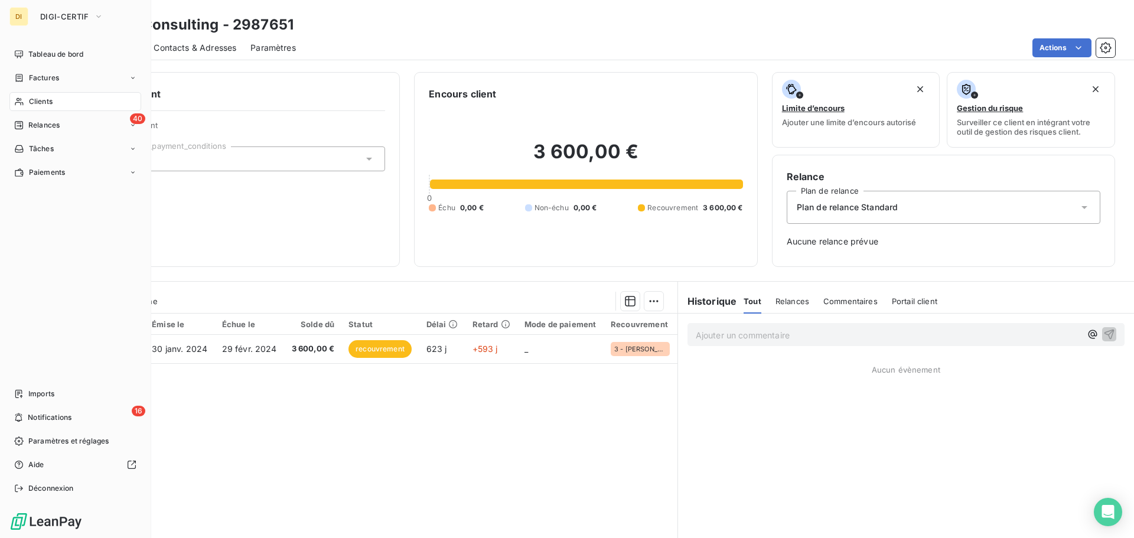
click at [27, 96] on div "Clients" at bounding box center [75, 101] width 132 height 19
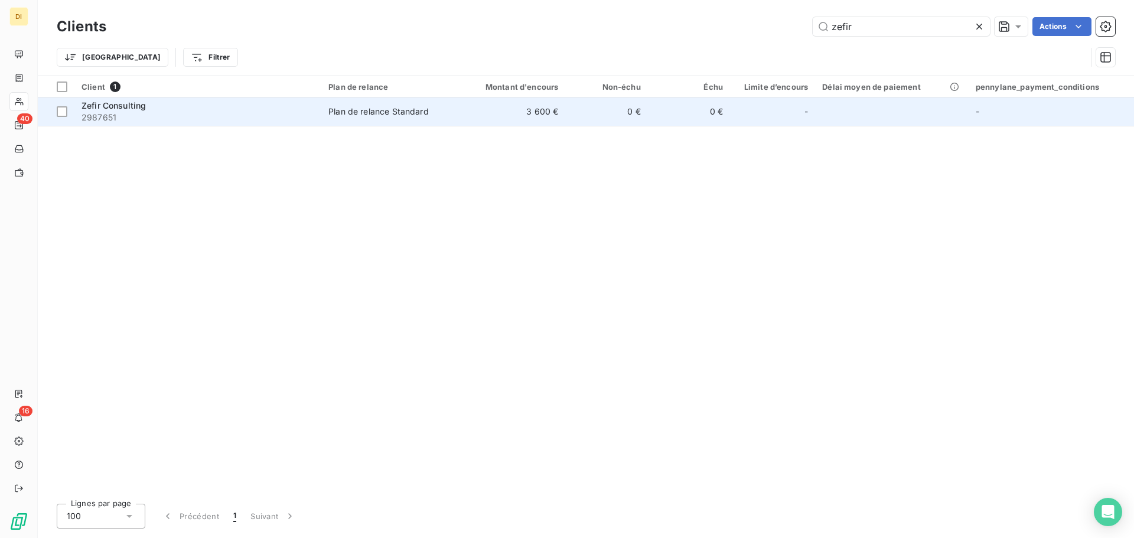
click at [307, 112] on span "2987651" at bounding box center [198, 118] width 233 height 12
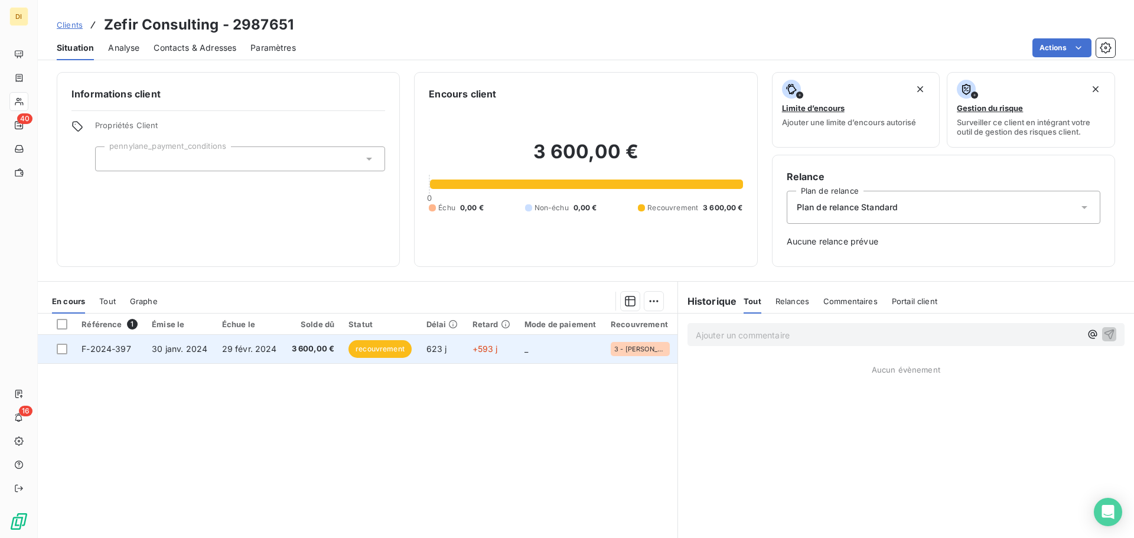
click at [224, 358] on td "29 févr. 2024" at bounding box center [249, 349] width 69 height 28
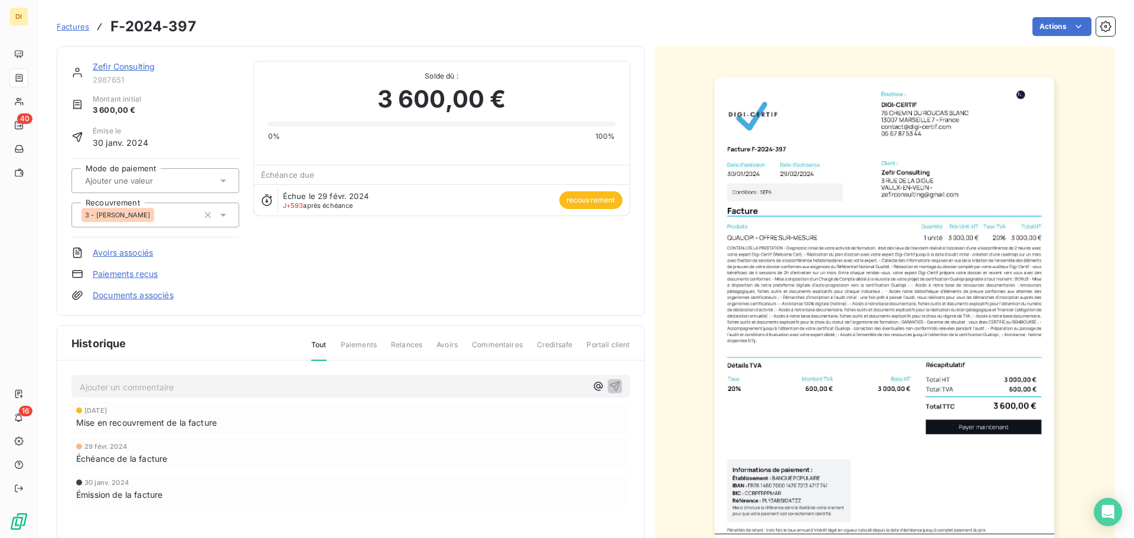
click at [159, 299] on link "Documents associés" at bounding box center [133, 295] width 81 height 12
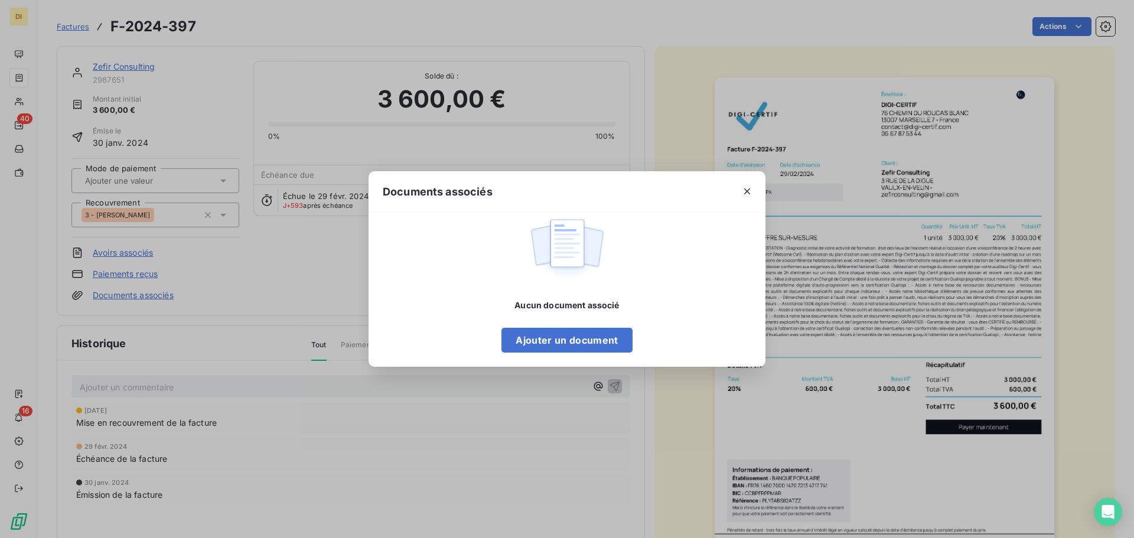
click at [302, 223] on div "Documents associés Aucun document associé Ajouter un document" at bounding box center [567, 269] width 1134 height 538
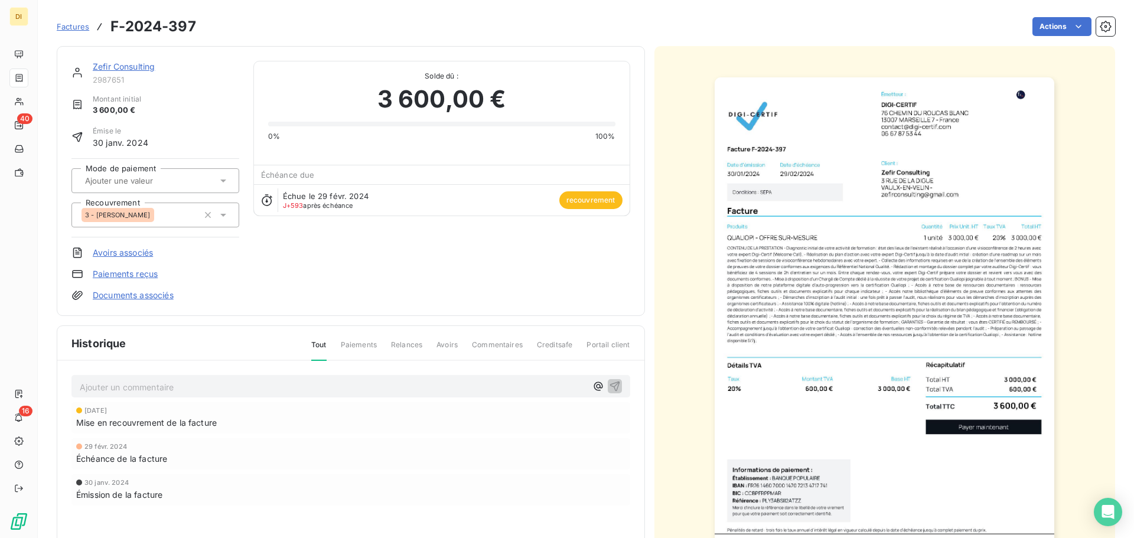
click at [136, 295] on link "Documents associés" at bounding box center [133, 295] width 81 height 12
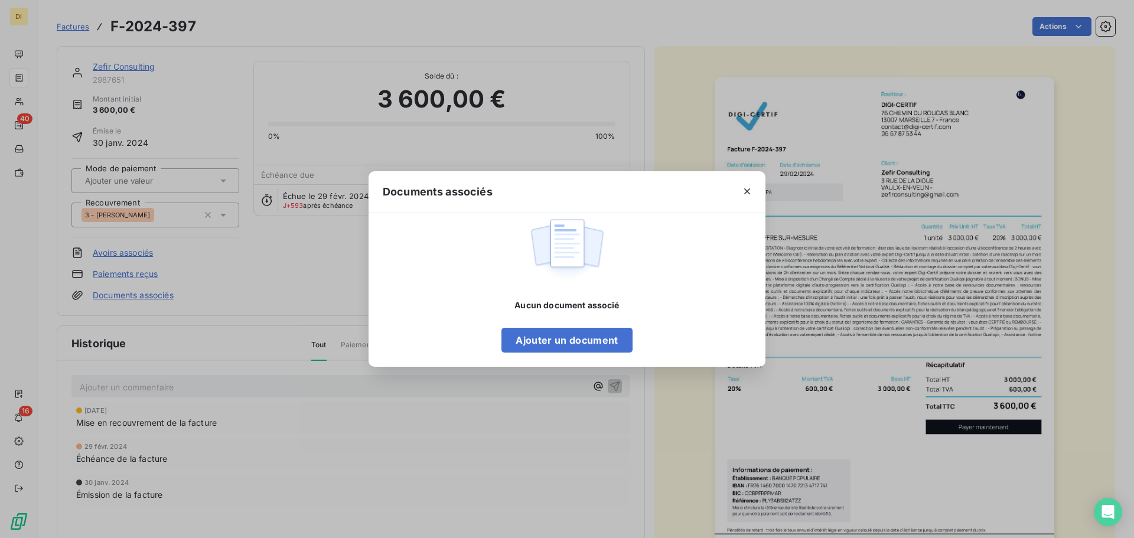
click at [549, 324] on div "Aucun document associé Ajouter un document" at bounding box center [566, 325] width 131 height 53
click at [541, 344] on button "Ajouter un document" at bounding box center [566, 340] width 131 height 25
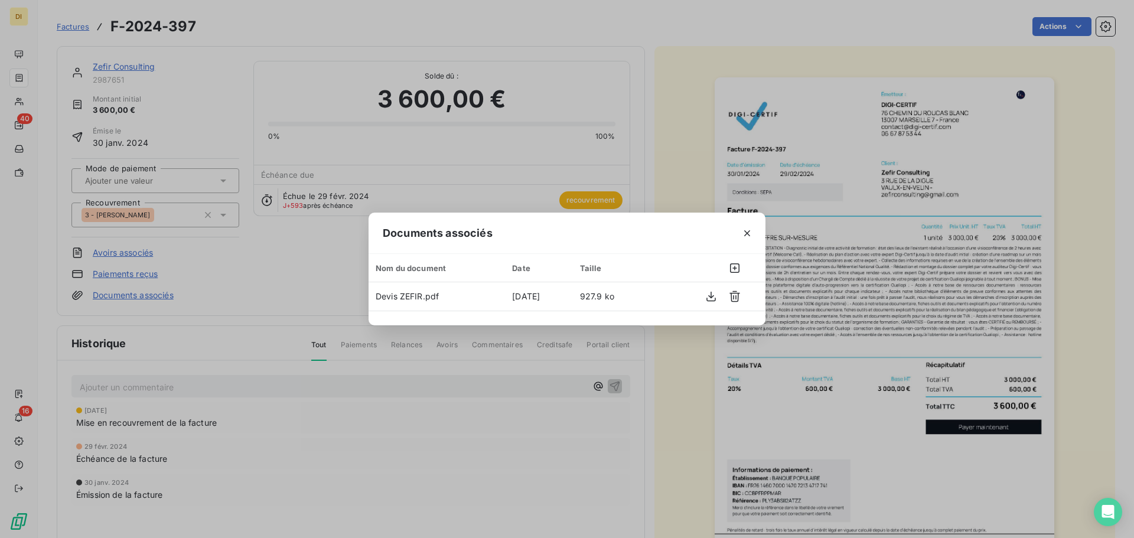
click at [217, 246] on div "Documents associés Nom du document Date Taille Devis ZEFIR.pdf [DATE] 927.9 ko" at bounding box center [567, 269] width 1134 height 538
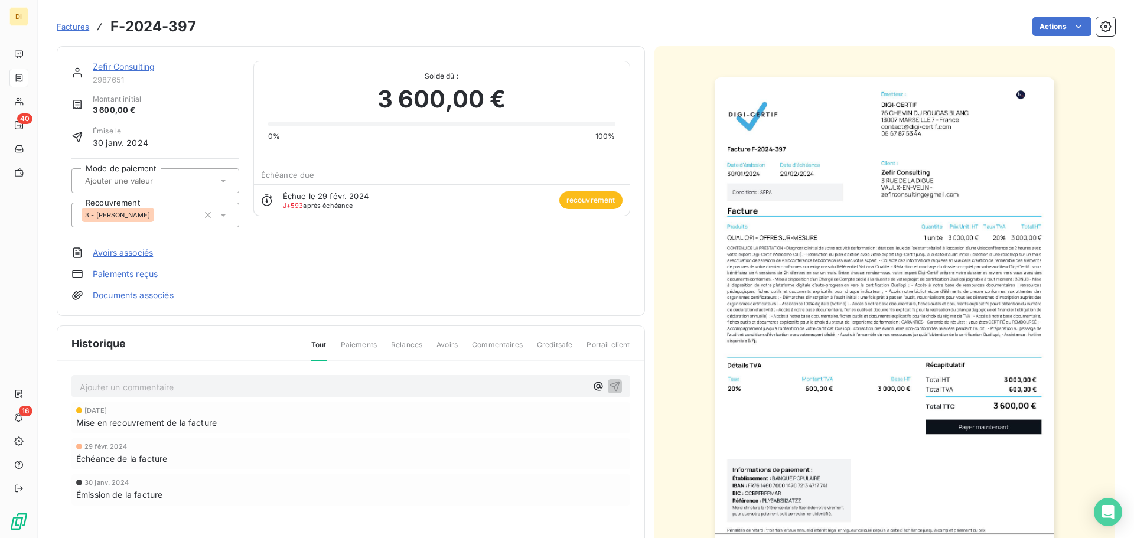
click at [222, 214] on icon at bounding box center [223, 215] width 6 height 3
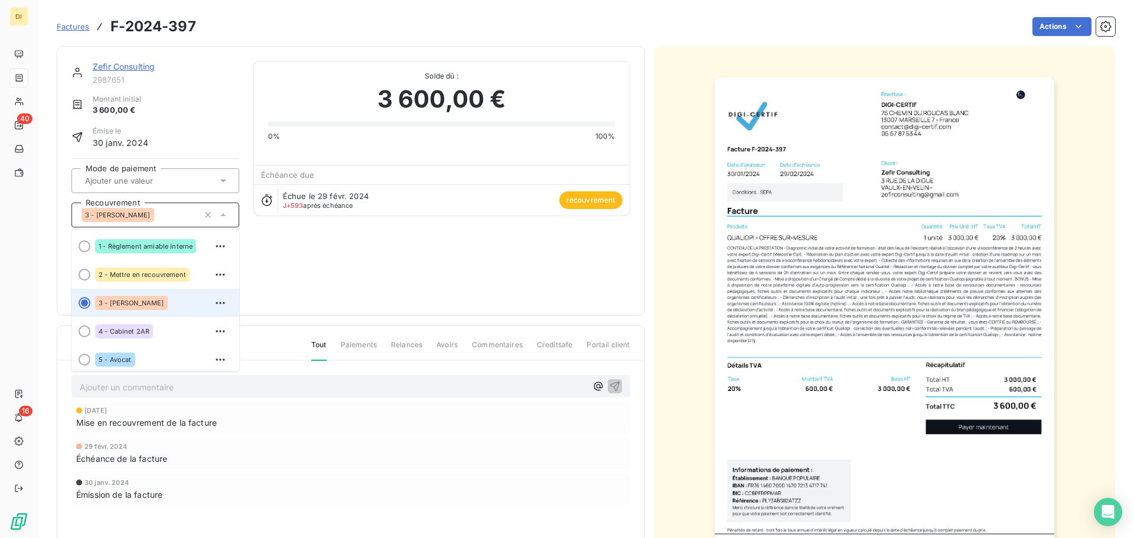
scroll to position [33, 0]
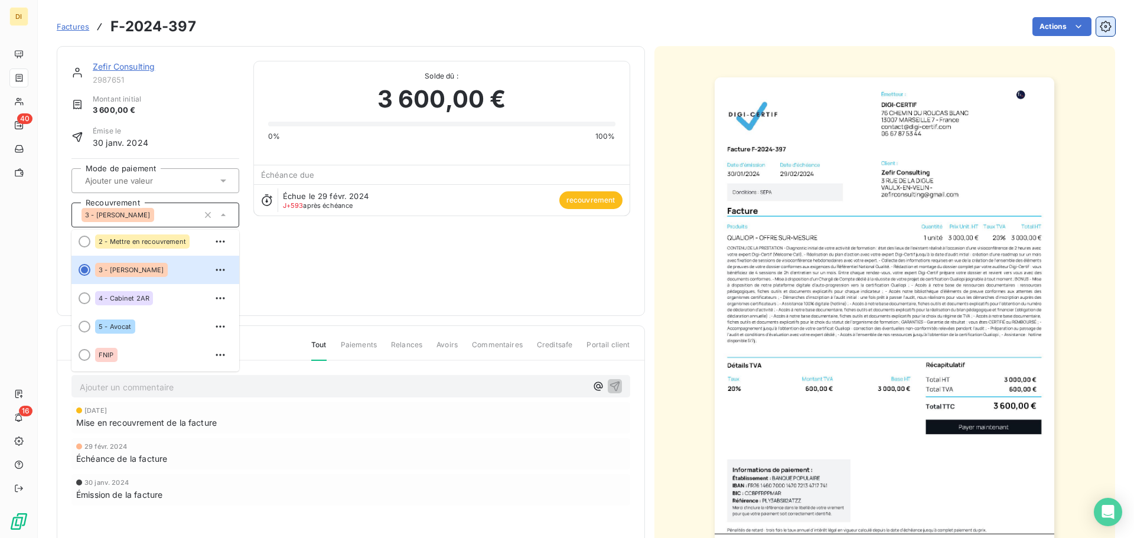
click at [1100, 21] on icon "button" at bounding box center [1106, 27] width 12 height 12
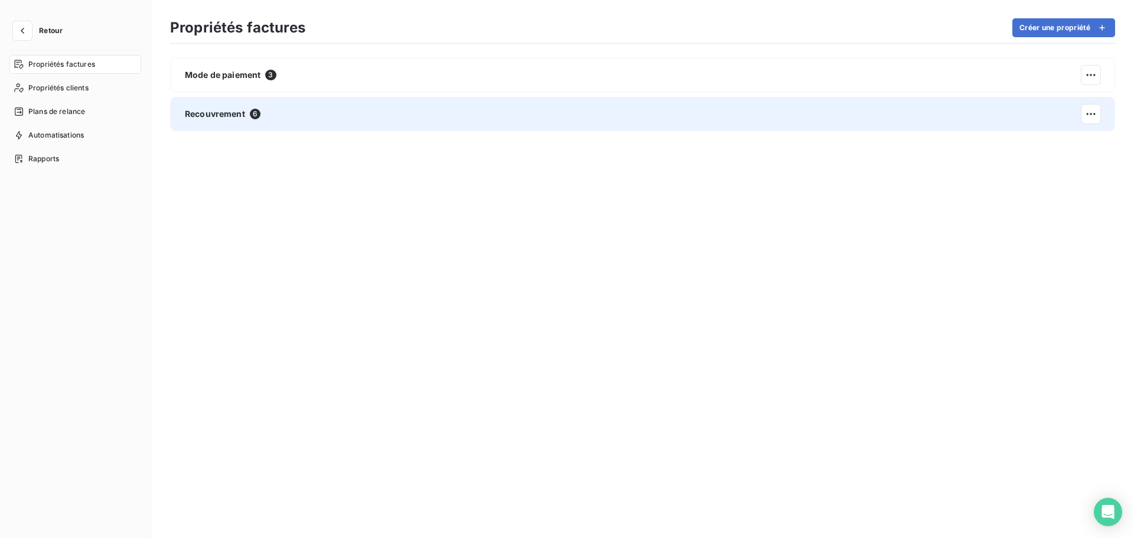
click at [323, 121] on div "Recouvrement 6" at bounding box center [642, 114] width 945 height 34
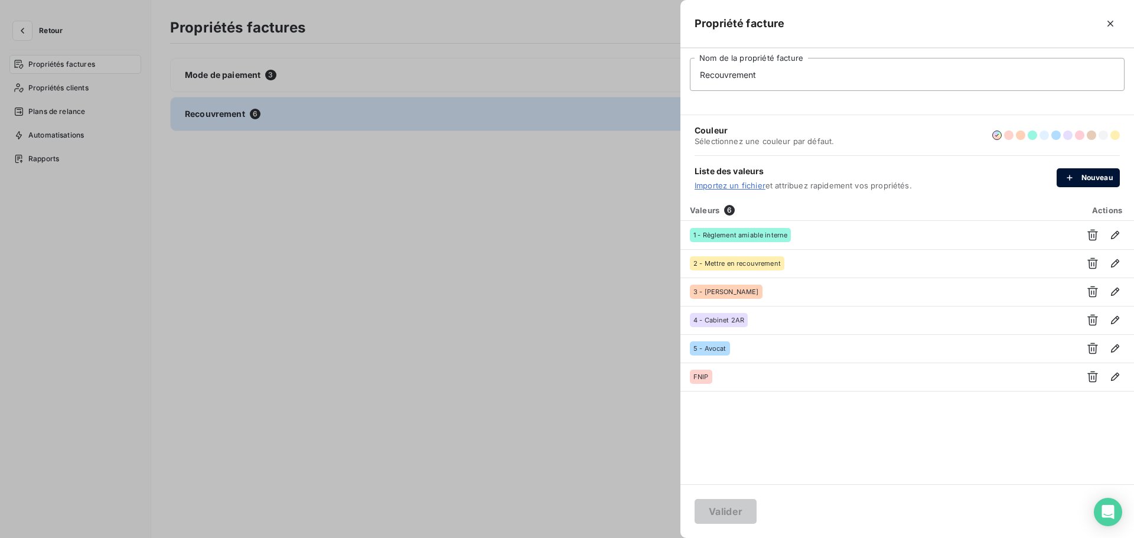
click at [1095, 173] on button "Nouveau" at bounding box center [1088, 177] width 63 height 19
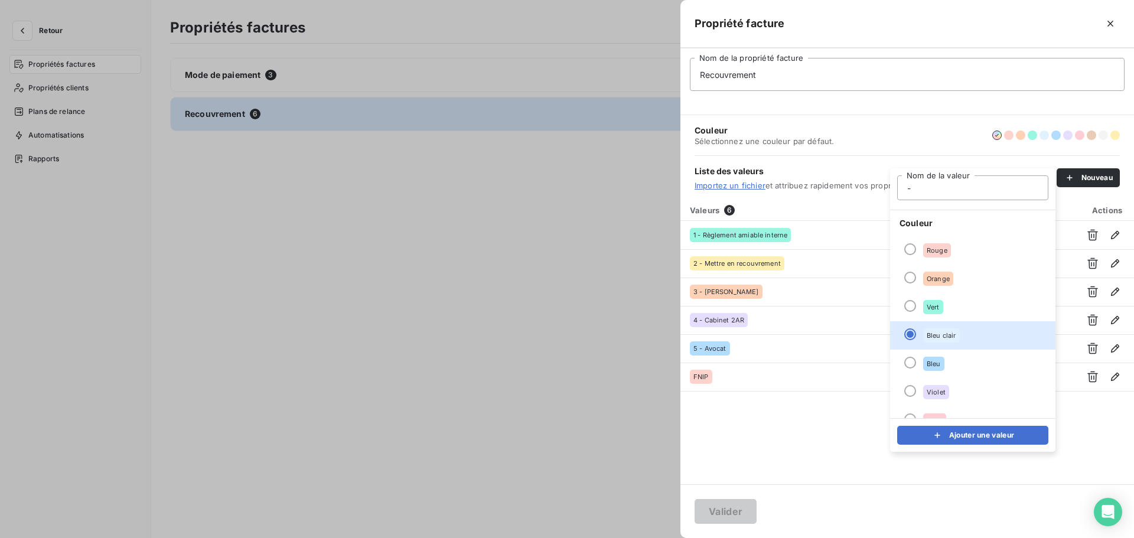
type input "-"
type input "3 - Cabinet FIDUCIAIRE"
click at [958, 289] on li "Orange" at bounding box center [972, 279] width 165 height 28
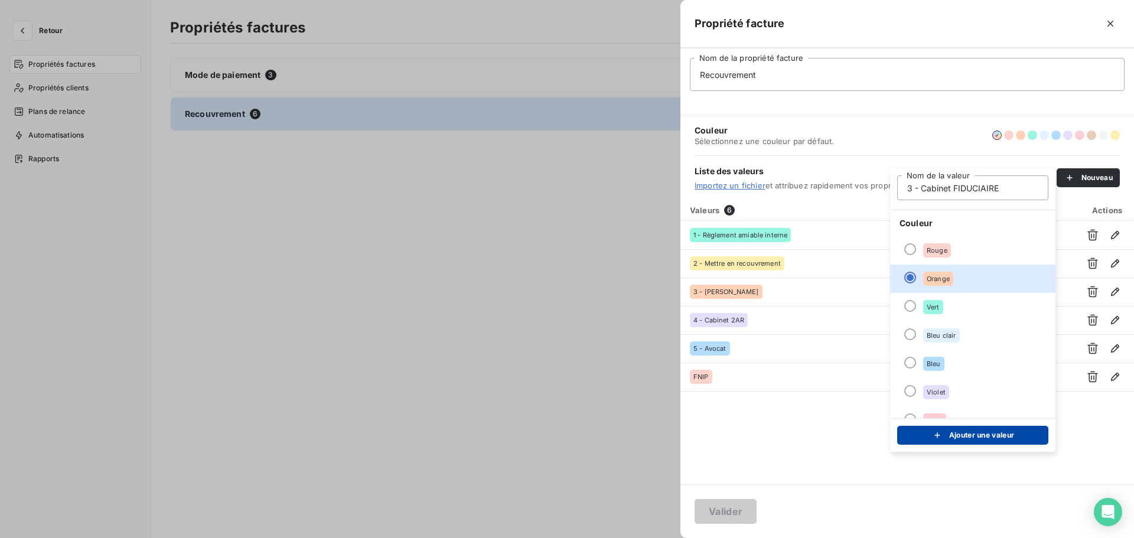
click at [965, 439] on button "Ajouter une valeur" at bounding box center [972, 435] width 151 height 19
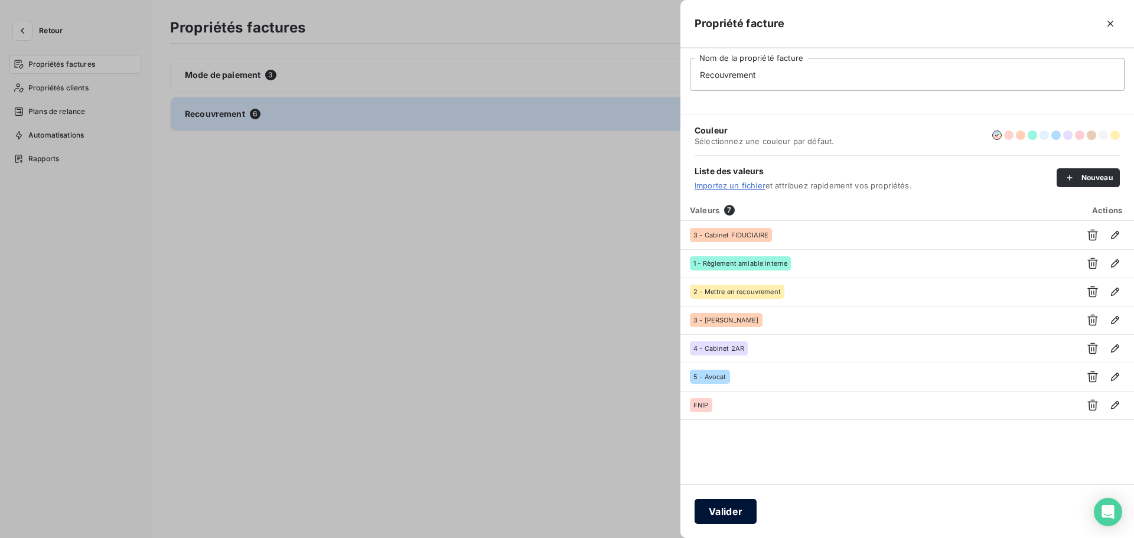
click at [721, 519] on button "Valider" at bounding box center [726, 511] width 62 height 25
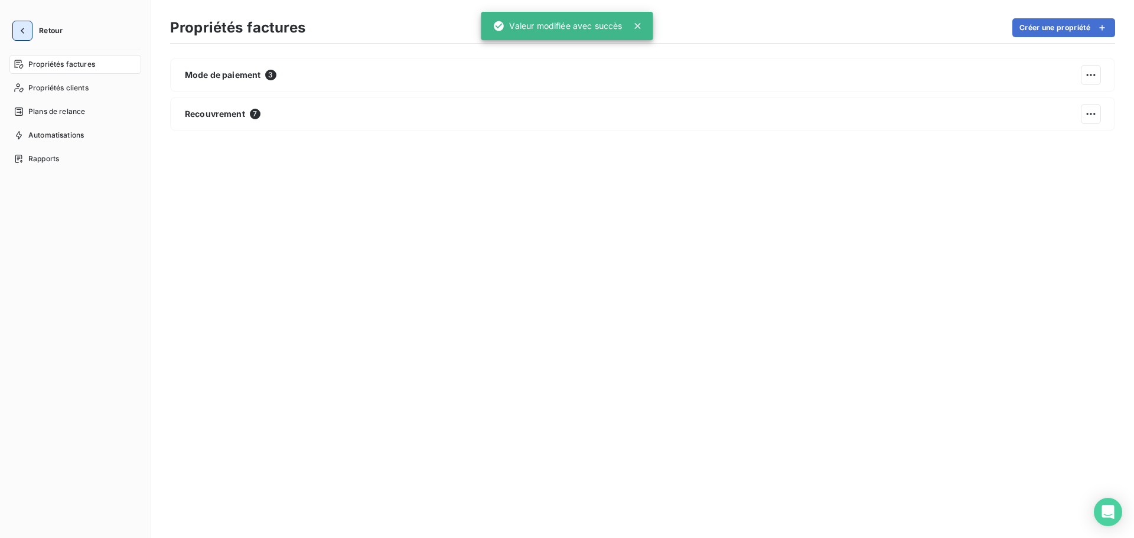
click at [19, 28] on icon "button" at bounding box center [23, 31] width 12 height 12
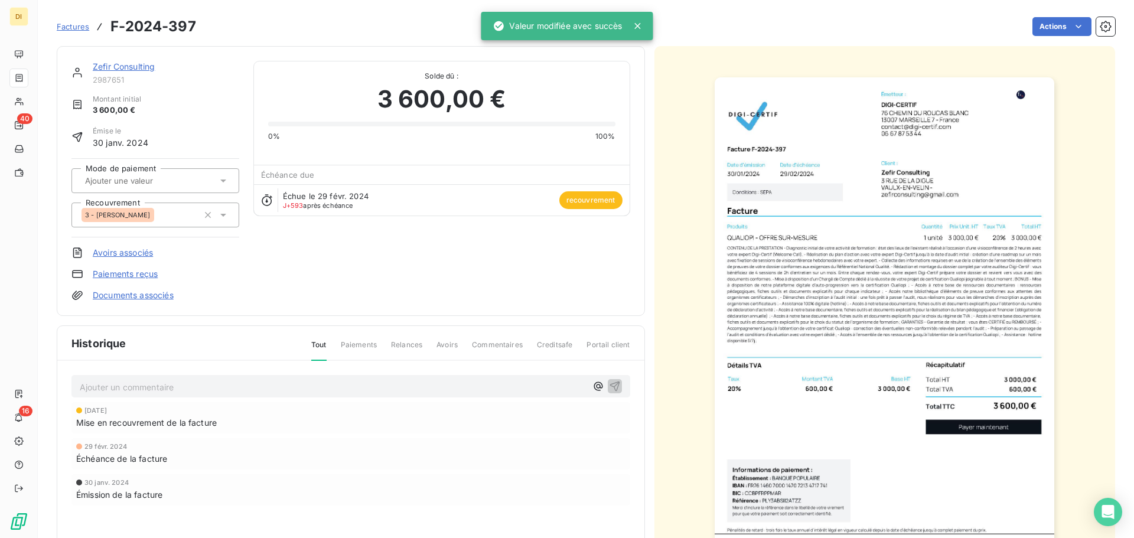
click at [227, 216] on icon at bounding box center [223, 215] width 12 height 12
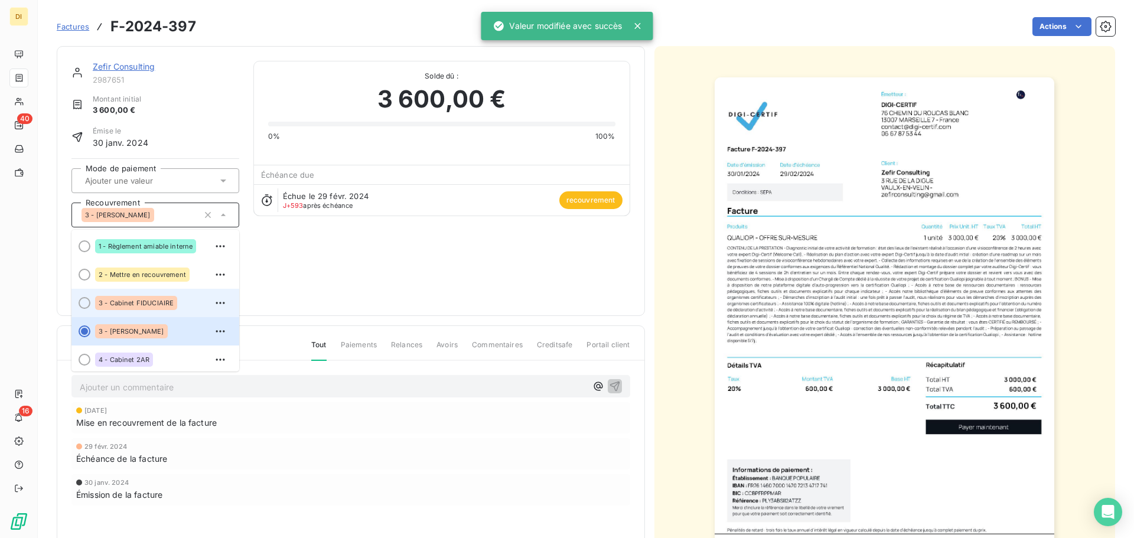
click at [192, 306] on div "3 - Cabinet FIDUCIAIRE" at bounding box center [162, 303] width 135 height 19
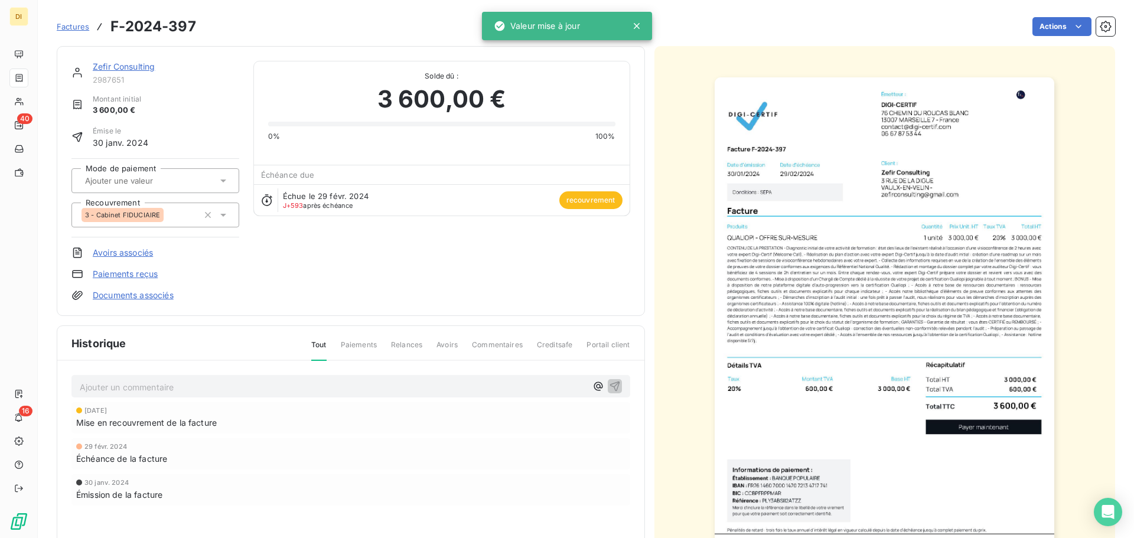
click at [141, 69] on link "Zefir Consulting" at bounding box center [124, 66] width 62 height 10
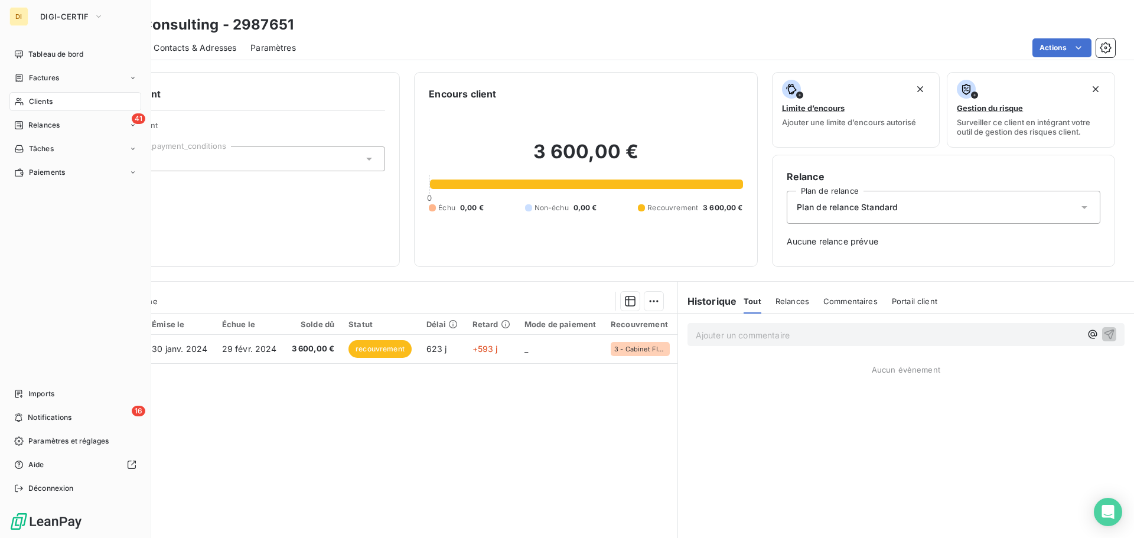
click at [29, 104] on span "Clients" at bounding box center [41, 101] width 24 height 11
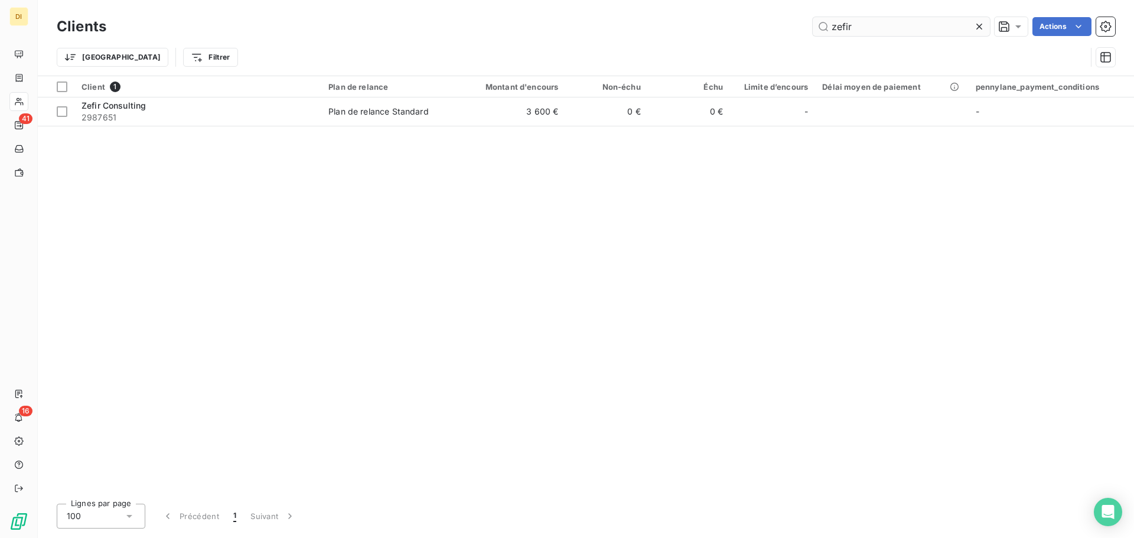
click at [884, 19] on input "zefir" at bounding box center [901, 26] width 177 height 19
click at [894, 28] on input "american" at bounding box center [901, 26] width 177 height 19
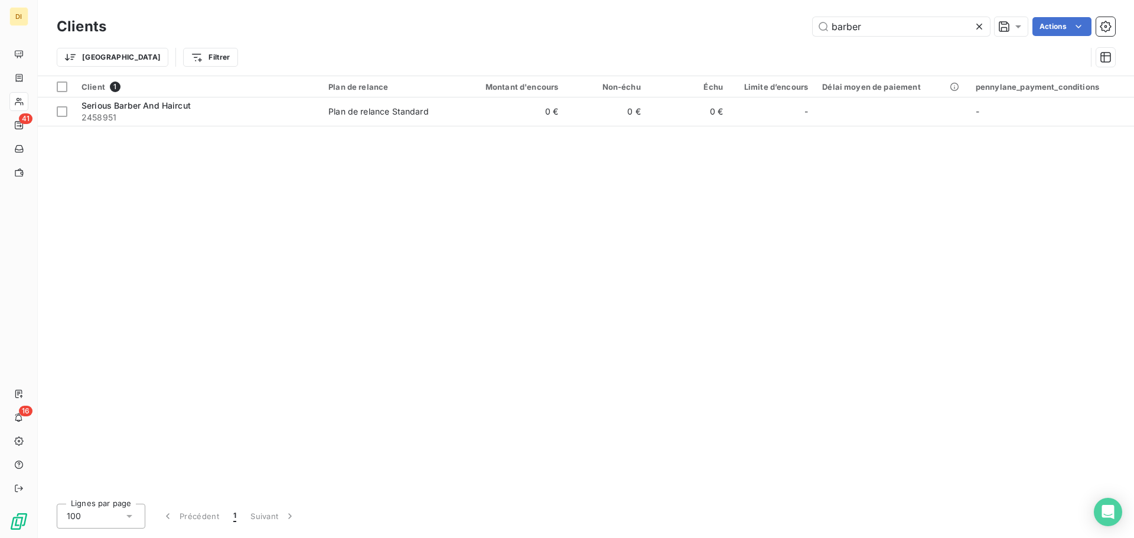
type input "barber"
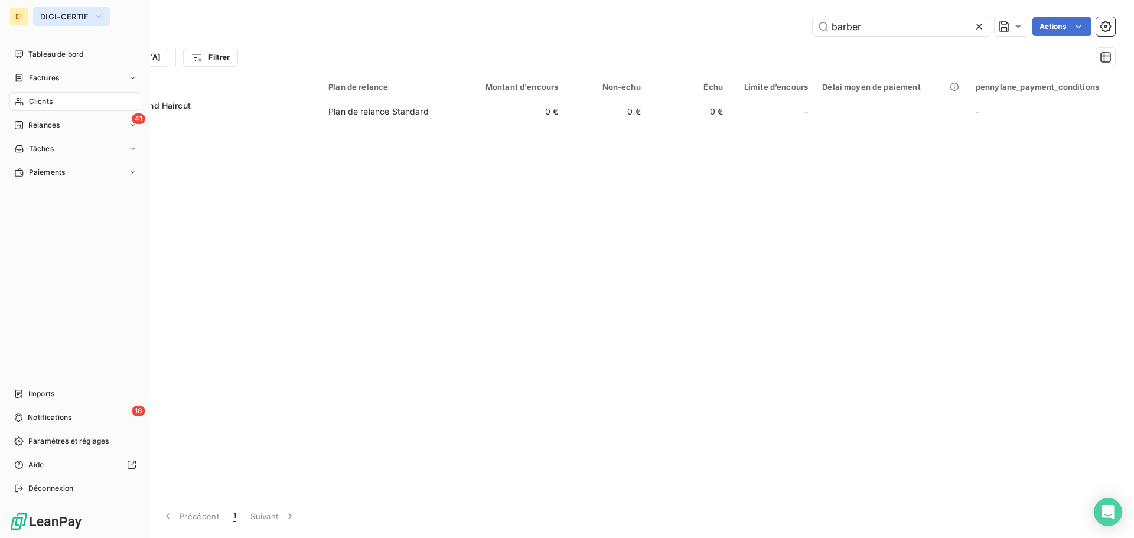
click at [61, 18] on span "DIGI-CERTIF" at bounding box center [64, 16] width 49 height 9
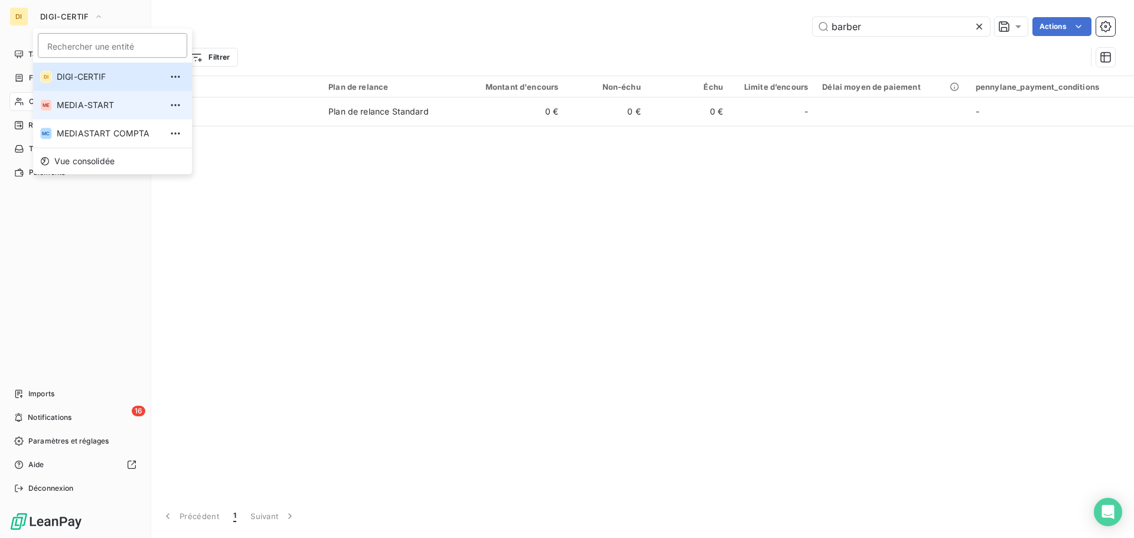
click at [73, 110] on span "MEDIA-START" at bounding box center [109, 105] width 105 height 12
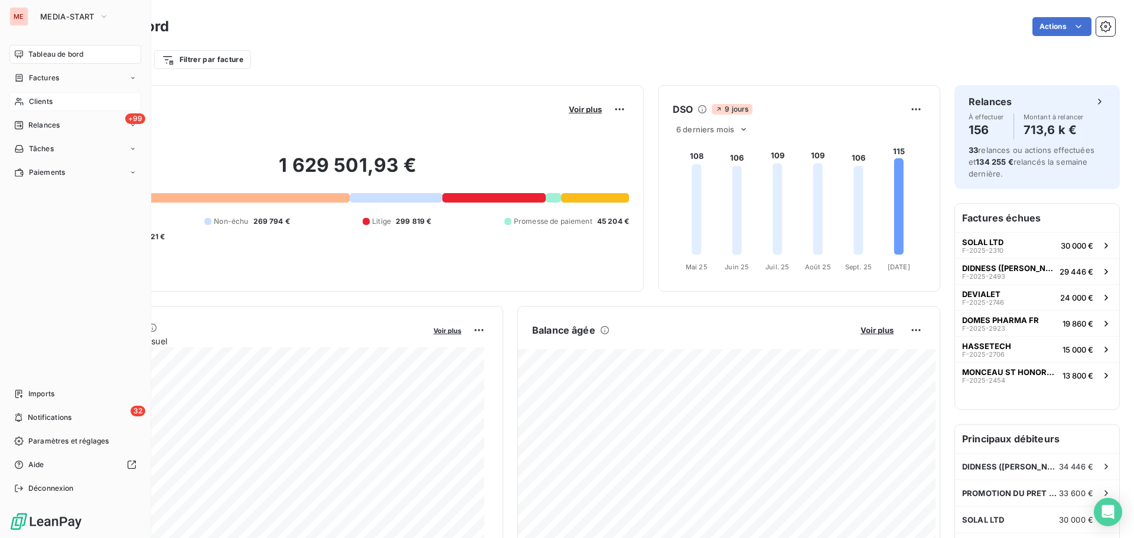
click at [70, 105] on div "Clients" at bounding box center [75, 101] width 132 height 19
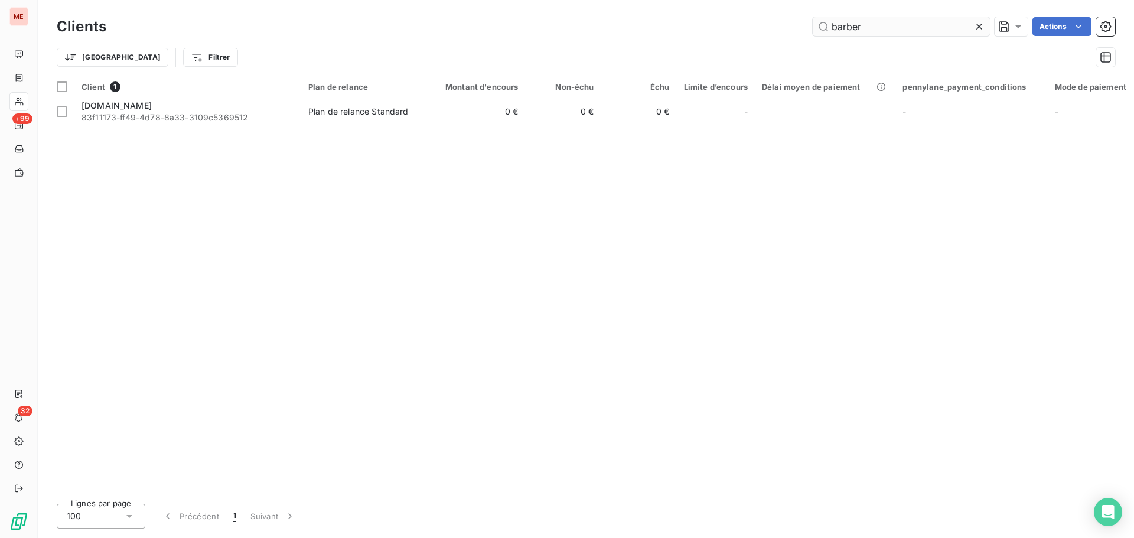
click at [875, 33] on input "barber" at bounding box center [901, 26] width 177 height 19
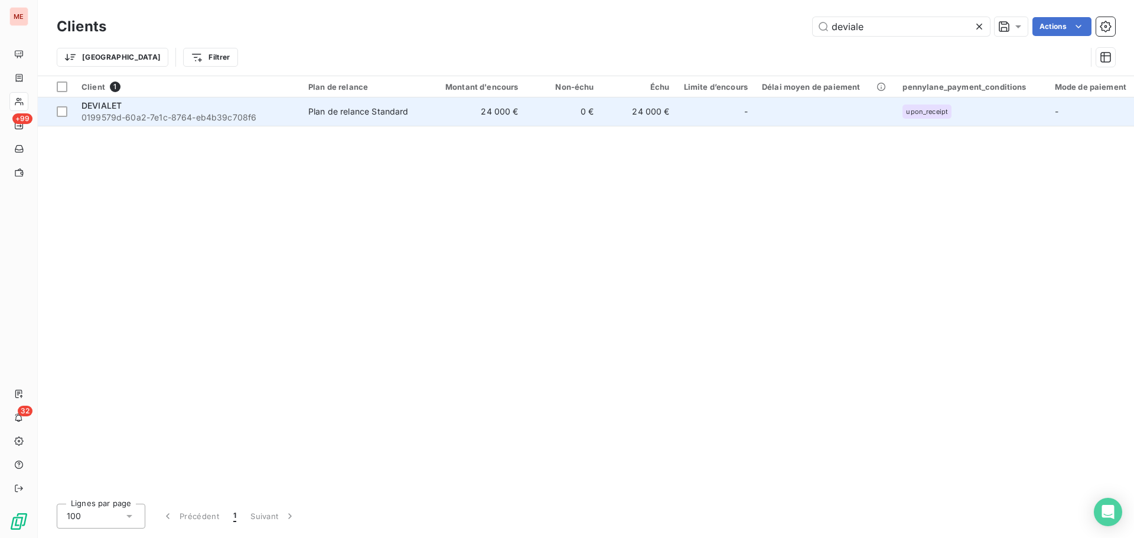
type input "deviale"
click at [438, 115] on td "24 000 €" at bounding box center [475, 111] width 102 height 28
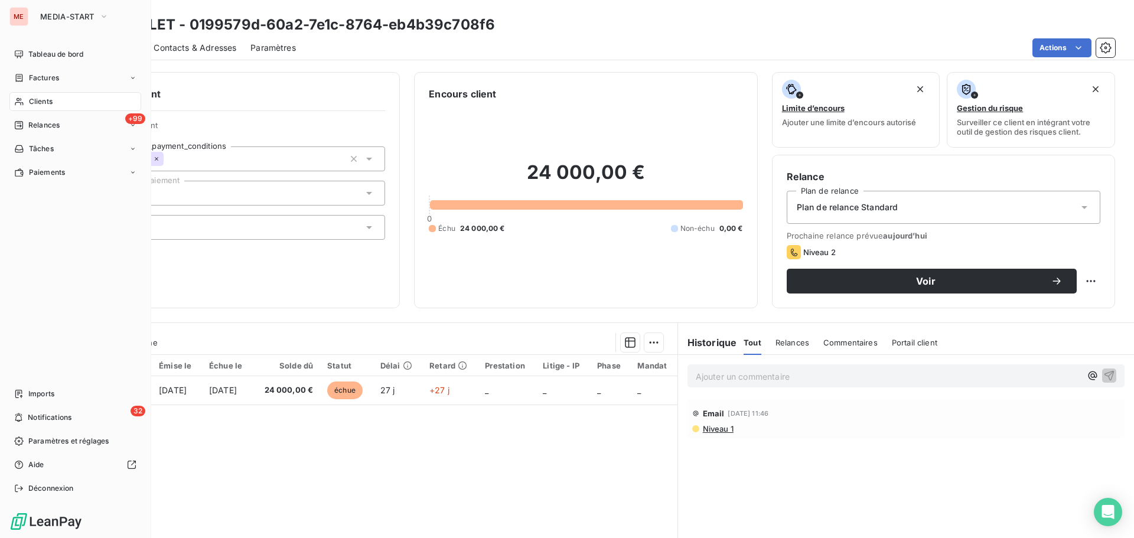
click at [53, 107] on div "Clients" at bounding box center [75, 101] width 132 height 19
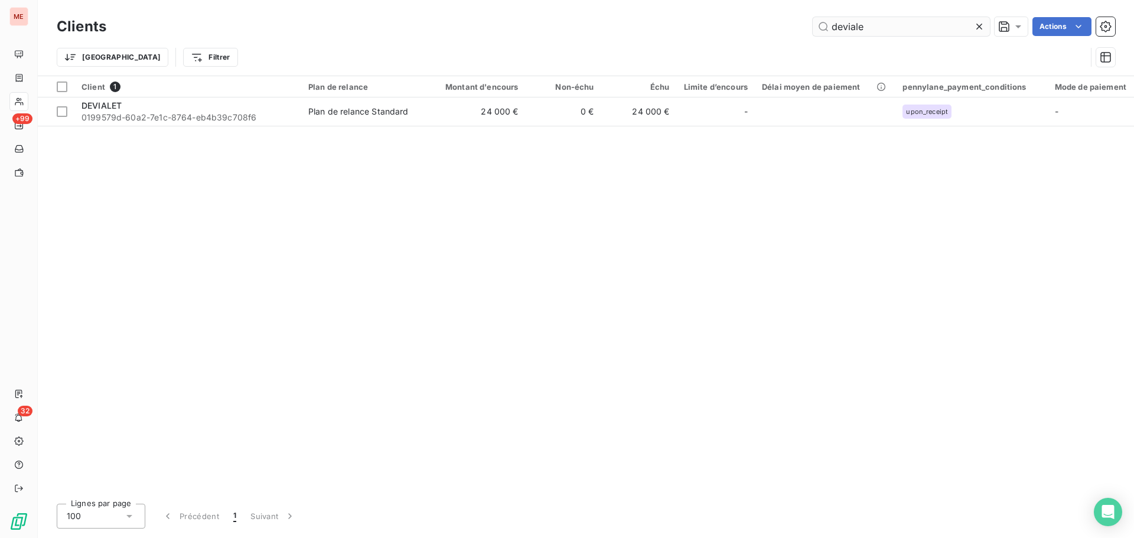
click at [867, 24] on input "deviale" at bounding box center [901, 26] width 177 height 19
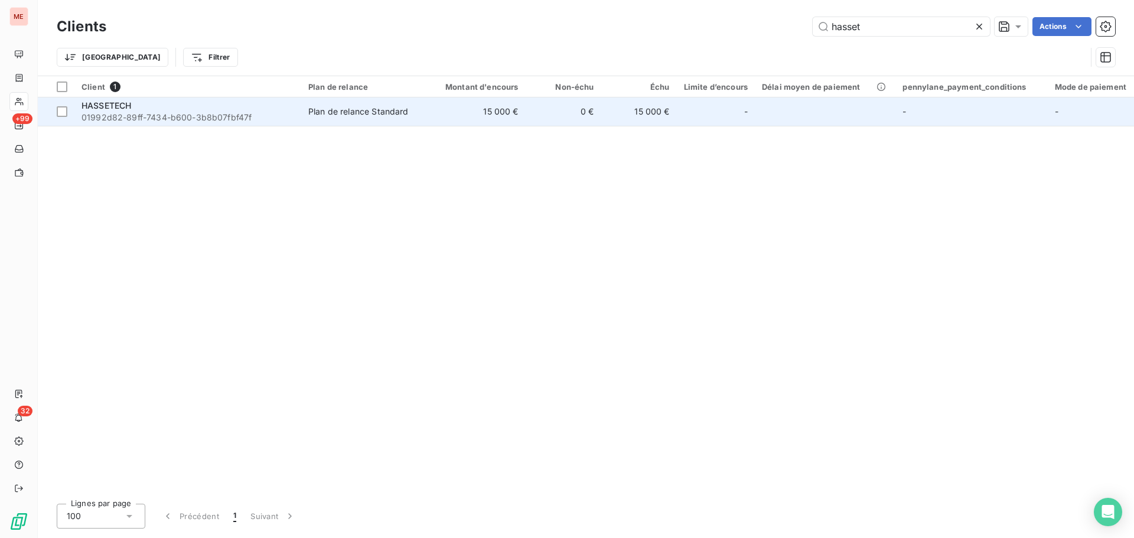
type input "hasset"
click at [400, 108] on div "Plan de relance Standard" at bounding box center [358, 112] width 100 height 12
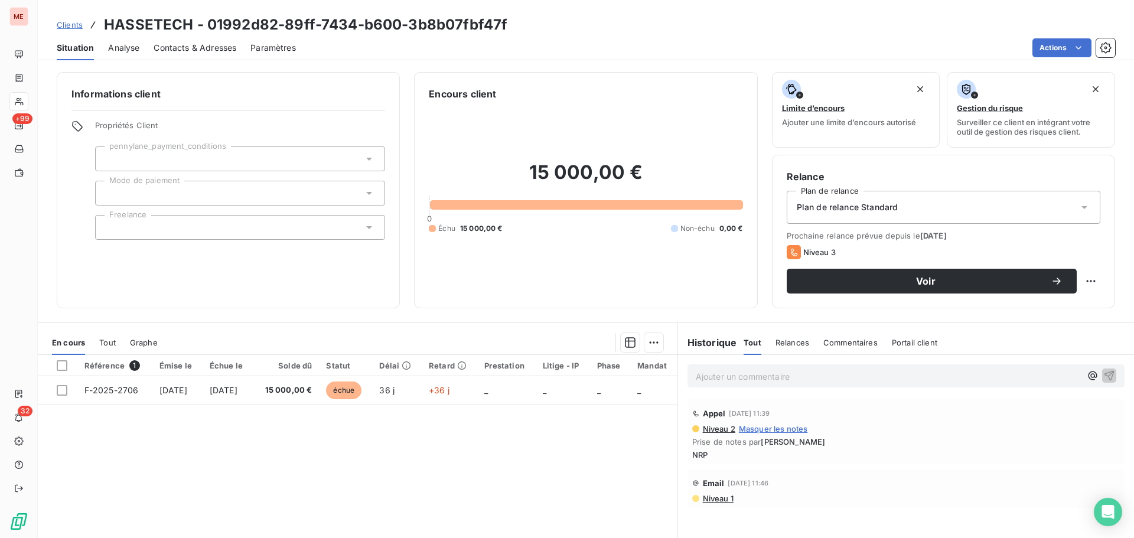
click at [203, 38] on div "Contacts & Adresses" at bounding box center [195, 47] width 83 height 25
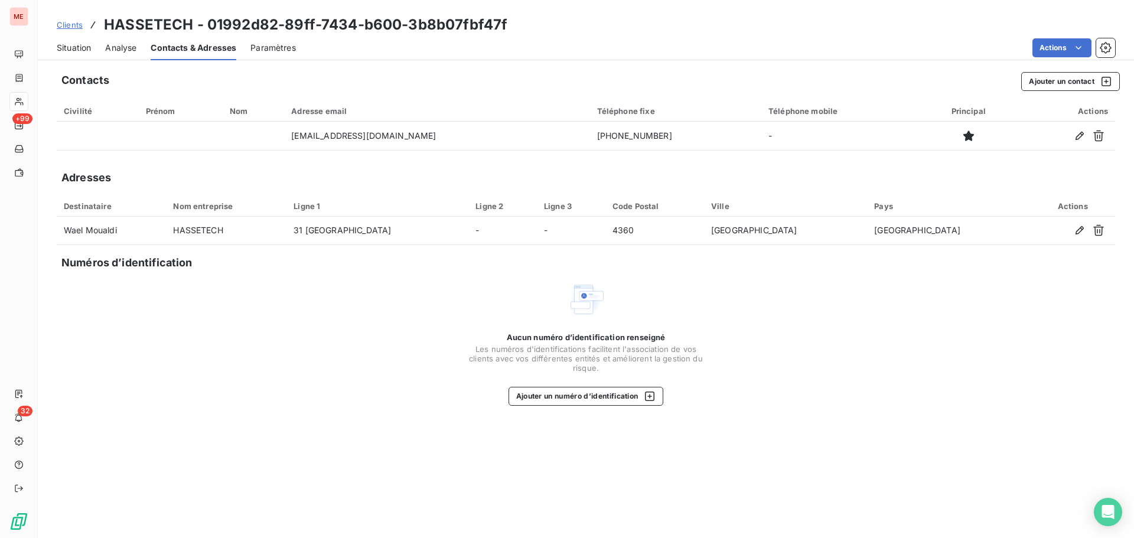
click at [64, 48] on span "Situation" at bounding box center [74, 48] width 34 height 12
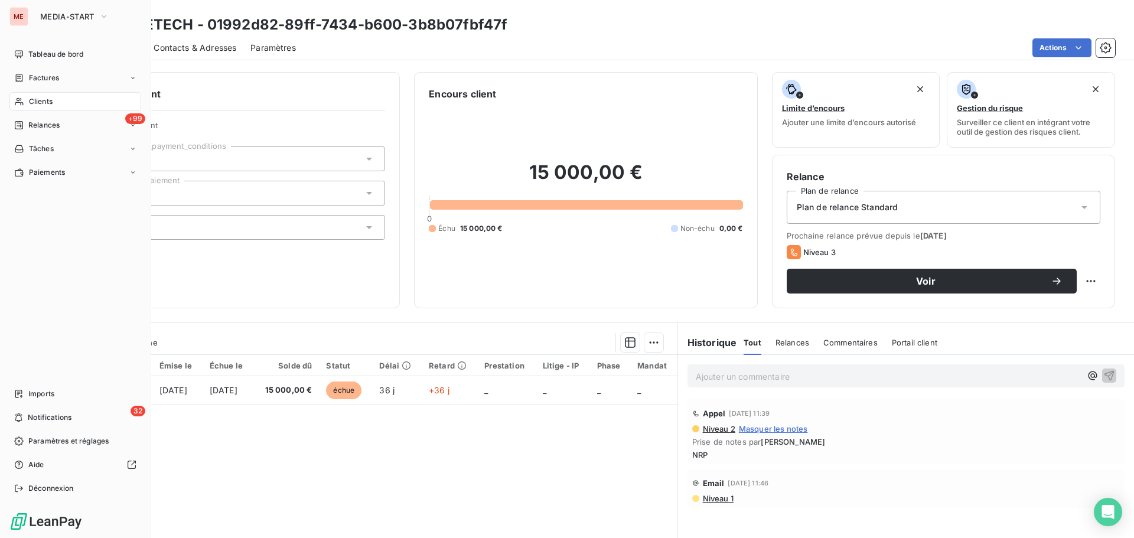
click at [21, 106] on div "Clients" at bounding box center [75, 101] width 132 height 19
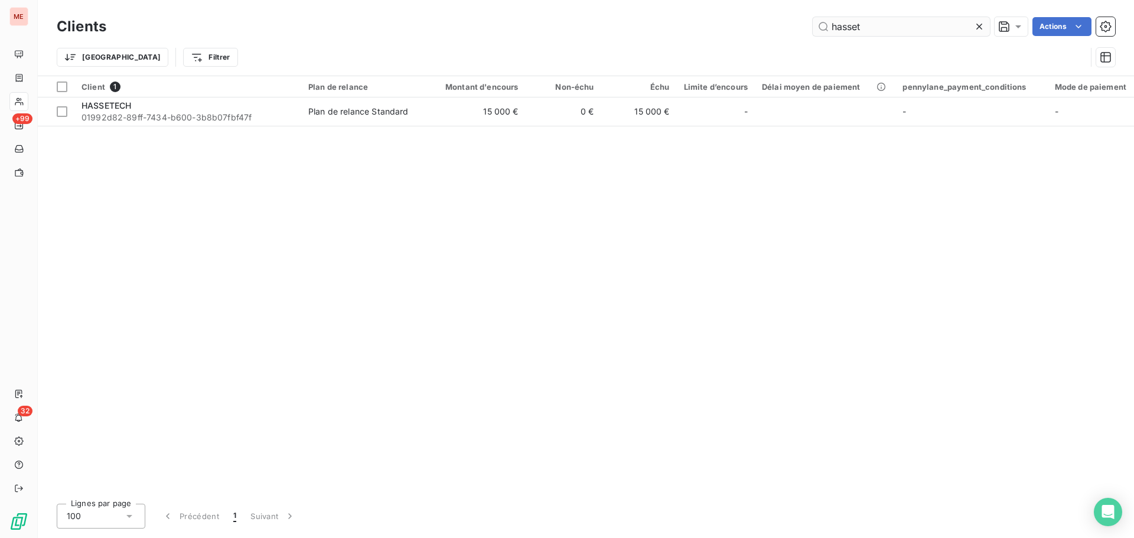
click at [845, 30] on input "hasset" at bounding box center [901, 26] width 177 height 19
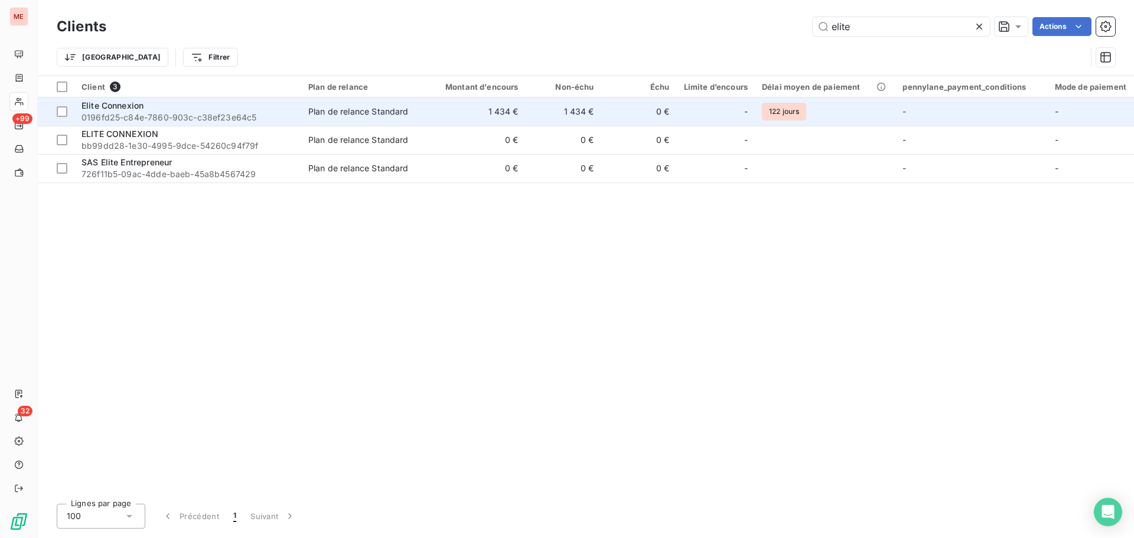
type input "elite"
click at [514, 121] on td "1 434 €" at bounding box center [475, 111] width 102 height 28
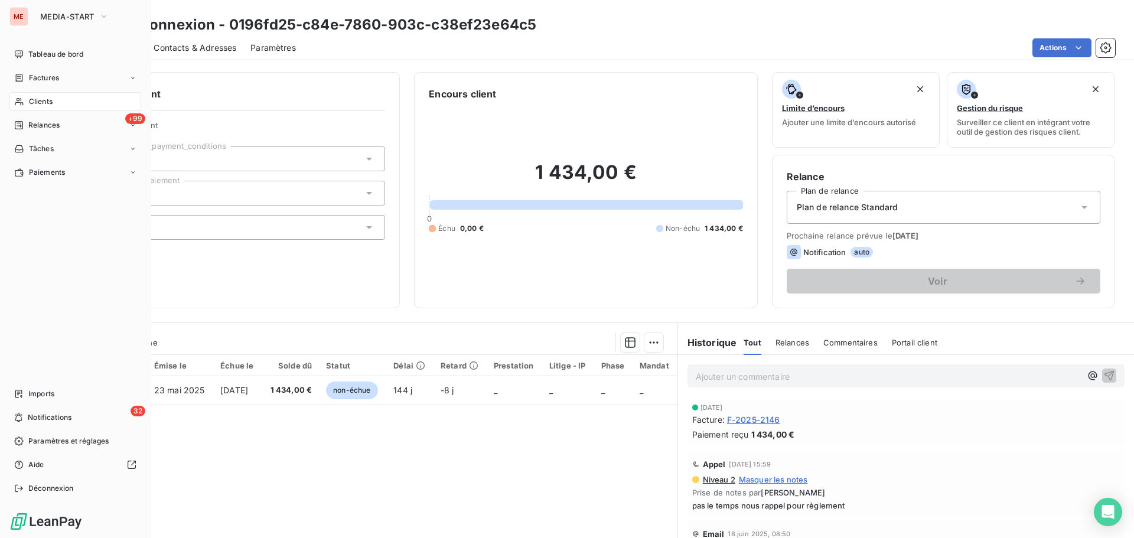
click at [20, 96] on div "Clients" at bounding box center [75, 101] width 132 height 19
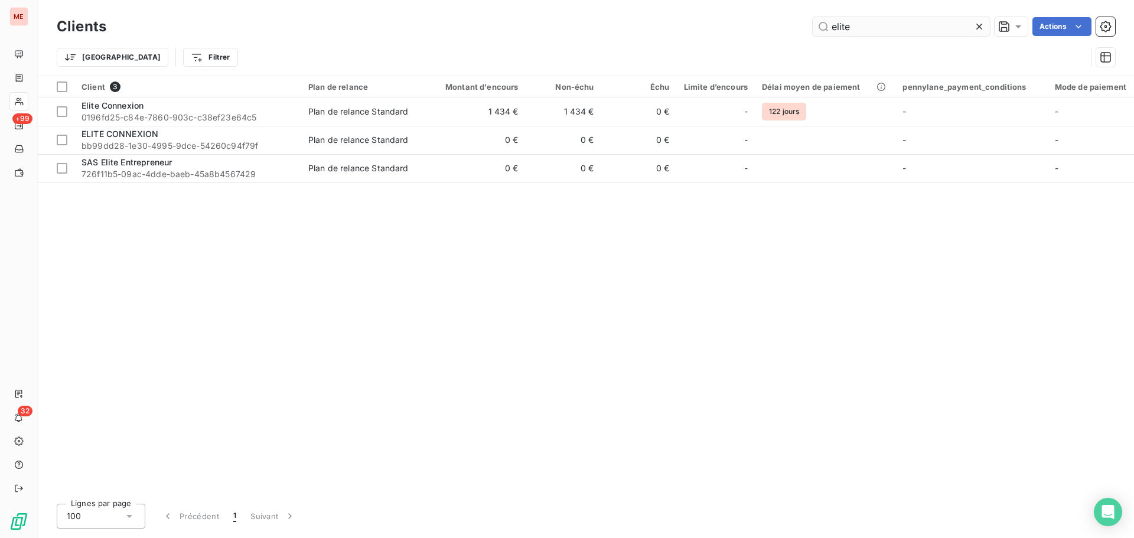
click at [848, 35] on input "elite" at bounding box center [901, 26] width 177 height 19
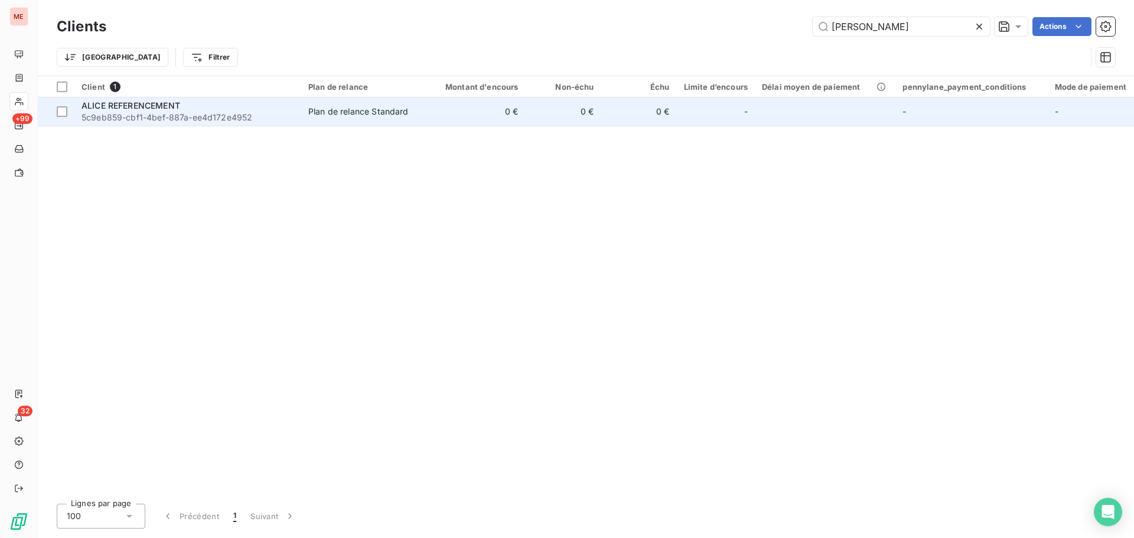
type input "[PERSON_NAME]"
click at [413, 117] on span "Plan de relance Standard" at bounding box center [362, 112] width 109 height 12
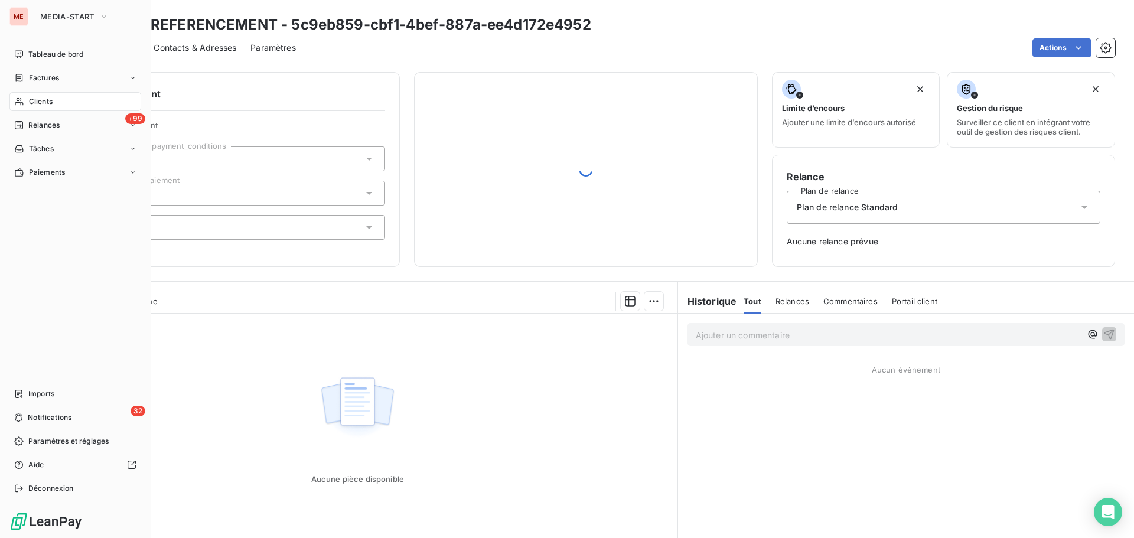
click at [25, 102] on div "Clients" at bounding box center [75, 101] width 132 height 19
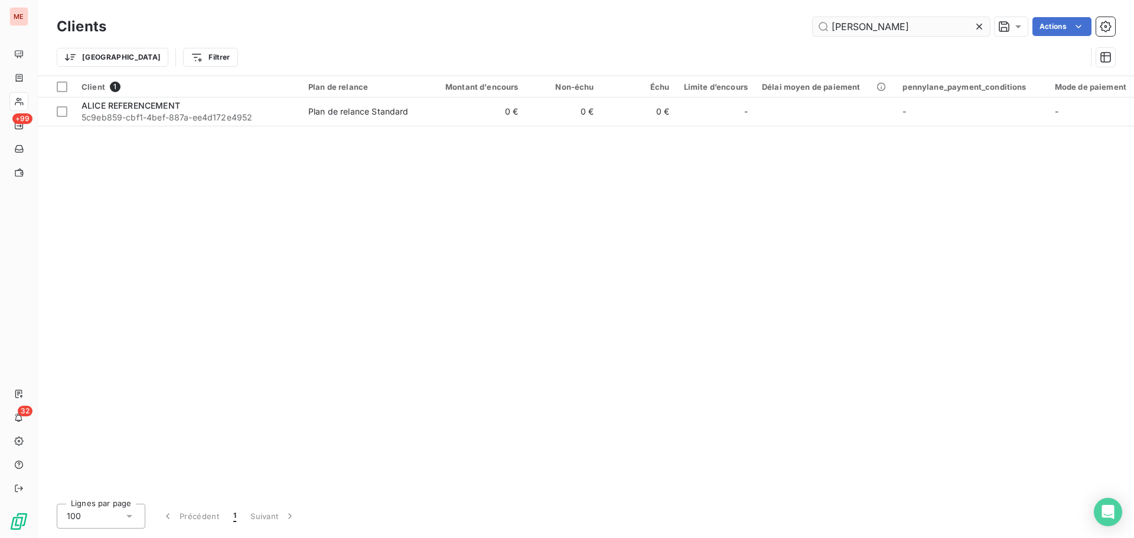
click at [865, 22] on input "[PERSON_NAME]" at bounding box center [901, 26] width 177 height 19
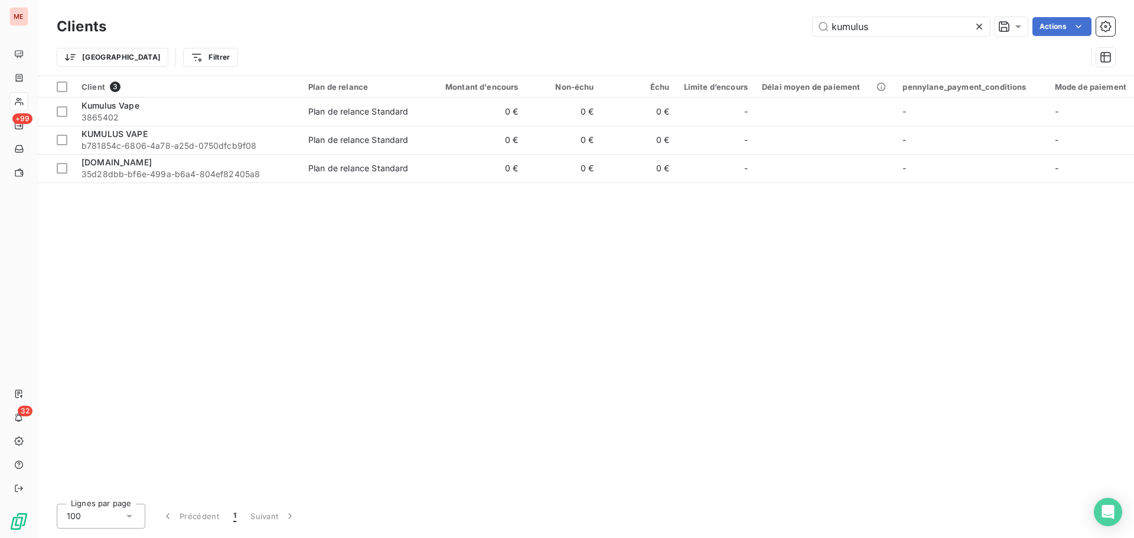
type input "kumulus"
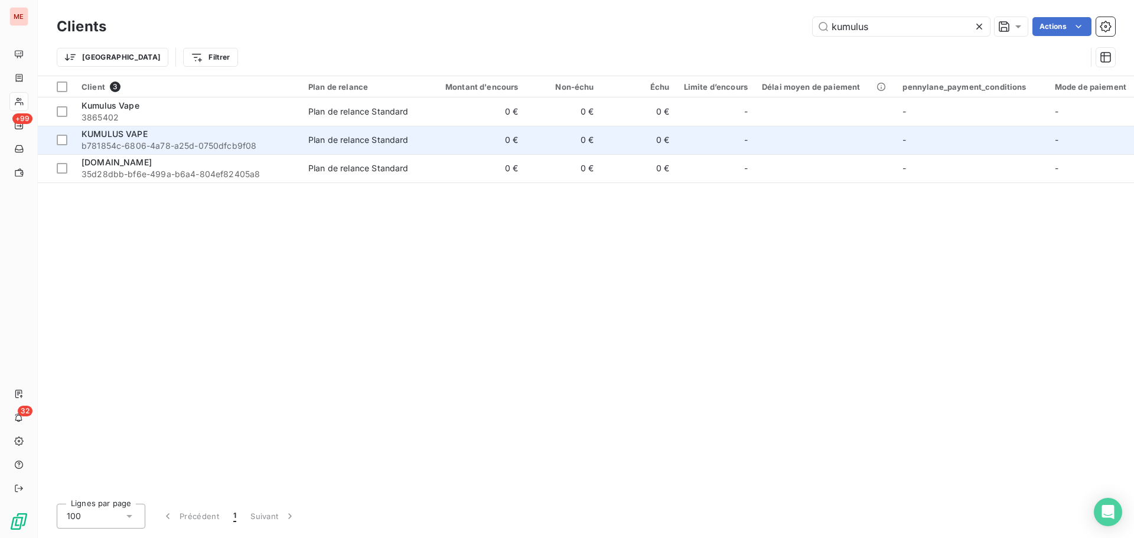
click at [211, 149] on span "b781854c-6806-4a78-a25d-0750dfcb9f08" at bounding box center [188, 146] width 213 height 12
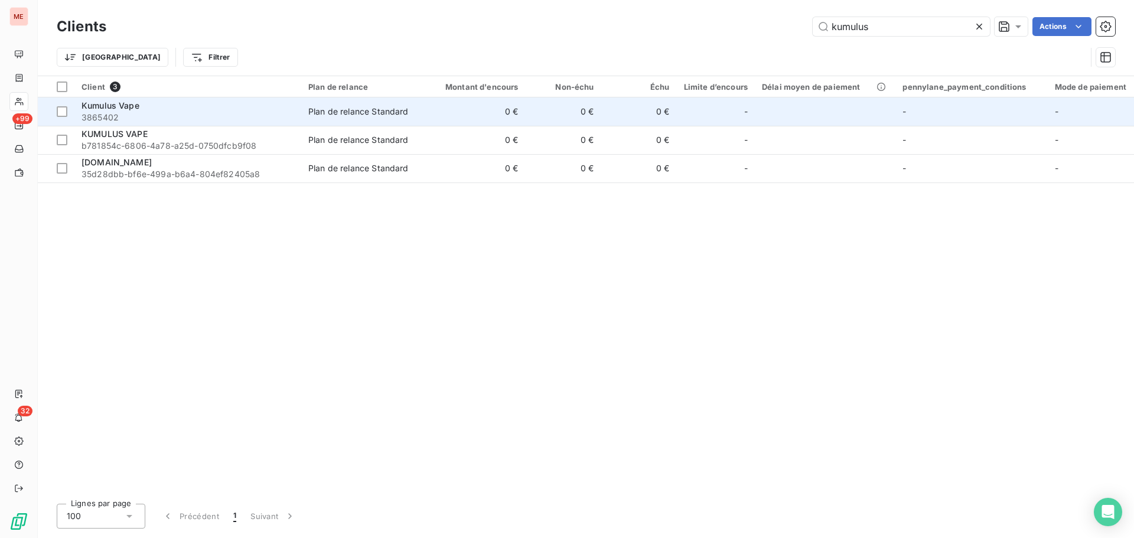
click at [186, 108] on div "Kumulus Vape" at bounding box center [188, 106] width 213 height 12
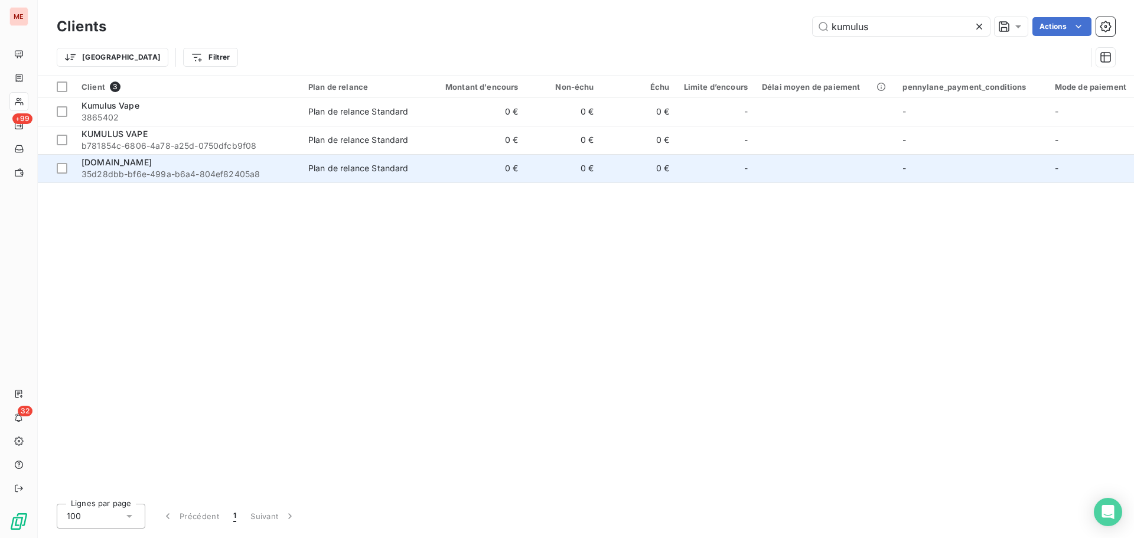
click at [141, 168] on span "35d28dbb-bf6e-499a-b6a4-804ef82405a8" at bounding box center [188, 174] width 213 height 12
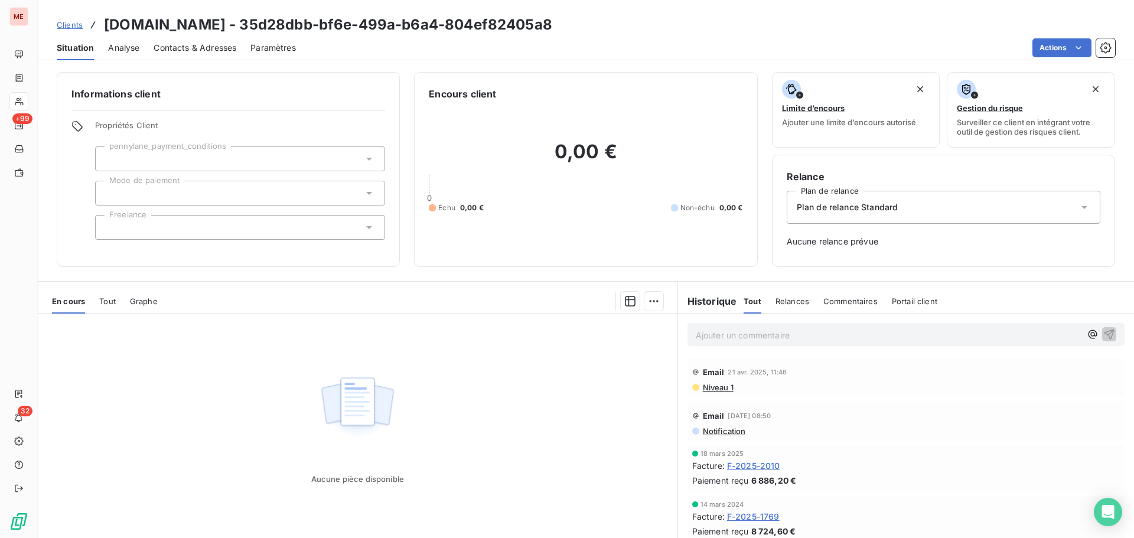
click at [765, 465] on span "F-2025-2010" at bounding box center [753, 466] width 53 height 12
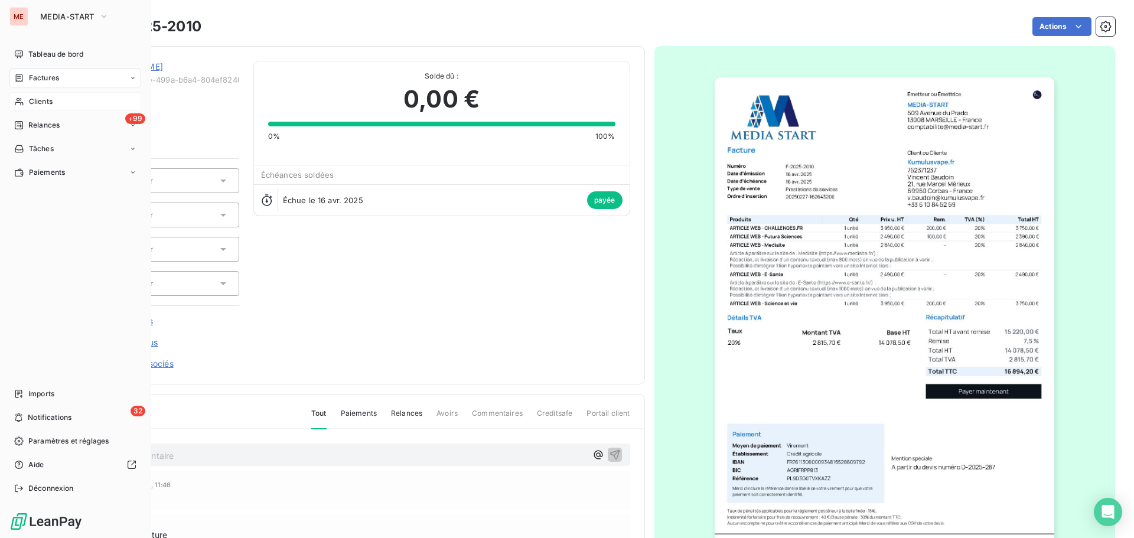
click at [27, 105] on div "Clients" at bounding box center [75, 101] width 132 height 19
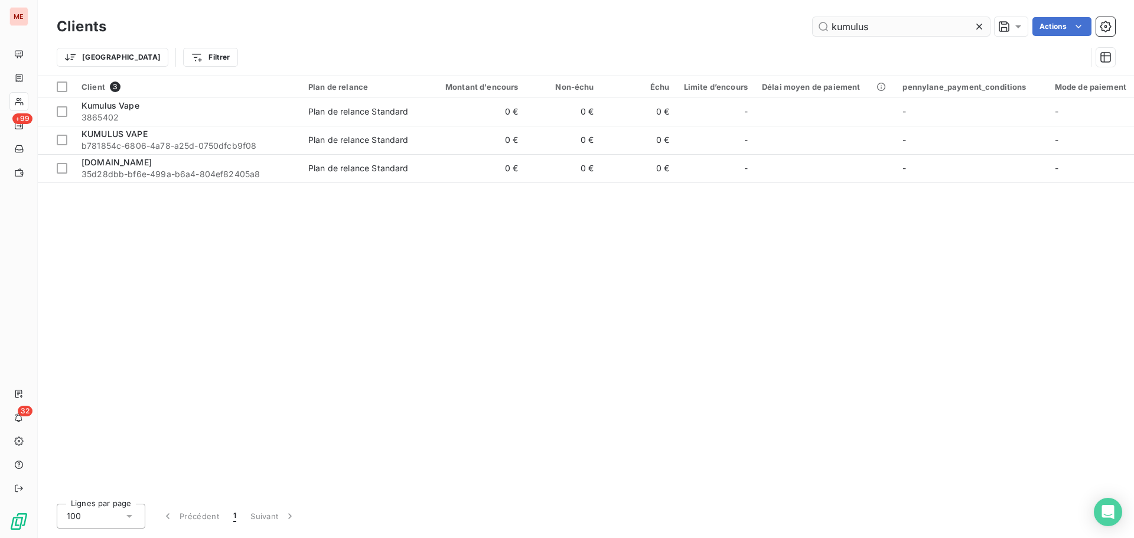
click at [905, 30] on input "kumulus" at bounding box center [901, 26] width 177 height 19
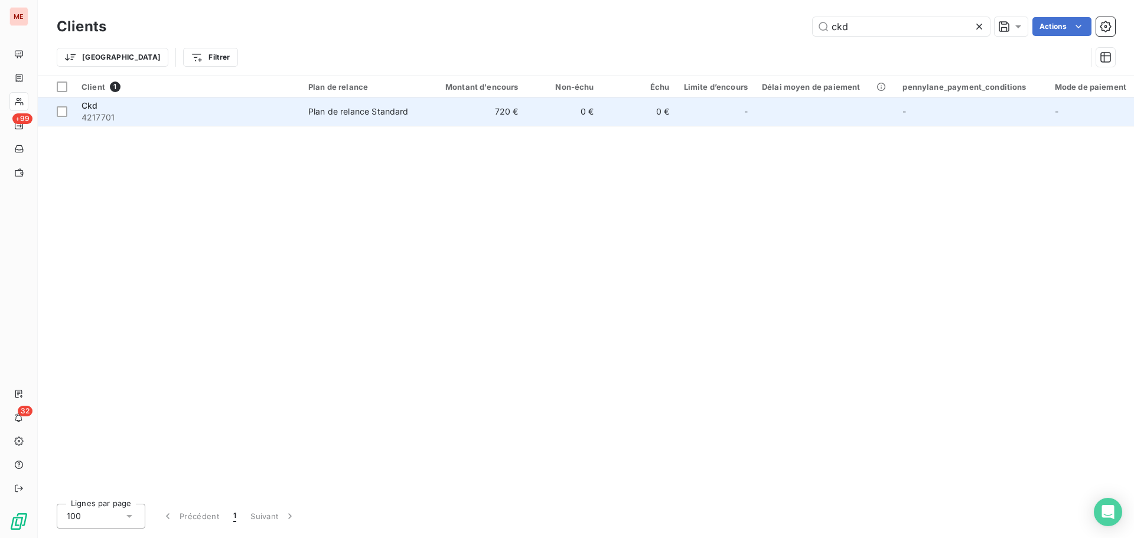
type input "ckd"
click at [356, 116] on div "Plan de relance Standard" at bounding box center [358, 112] width 100 height 12
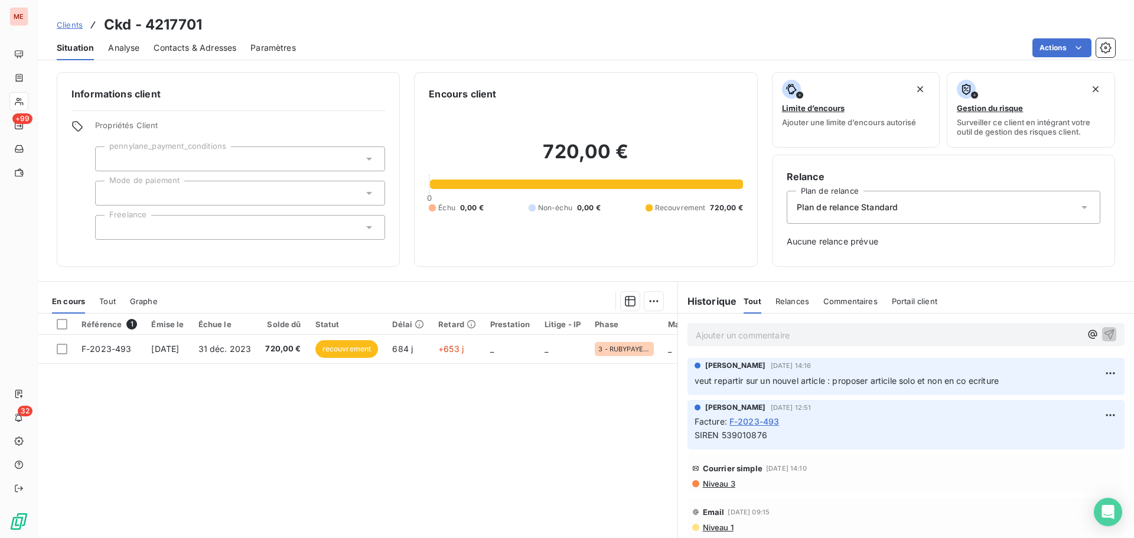
click at [485, 217] on div "720,00 € 0 Échu 0,00 € Non-échu 0,00 € Recouvrement 720,00 €" at bounding box center [586, 176] width 314 height 151
